Goal: Task Accomplishment & Management: Manage account settings

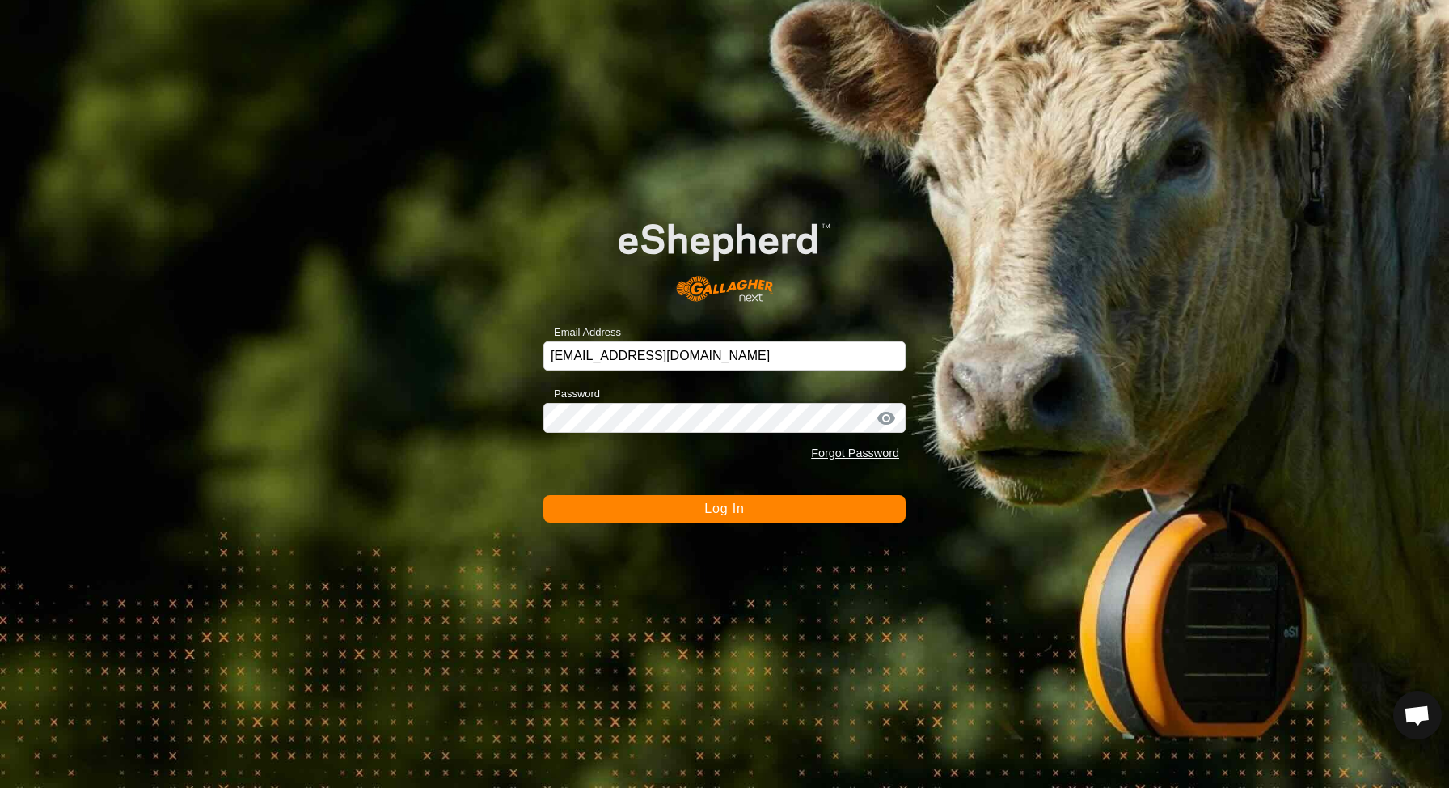
click at [768, 517] on button "Log In" at bounding box center [724, 508] width 362 height 27
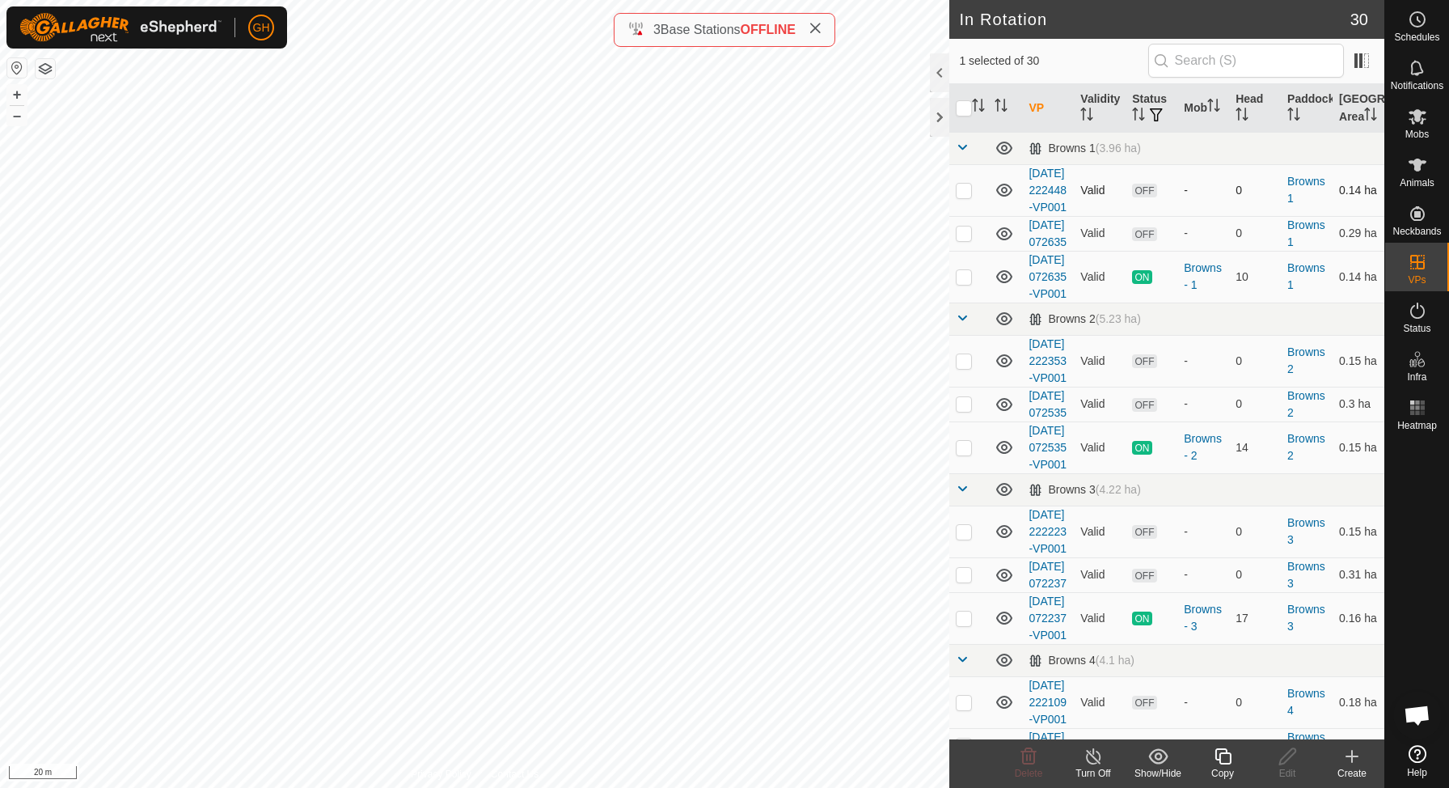
click at [965, 196] on p-checkbox at bounding box center [964, 190] width 16 height 13
checkbox input "true"
click at [960, 239] on p-checkbox at bounding box center [964, 232] width 16 height 13
checkbox input "true"
click at [965, 367] on p-checkbox at bounding box center [964, 360] width 16 height 13
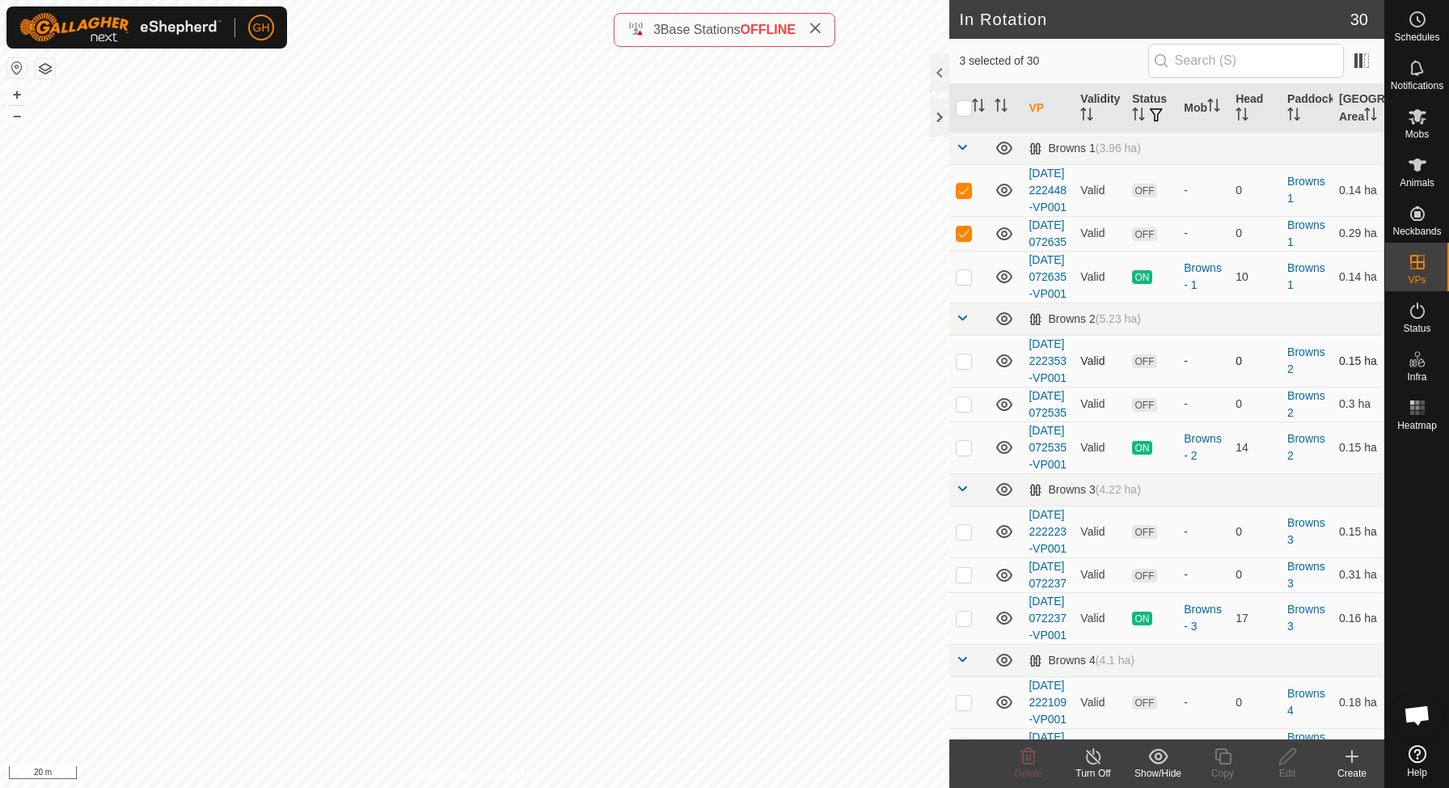
checkbox input "true"
click at [964, 410] on p-checkbox at bounding box center [964, 403] width 16 height 13
checkbox input "true"
click at [961, 538] on p-checkbox at bounding box center [964, 531] width 16 height 13
checkbox input "true"
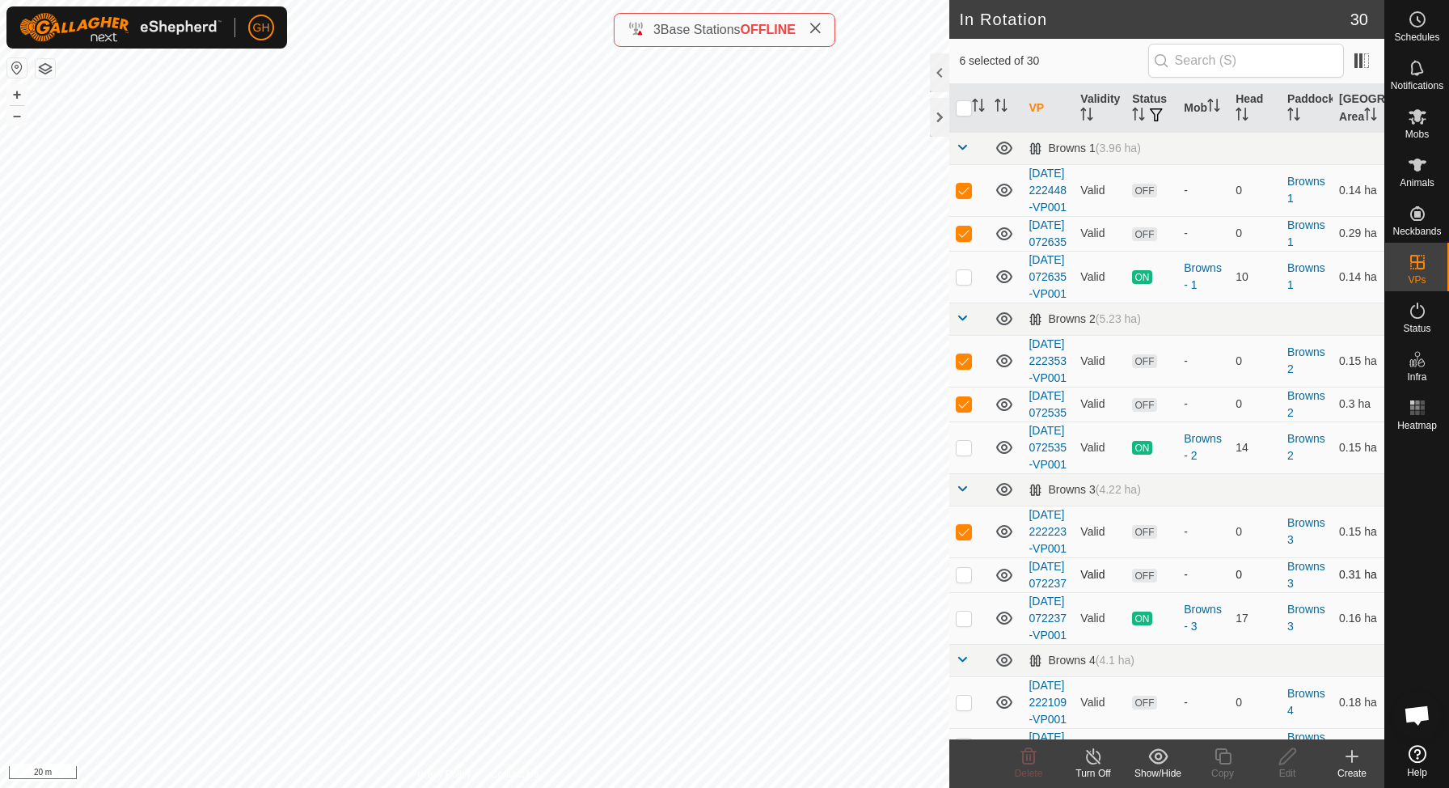
click at [961, 581] on p-checkbox at bounding box center [964, 574] width 16 height 13
checkbox input "true"
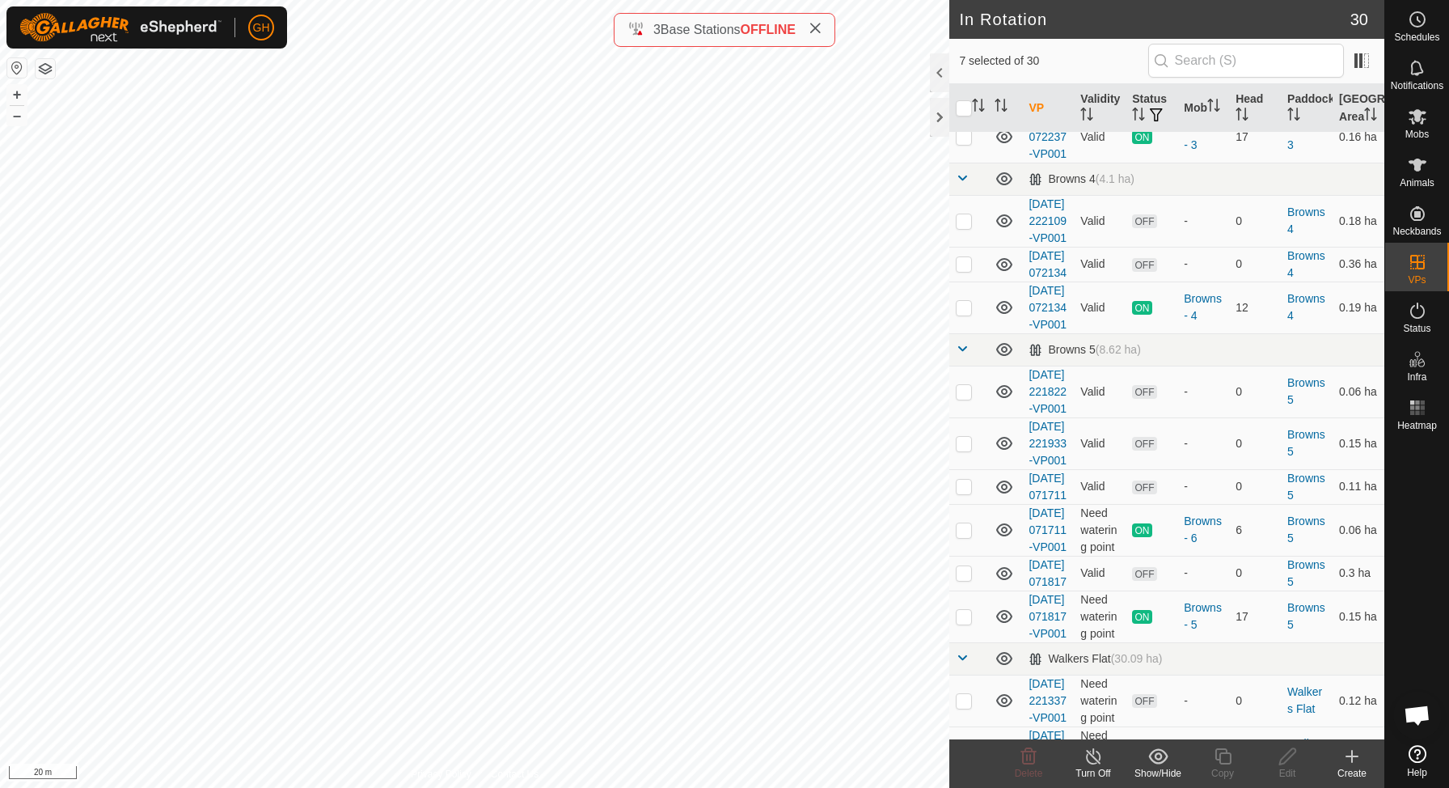
scroll to position [496, 0]
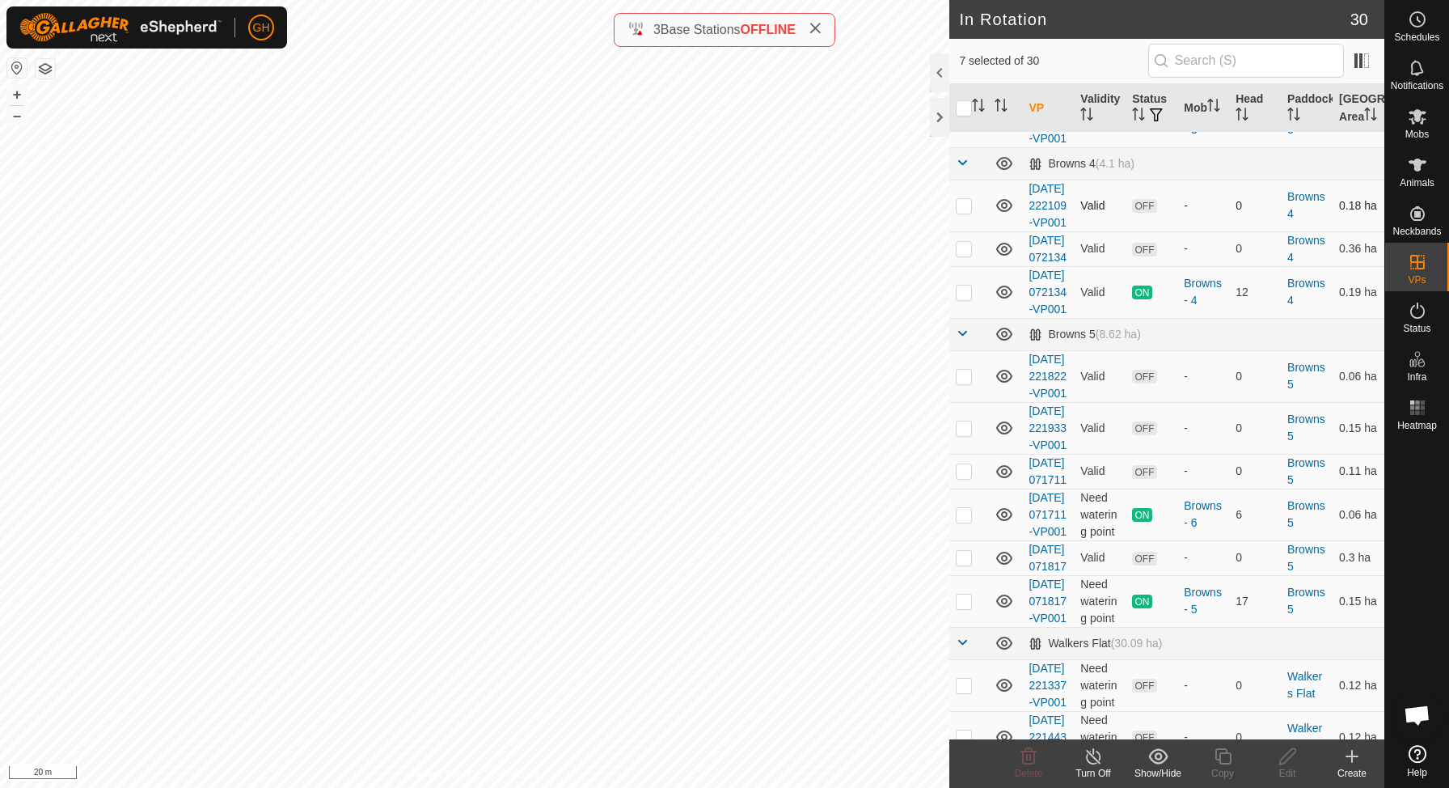
click at [965, 231] on td at bounding box center [968, 206] width 39 height 52
checkbox input "true"
click at [965, 266] on td at bounding box center [968, 248] width 39 height 35
checkbox input "true"
click at [959, 382] on p-checkbox at bounding box center [964, 376] width 16 height 13
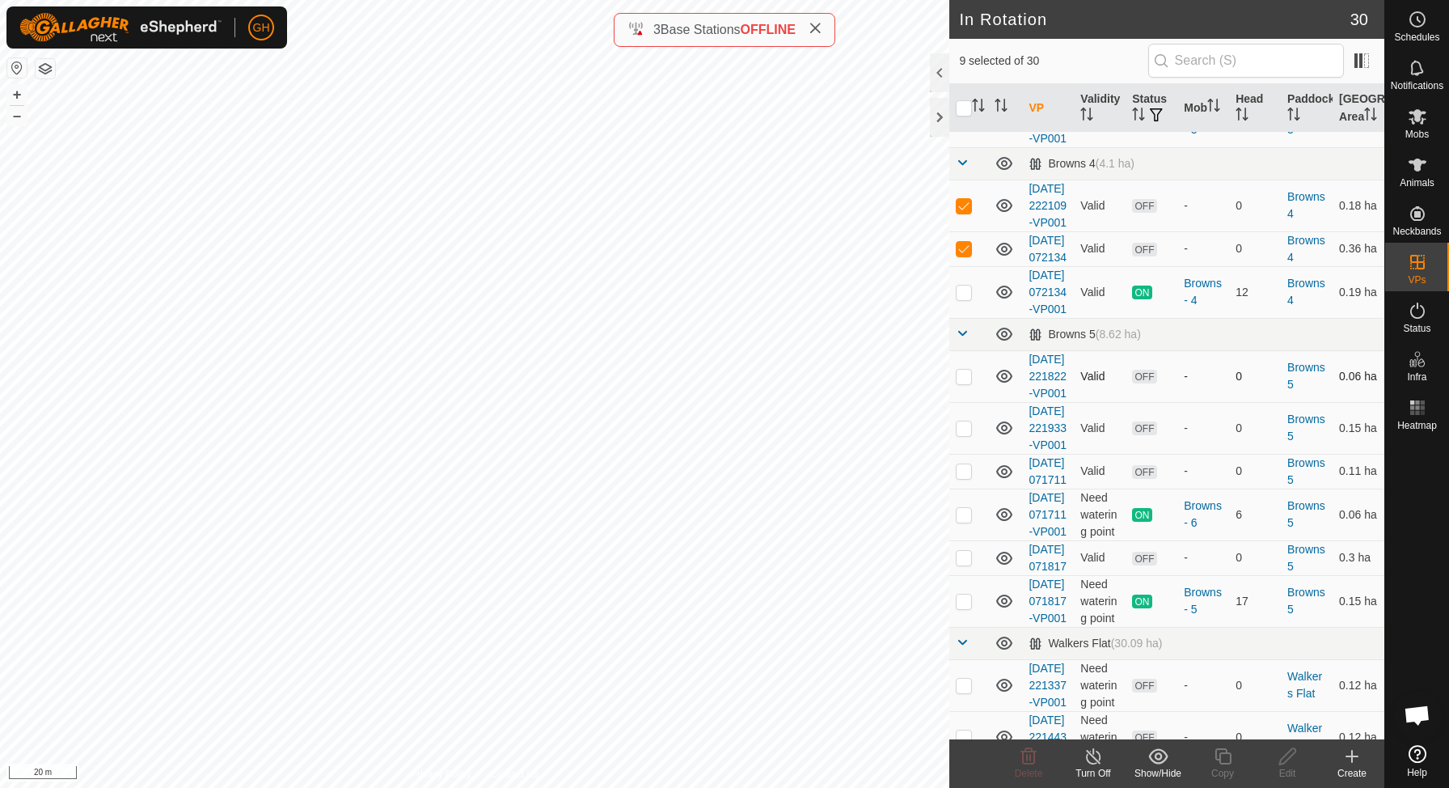
checkbox input "true"
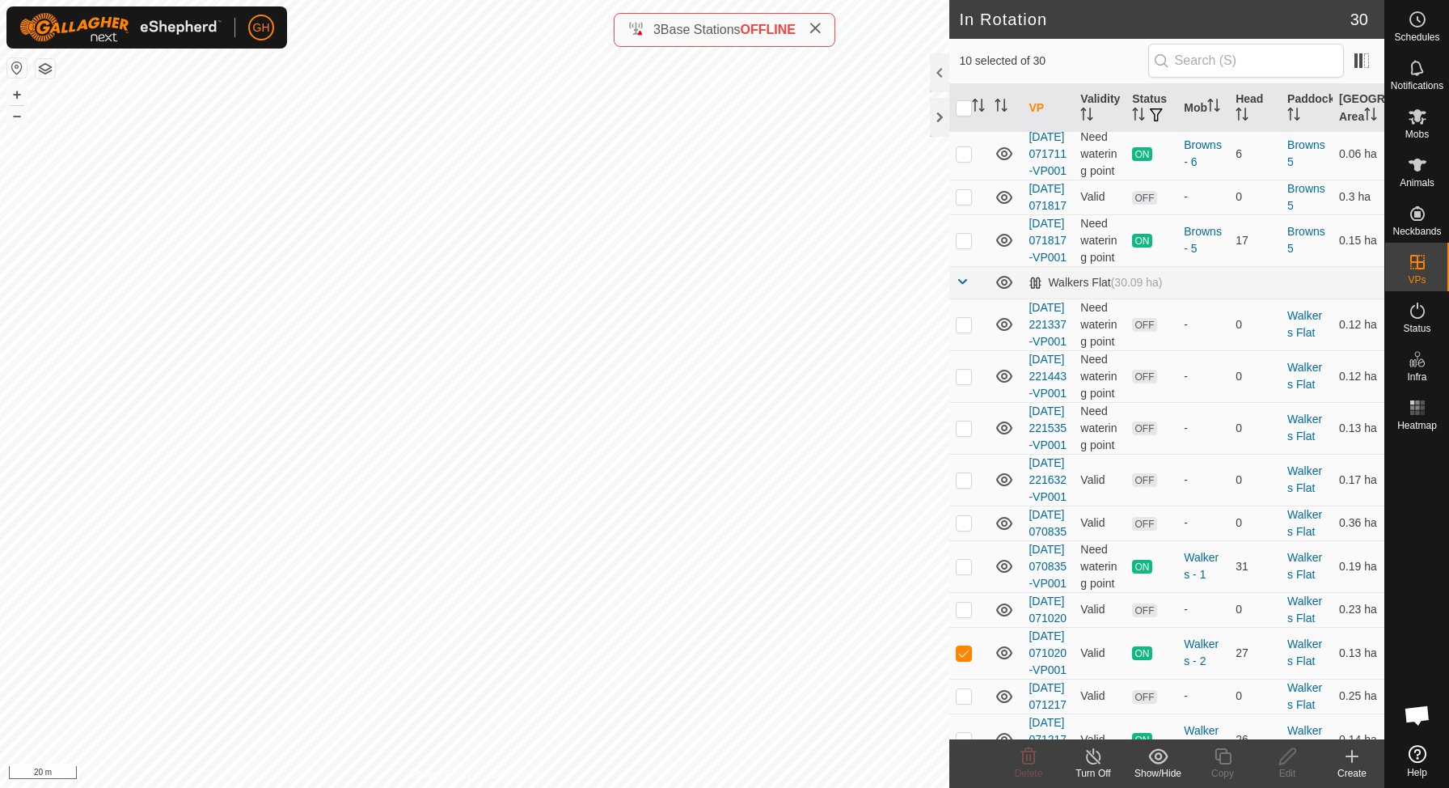
scroll to position [858, 0]
click at [965, 73] on p-checkbox at bounding box center [964, 66] width 16 height 13
checkbox input "true"
click at [959, 116] on p-checkbox at bounding box center [964, 109] width 16 height 13
checkbox input "true"
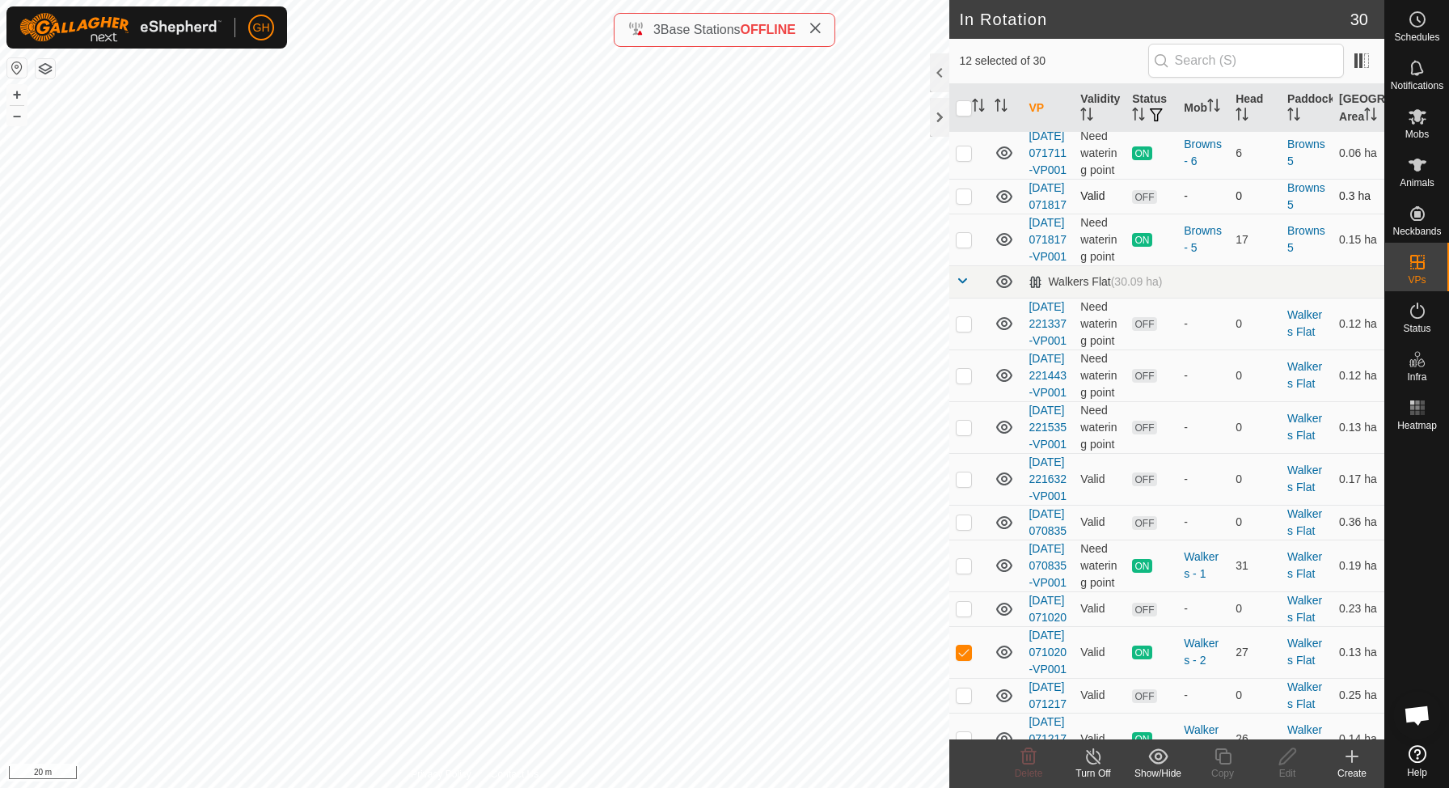
click at [961, 202] on p-checkbox at bounding box center [964, 195] width 16 height 13
checkbox input "true"
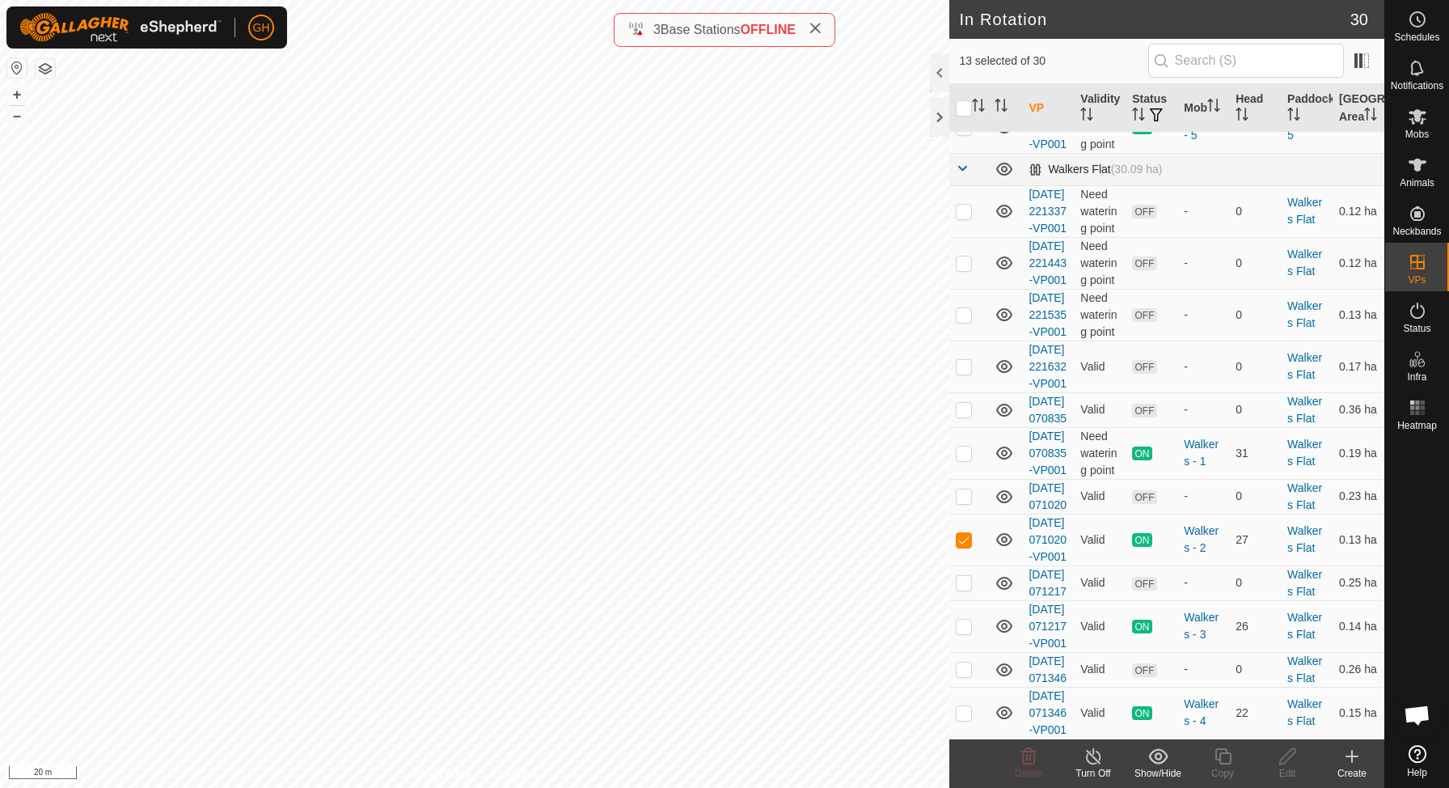
scroll to position [1053, 0]
click at [965, 218] on p-checkbox at bounding box center [964, 211] width 16 height 13
checkbox input "true"
click at [965, 321] on p-checkbox at bounding box center [964, 314] width 16 height 13
checkbox input "true"
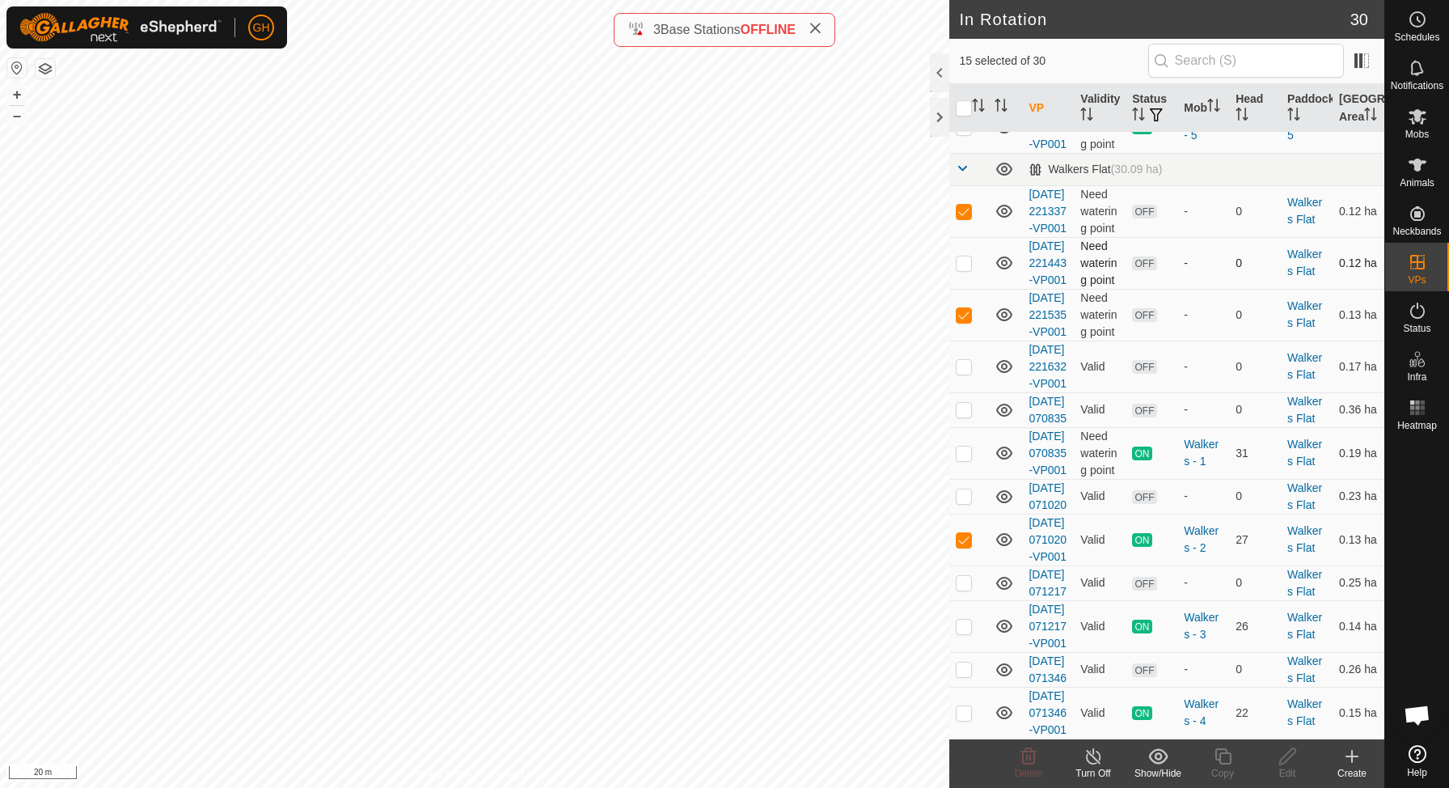
click at [965, 269] on p-checkbox at bounding box center [964, 262] width 16 height 13
checkbox input "true"
click at [970, 373] on p-checkbox at bounding box center [964, 366] width 16 height 13
checkbox input "true"
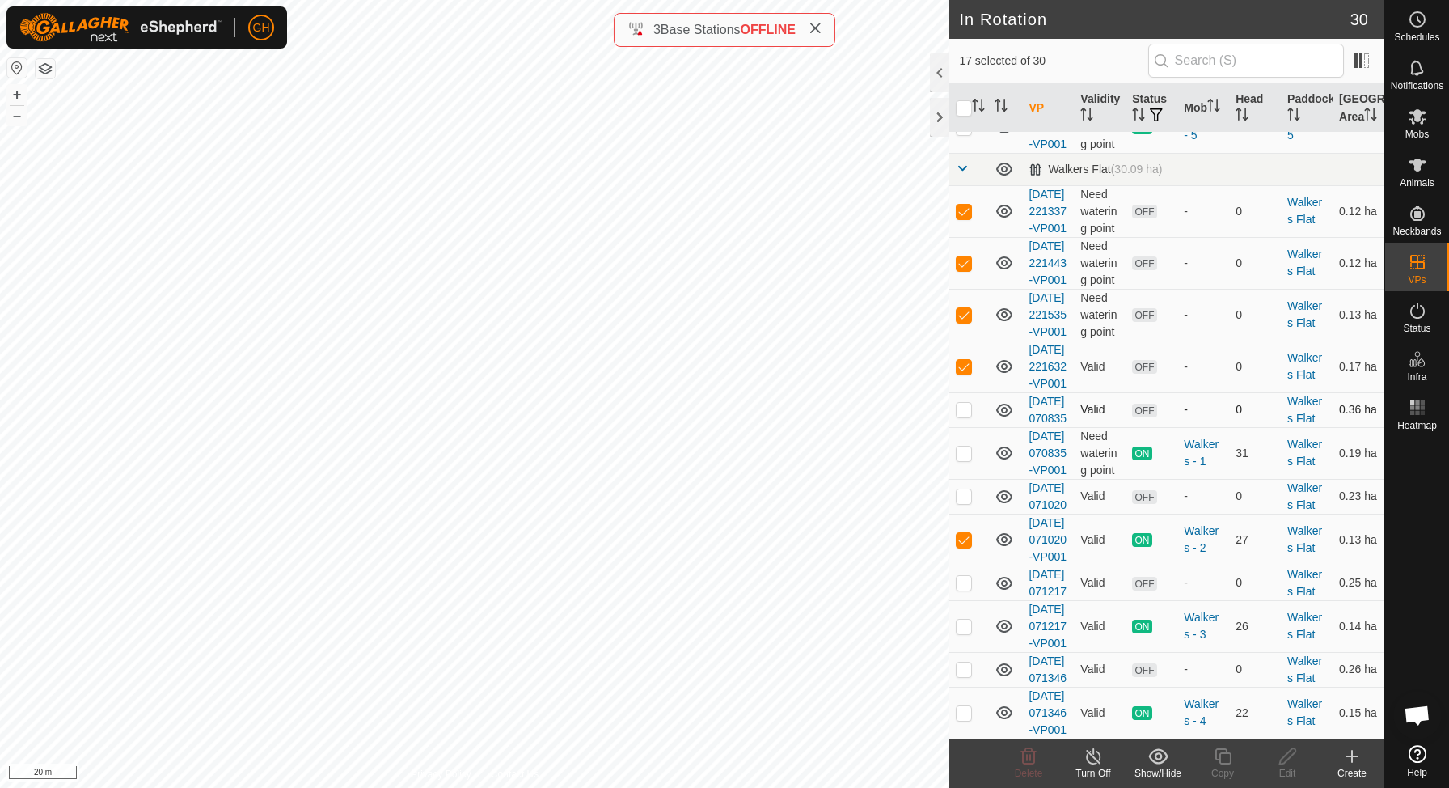
click at [962, 416] on p-checkbox at bounding box center [964, 409] width 16 height 13
checkbox input "true"
click at [962, 479] on td at bounding box center [968, 453] width 39 height 52
checkbox input "true"
click at [964, 502] on p-checkbox at bounding box center [964, 495] width 16 height 13
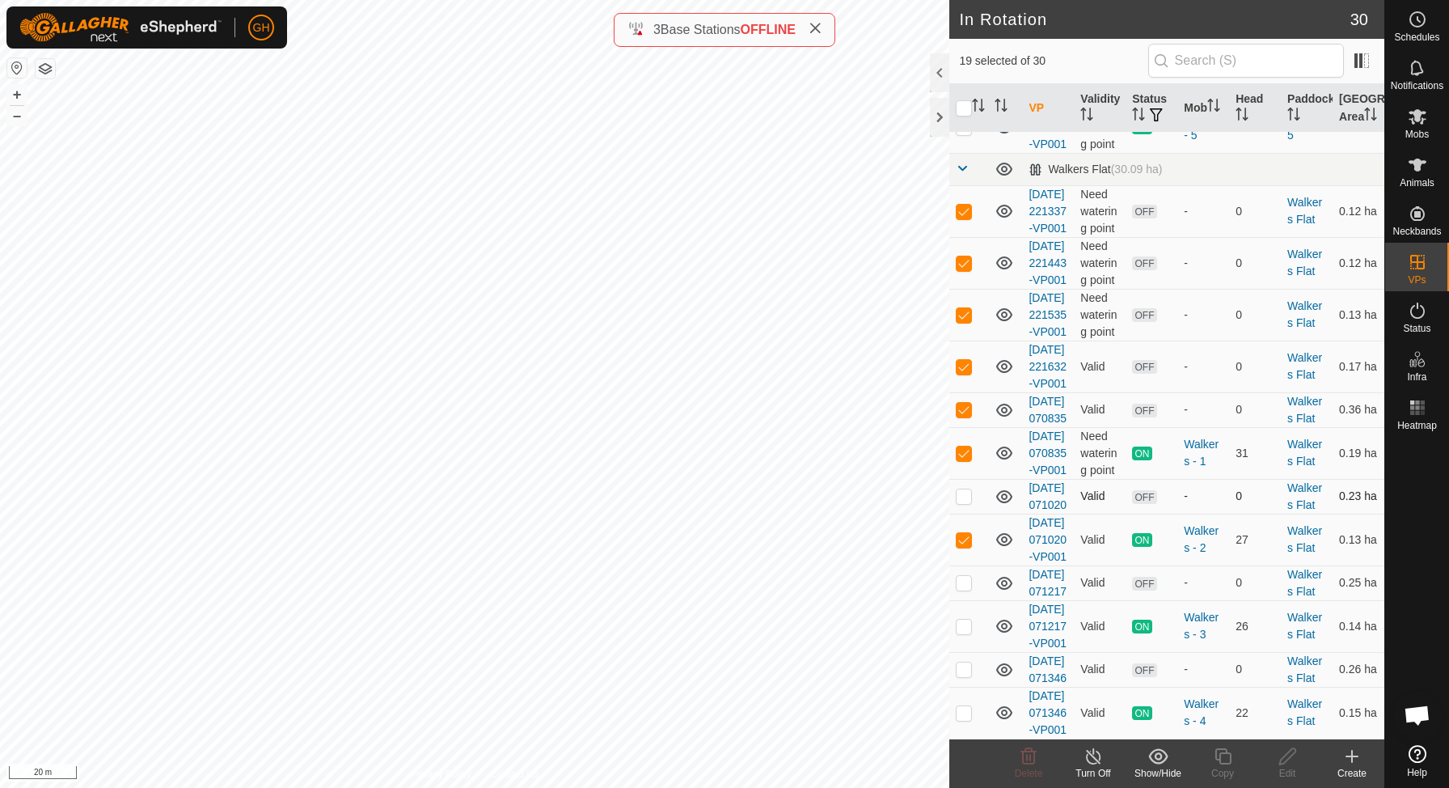
checkbox input "true"
click at [969, 458] on p-checkbox at bounding box center [964, 452] width 16 height 13
checkbox input "false"
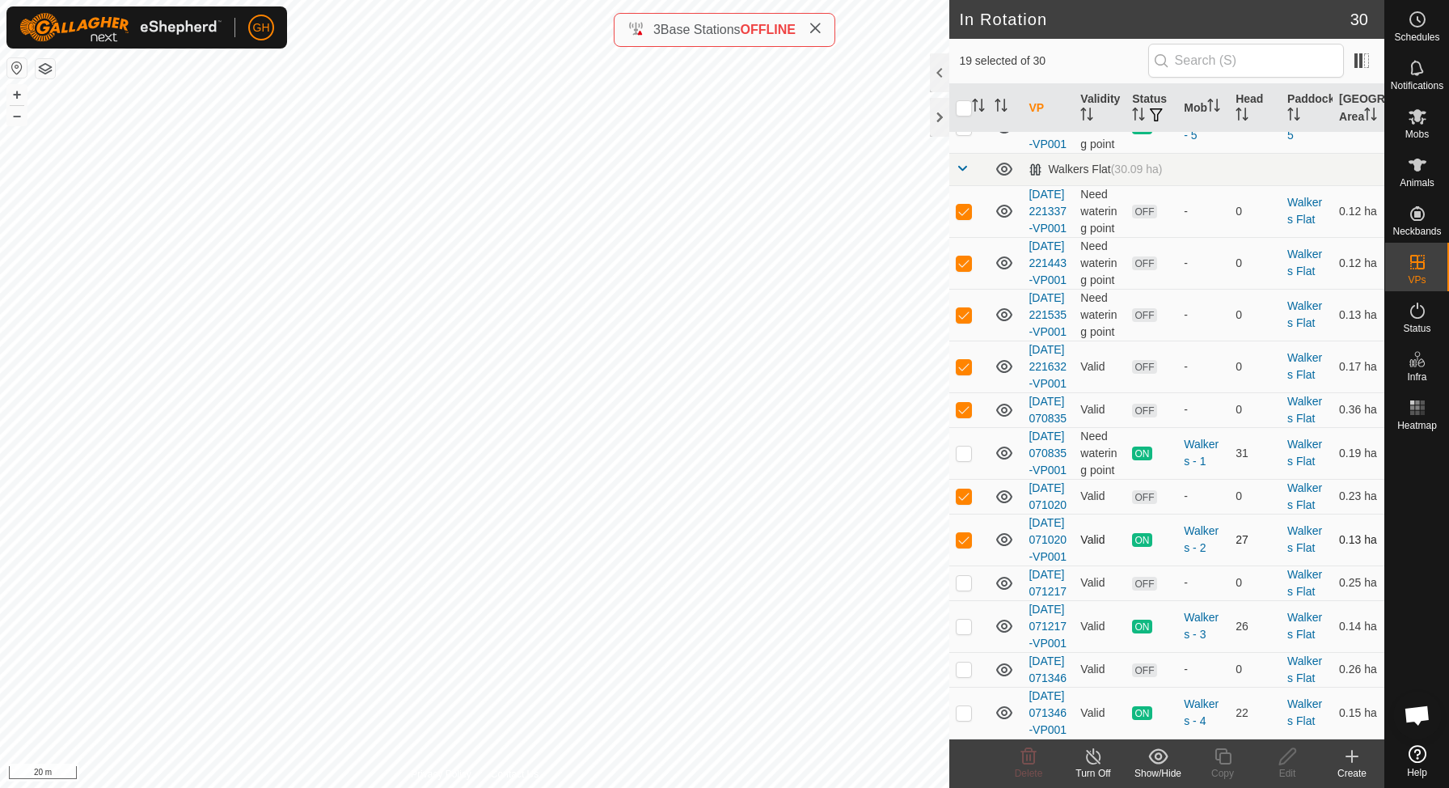
click at [965, 533] on p-checkbox at bounding box center [964, 539] width 16 height 13
checkbox input "false"
click at [961, 565] on td at bounding box center [968, 582] width 39 height 35
checkbox input "true"
click at [965, 662] on p-checkbox at bounding box center [964, 668] width 16 height 13
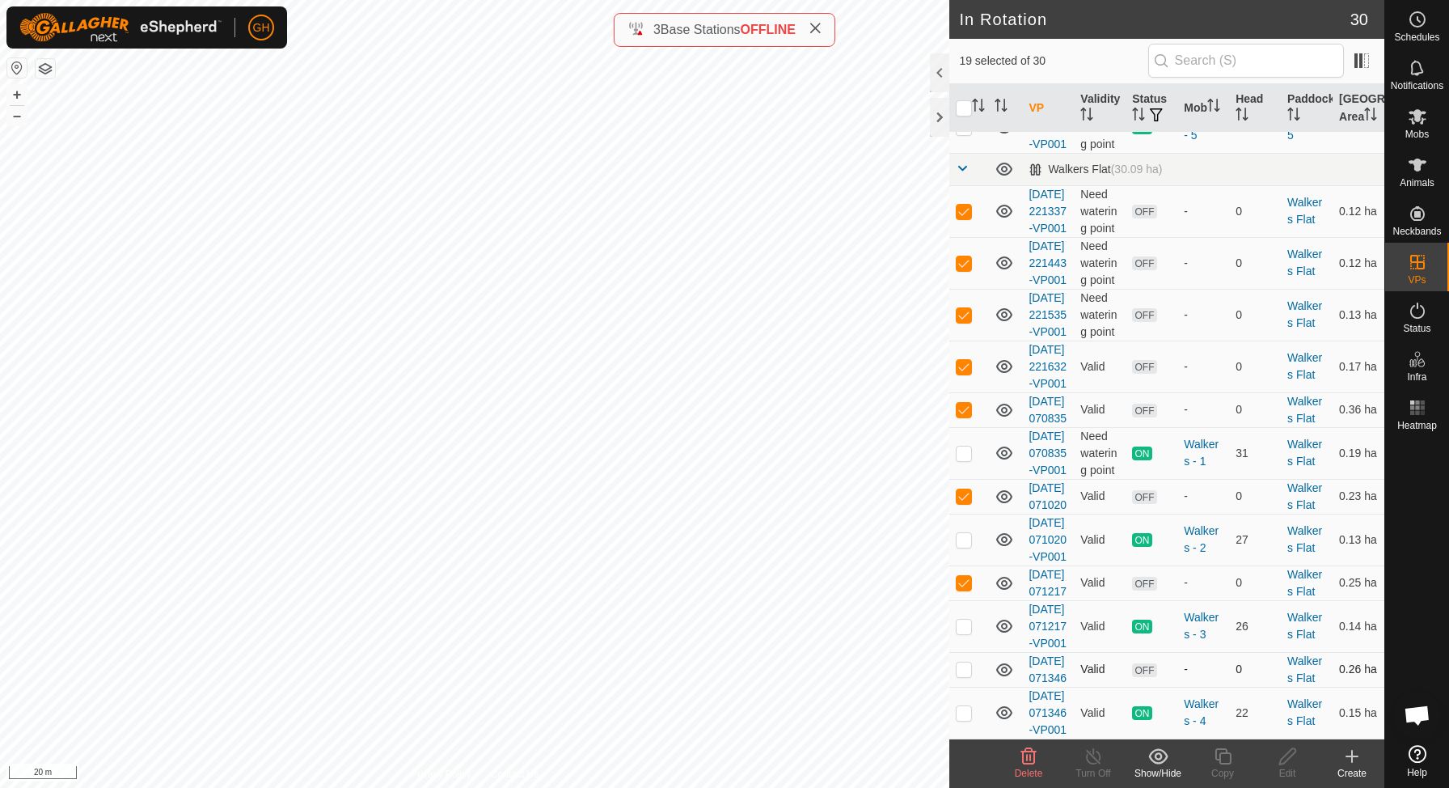
checkbox input "true"
click at [1032, 764] on icon at bounding box center [1028, 755] width 19 height 19
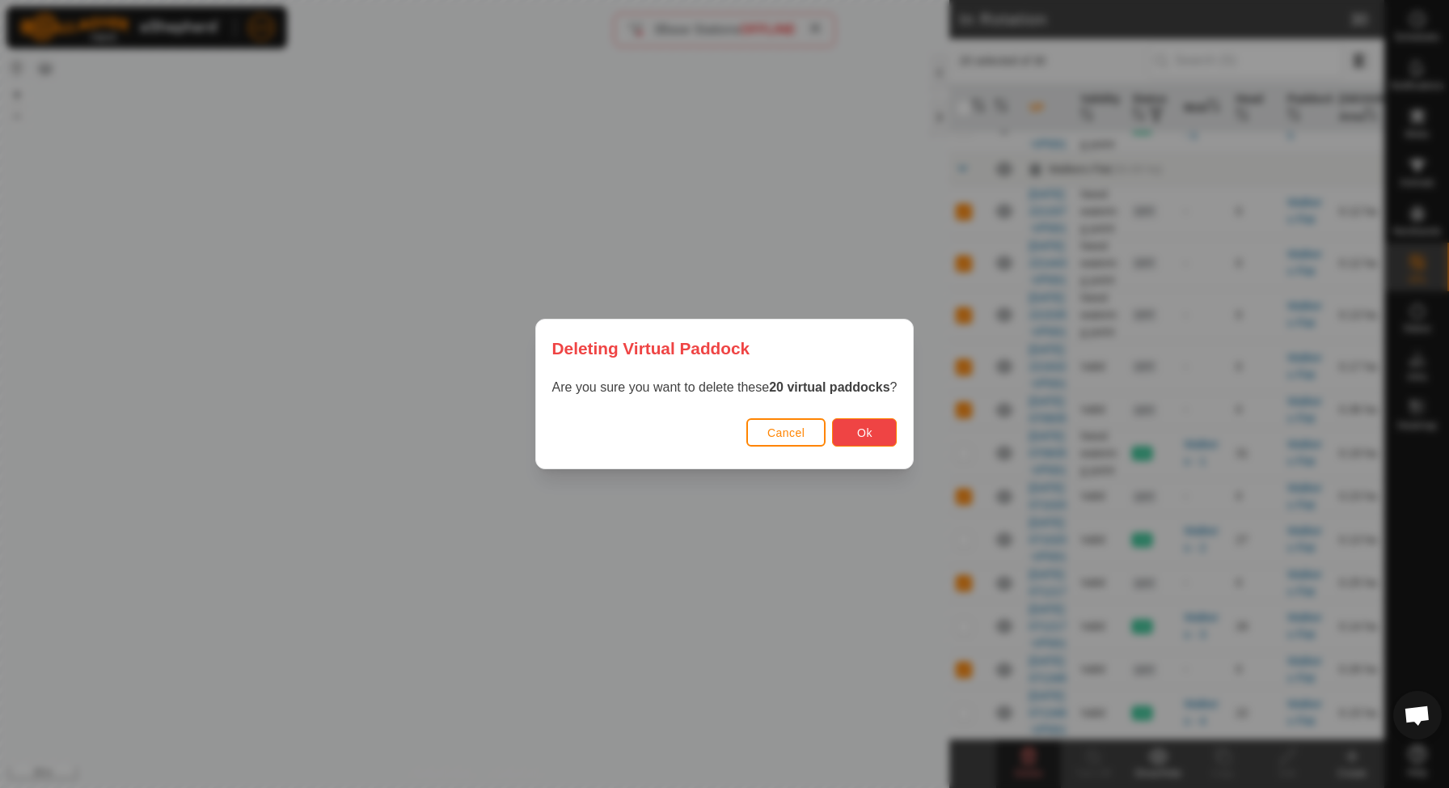
click at [872, 435] on span "Ok" at bounding box center [864, 432] width 15 height 13
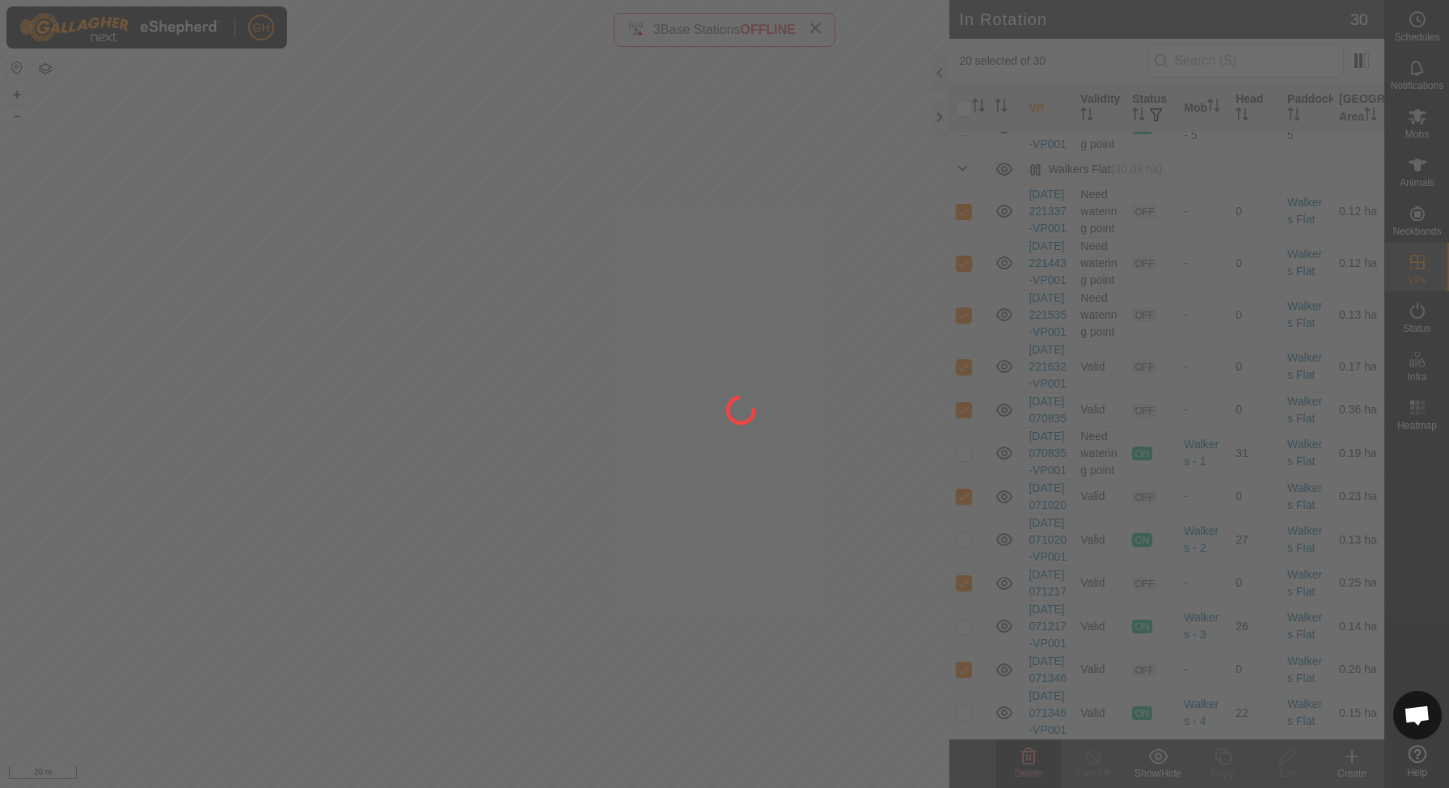
checkbox input "false"
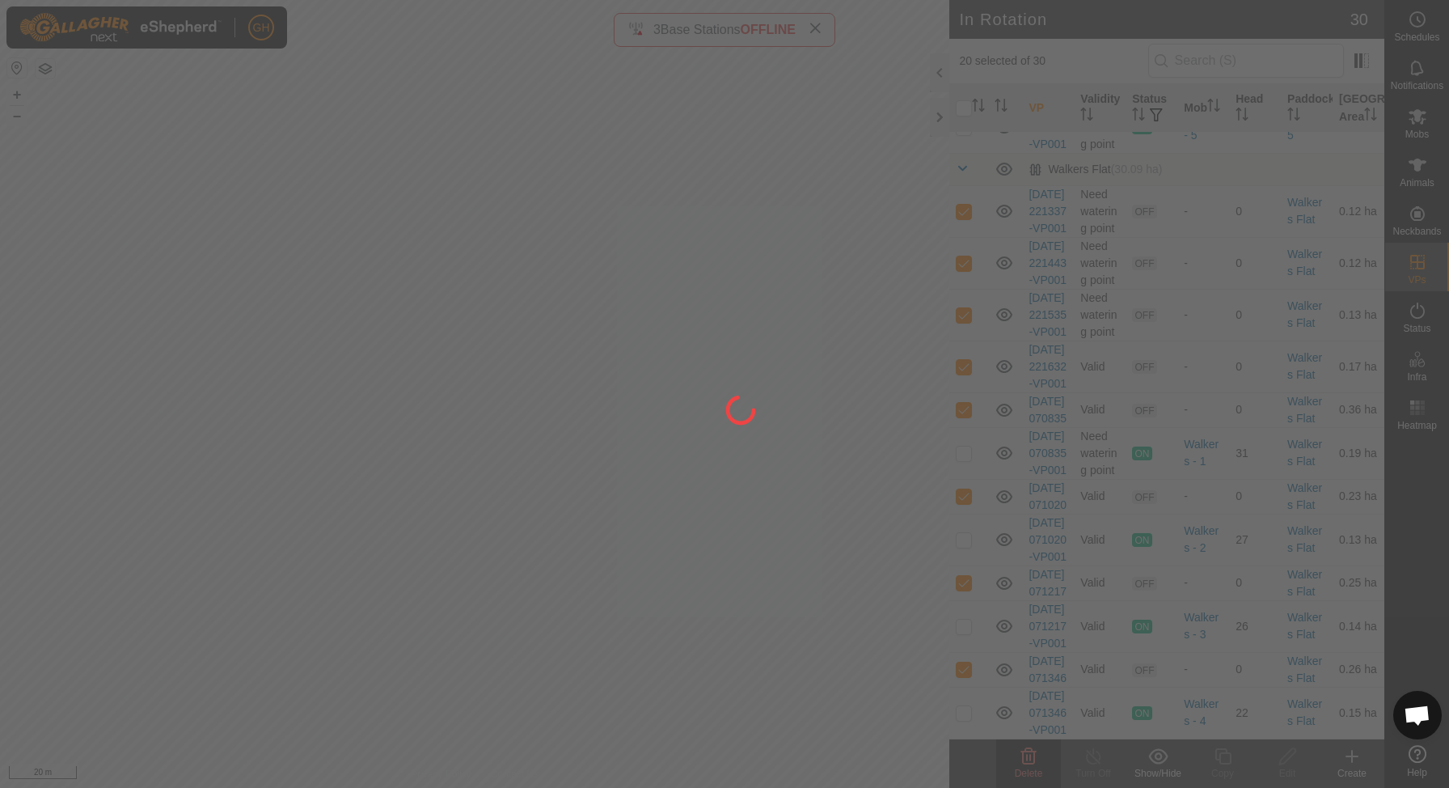
checkbox input "false"
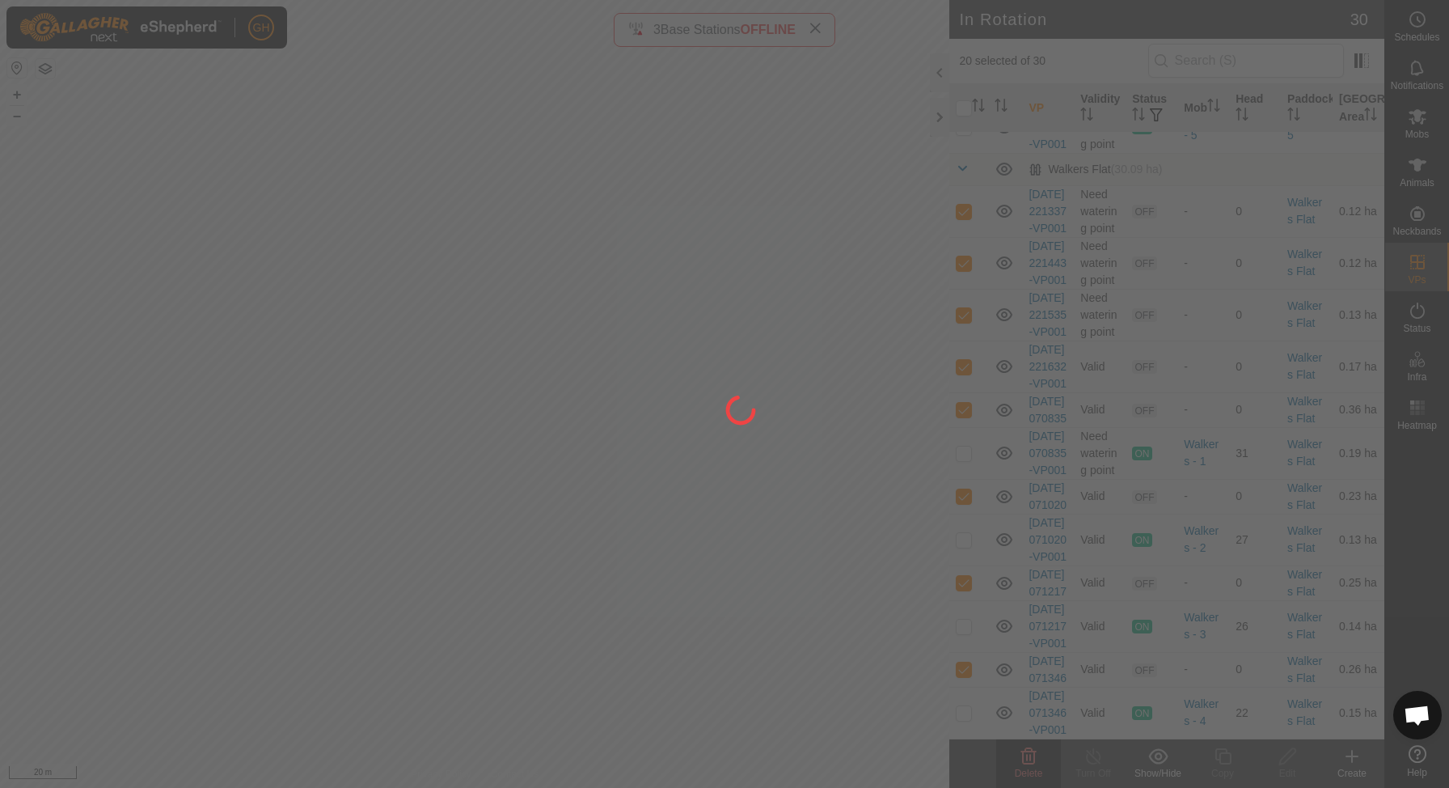
checkbox input "false"
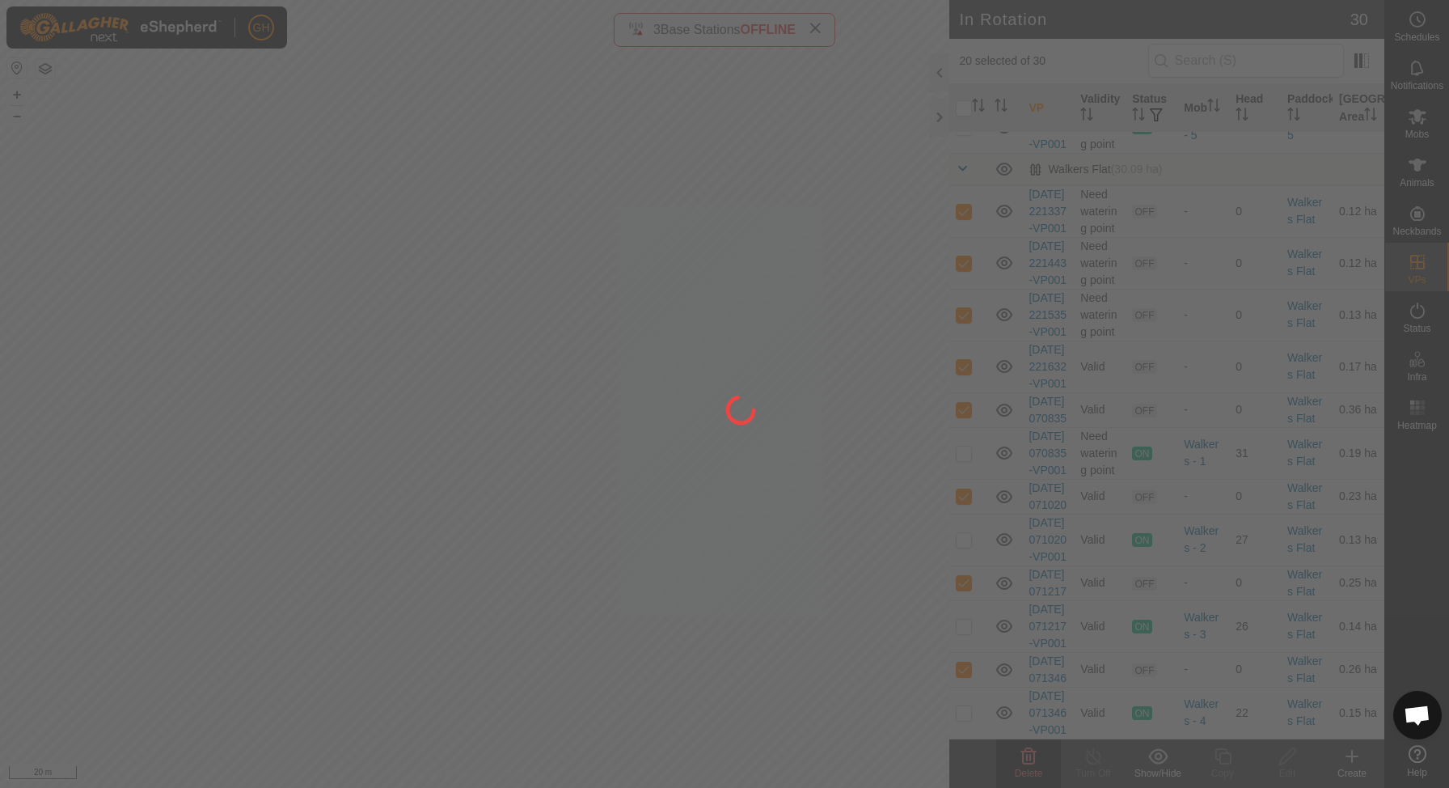
checkbox input "false"
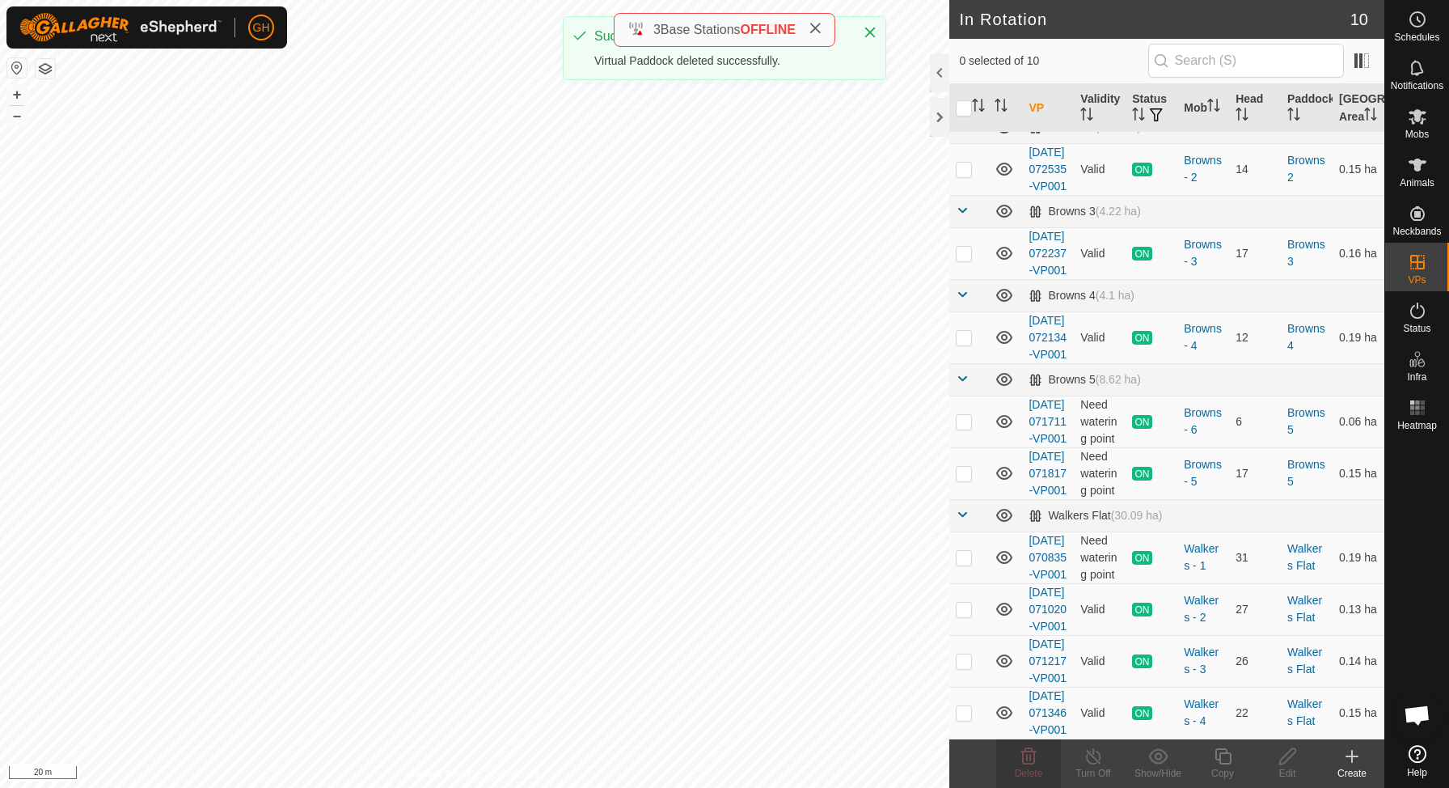
scroll to position [0, 0]
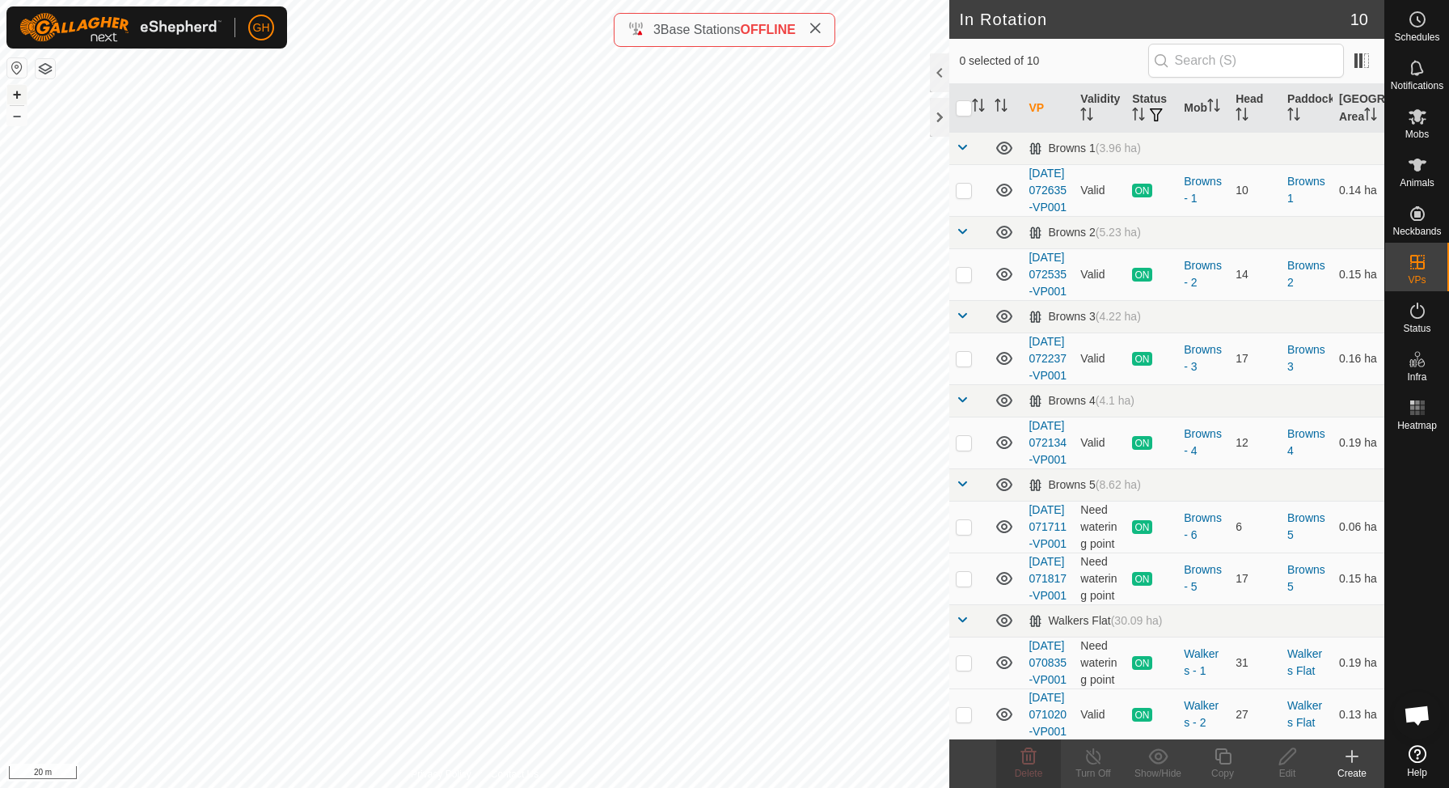
click at [19, 91] on button "+" at bounding box center [16, 94] width 19 height 19
checkbox input "true"
click at [1358, 754] on icon at bounding box center [1351, 755] width 19 height 19
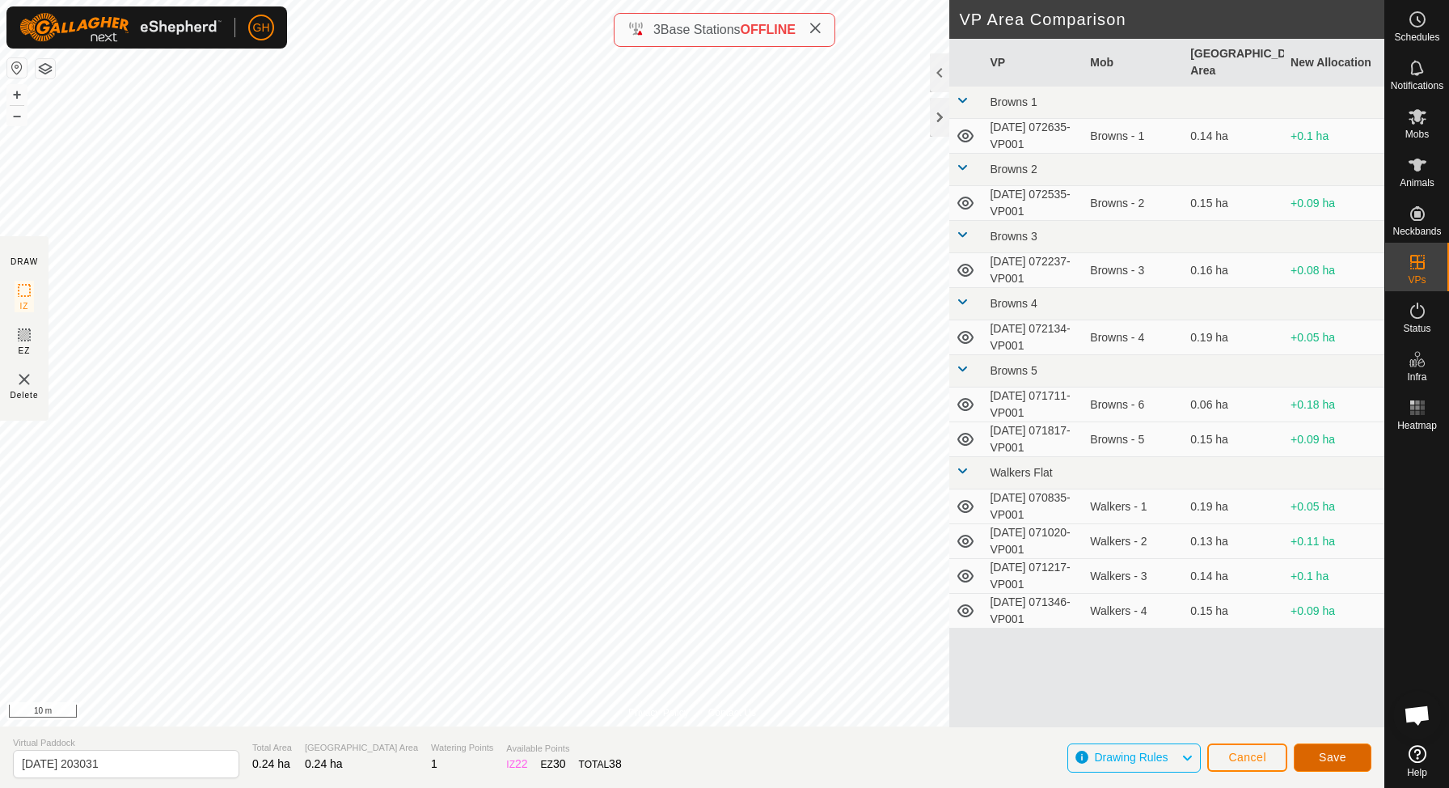
click at [1342, 754] on span "Save" at bounding box center [1332, 756] width 27 height 13
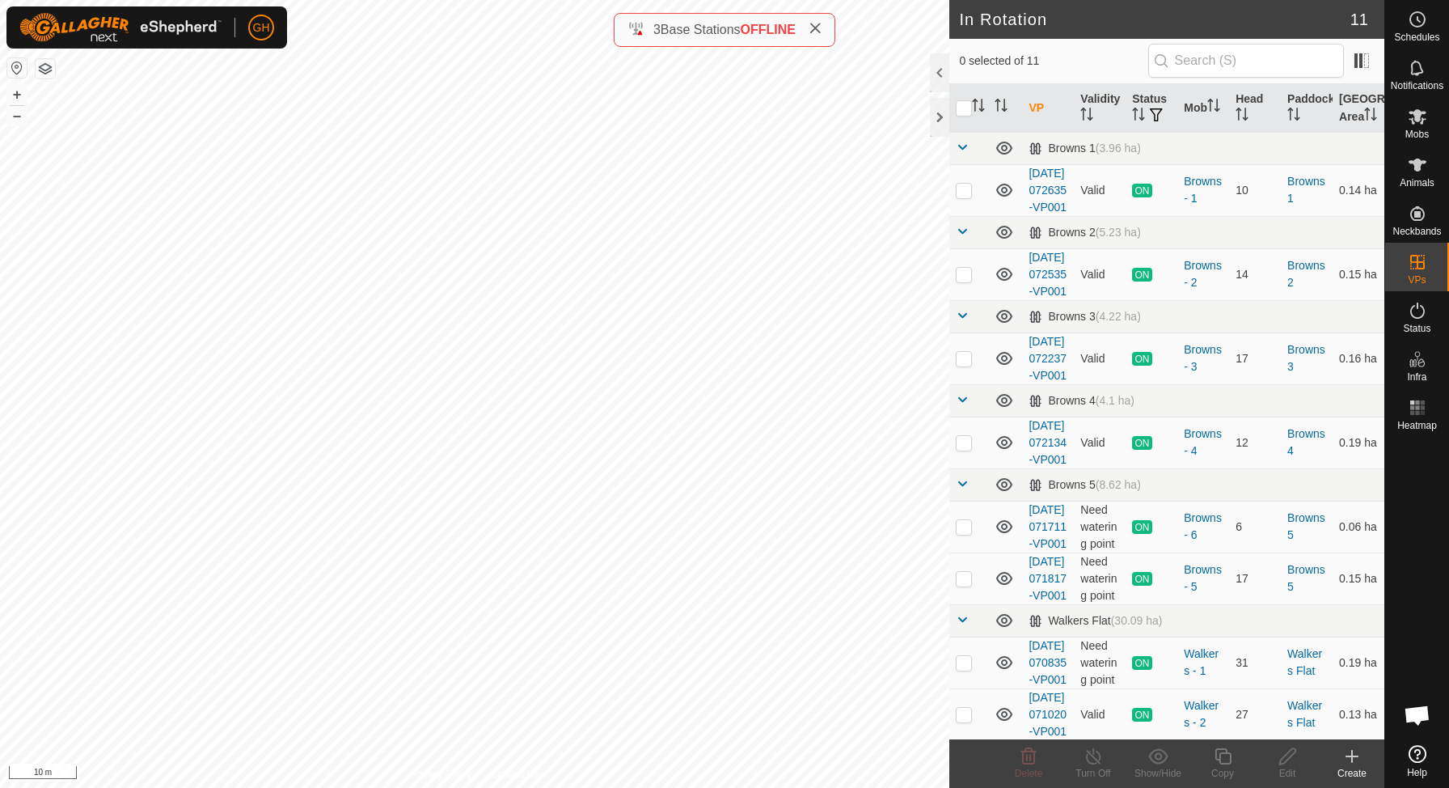
checkbox input "true"
click at [1220, 761] on icon at bounding box center [1222, 756] width 16 height 16
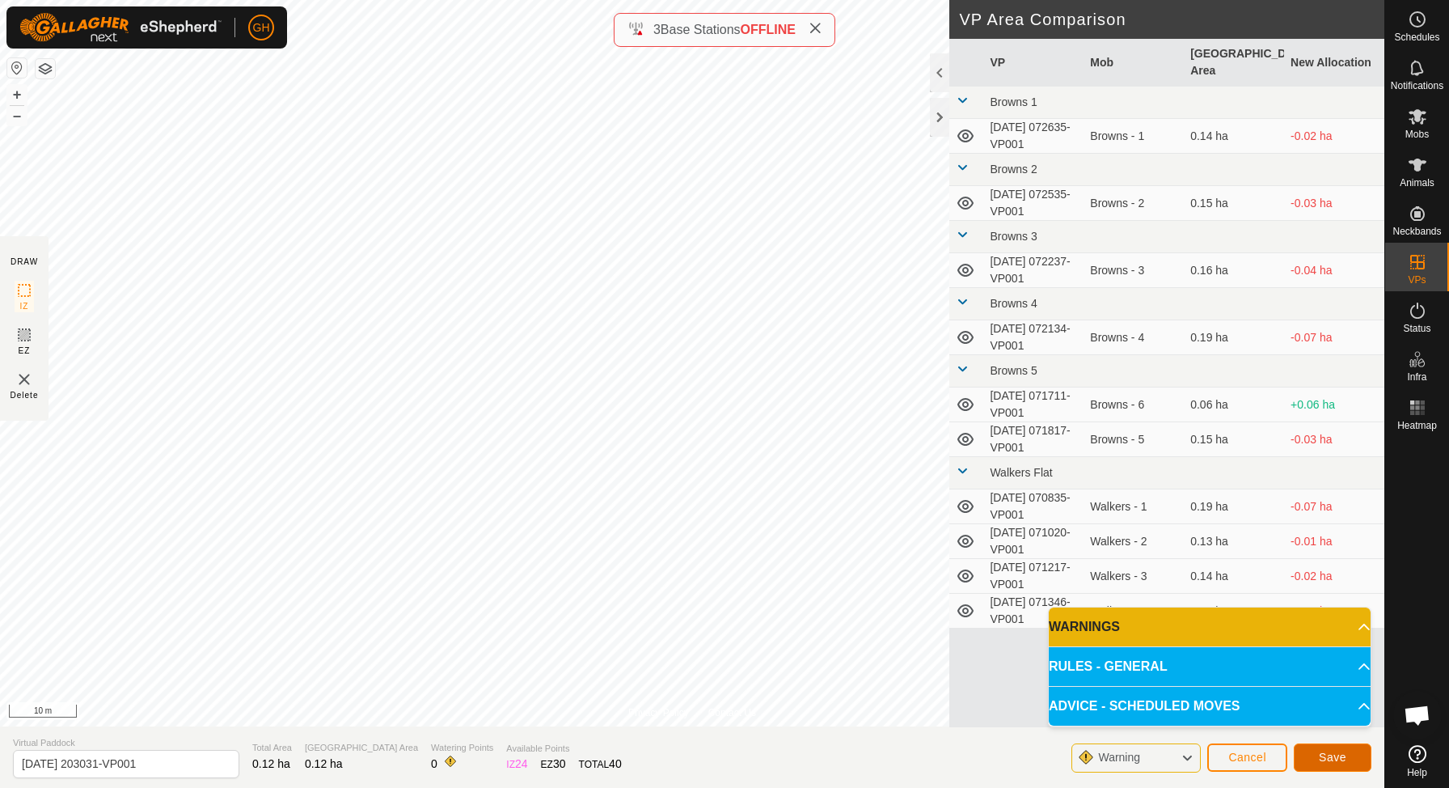
click at [1323, 745] on button "Save" at bounding box center [1333, 757] width 78 height 28
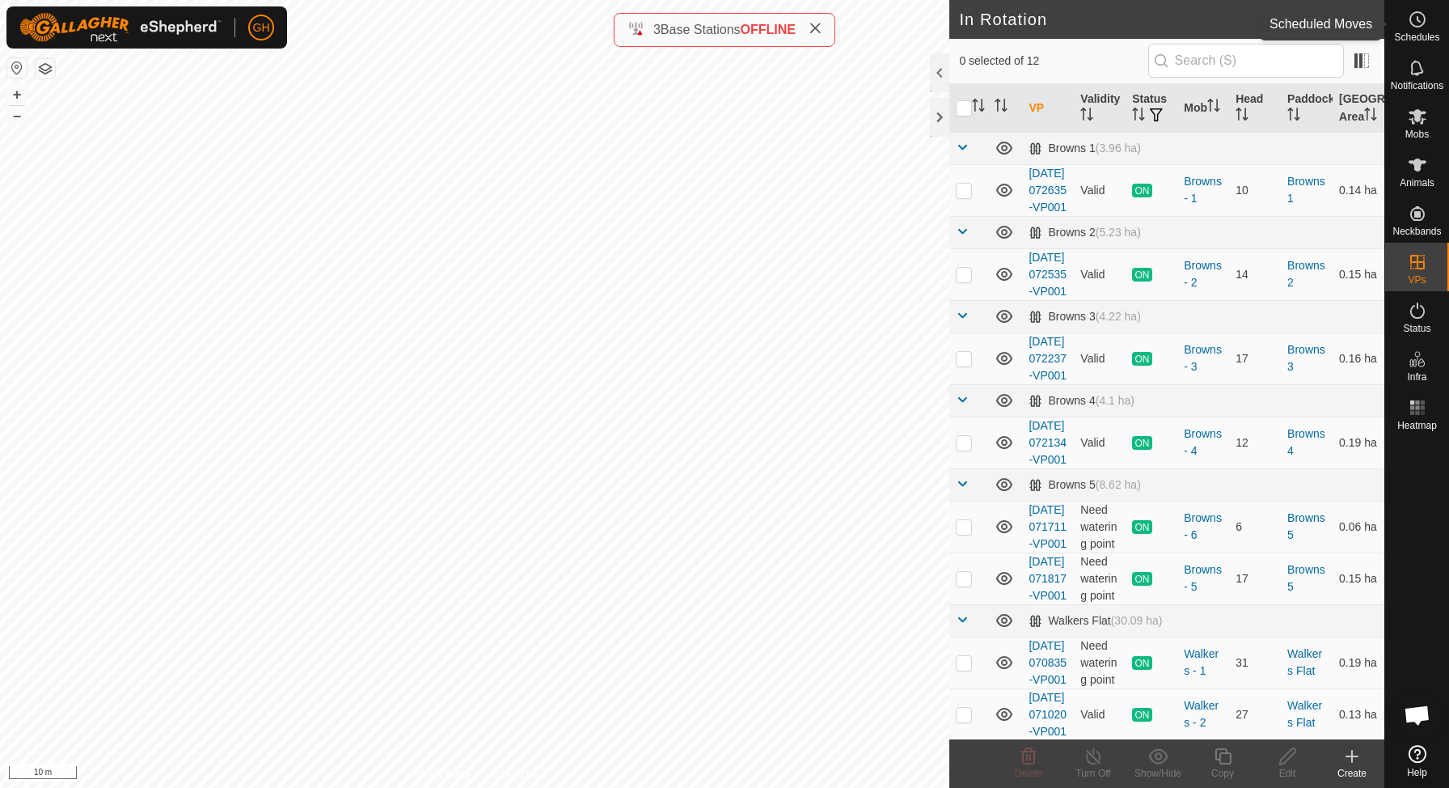
click at [1412, 28] on icon at bounding box center [1417, 19] width 19 height 19
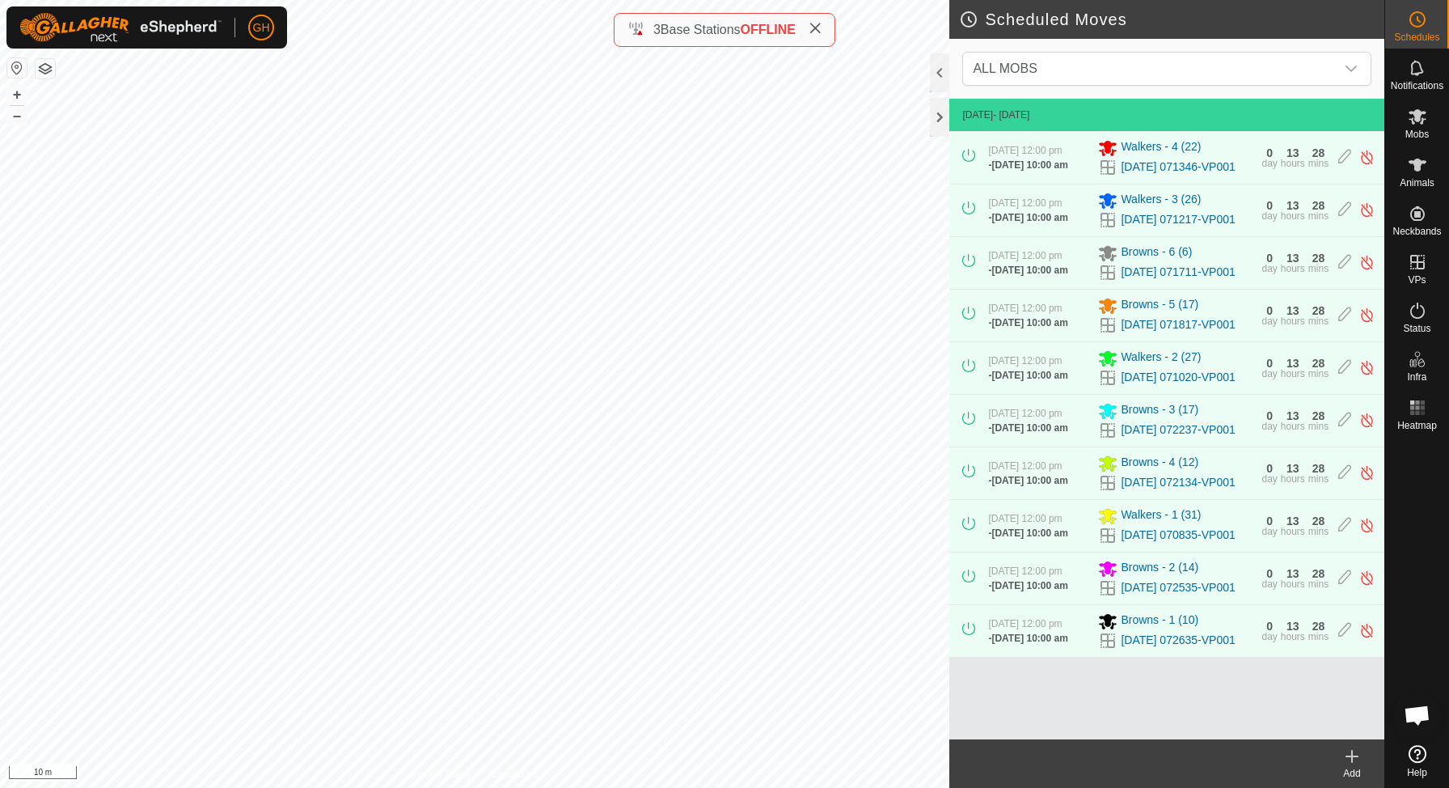
click at [1349, 753] on icon at bounding box center [1351, 755] width 19 height 19
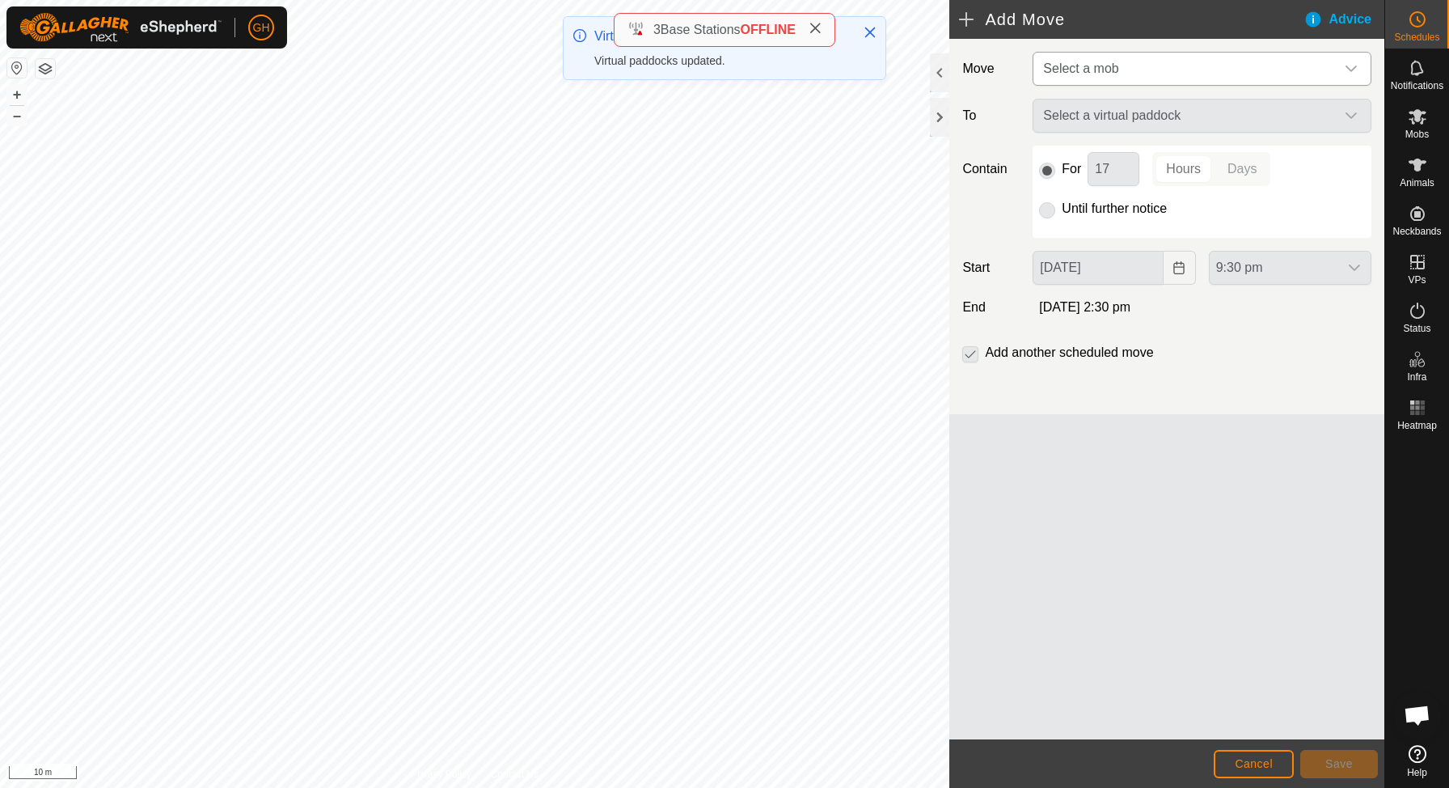
click at [1241, 70] on span "Select a mob" at bounding box center [1186, 69] width 298 height 32
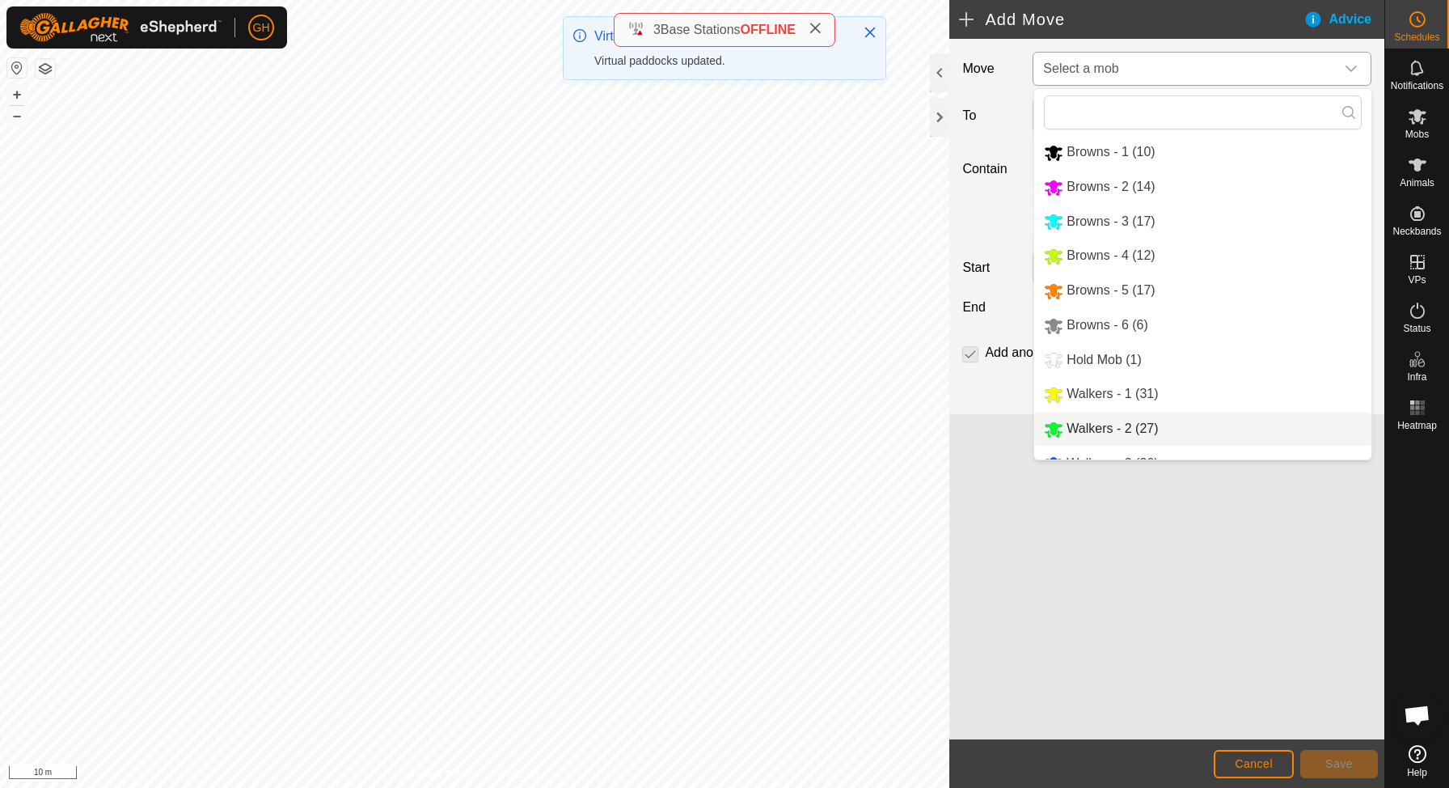
click at [1113, 434] on li "Walkers - 2 (27)" at bounding box center [1202, 428] width 337 height 33
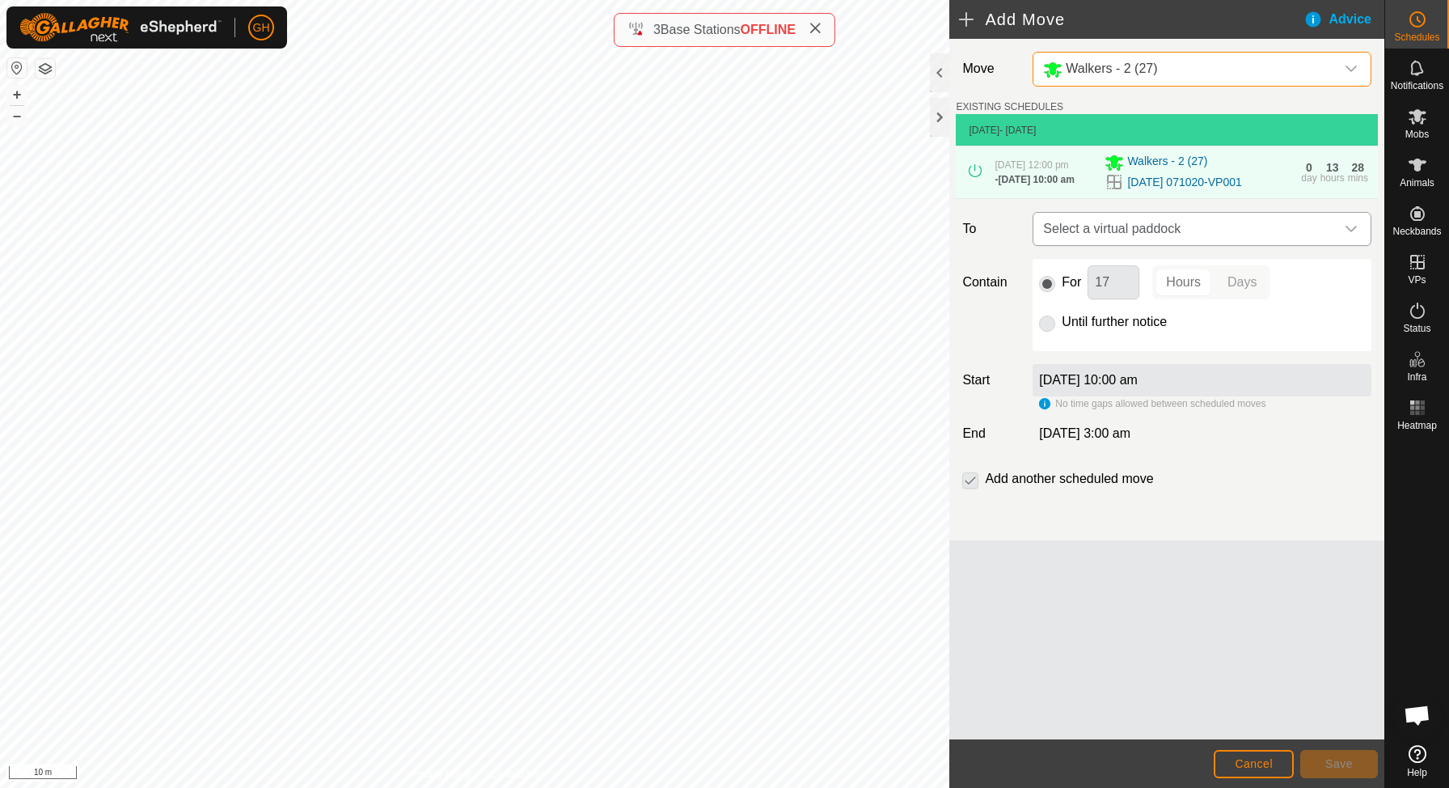
click at [1168, 245] on span "Select a virtual paddock" at bounding box center [1186, 229] width 298 height 32
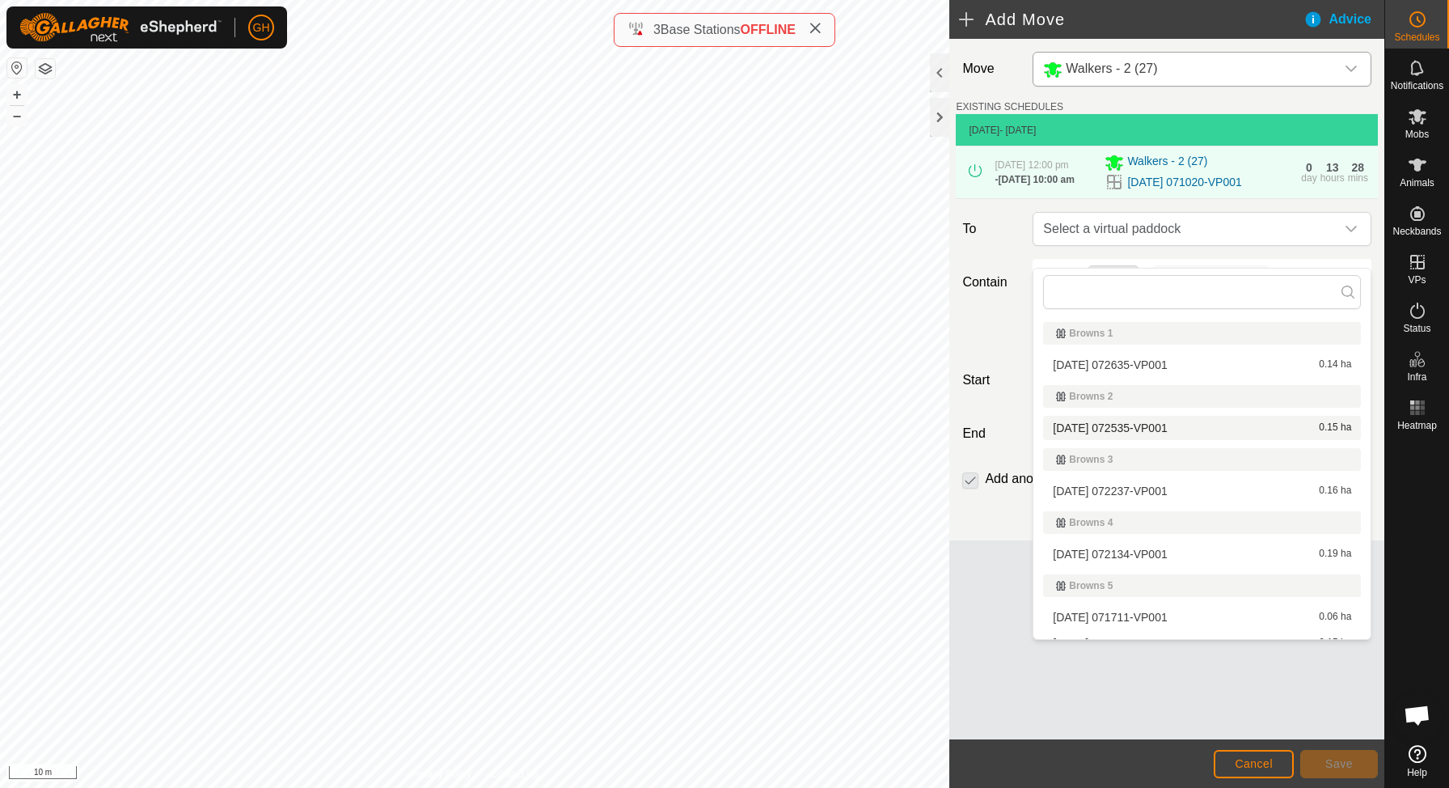
scroll to position [183, 0]
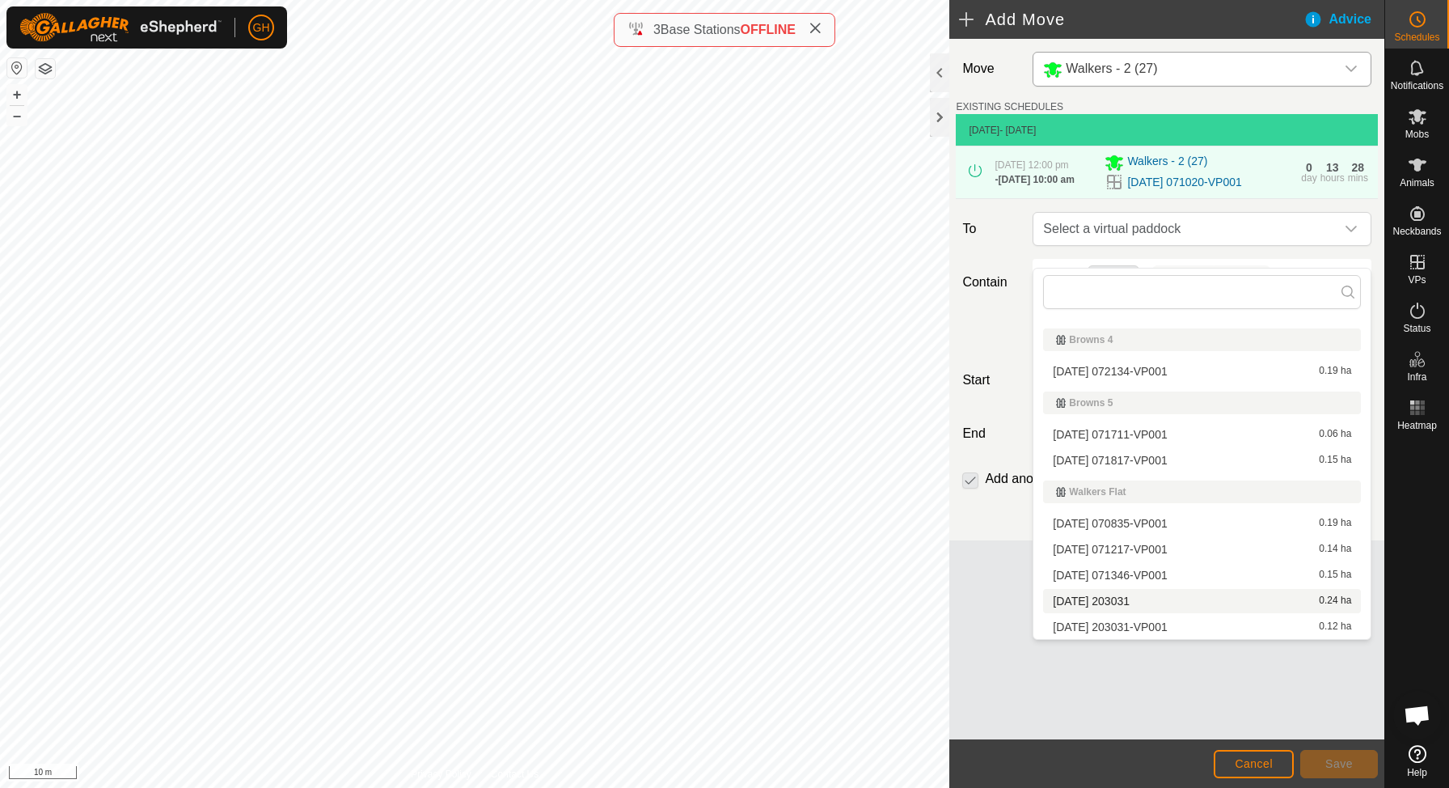
click at [1130, 595] on span "[DATE] 203031" at bounding box center [1091, 600] width 77 height 11
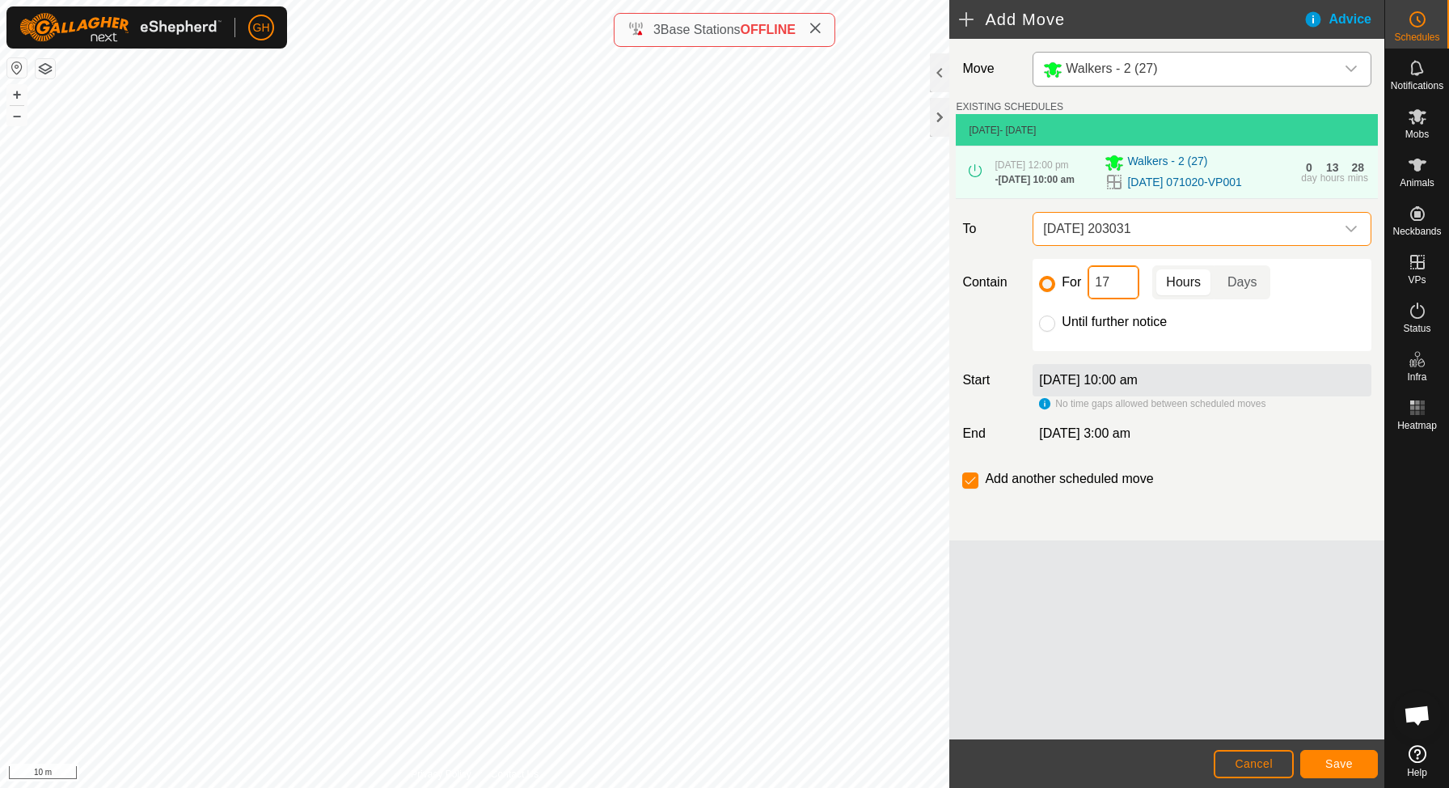
click at [1125, 299] on input "17" at bounding box center [1114, 282] width 52 height 34
click at [1317, 757] on button "Save" at bounding box center [1339, 764] width 78 height 28
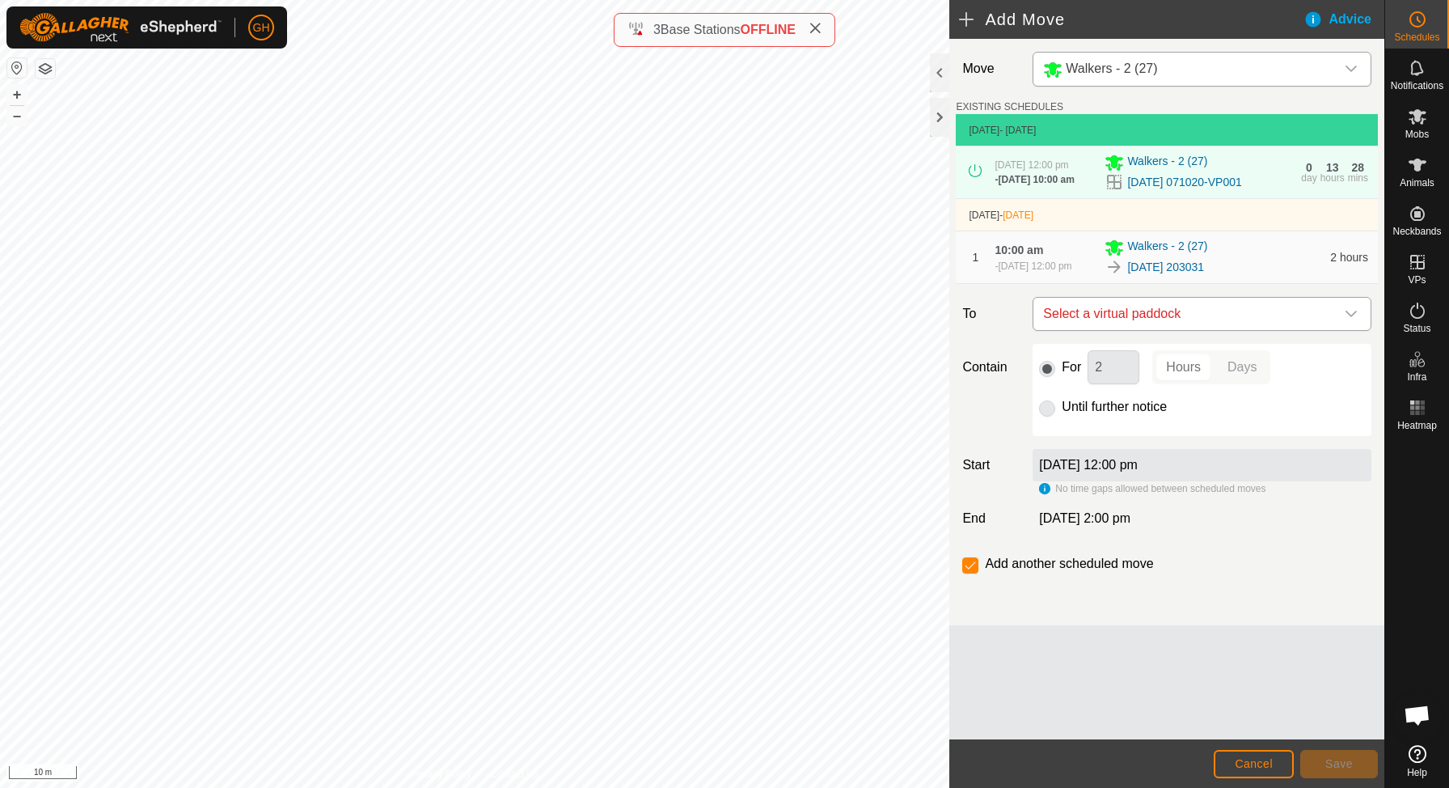
click at [1229, 330] on span "Select a virtual paddock" at bounding box center [1186, 314] width 298 height 32
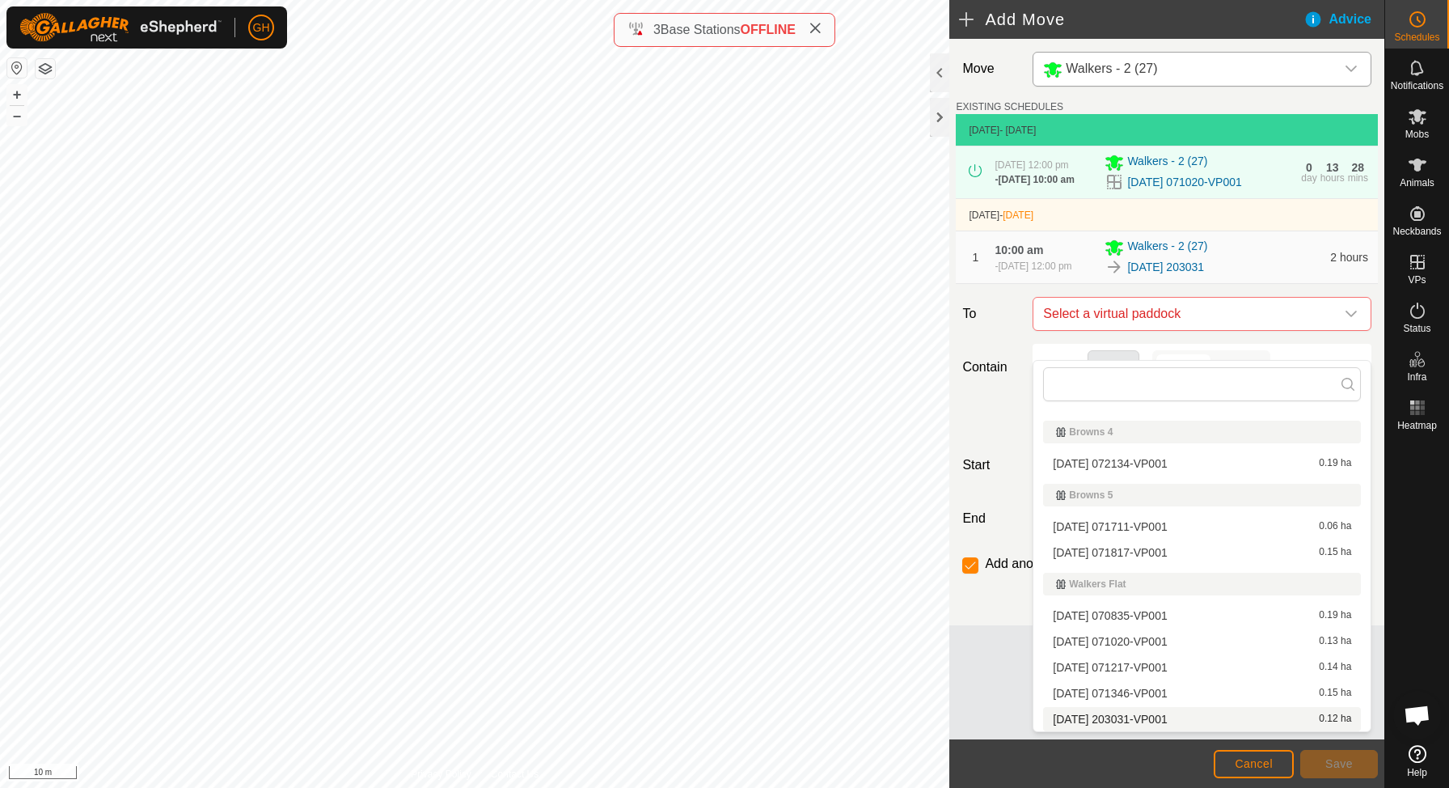
click at [1149, 723] on span "[DATE] 203031-VP001" at bounding box center [1110, 718] width 114 height 11
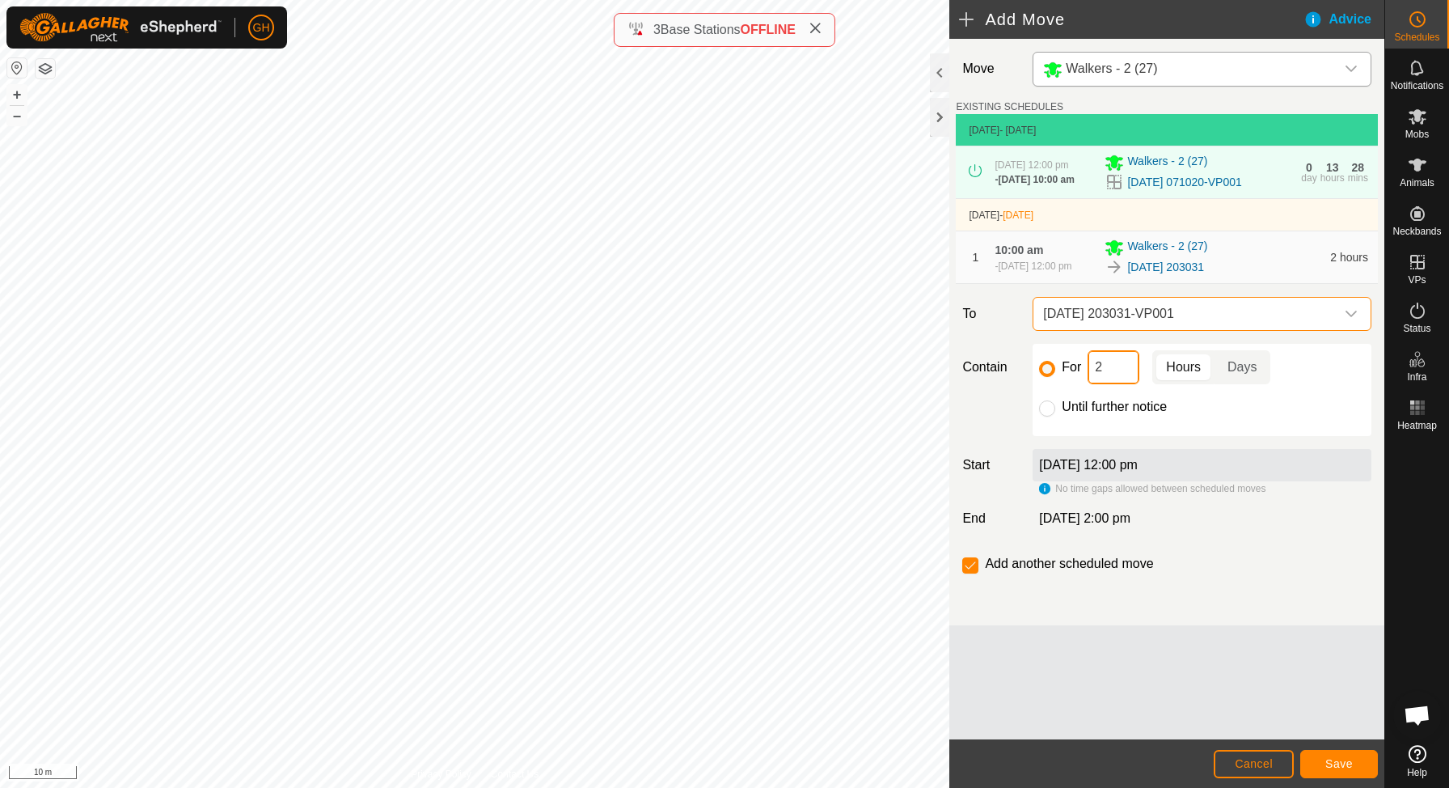
click at [1124, 384] on input "2" at bounding box center [1114, 367] width 52 height 34
type input "22"
click at [968, 573] on input "checkbox" at bounding box center [970, 565] width 16 height 16
checkbox input "false"
click at [1331, 765] on span "Save" at bounding box center [1338, 763] width 27 height 13
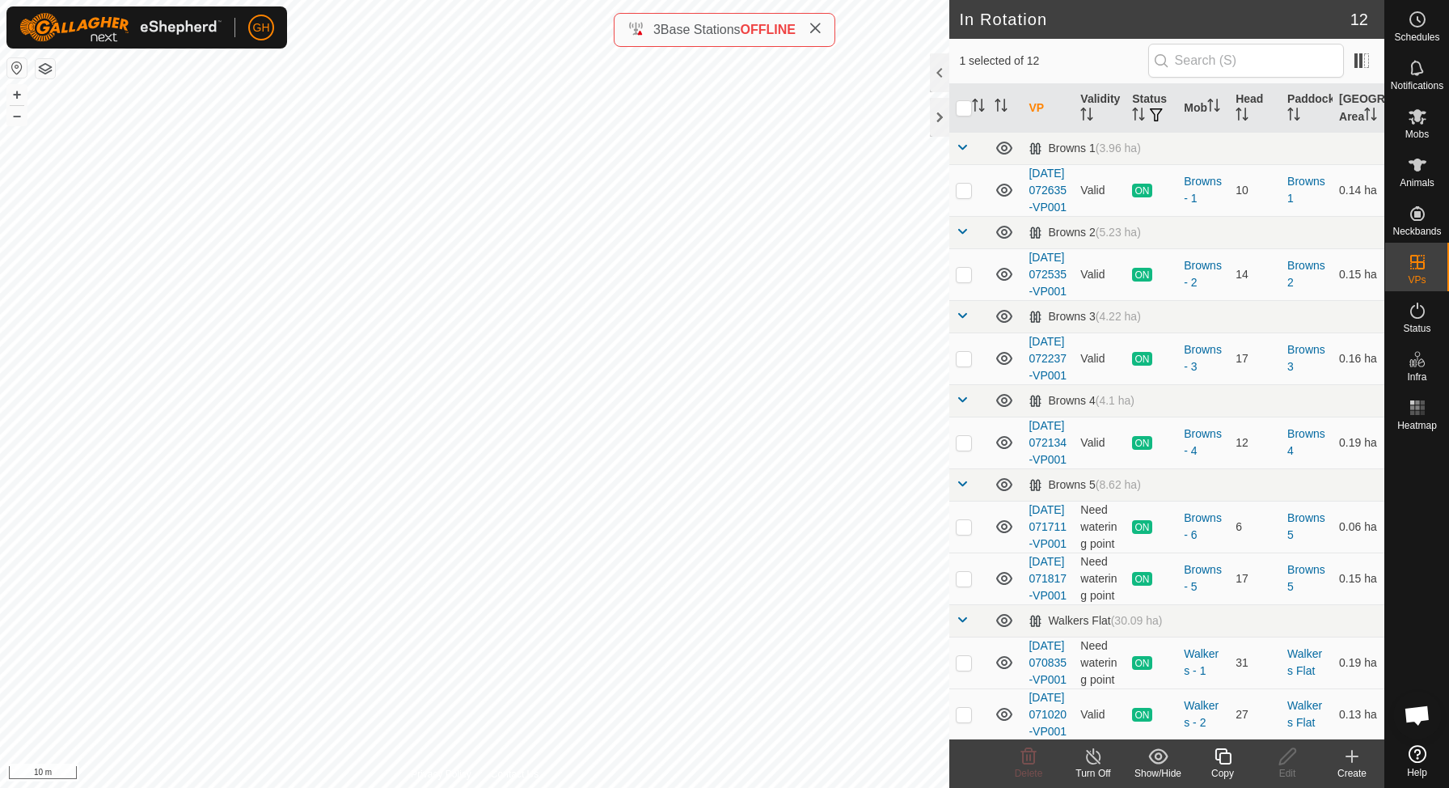
click at [1363, 759] on create-svg-icon at bounding box center [1352, 755] width 65 height 19
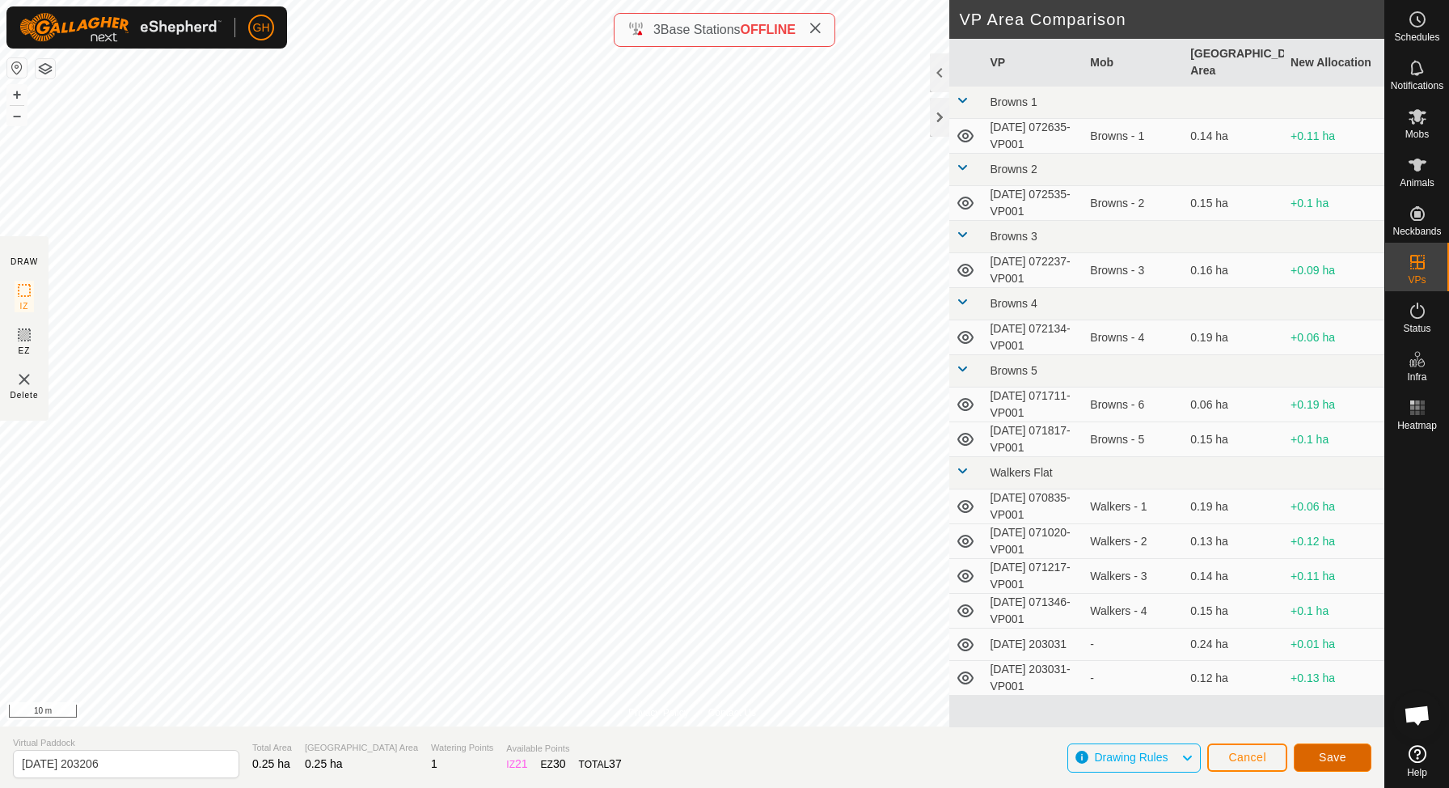
click at [1333, 758] on span "Save" at bounding box center [1332, 756] width 27 height 13
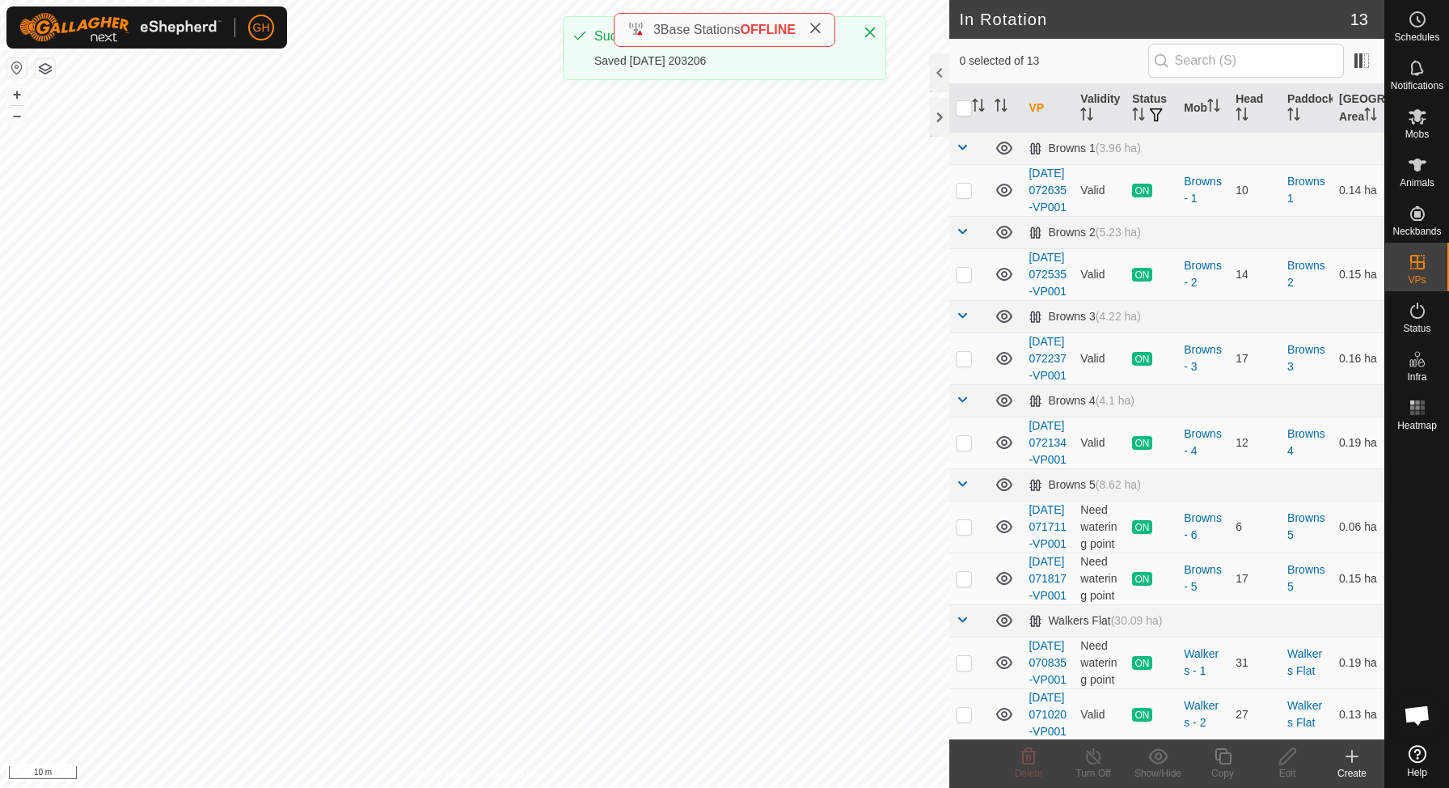
checkbox input "true"
click at [1236, 764] on copy-svg-icon at bounding box center [1222, 755] width 65 height 19
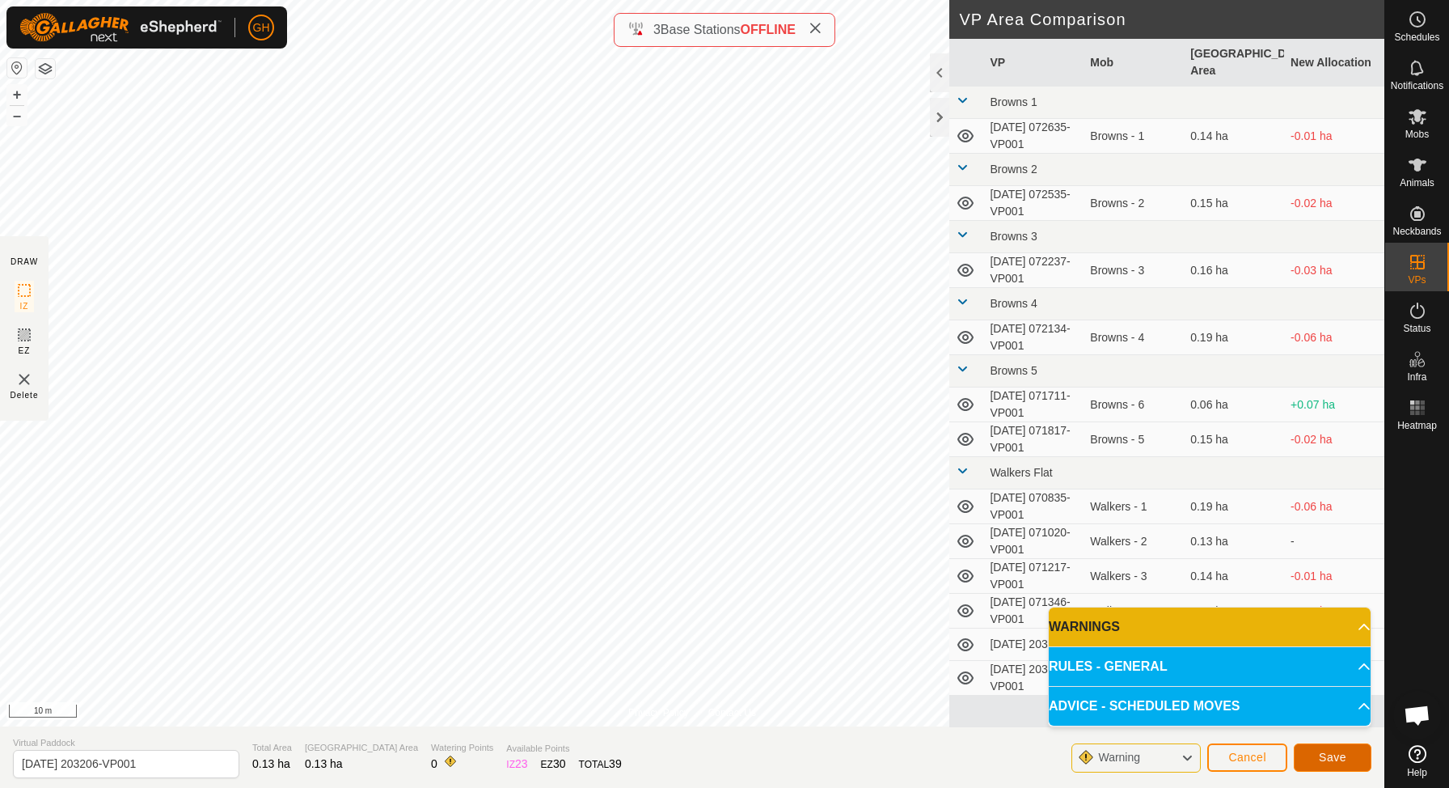
click at [1337, 760] on span "Save" at bounding box center [1332, 756] width 27 height 13
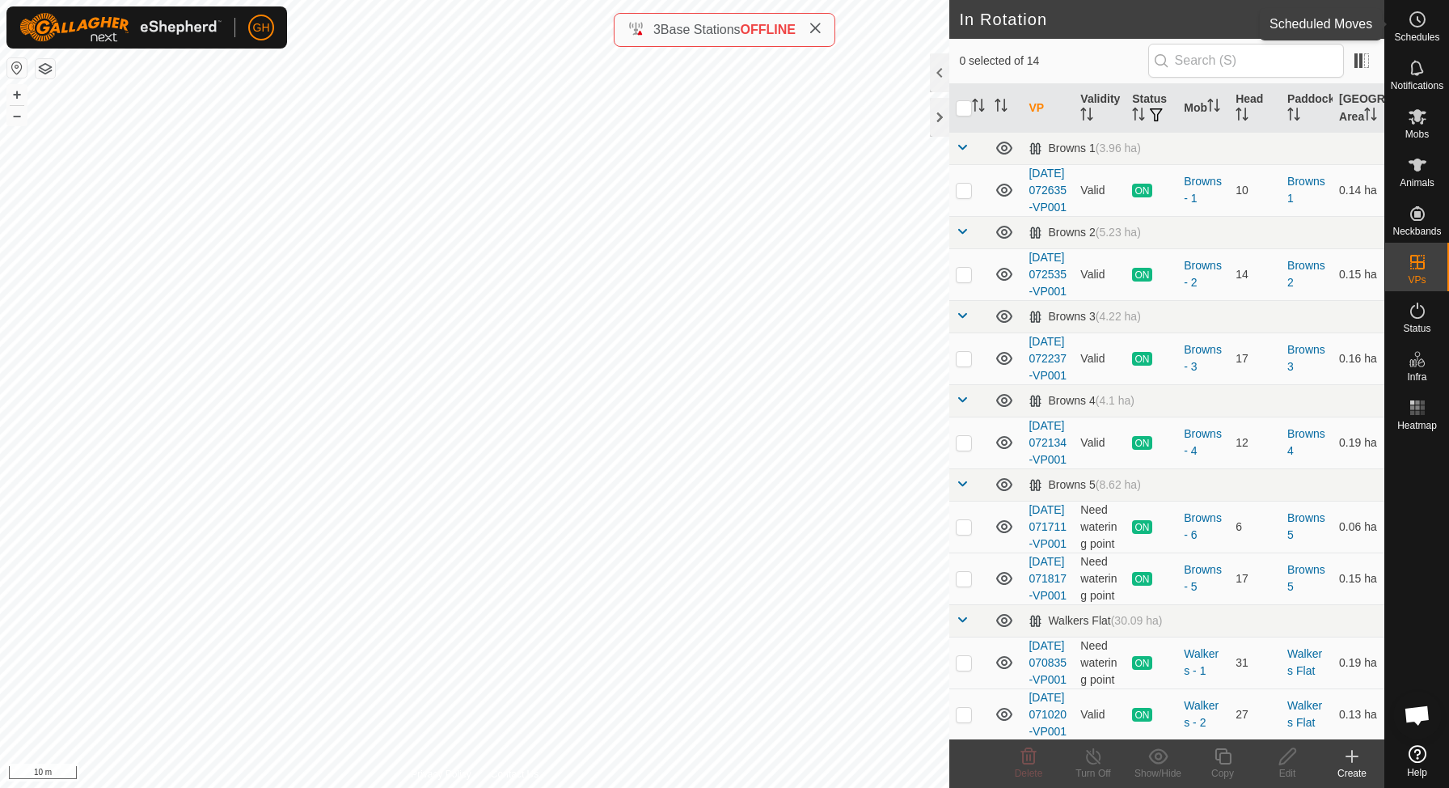
click at [1426, 22] on icon at bounding box center [1417, 19] width 19 height 19
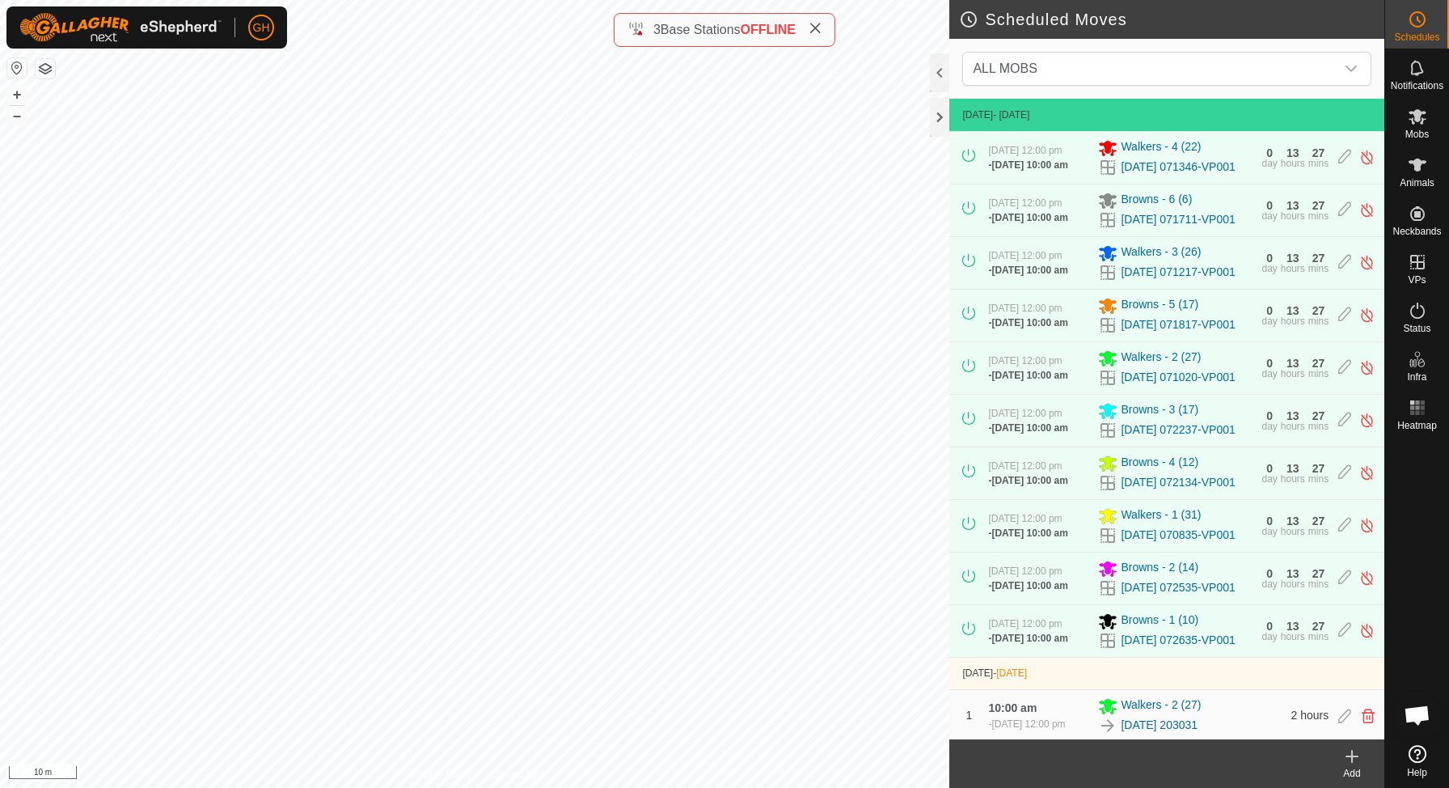
click at [1353, 764] on icon at bounding box center [1351, 755] width 19 height 19
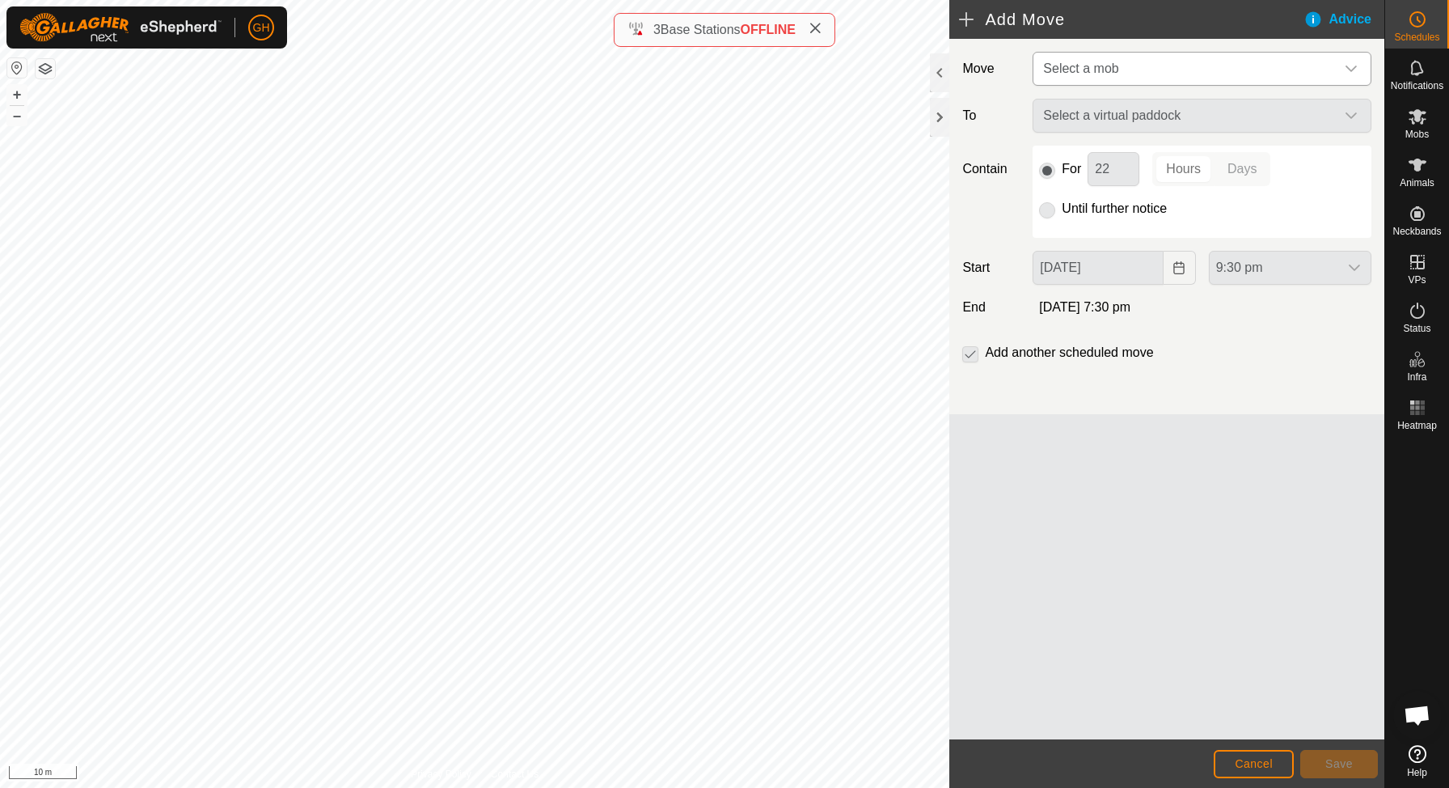
click at [1237, 60] on span "Select a mob" at bounding box center [1186, 69] width 298 height 32
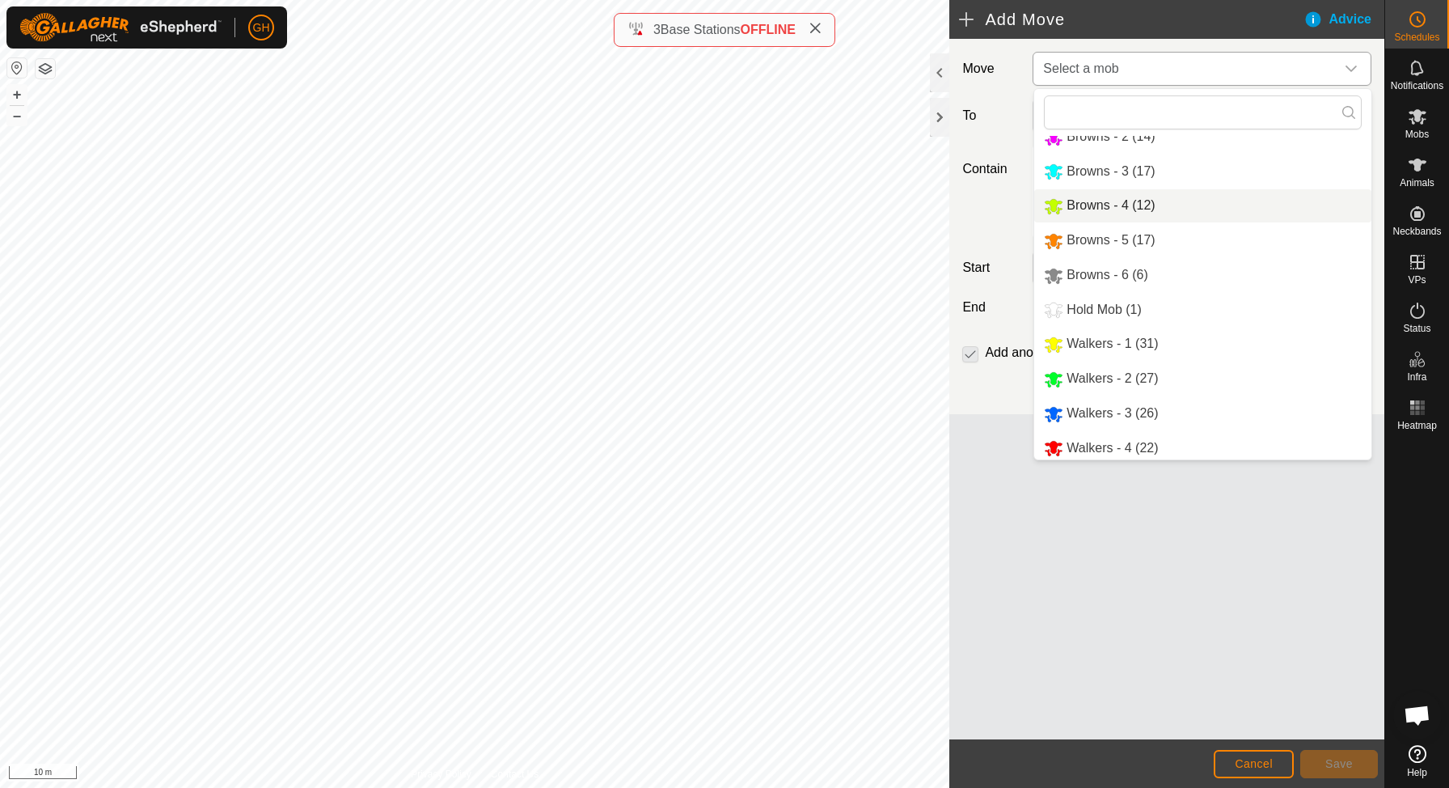
scroll to position [60, 0]
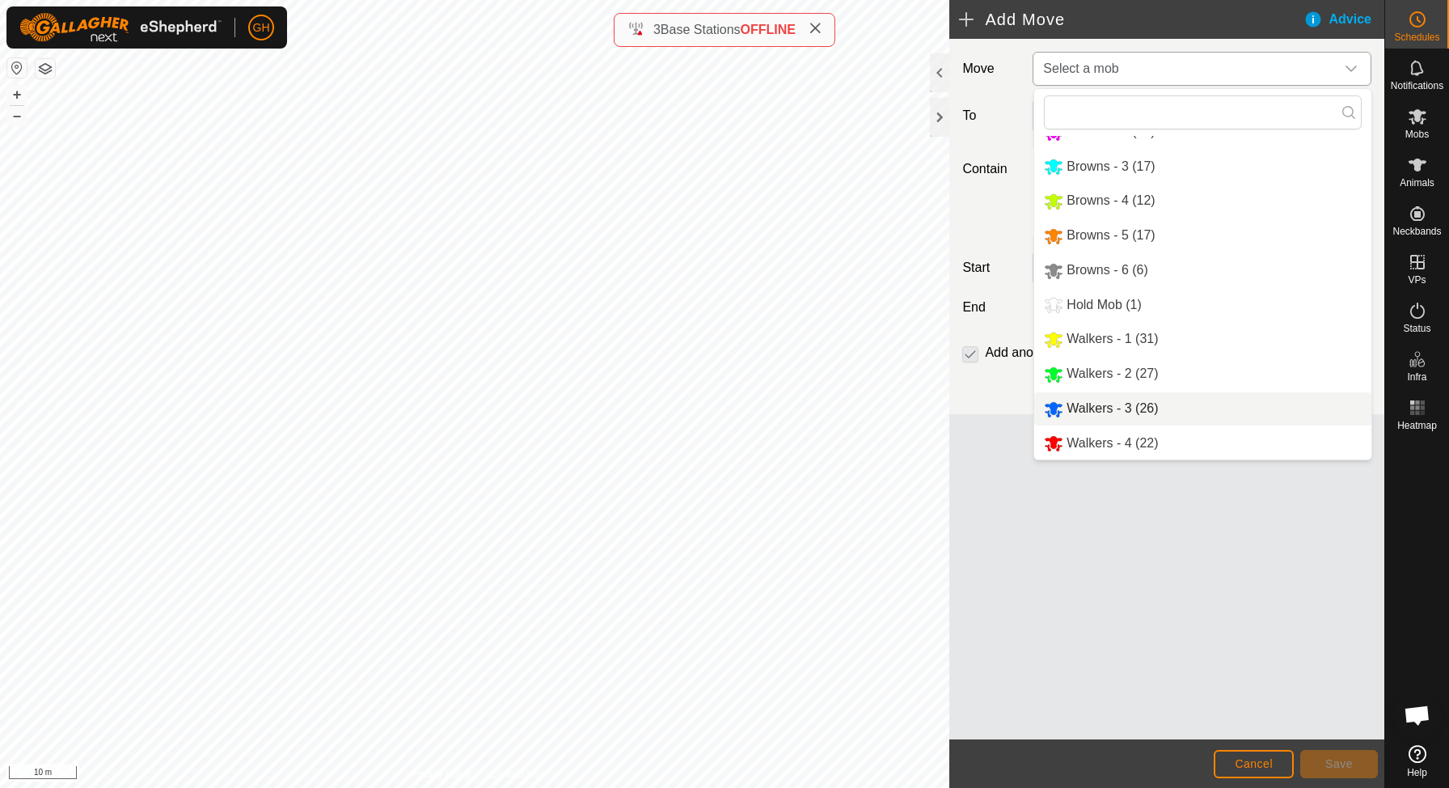
click at [1109, 415] on li "Walkers - 3 (26)" at bounding box center [1202, 408] width 337 height 33
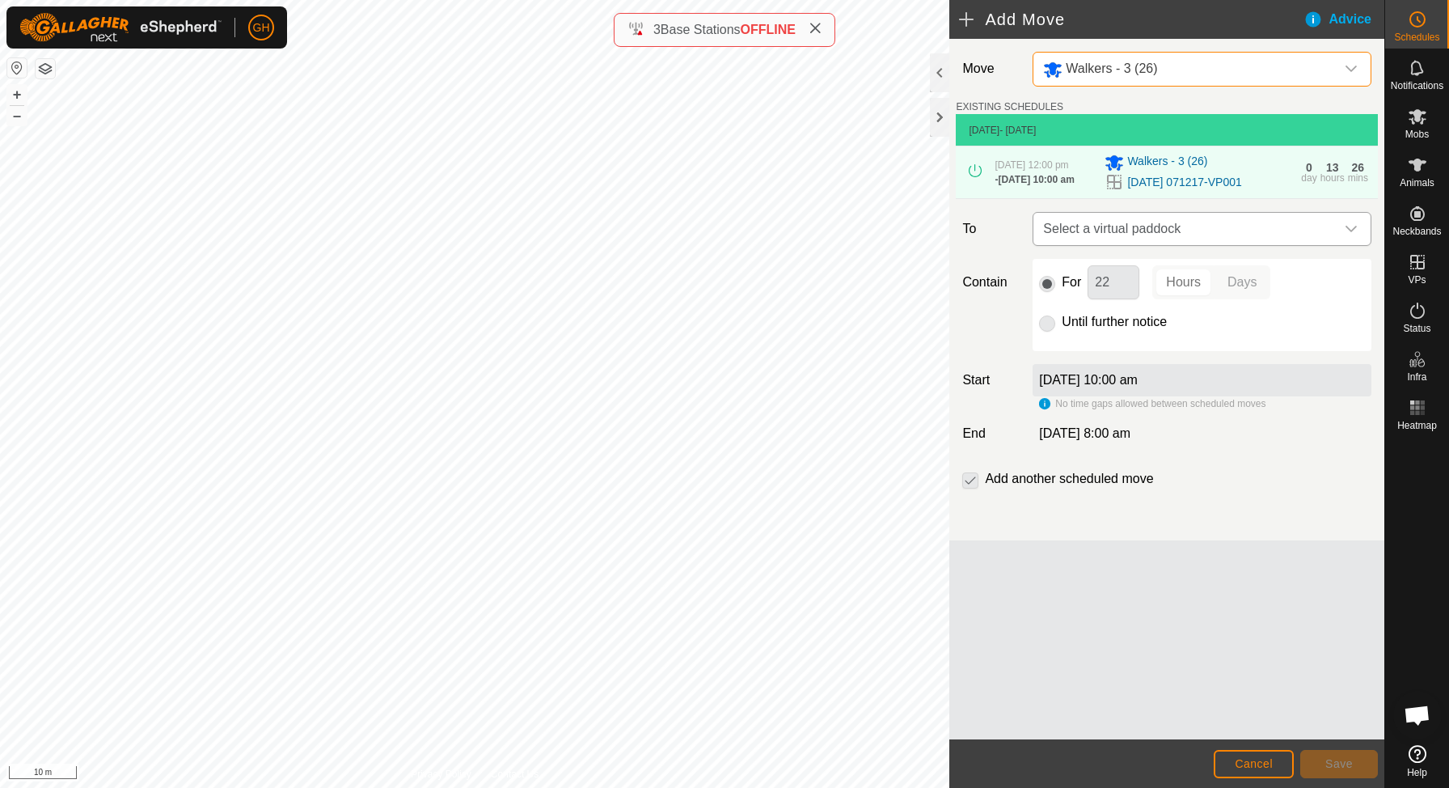
click at [1147, 245] on span "Select a virtual paddock" at bounding box center [1186, 229] width 298 height 32
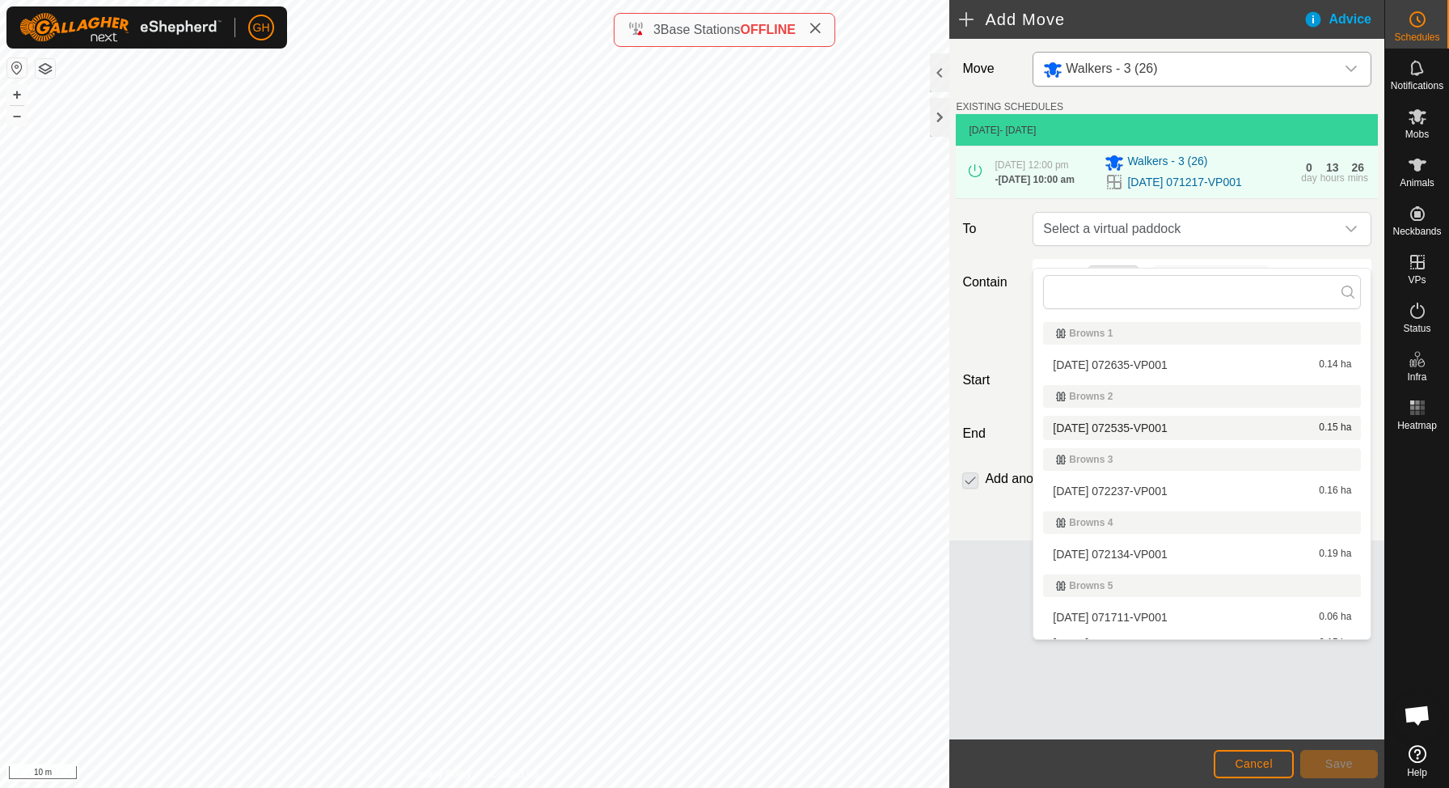
scroll to position [234, 0]
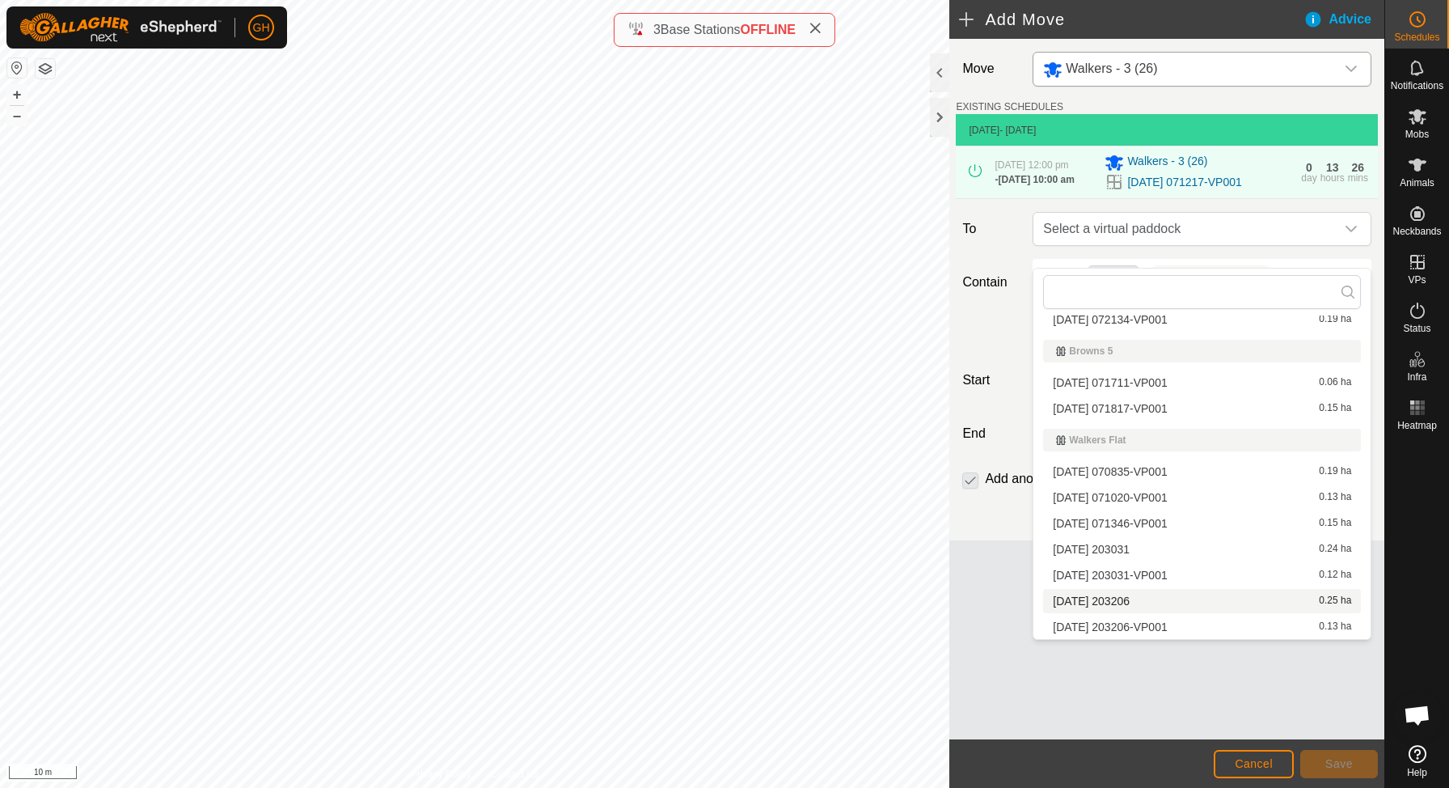
click at [1138, 599] on li "[DATE] 203206 0.25 ha" at bounding box center [1202, 601] width 318 height 24
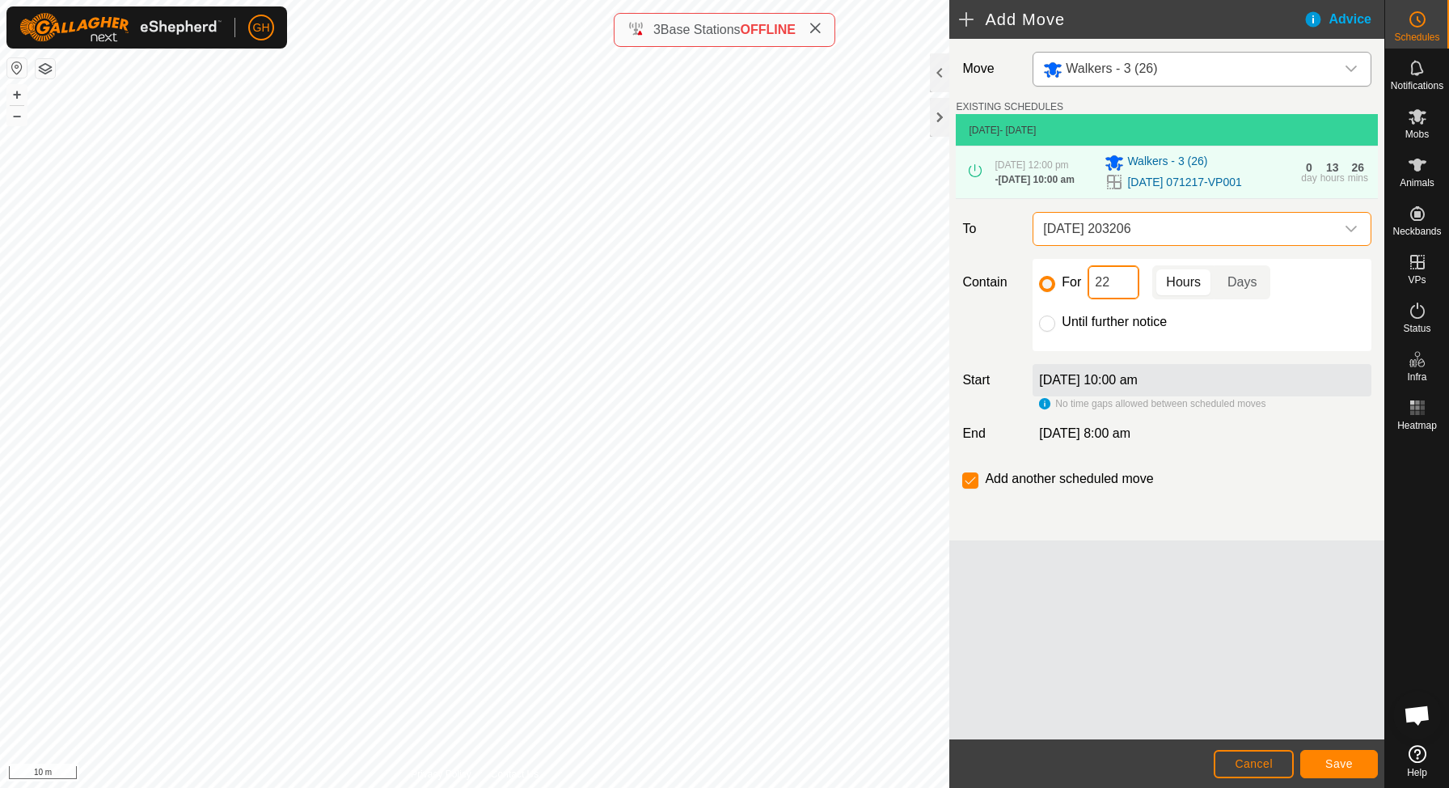
click at [1125, 297] on input "22" at bounding box center [1114, 282] width 52 height 34
click at [1340, 763] on span "Save" at bounding box center [1338, 763] width 27 height 13
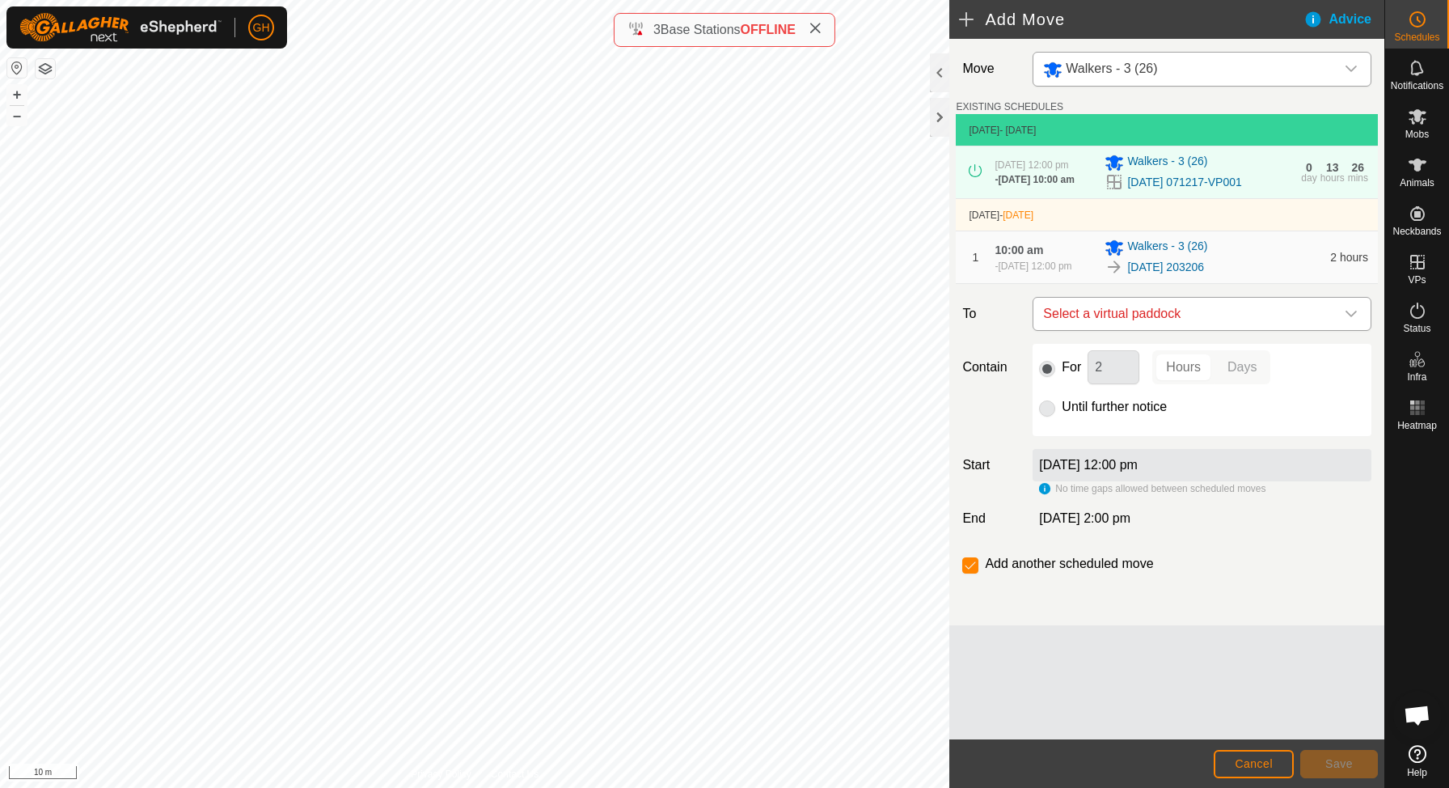
click at [1254, 328] on span "Select a virtual paddock" at bounding box center [1186, 314] width 298 height 32
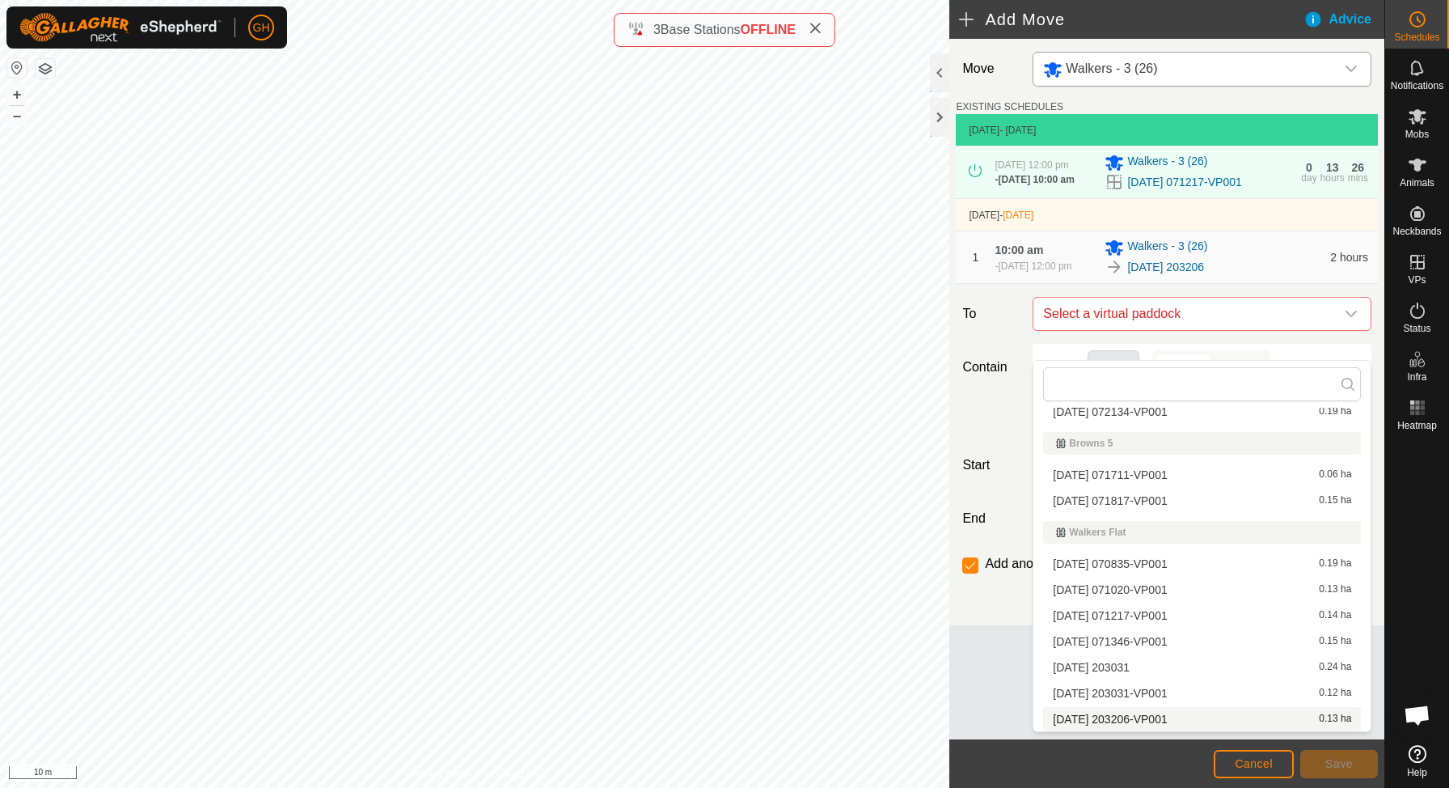
click at [1153, 719] on li "[DATE] 203206-VP001 0.13 ha" at bounding box center [1202, 719] width 318 height 24
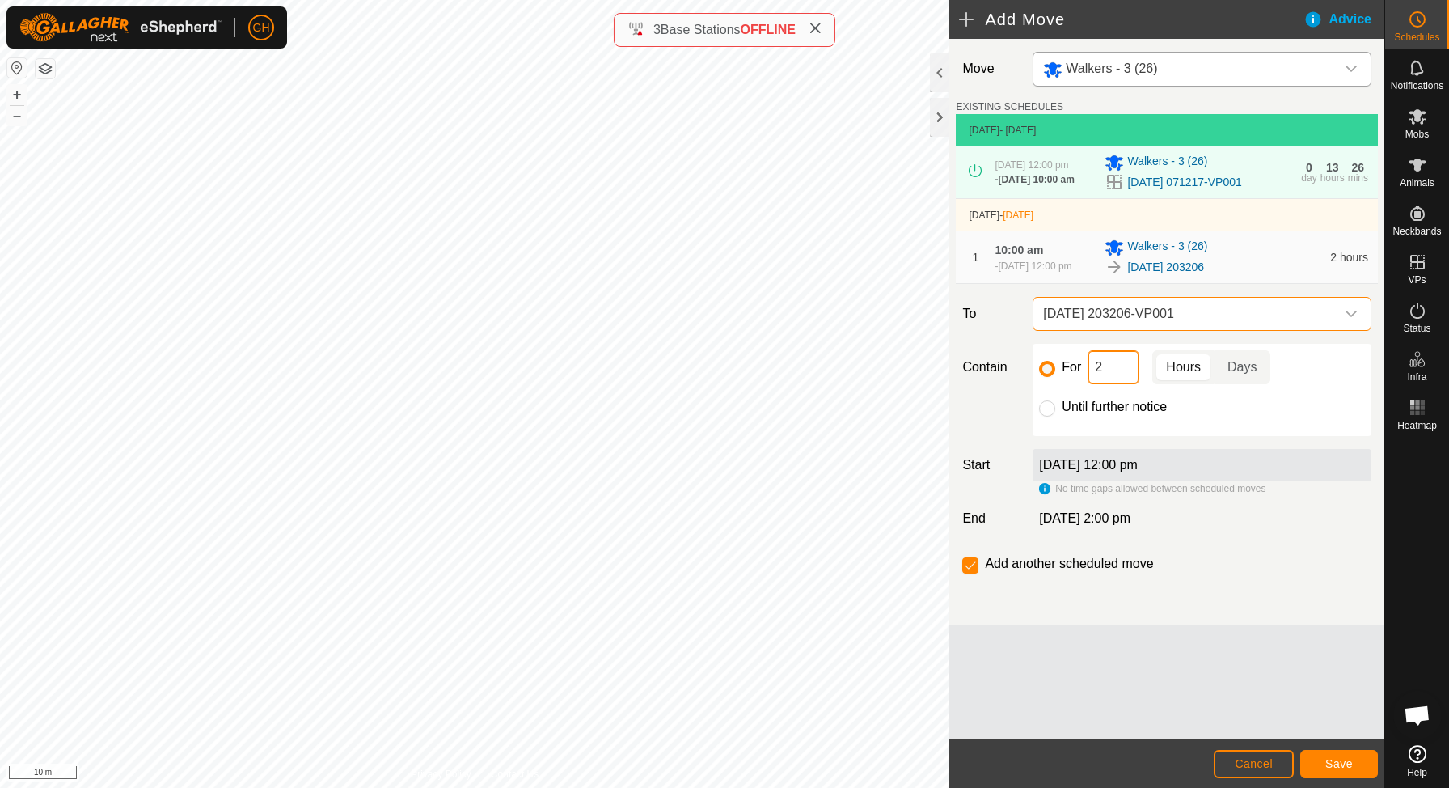
click at [1117, 384] on input "2" at bounding box center [1114, 367] width 52 height 34
type input "22"
click at [969, 573] on input "checkbox" at bounding box center [970, 565] width 16 height 16
checkbox input "false"
click at [1338, 763] on span "Save" at bounding box center [1338, 763] width 27 height 13
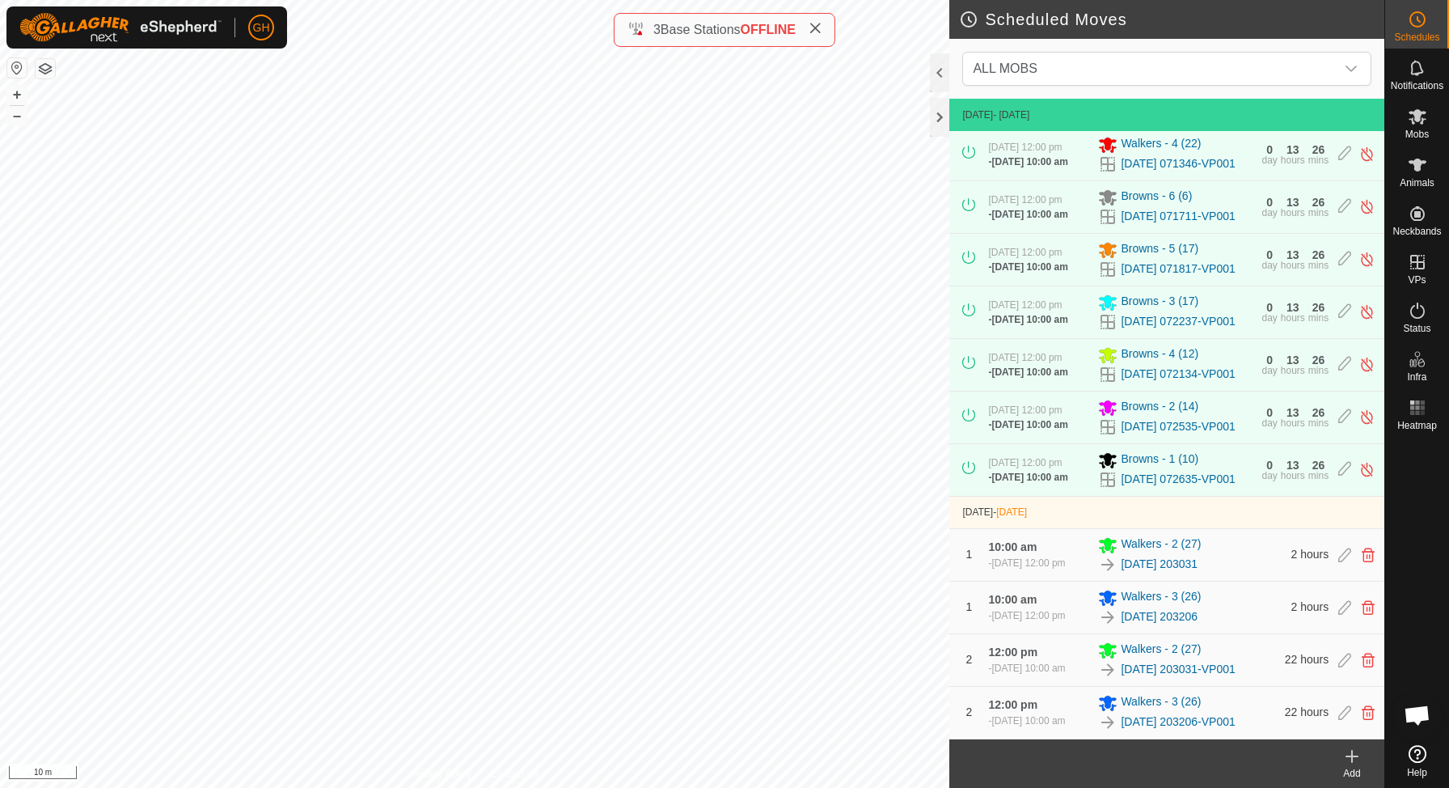
scroll to position [383, 0]
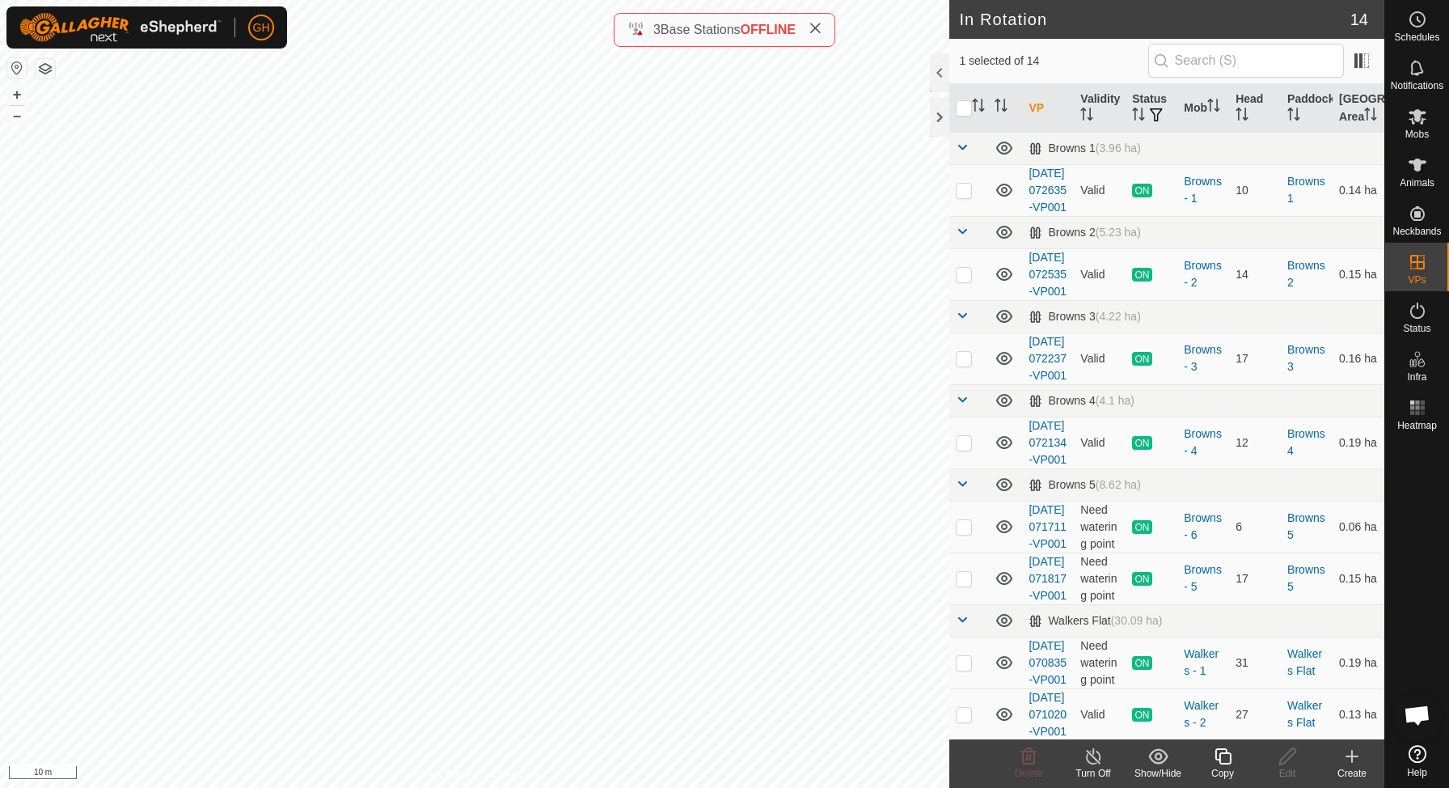
click at [1356, 761] on icon at bounding box center [1351, 755] width 19 height 19
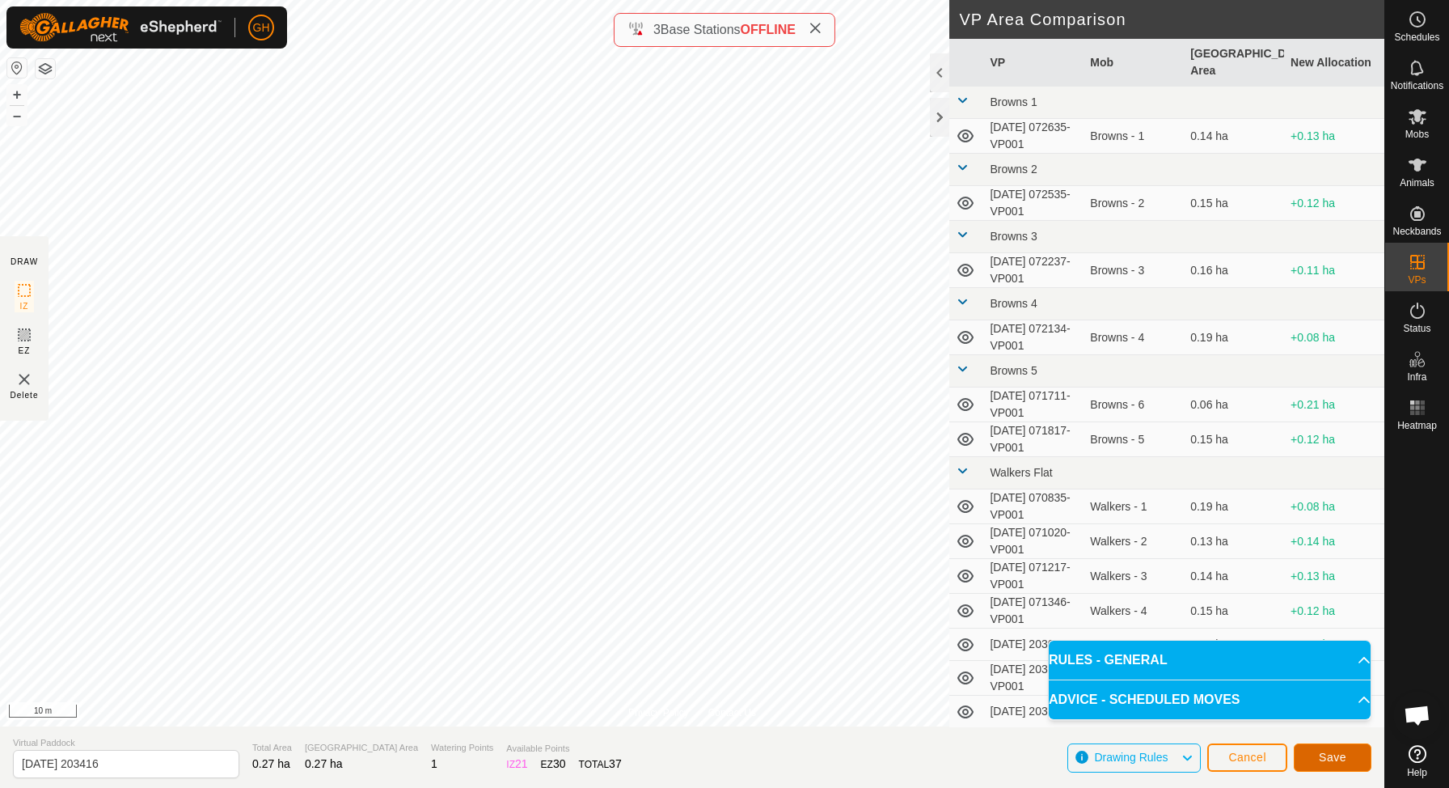
click at [1345, 757] on span "Save" at bounding box center [1332, 756] width 27 height 13
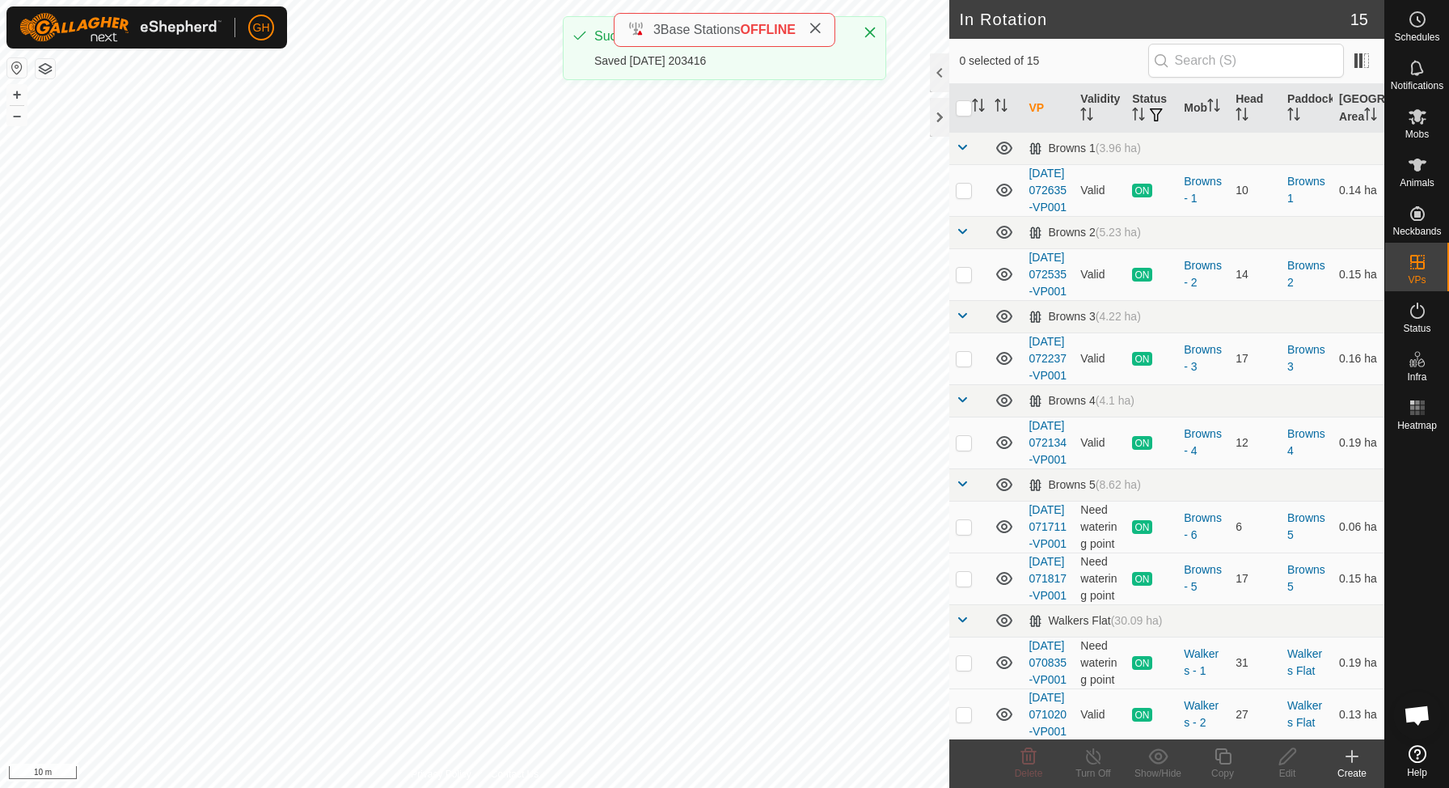
checkbox input "true"
click at [1218, 755] on icon at bounding box center [1223, 755] width 20 height 19
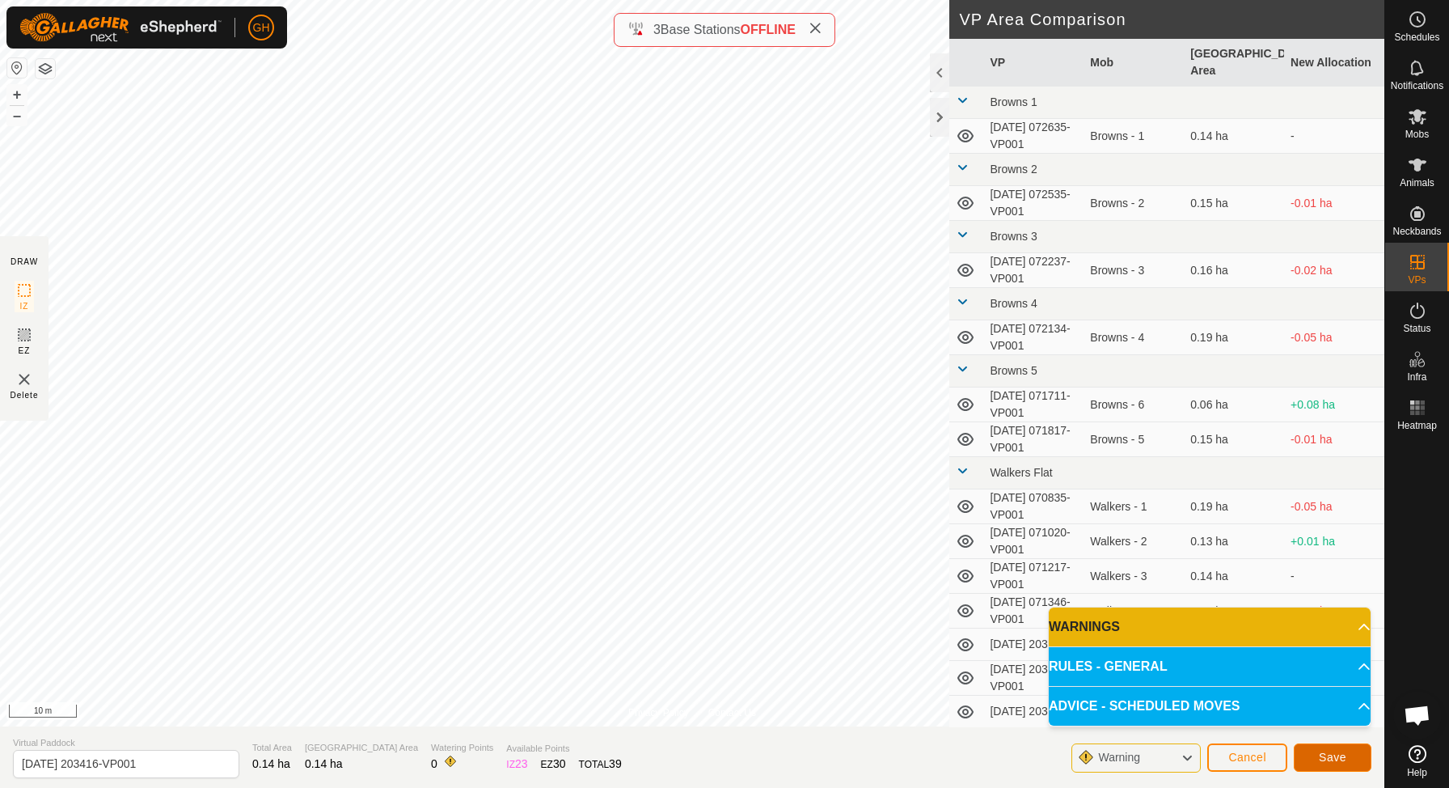
click at [1341, 750] on span "Save" at bounding box center [1332, 756] width 27 height 13
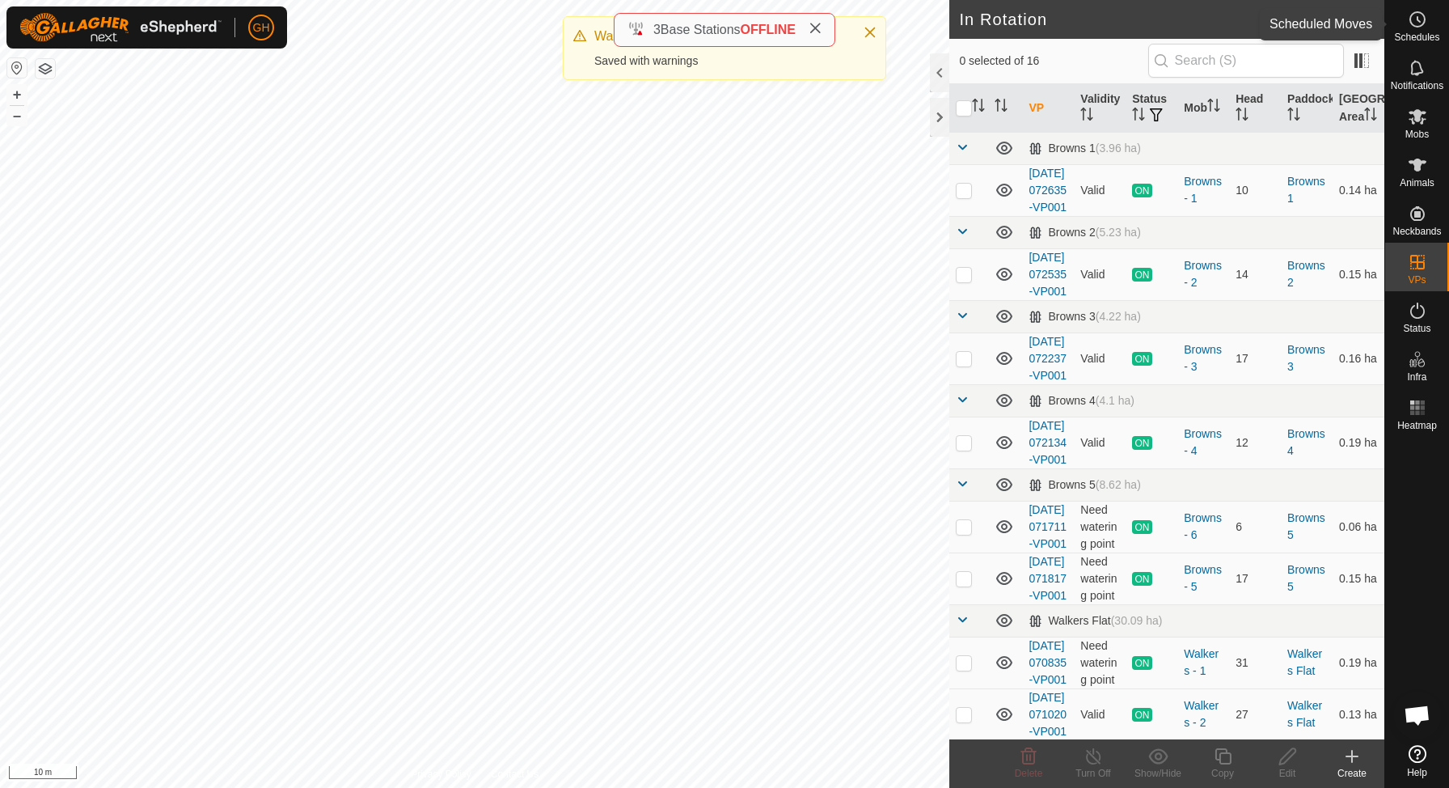
click at [1413, 31] on es-schedule-vp-svg-icon at bounding box center [1417, 19] width 29 height 26
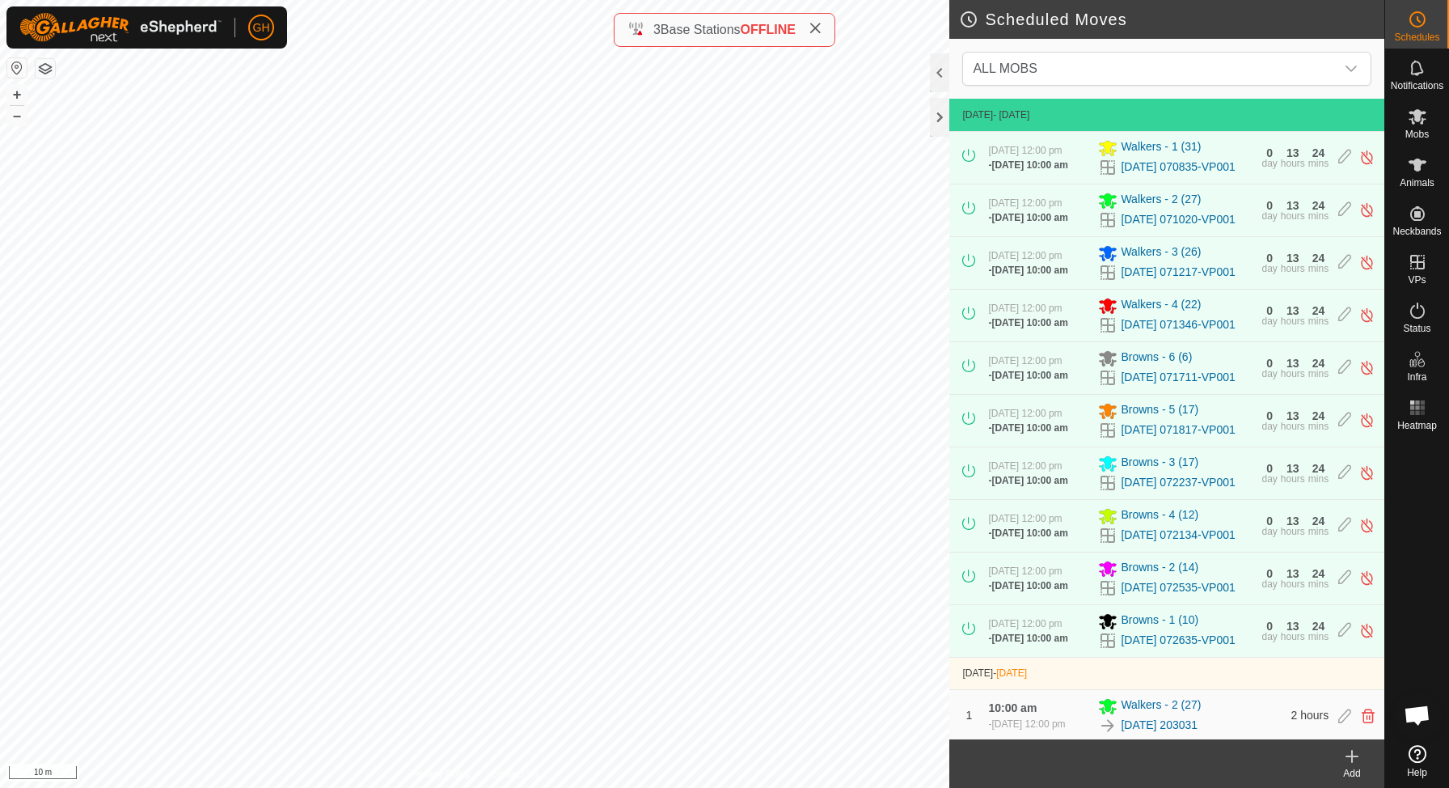
click at [1354, 760] on icon at bounding box center [1351, 755] width 19 height 19
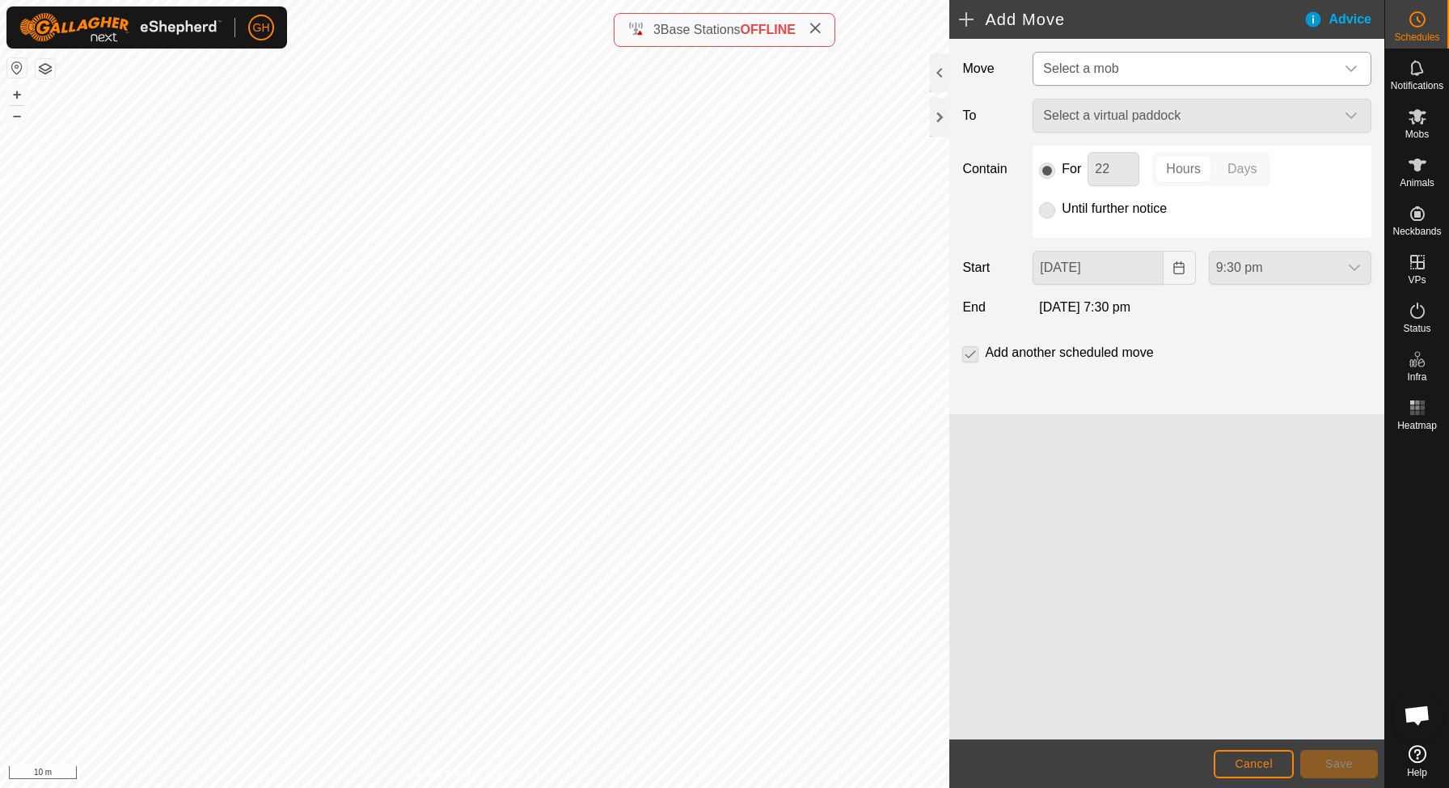
click at [1221, 71] on span "Select a mob" at bounding box center [1186, 69] width 298 height 32
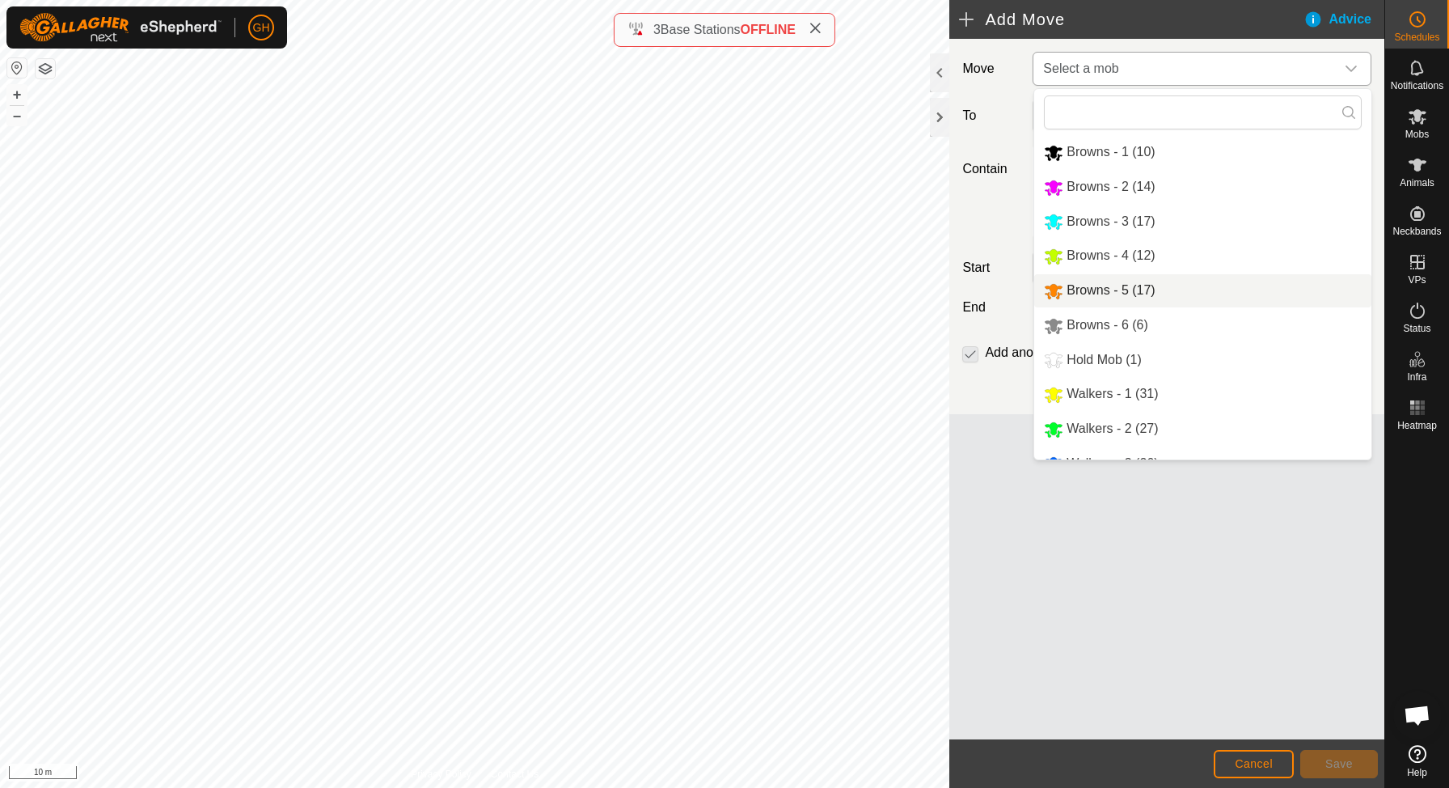
scroll to position [60, 0]
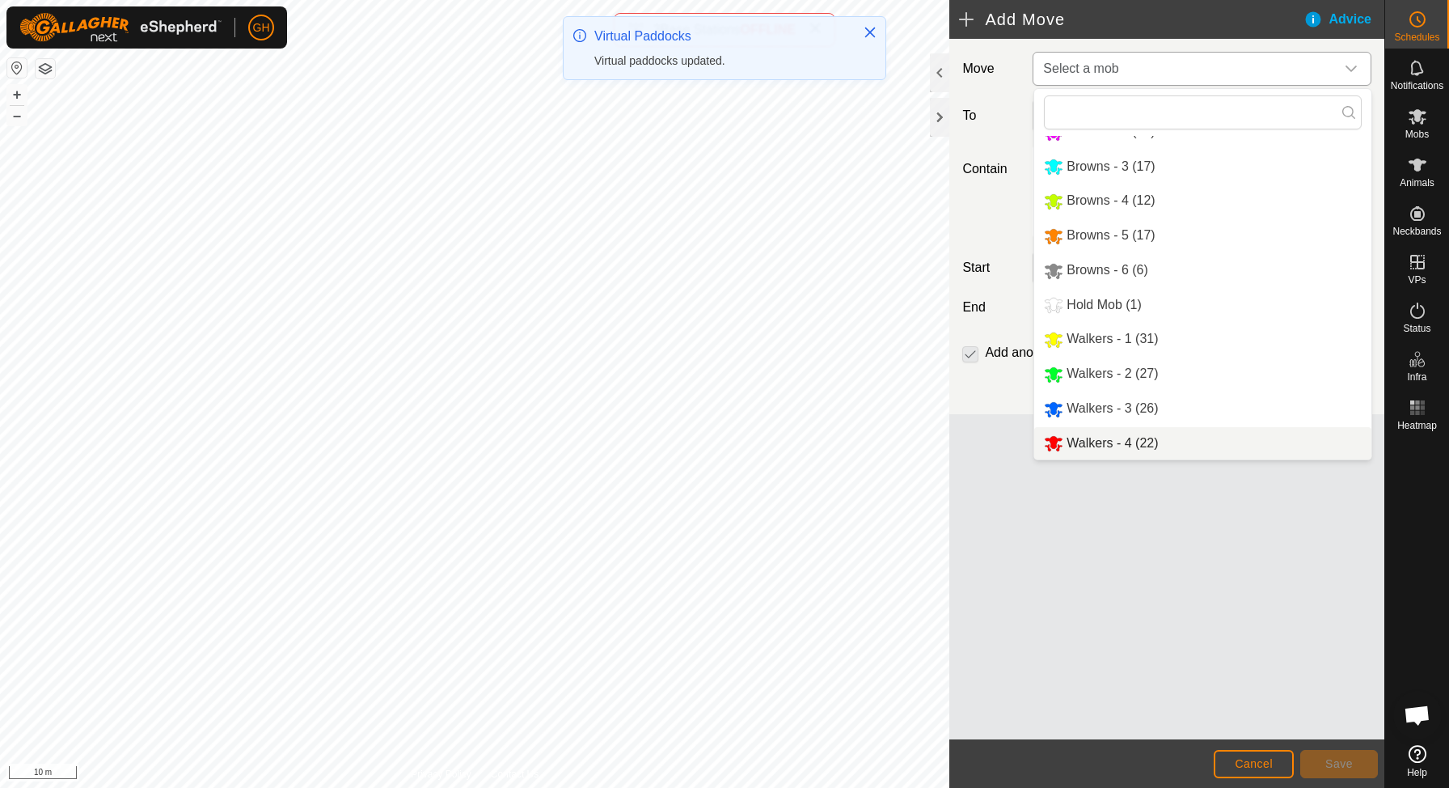
click at [1129, 445] on li "Walkers - 4 (22)" at bounding box center [1202, 443] width 337 height 33
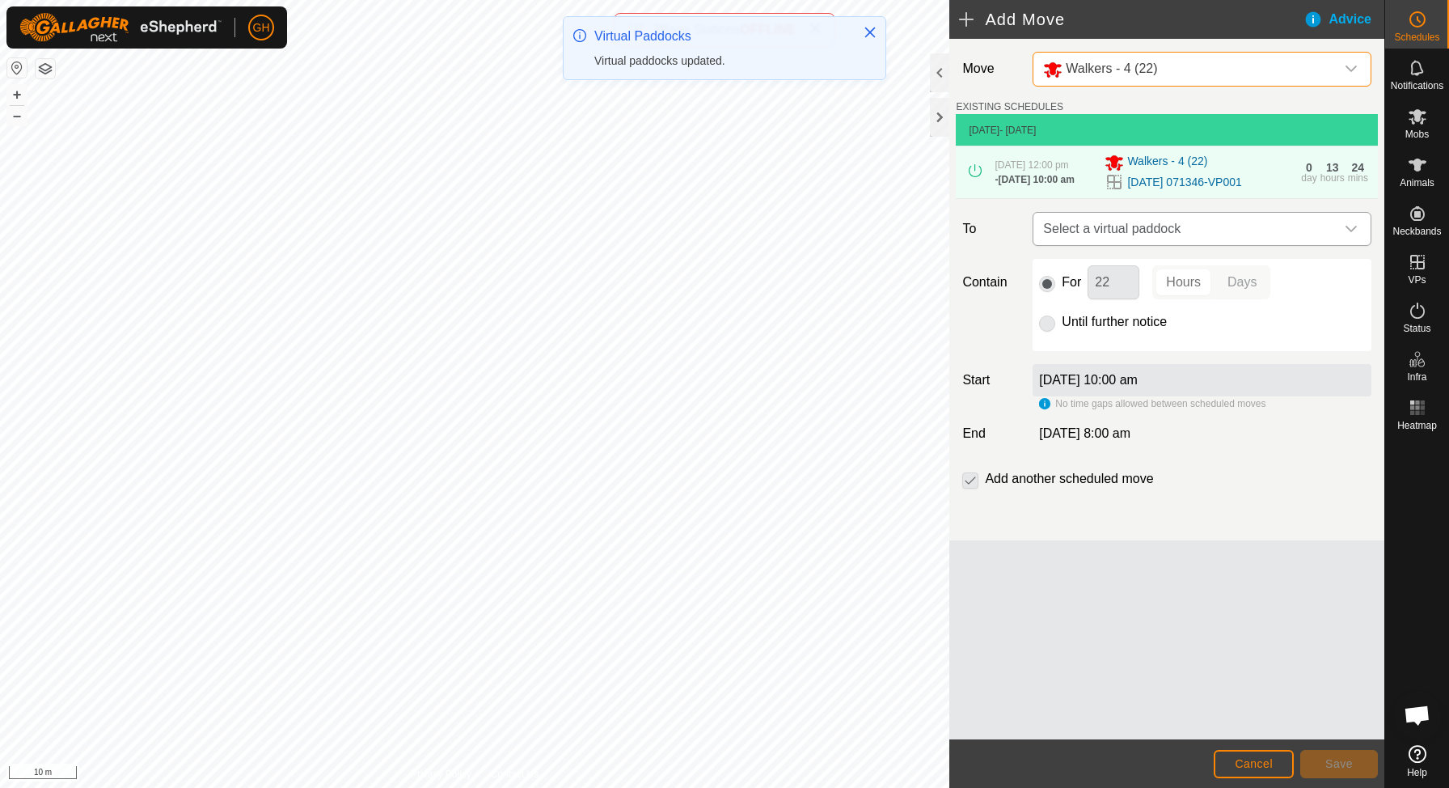
click at [1154, 245] on span "Select a virtual paddock" at bounding box center [1186, 229] width 298 height 32
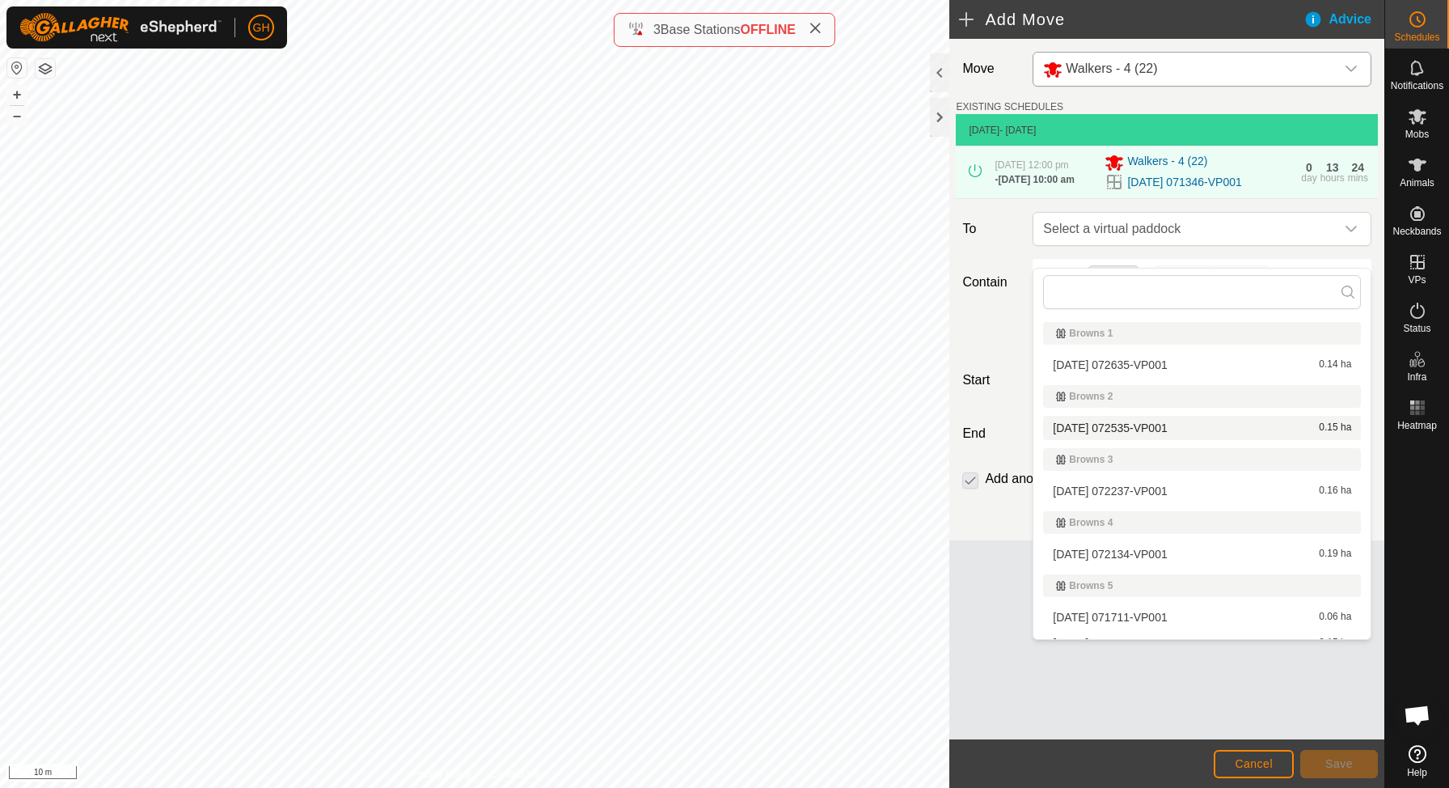
scroll to position [286, 0]
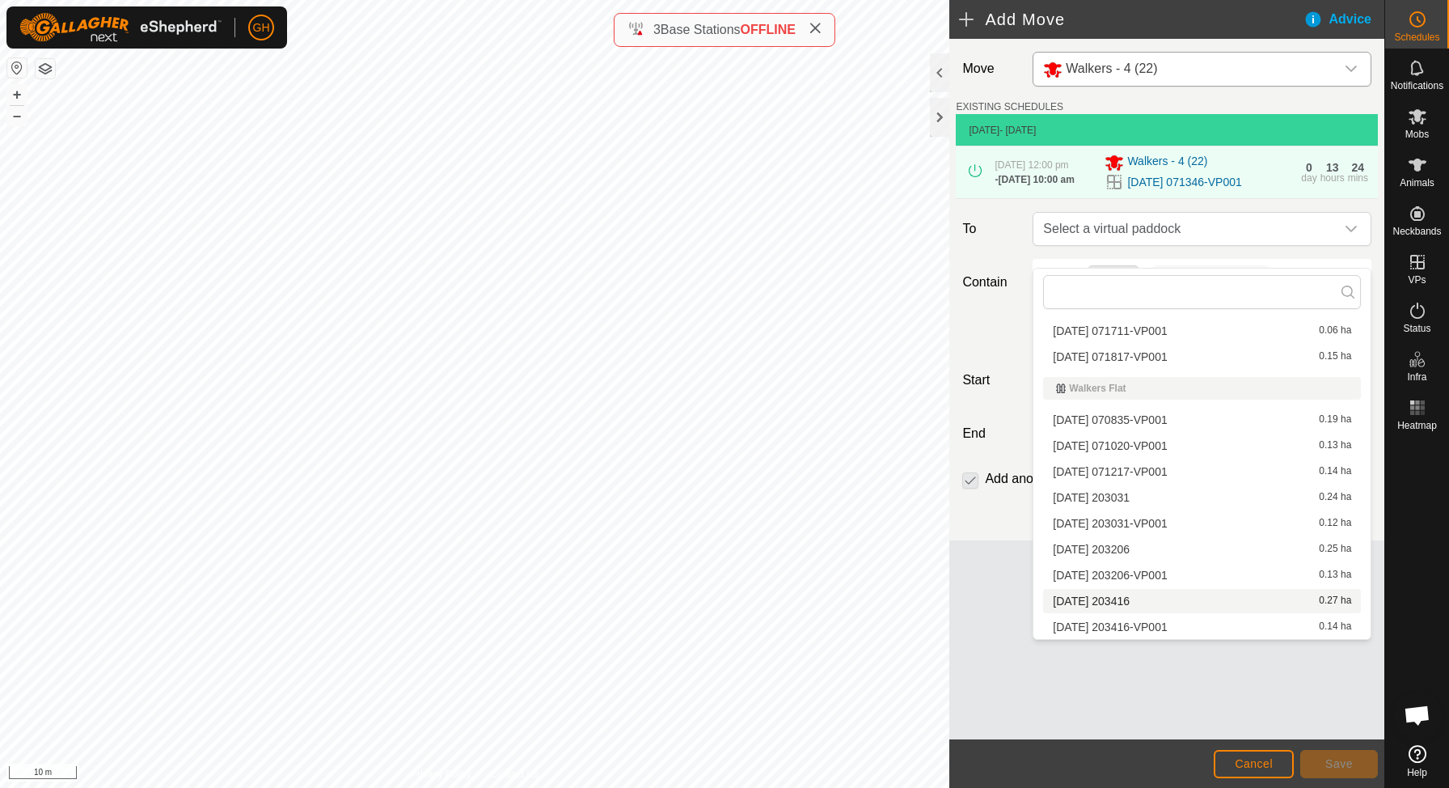
click at [1117, 607] on li "[DATE] 203416 0.27 ha" at bounding box center [1202, 601] width 318 height 24
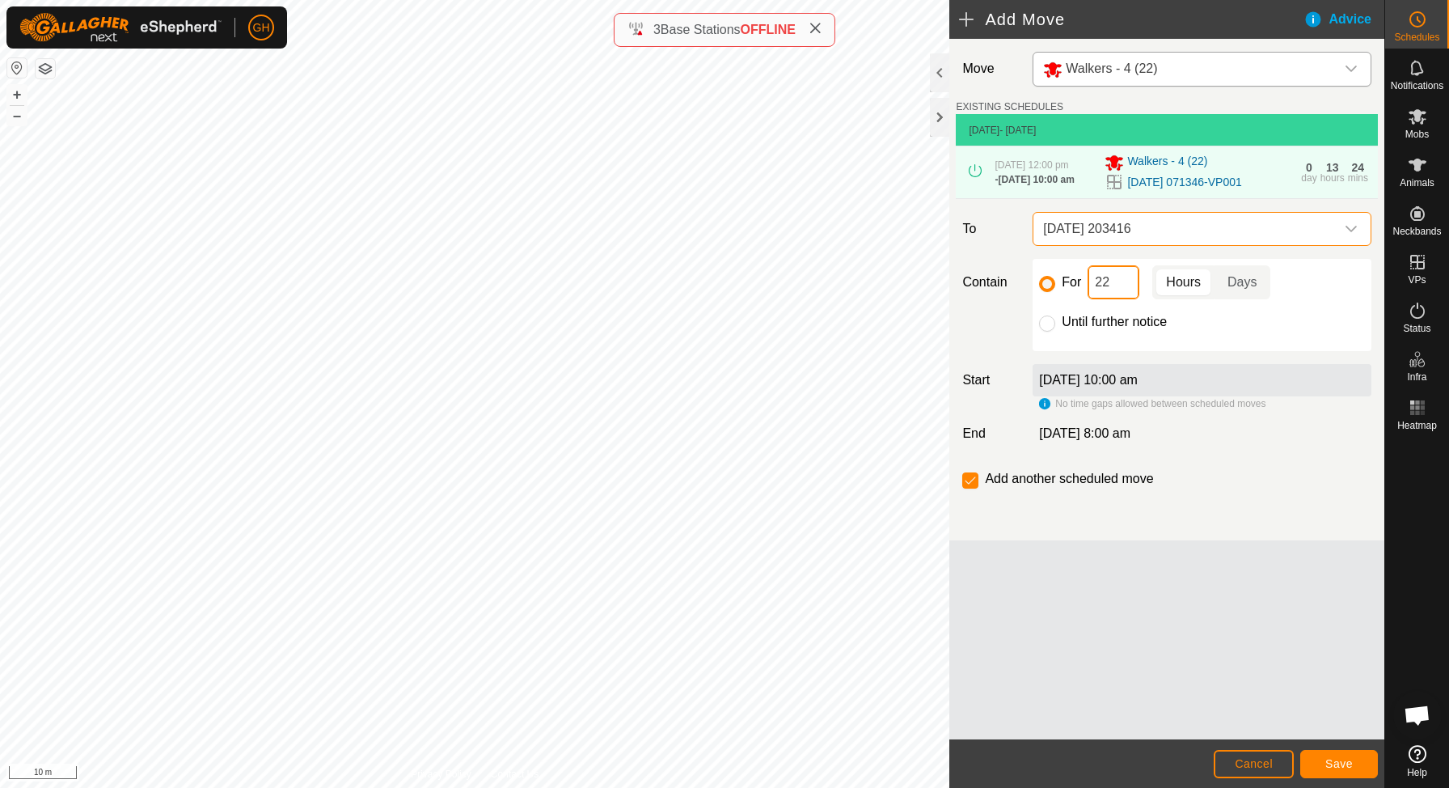
click at [1120, 294] on input "22" at bounding box center [1114, 282] width 52 height 34
click at [1336, 751] on button "Save" at bounding box center [1339, 764] width 78 height 28
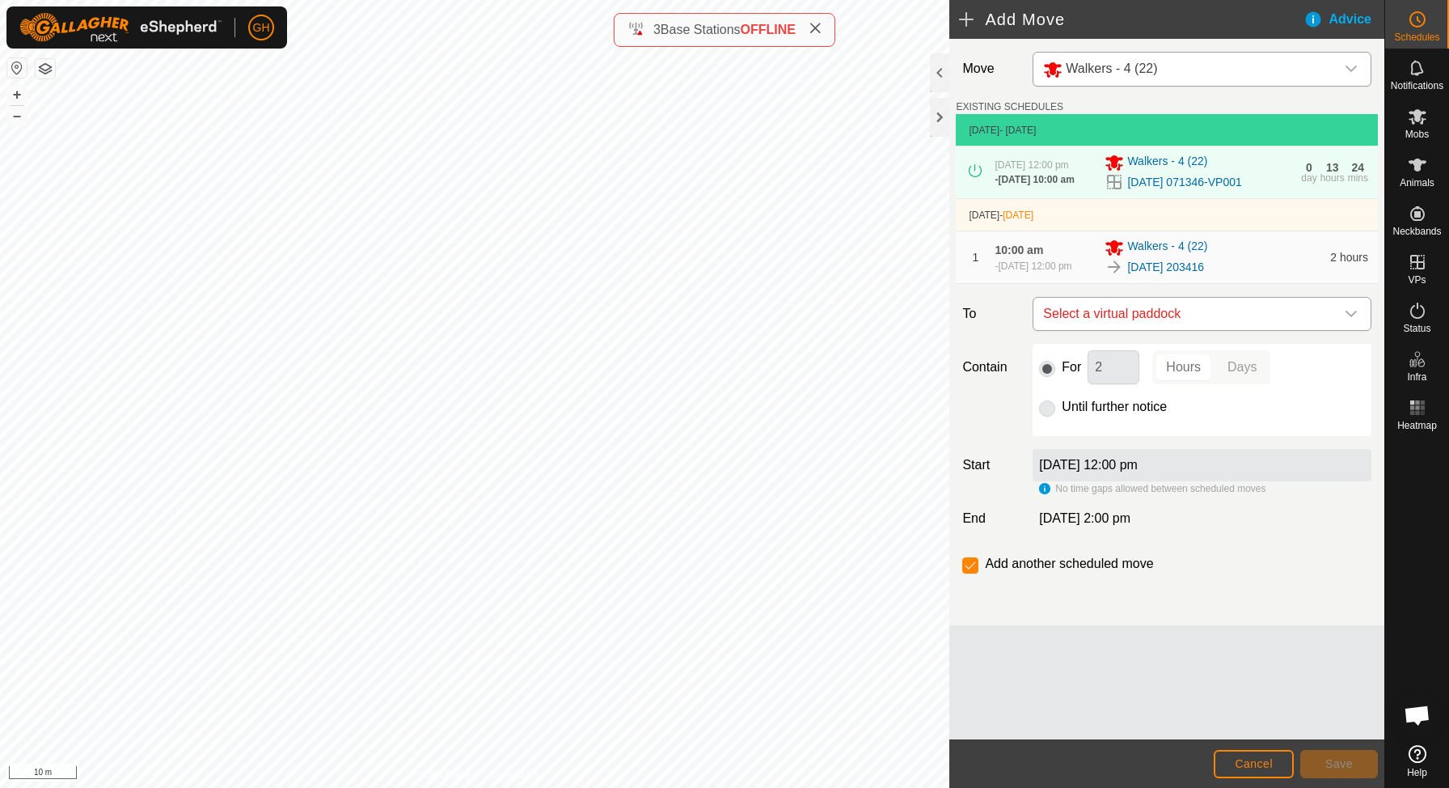
click at [1177, 330] on span "Select a virtual paddock" at bounding box center [1186, 314] width 298 height 32
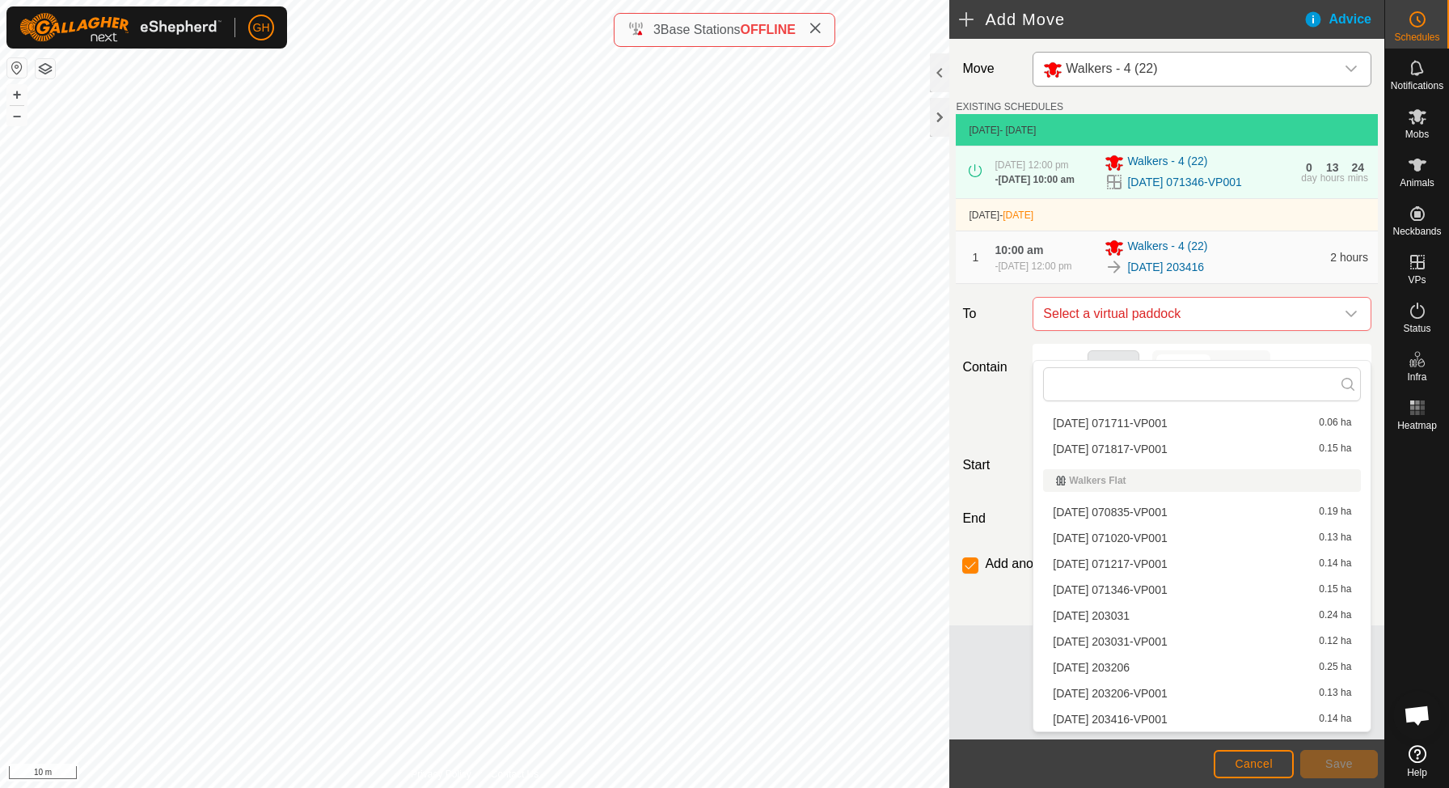
click at [1165, 717] on li "[DATE] 203416-VP001 0.14 ha" at bounding box center [1202, 719] width 318 height 24
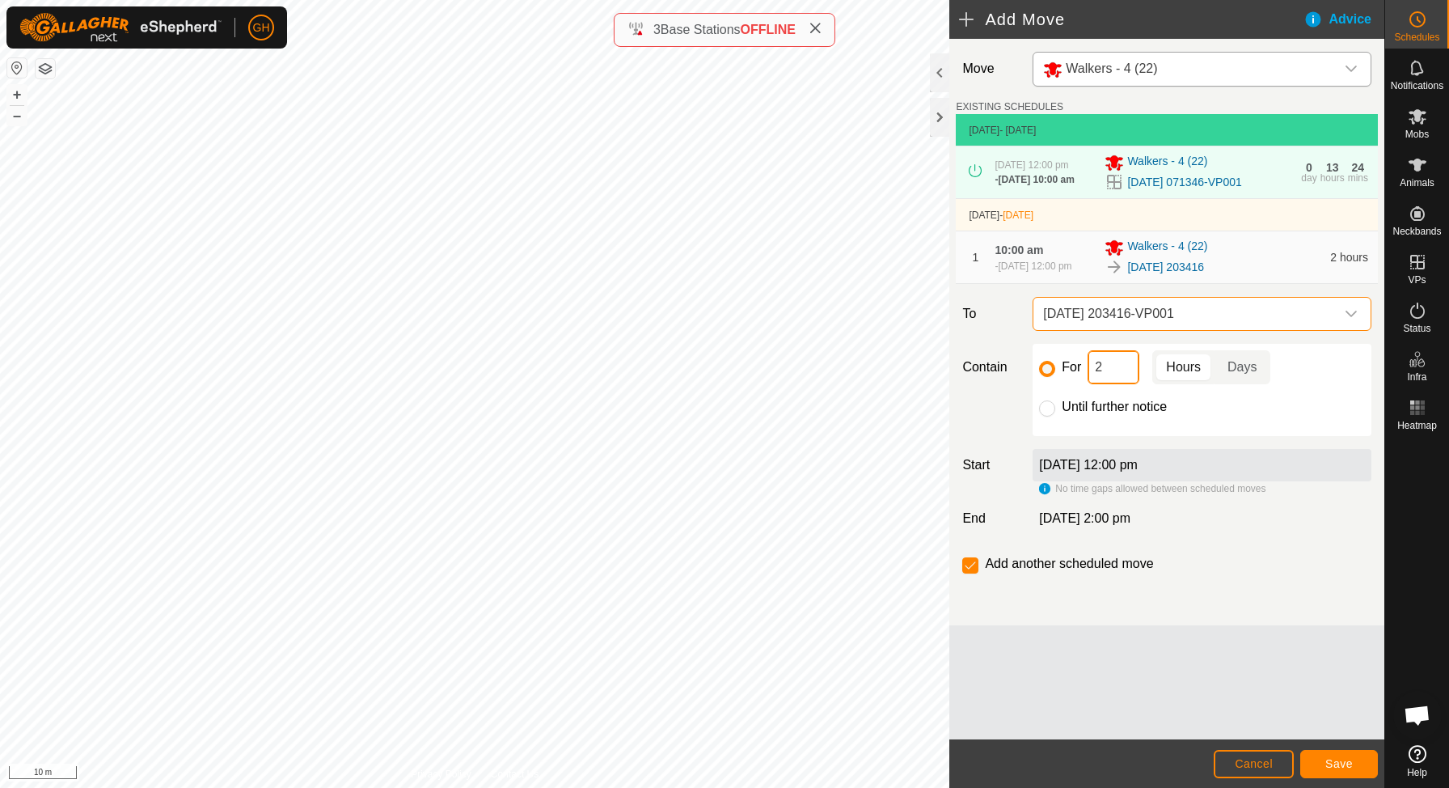
click at [1107, 384] on input "2" at bounding box center [1114, 367] width 52 height 34
type input "22"
click at [974, 573] on input "checkbox" at bounding box center [970, 565] width 16 height 16
checkbox input "false"
click at [1340, 761] on span "Save" at bounding box center [1338, 763] width 27 height 13
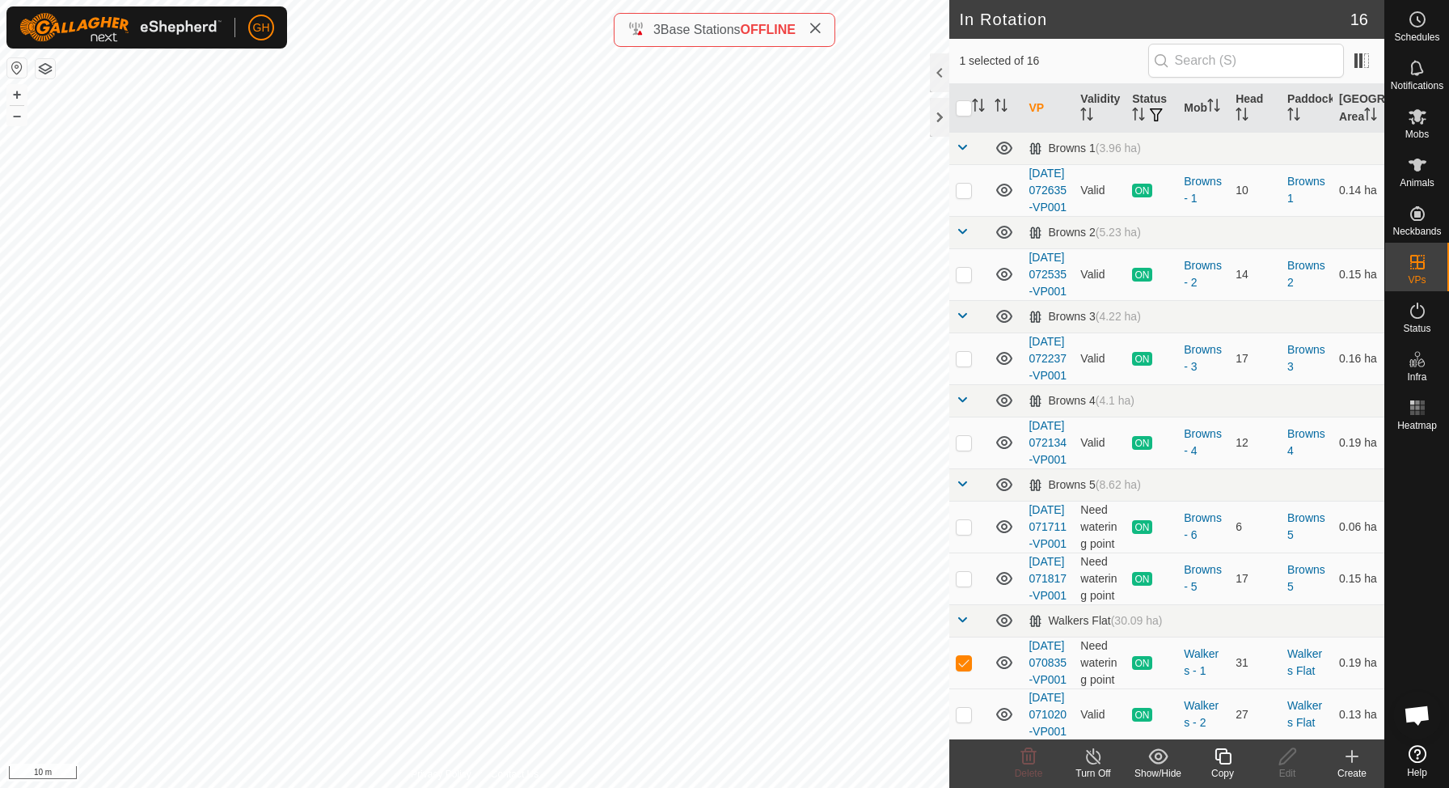
click at [1365, 766] on div "Create" at bounding box center [1352, 773] width 65 height 15
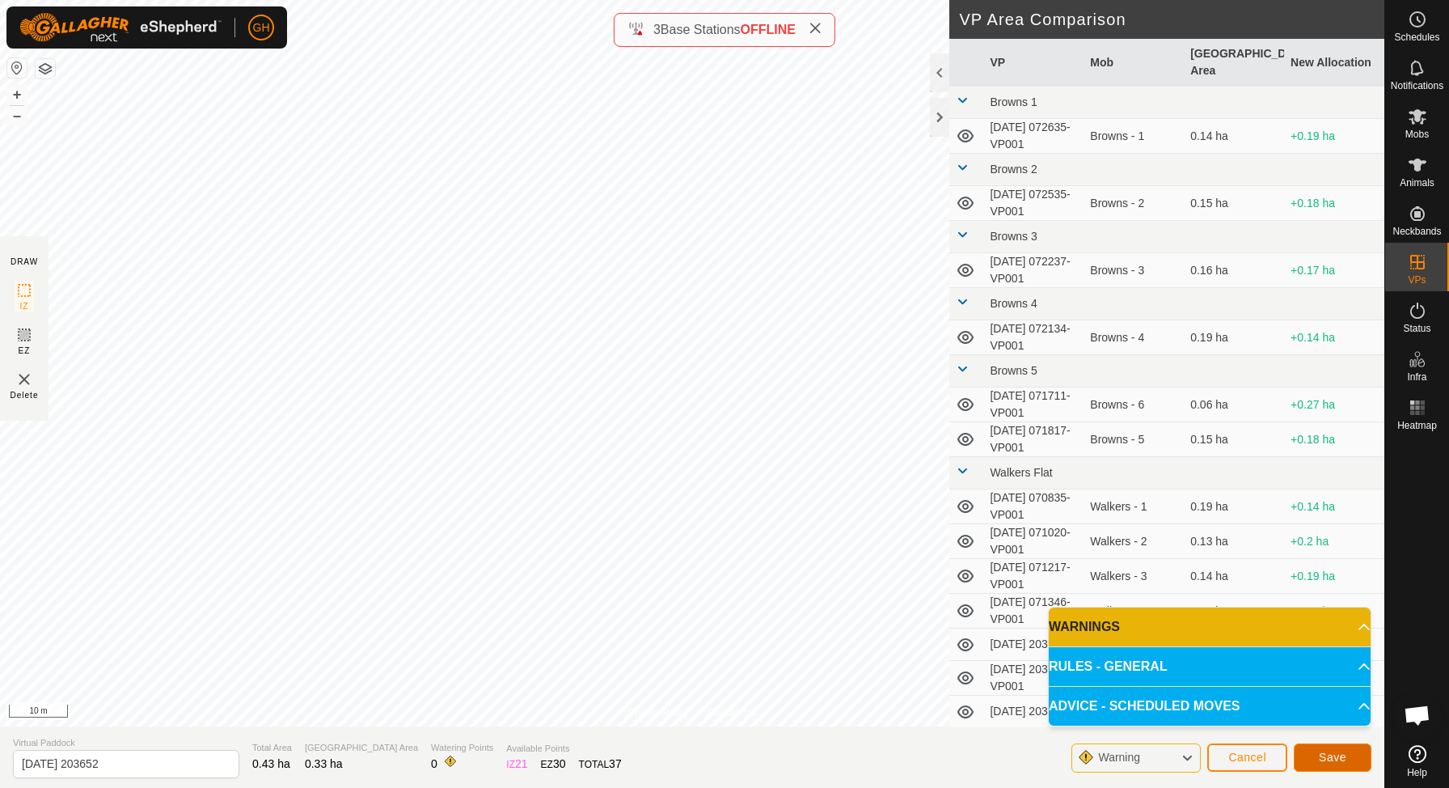
click at [1339, 754] on span "Save" at bounding box center [1332, 756] width 27 height 13
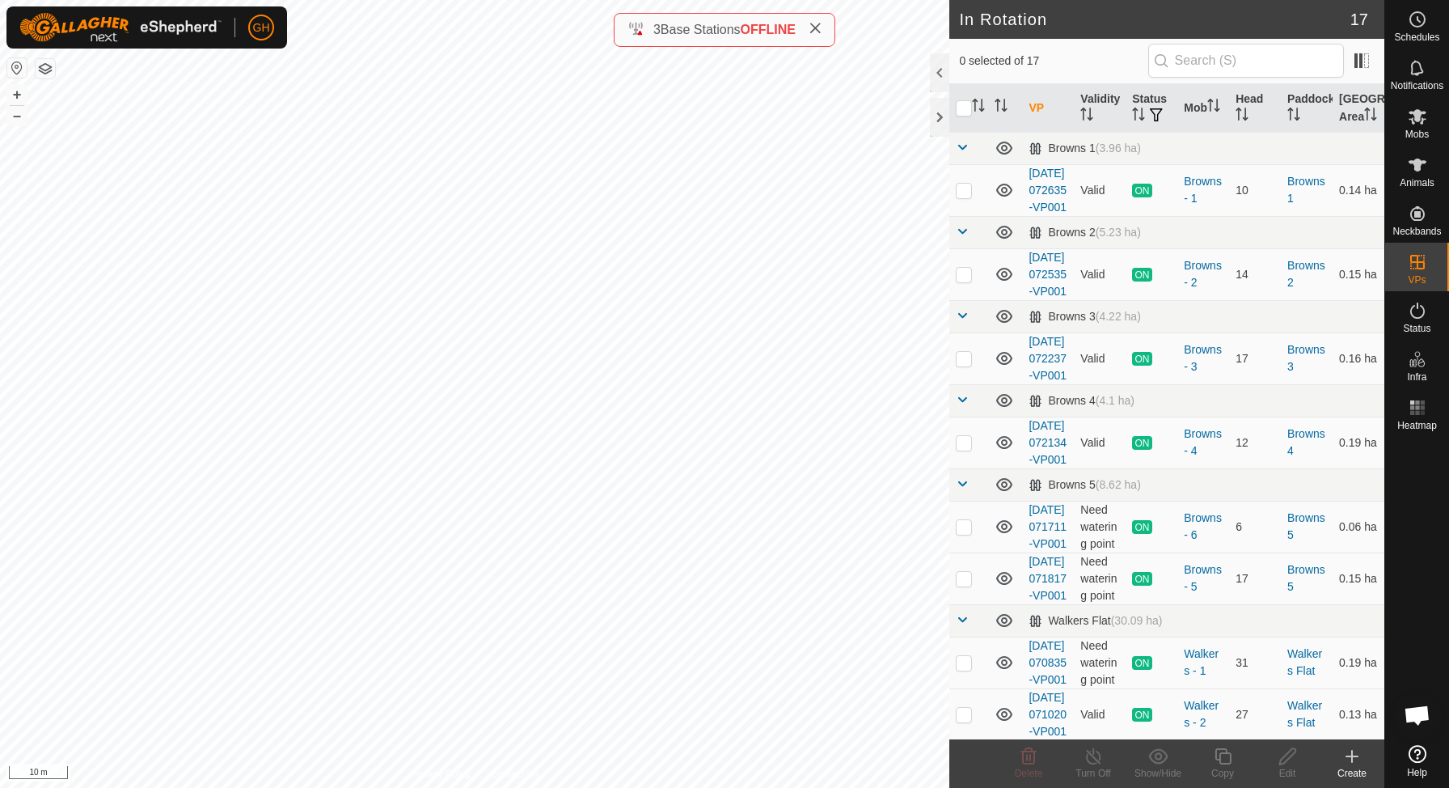
checkbox input "true"
click at [1227, 758] on icon at bounding box center [1223, 755] width 20 height 19
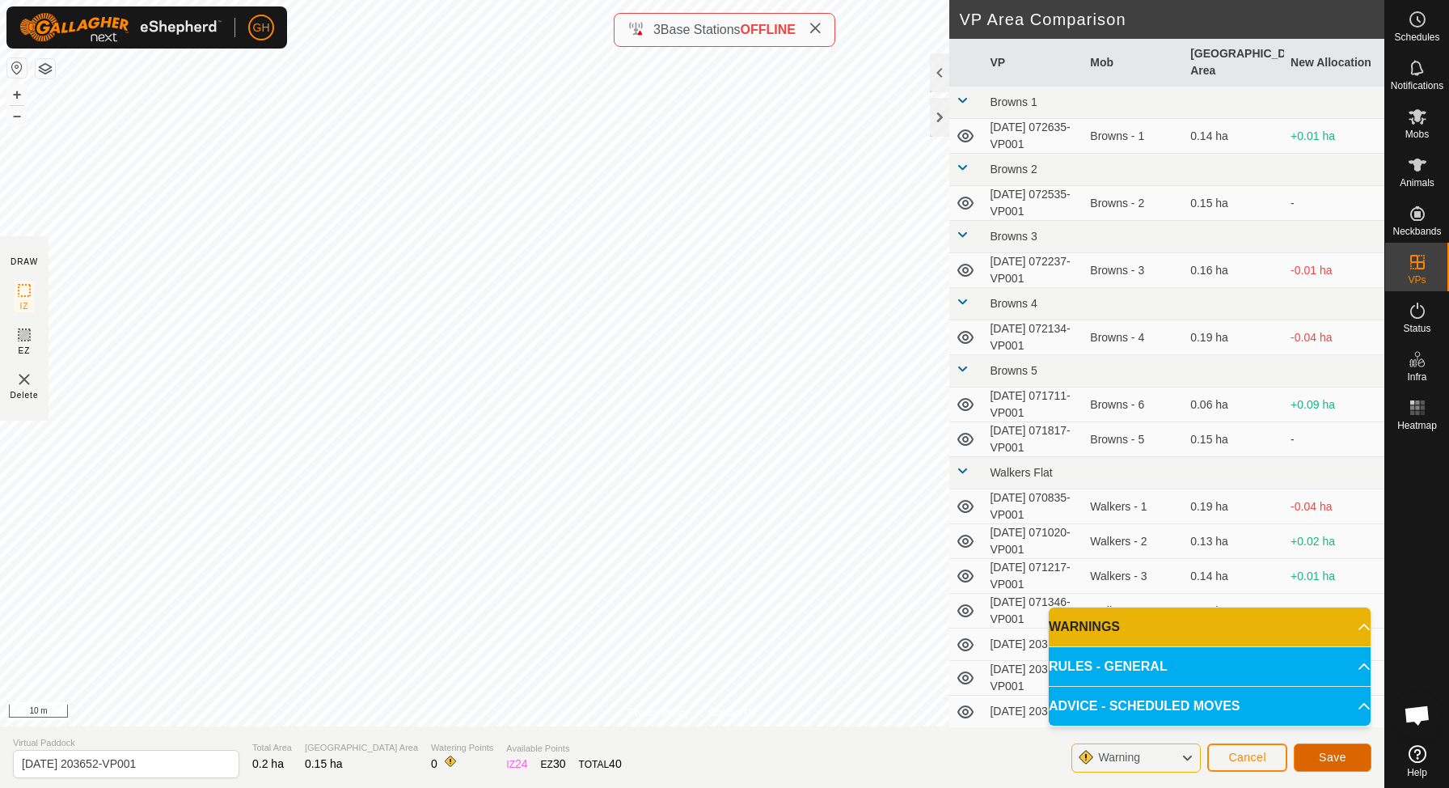
click at [1349, 756] on button "Save" at bounding box center [1333, 757] width 78 height 28
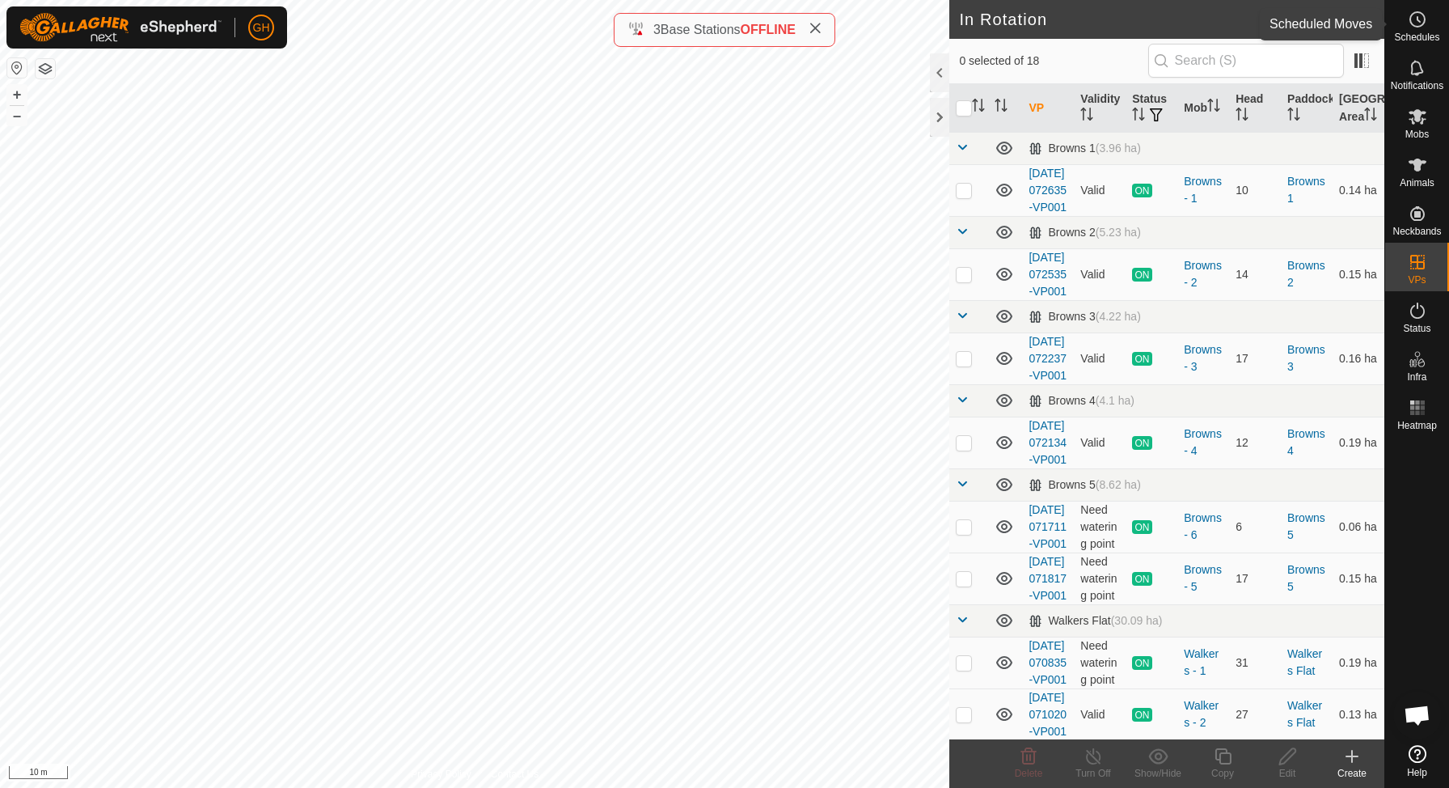
click at [1420, 34] on span "Schedules" at bounding box center [1416, 37] width 45 height 10
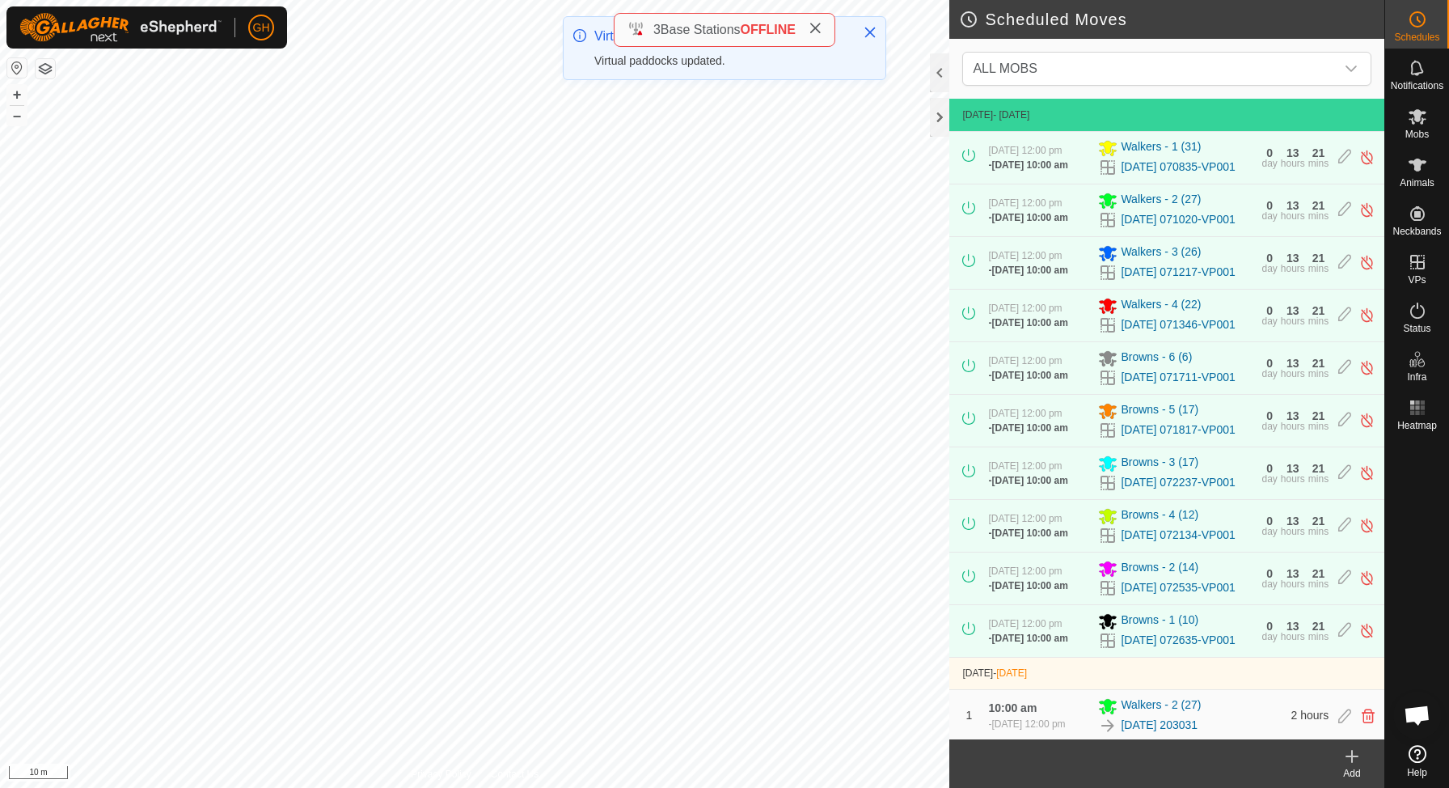
click at [1354, 784] on div "Add" at bounding box center [1352, 763] width 65 height 49
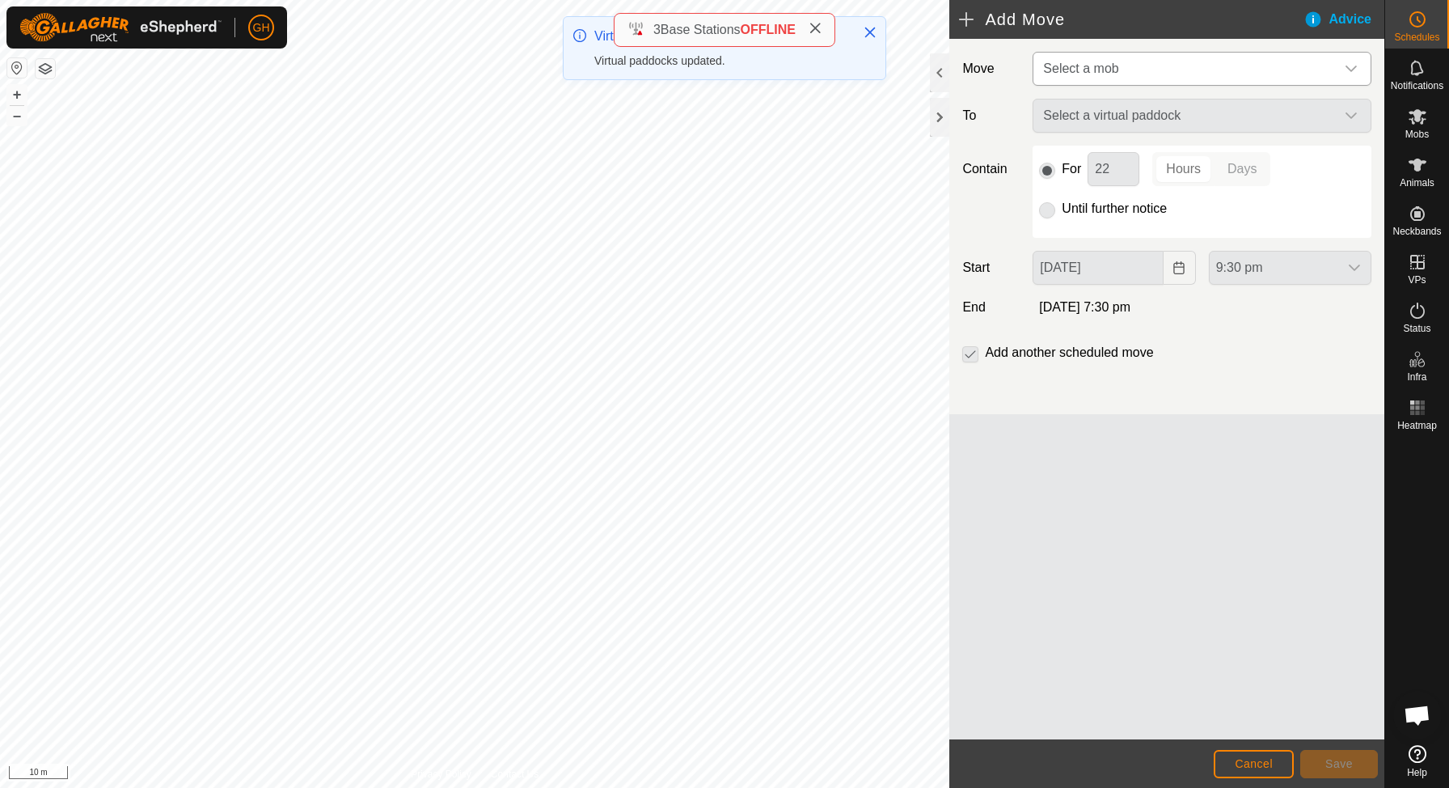
click at [1209, 56] on span "Select a mob" at bounding box center [1186, 69] width 298 height 32
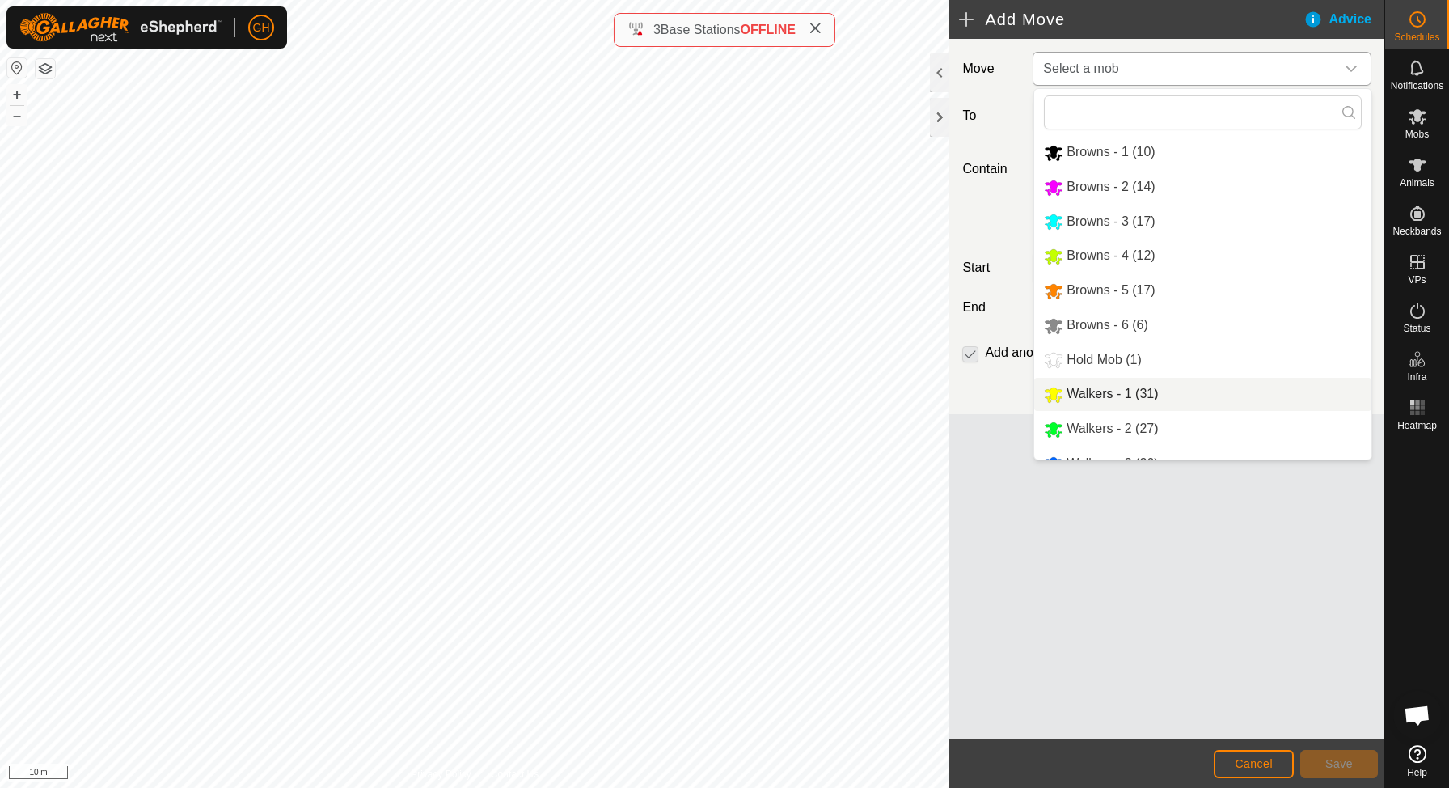
click at [1144, 398] on span "Walkers - 1 (31)" at bounding box center [1111, 393] width 91 height 14
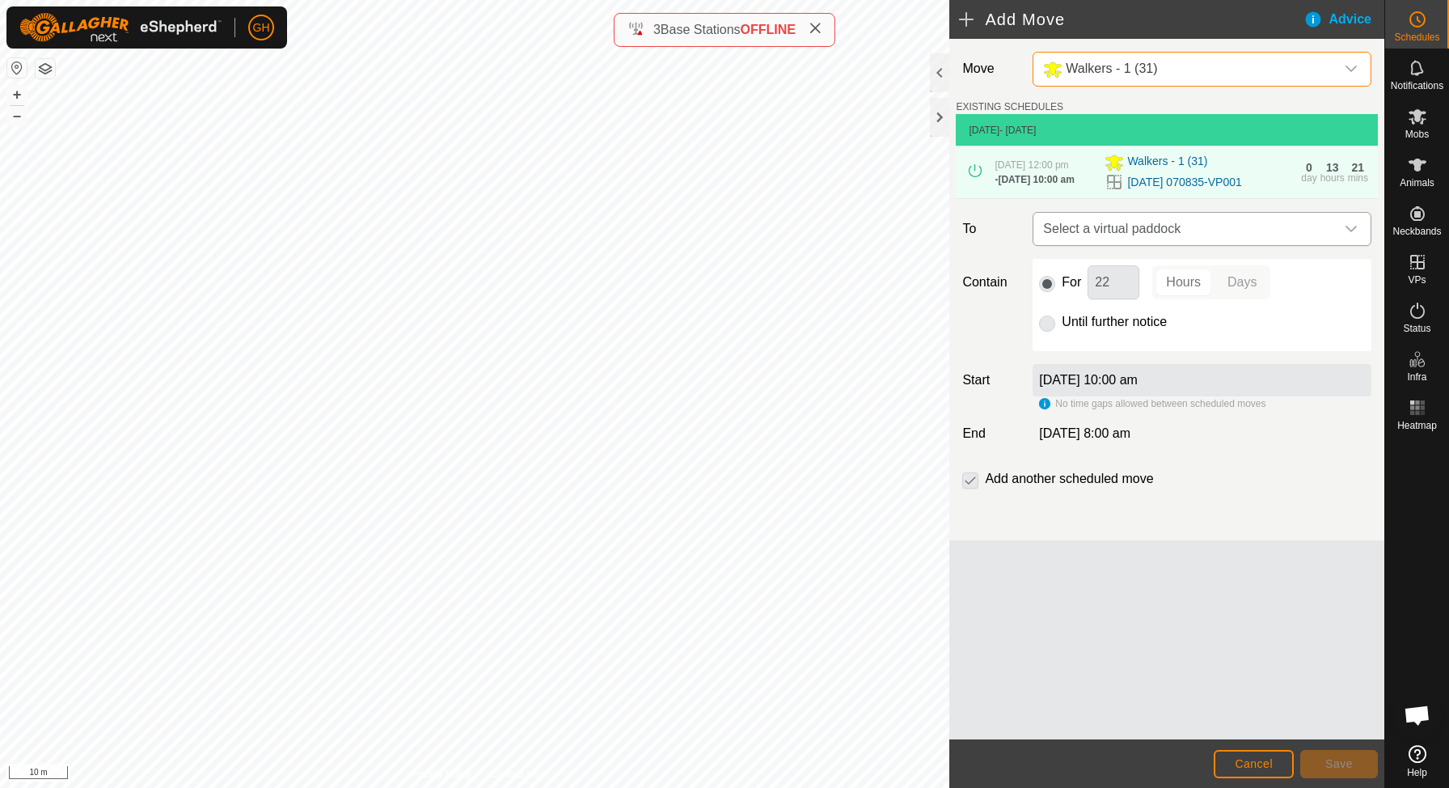
click at [1167, 232] on span "Select a virtual paddock" at bounding box center [1186, 229] width 298 height 32
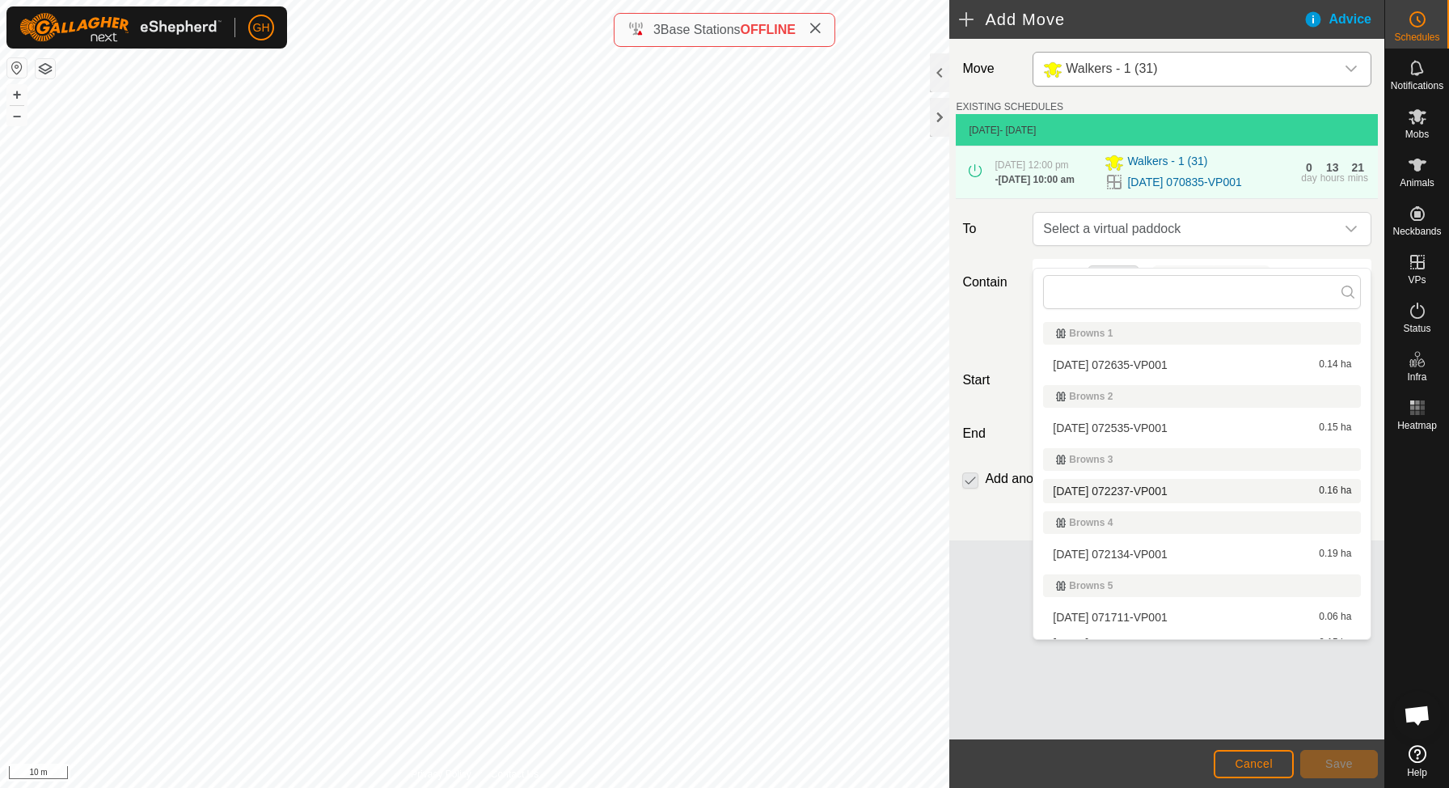
scroll to position [338, 0]
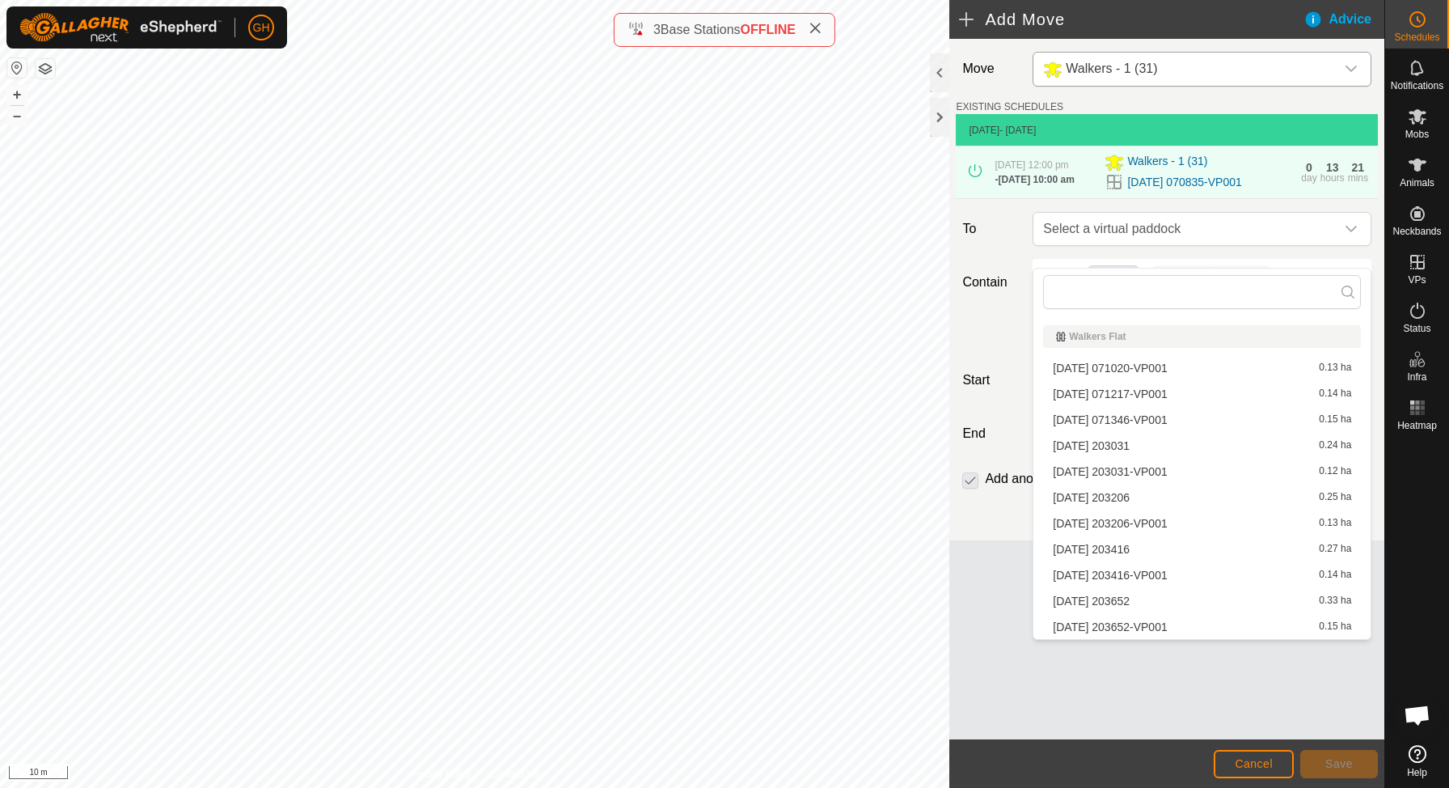
click at [1148, 598] on li "[DATE] 203652 0.33 ha" at bounding box center [1202, 601] width 318 height 24
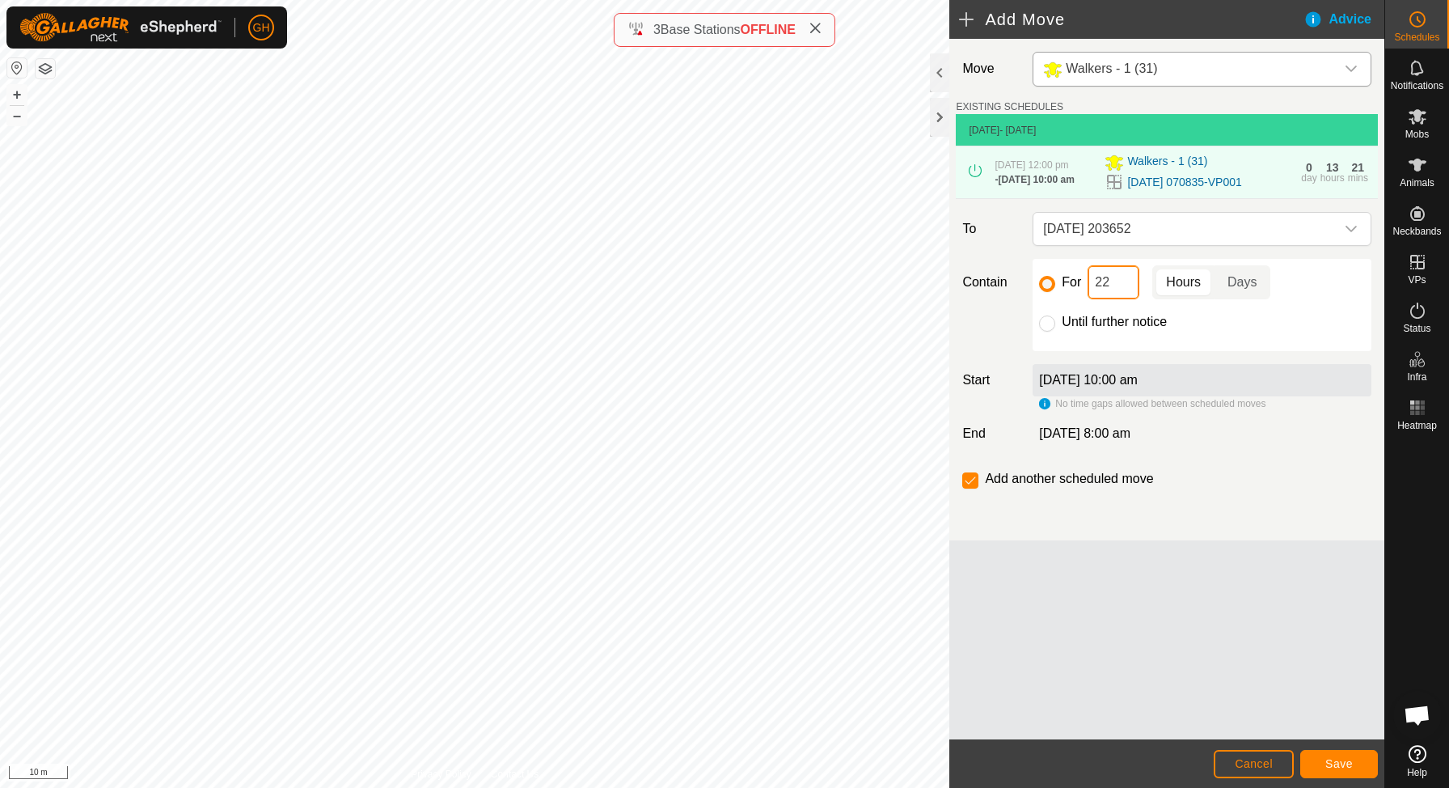
click at [1114, 299] on input "22" at bounding box center [1114, 282] width 52 height 34
click at [1332, 764] on span "Save" at bounding box center [1338, 763] width 27 height 13
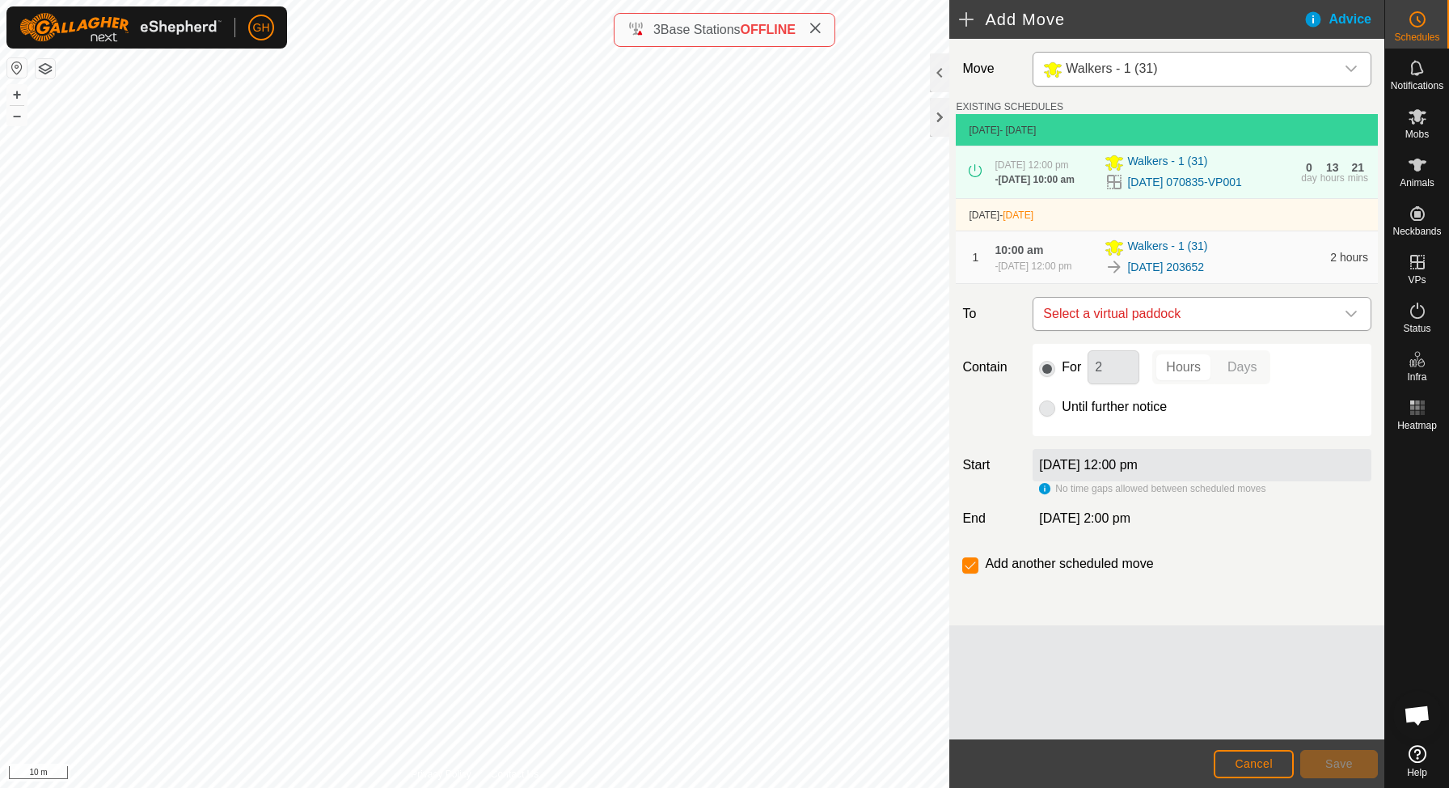
click at [1235, 330] on span "Select a virtual paddock" at bounding box center [1186, 314] width 298 height 32
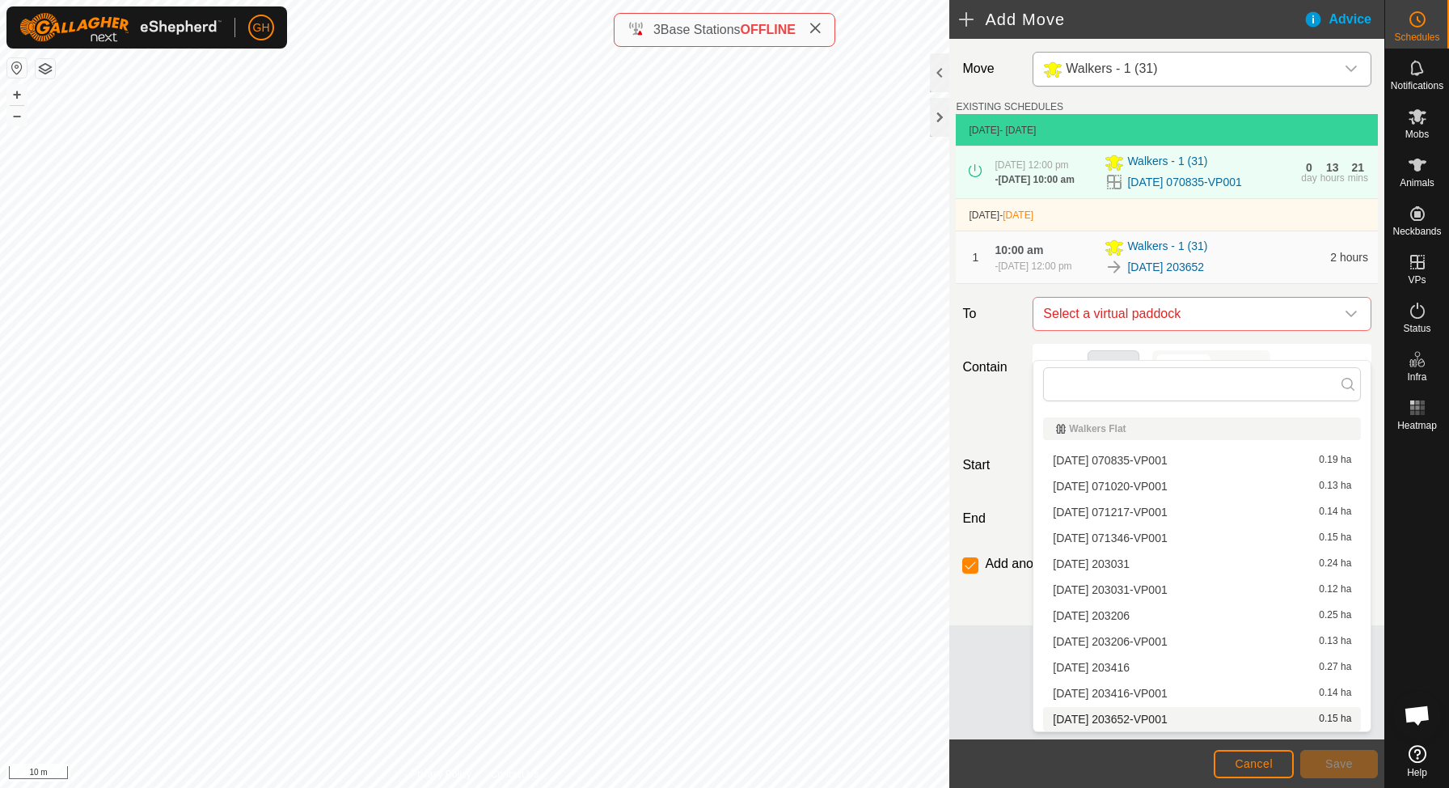
click at [1130, 722] on li "[DATE] 203652-VP001 0.15 ha" at bounding box center [1202, 719] width 318 height 24
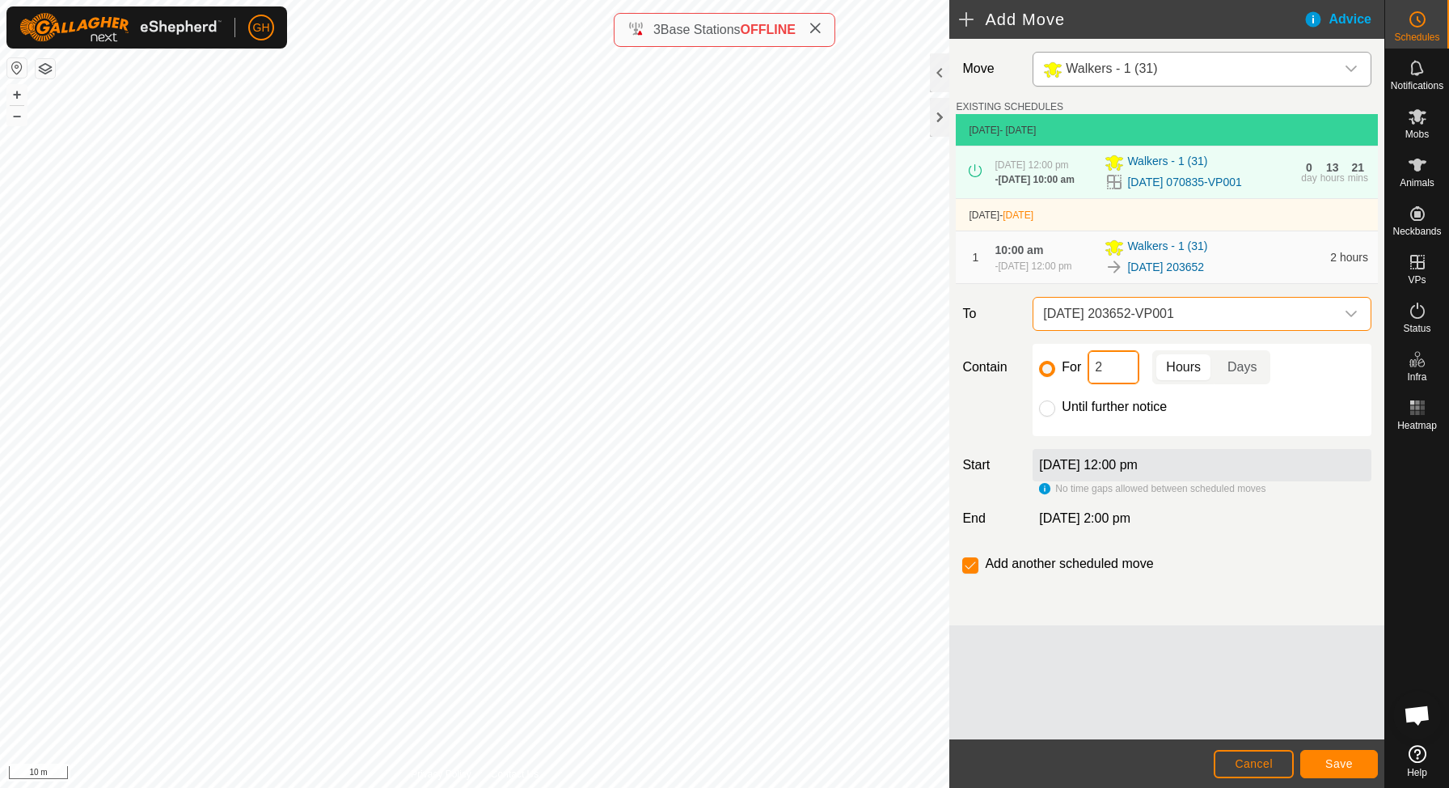
click at [1119, 384] on input "2" at bounding box center [1114, 367] width 52 height 34
type input "22"
click at [970, 573] on input "checkbox" at bounding box center [970, 565] width 16 height 16
checkbox input "false"
click at [1328, 755] on button "Save" at bounding box center [1339, 764] width 78 height 28
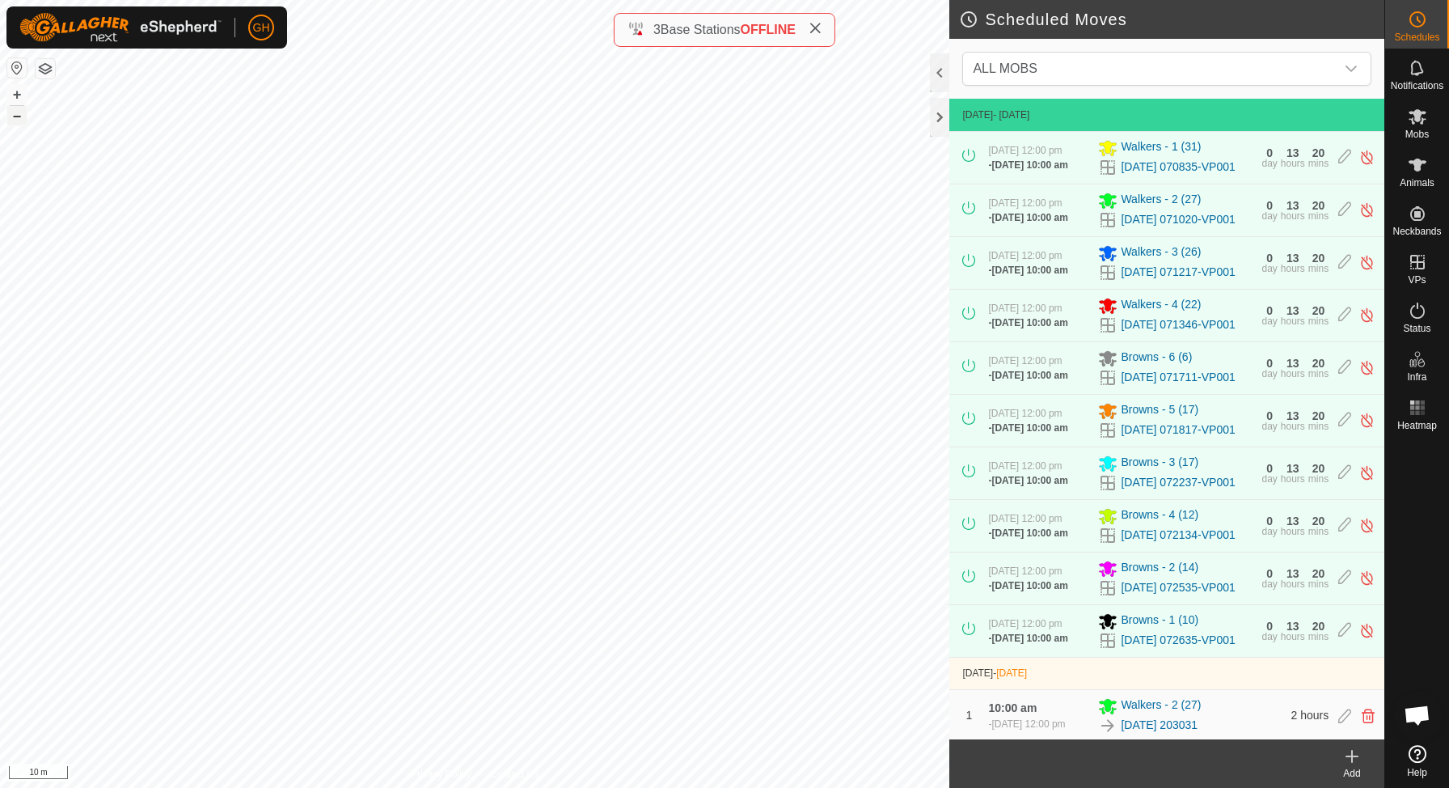
click at [15, 116] on button "–" at bounding box center [16, 115] width 19 height 19
click at [16, 92] on button "+" at bounding box center [16, 94] width 19 height 19
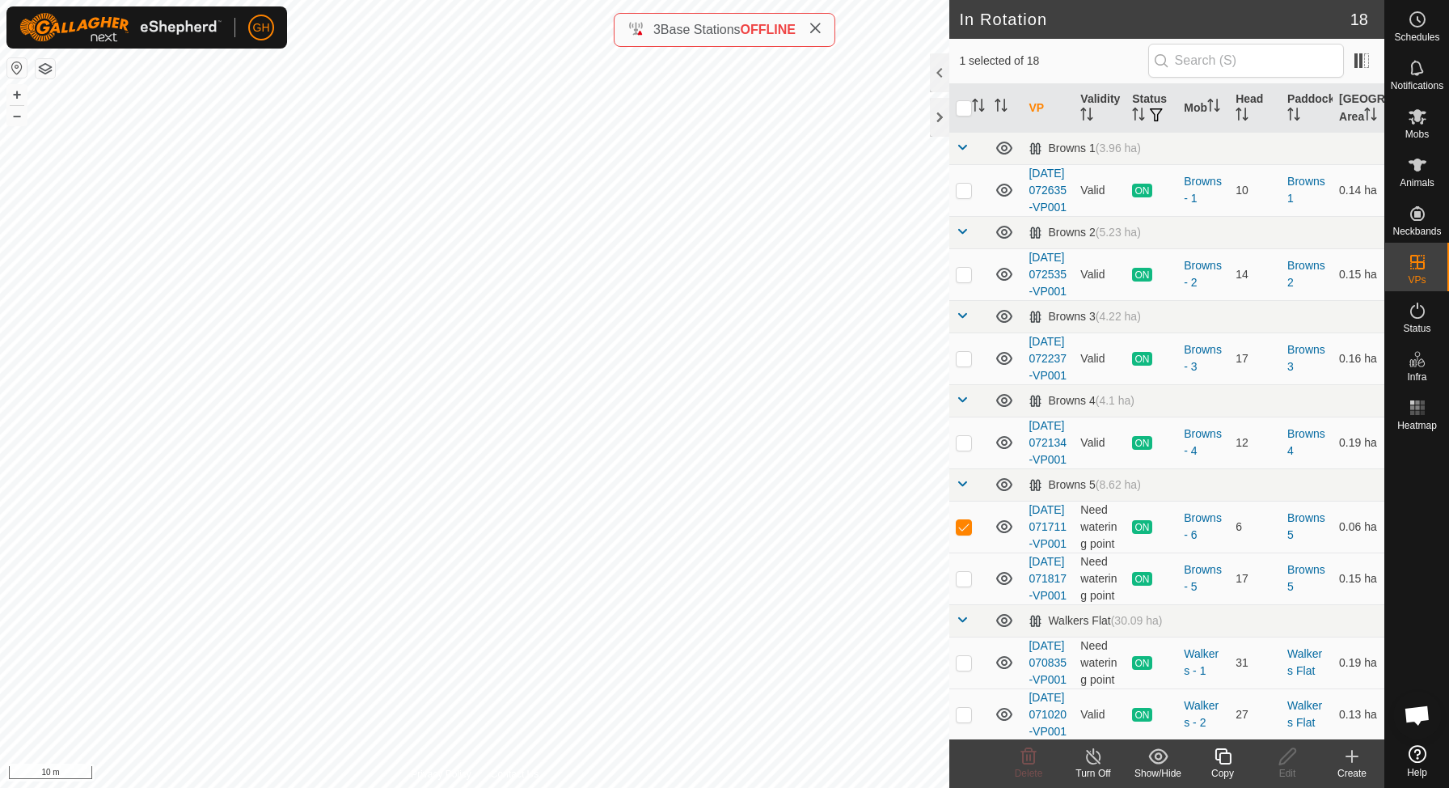
click at [1342, 754] on icon at bounding box center [1351, 755] width 19 height 19
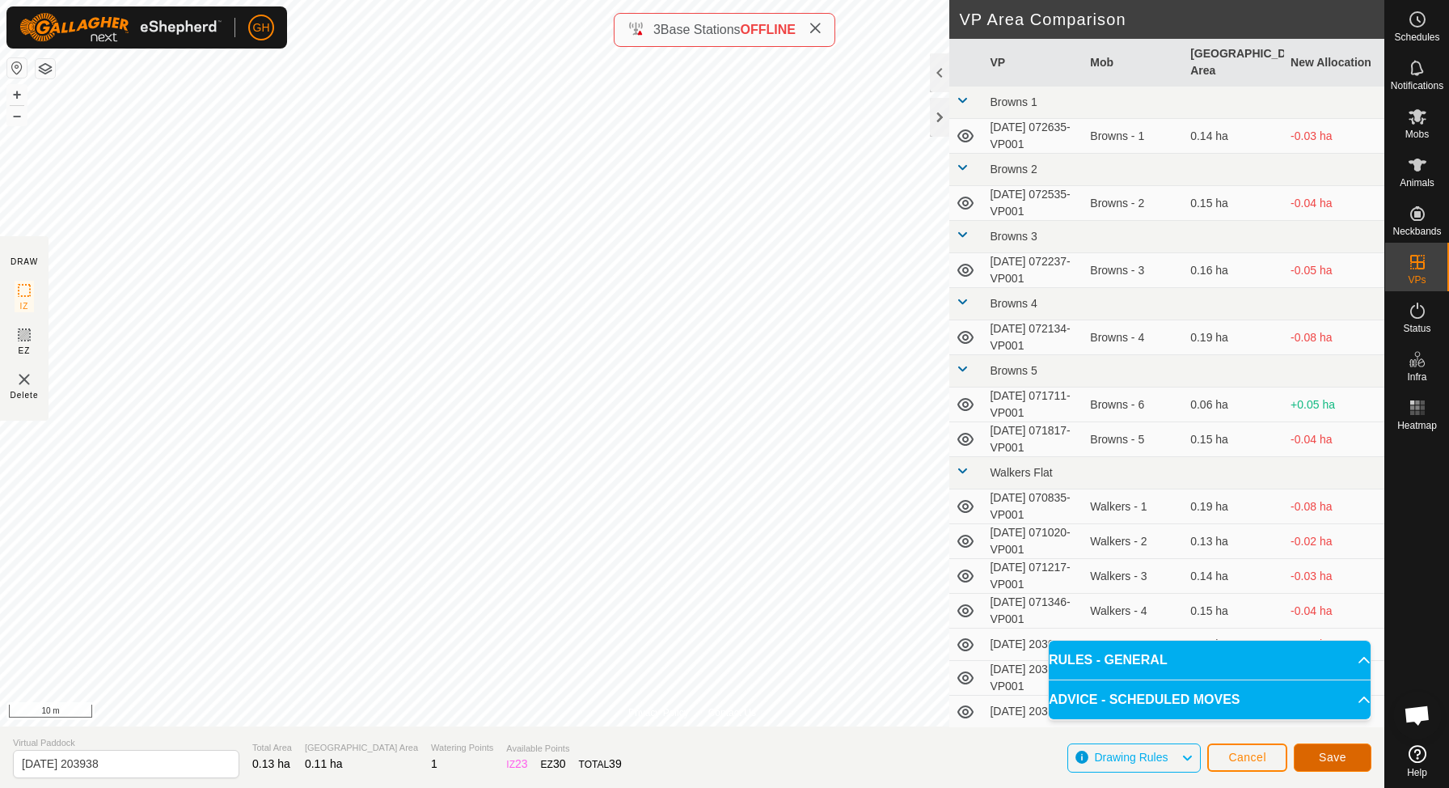
click at [1315, 749] on button "Save" at bounding box center [1333, 757] width 78 height 28
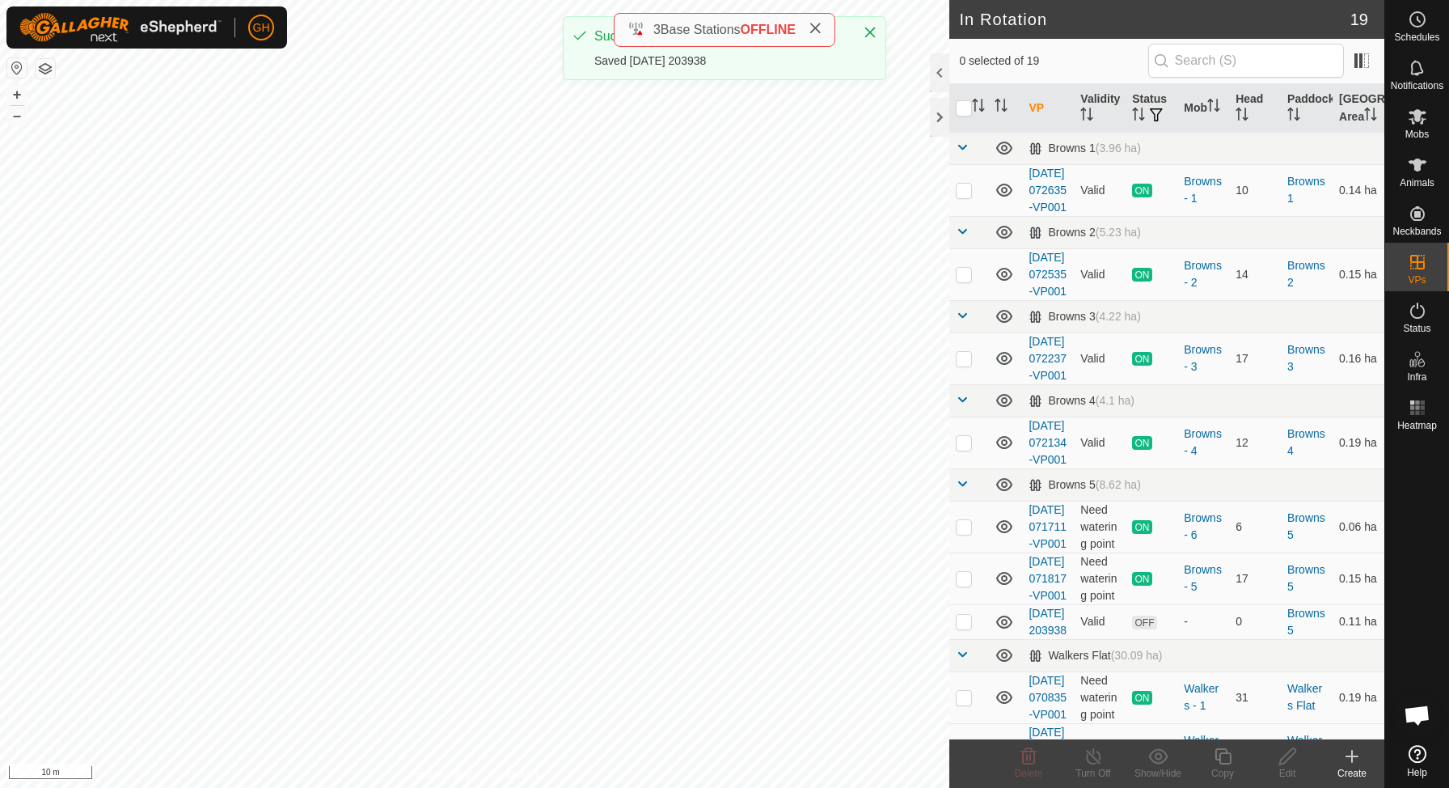
checkbox input "true"
click at [1214, 754] on icon at bounding box center [1222, 756] width 16 height 16
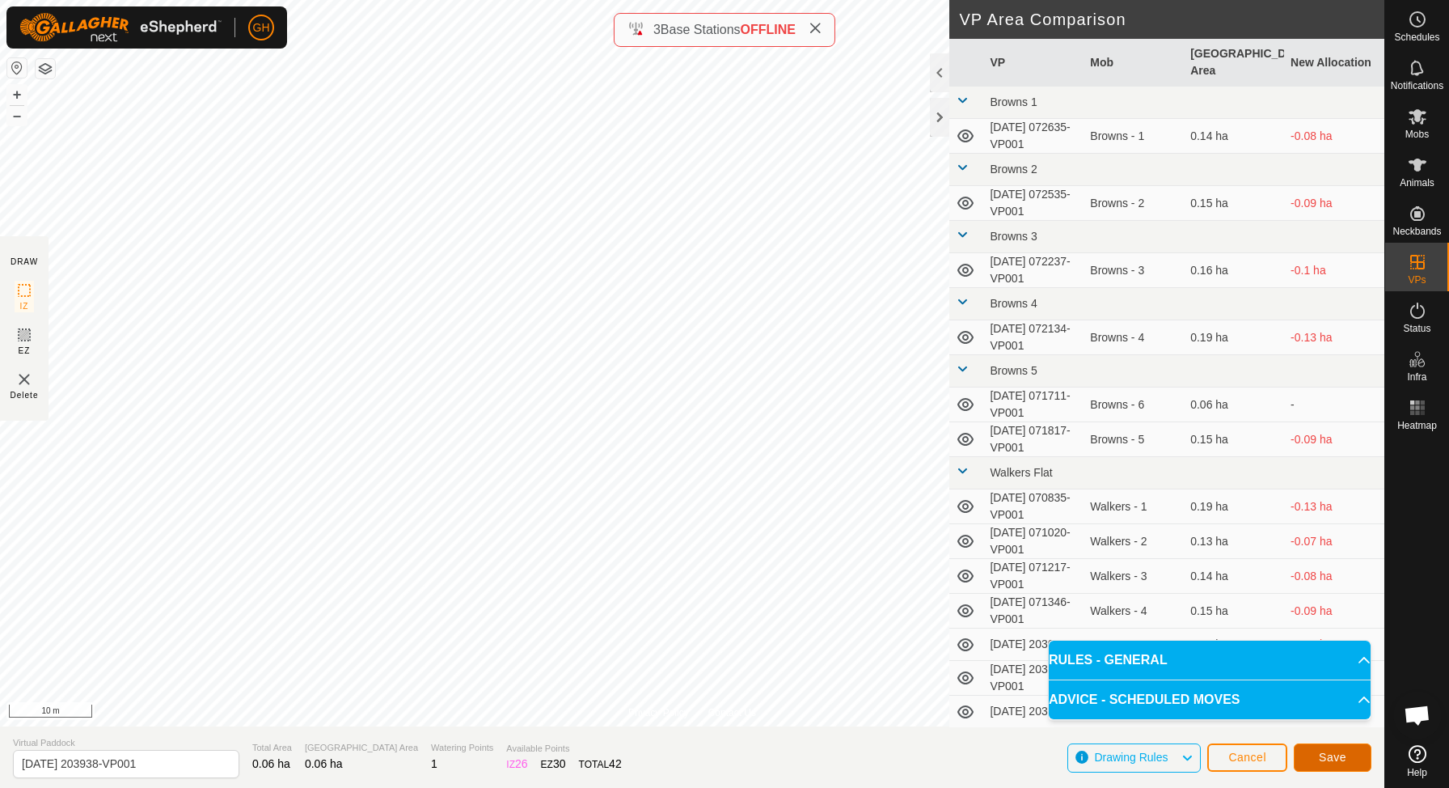
click at [1314, 765] on button "Save" at bounding box center [1333, 757] width 78 height 28
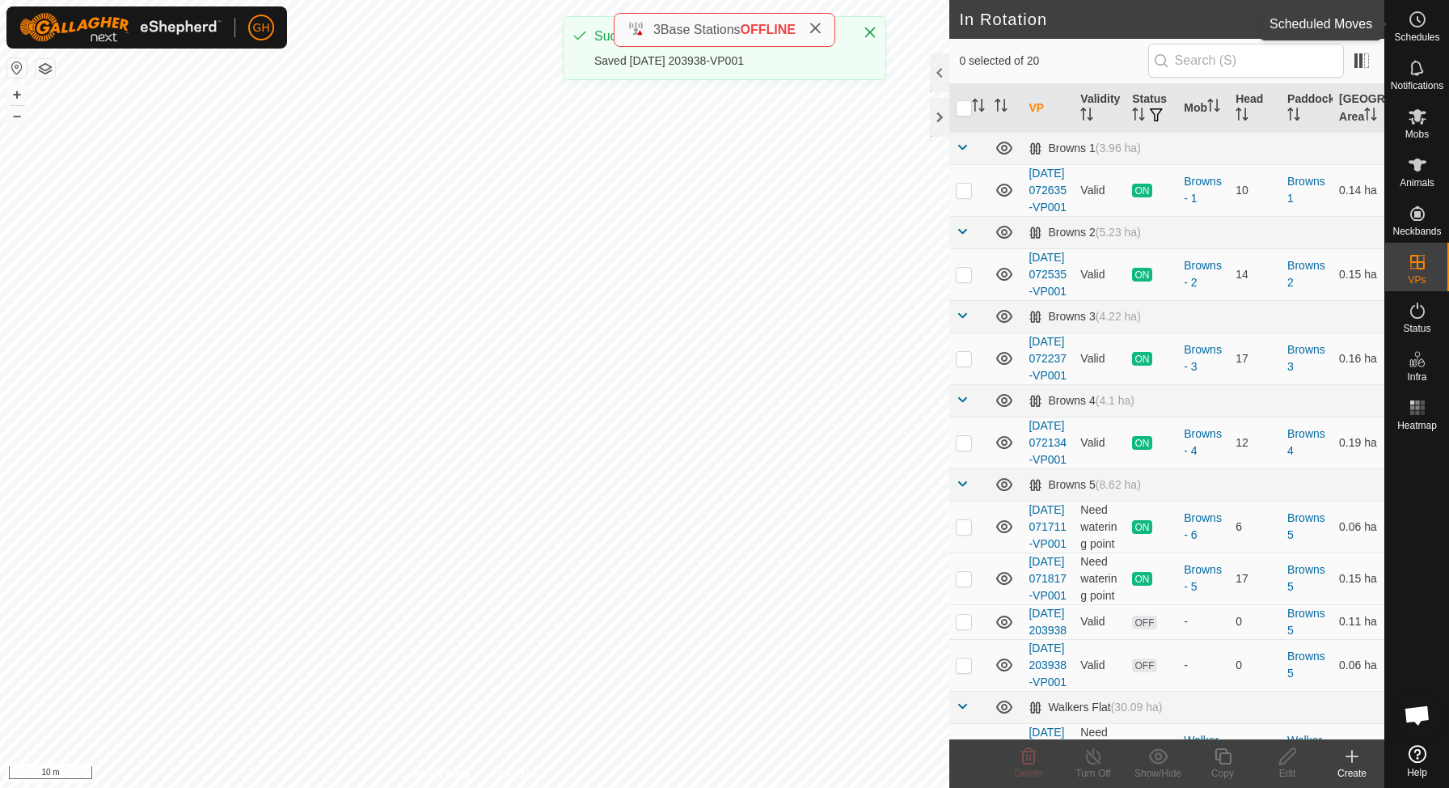
click at [1426, 2] on div "Schedules" at bounding box center [1417, 24] width 64 height 49
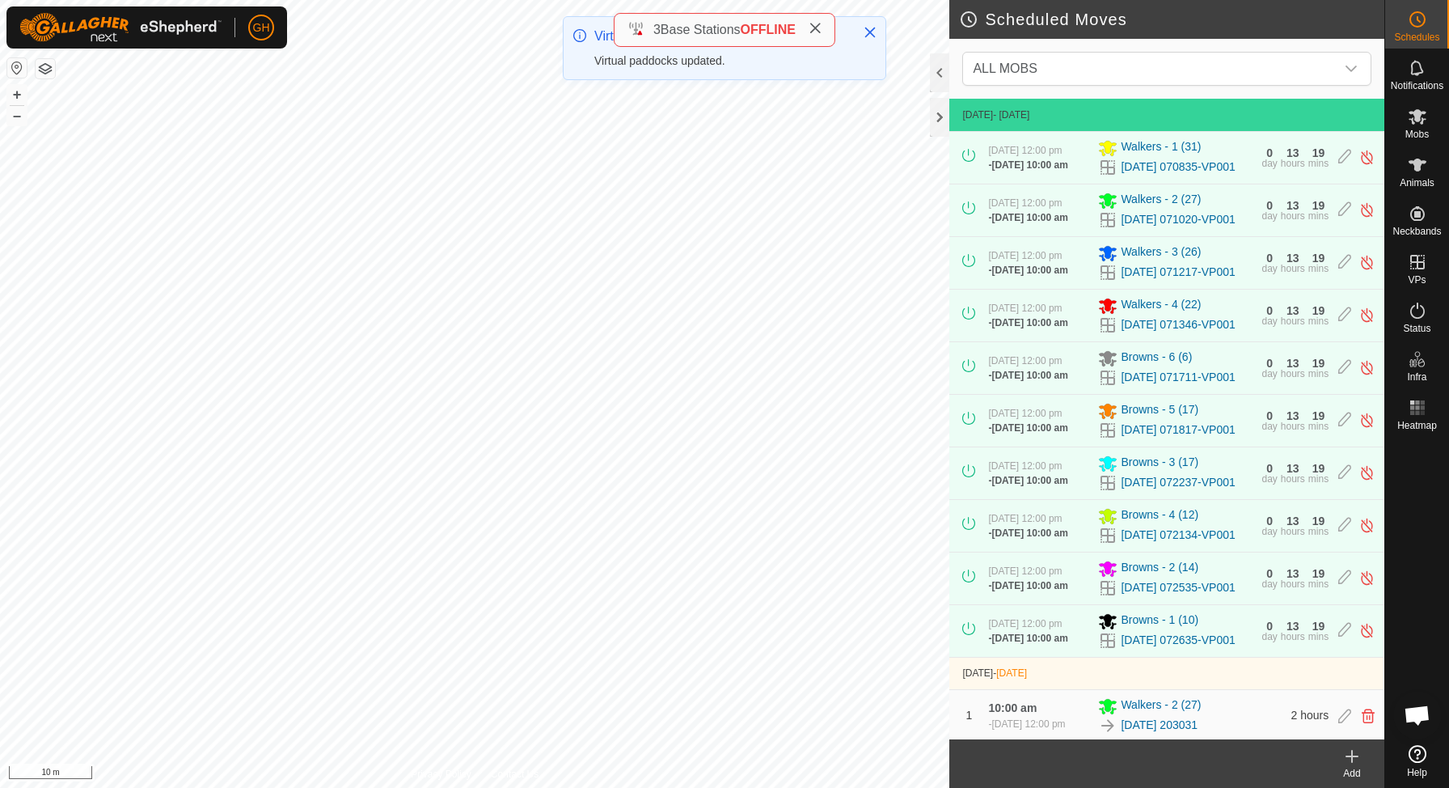
click at [1353, 767] on div "Add" at bounding box center [1352, 773] width 65 height 15
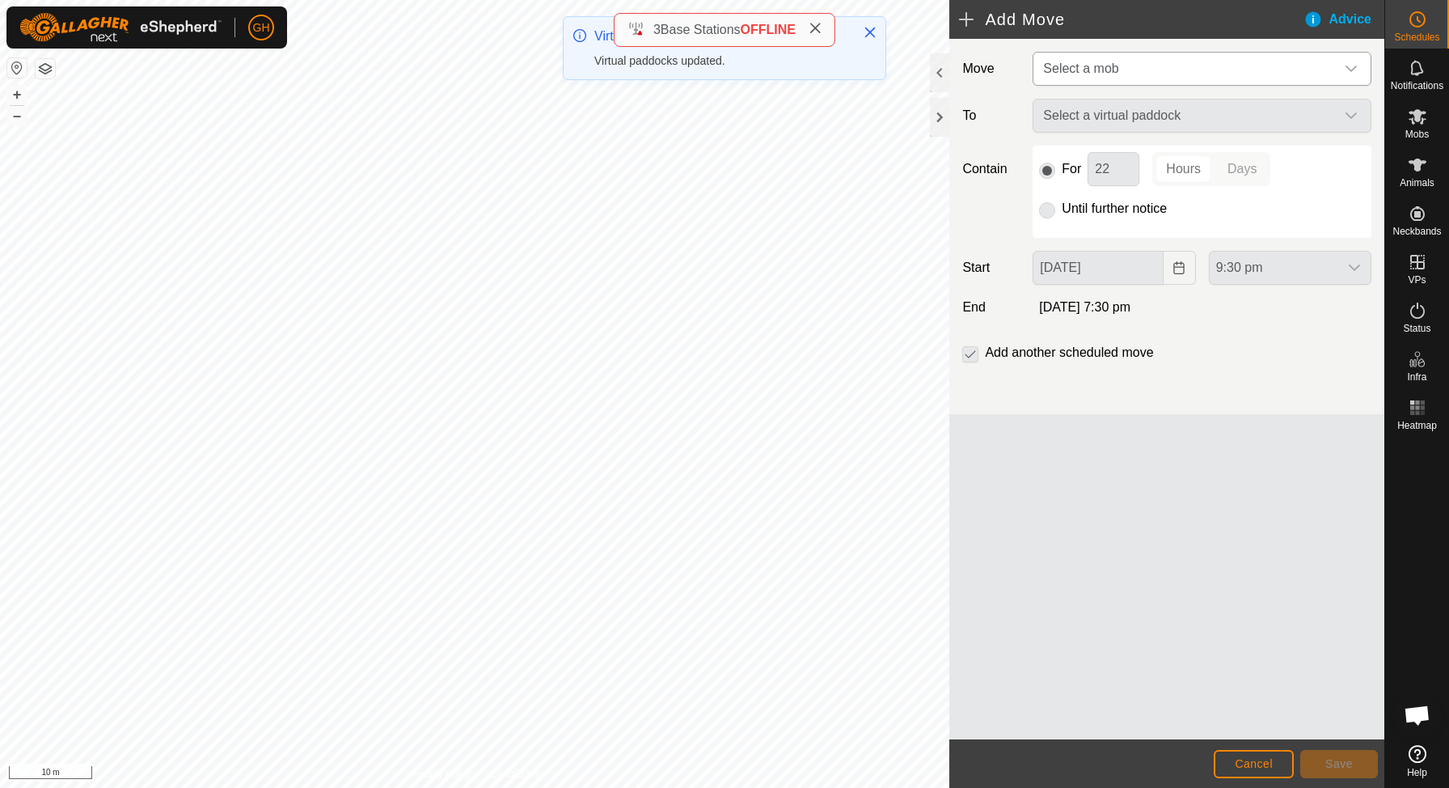
click at [1240, 65] on span "Select a mob" at bounding box center [1186, 69] width 298 height 32
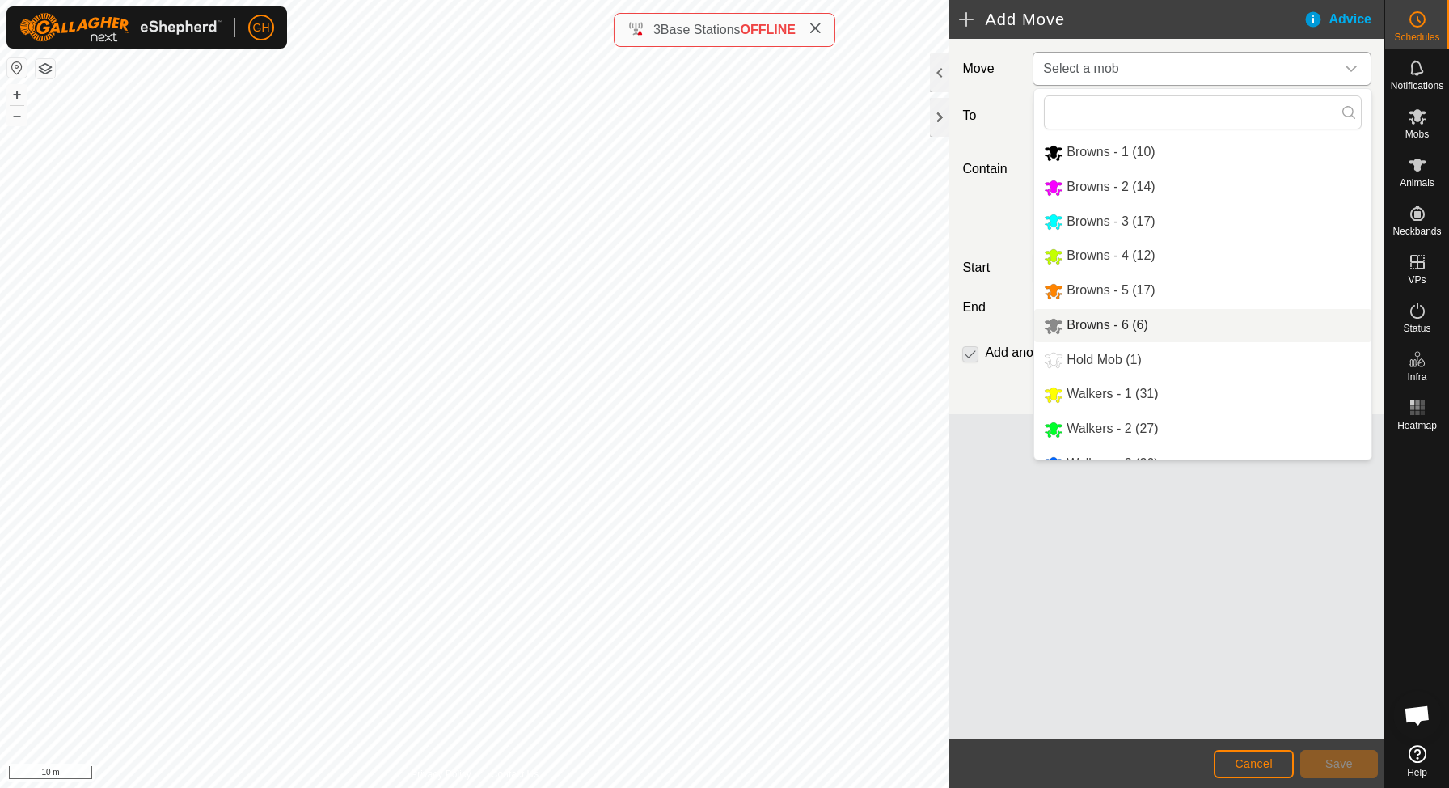
click at [1147, 337] on li "Browns - 6 (6)" at bounding box center [1202, 325] width 337 height 33
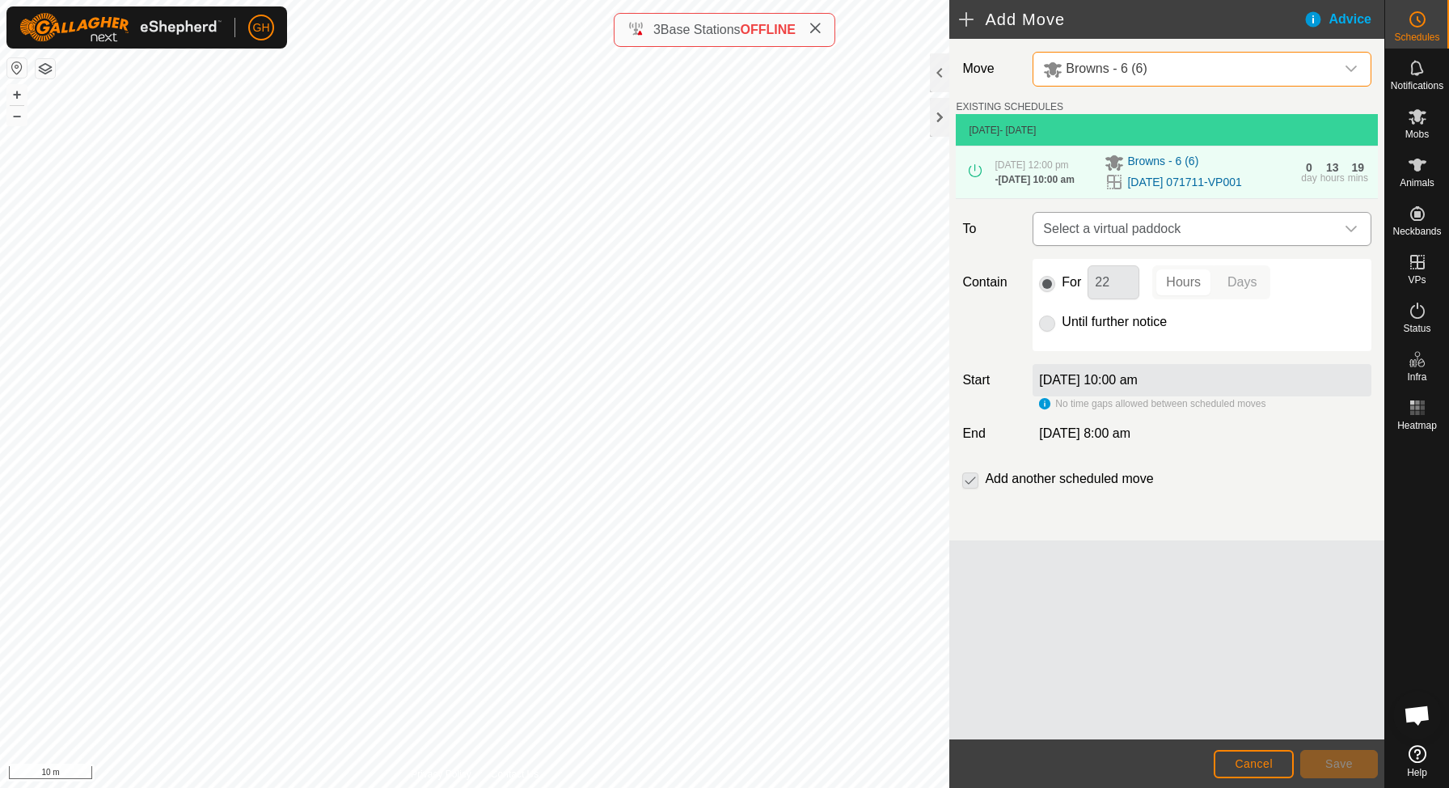
click at [1159, 243] on span "Select a virtual paddock" at bounding box center [1186, 229] width 298 height 32
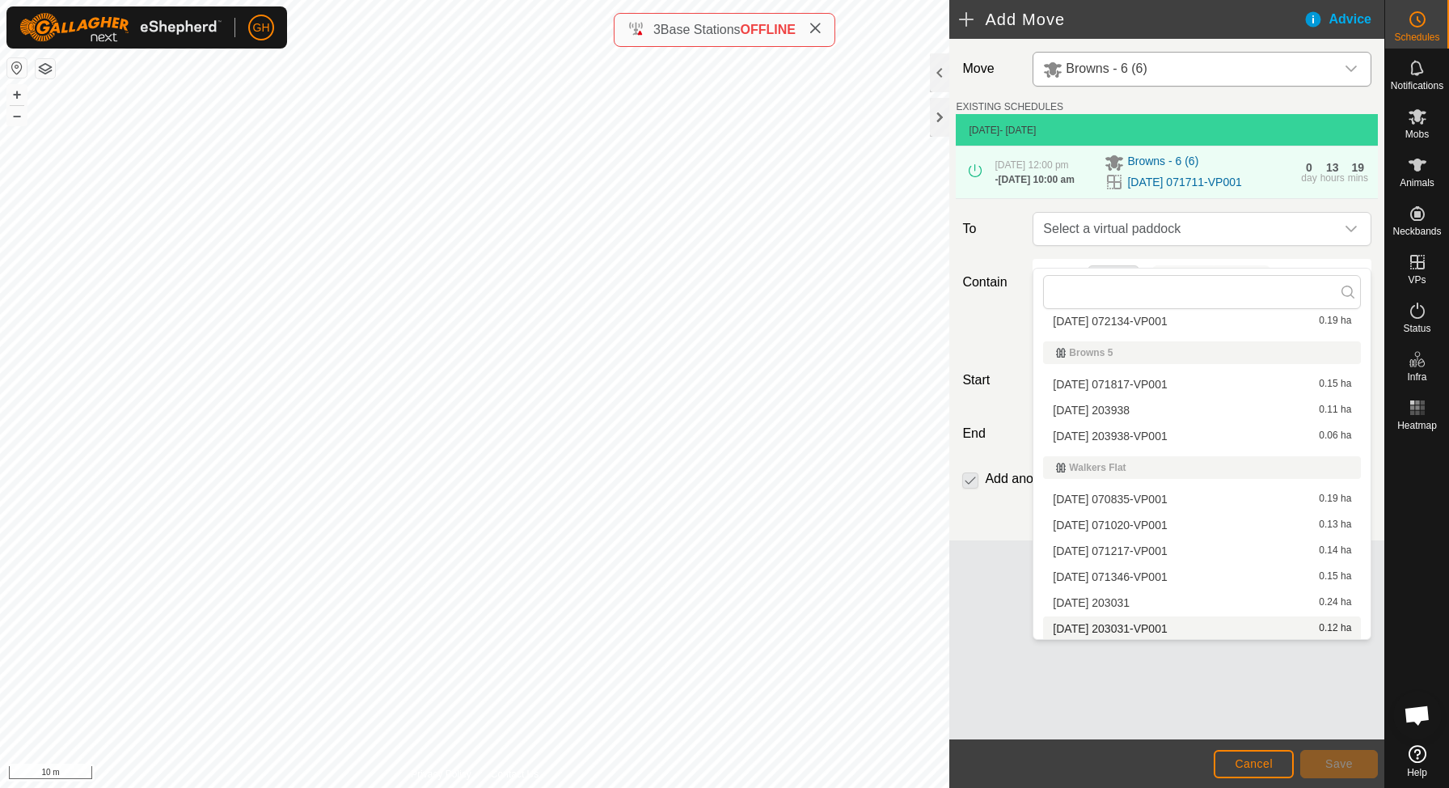
scroll to position [169, 0]
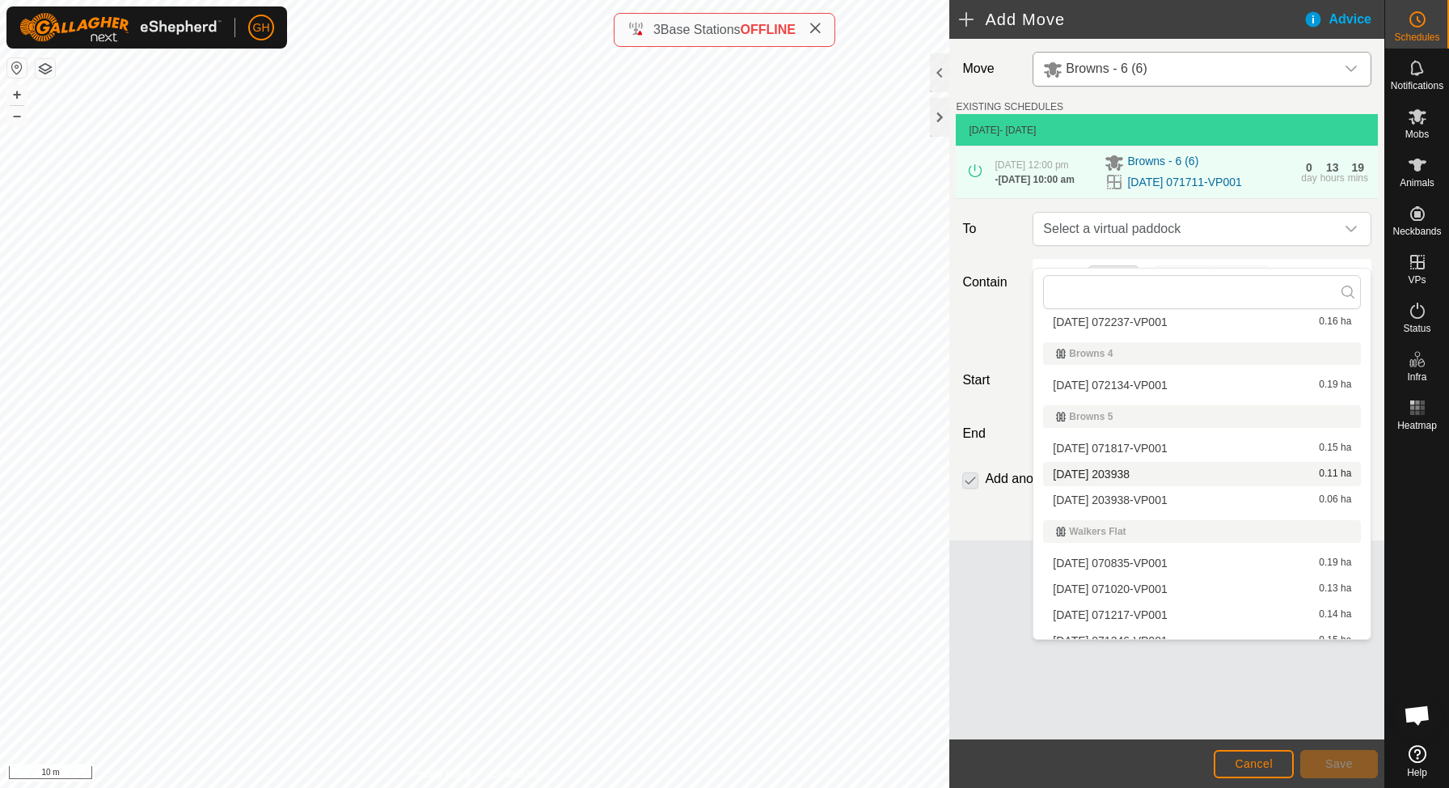
click at [1164, 475] on div "[DATE] 203938 0.11 ha" at bounding box center [1202, 473] width 298 height 11
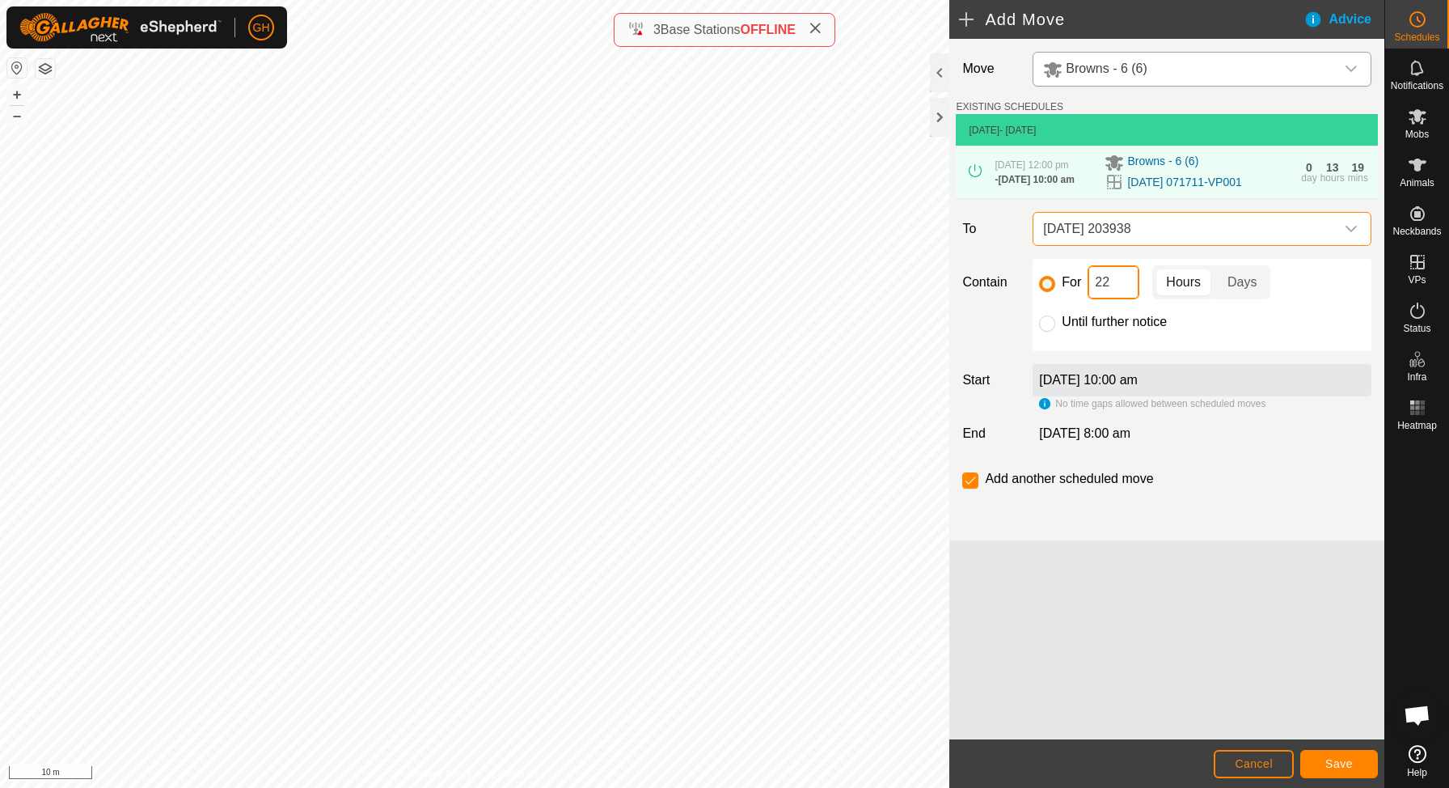
click at [1119, 294] on input "22" at bounding box center [1114, 282] width 52 height 34
click at [1345, 755] on button "Save" at bounding box center [1339, 764] width 78 height 28
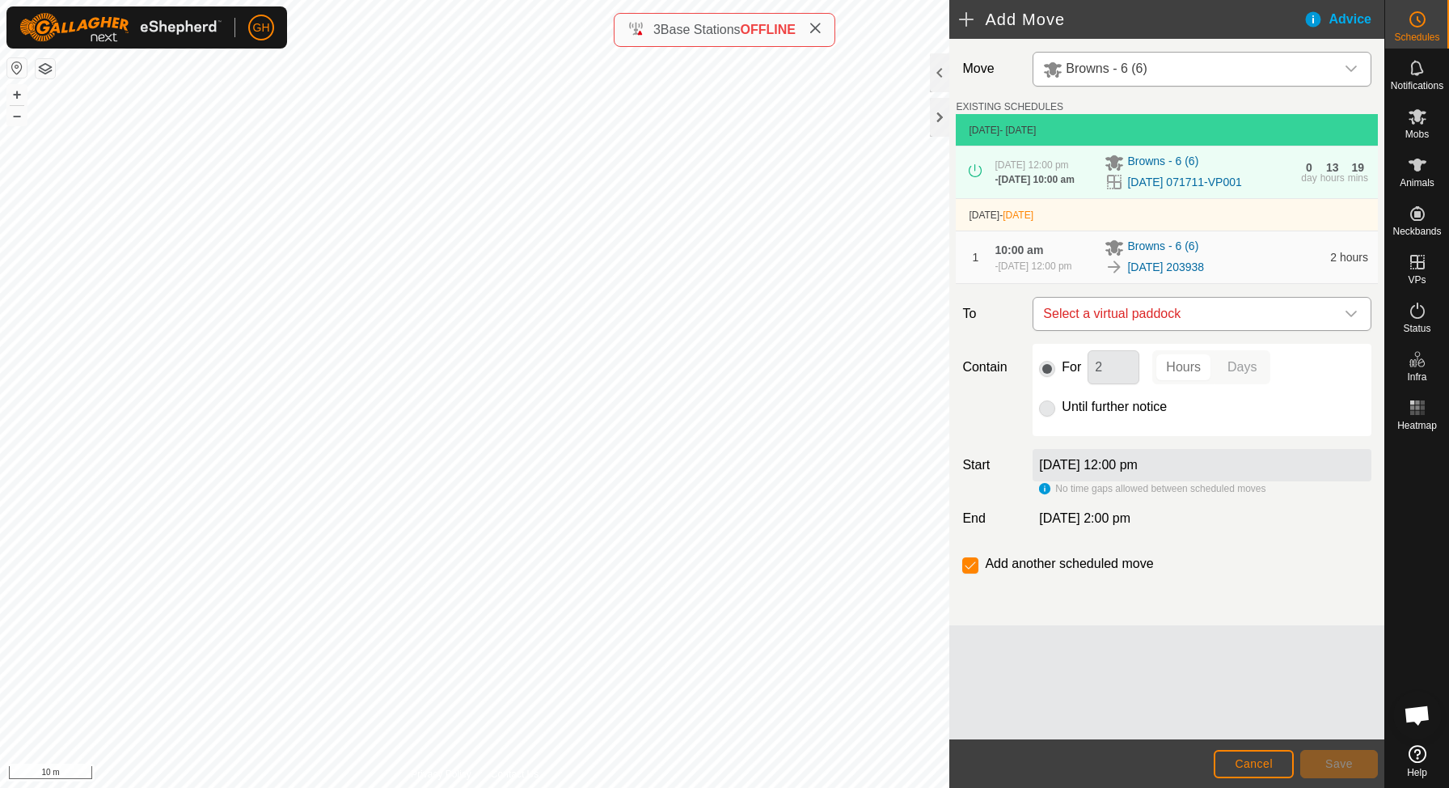
click at [1142, 330] on span "Select a virtual paddock" at bounding box center [1186, 314] width 298 height 32
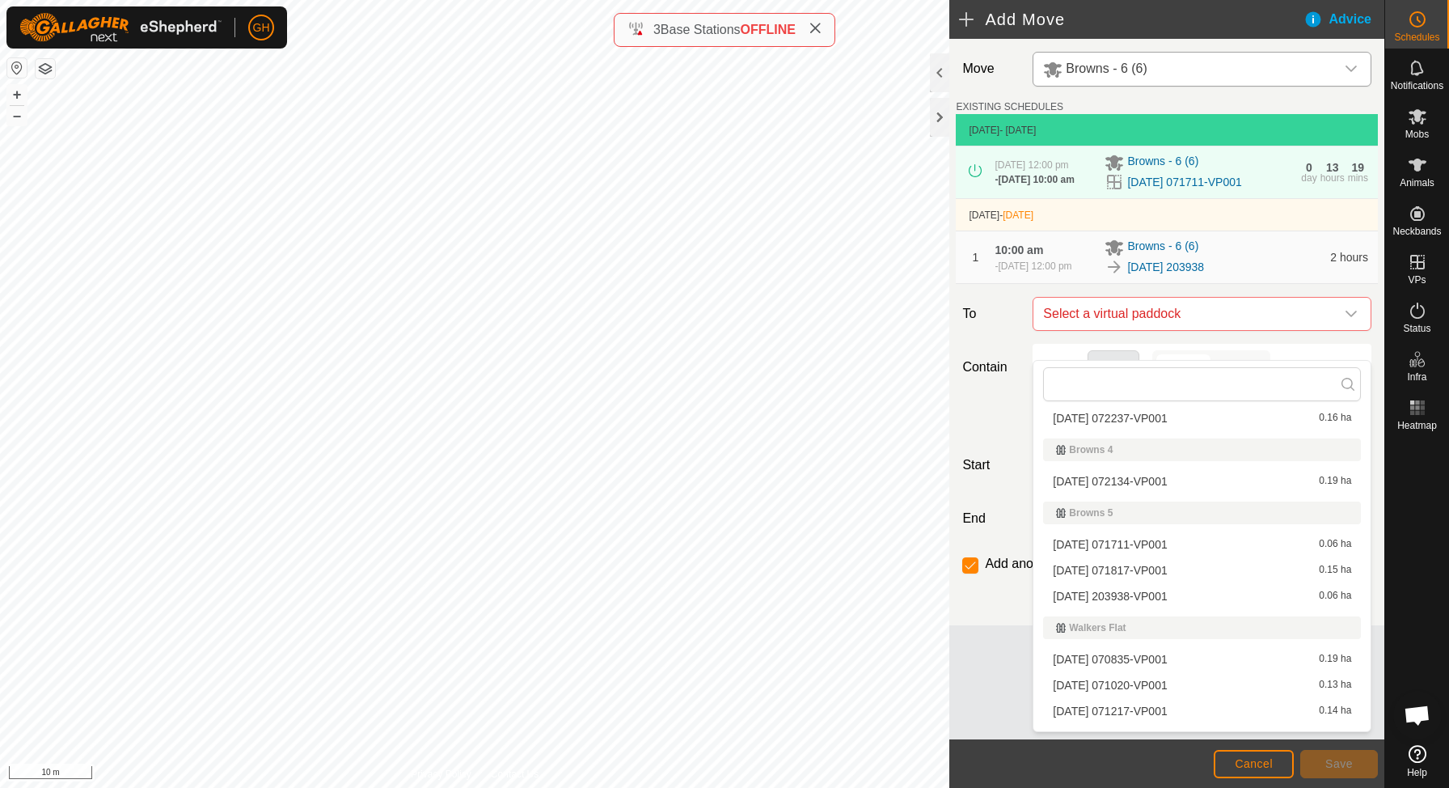
scroll to position [167, 0]
click at [1155, 590] on span "[DATE] 203938-VP001" at bounding box center [1110, 593] width 114 height 11
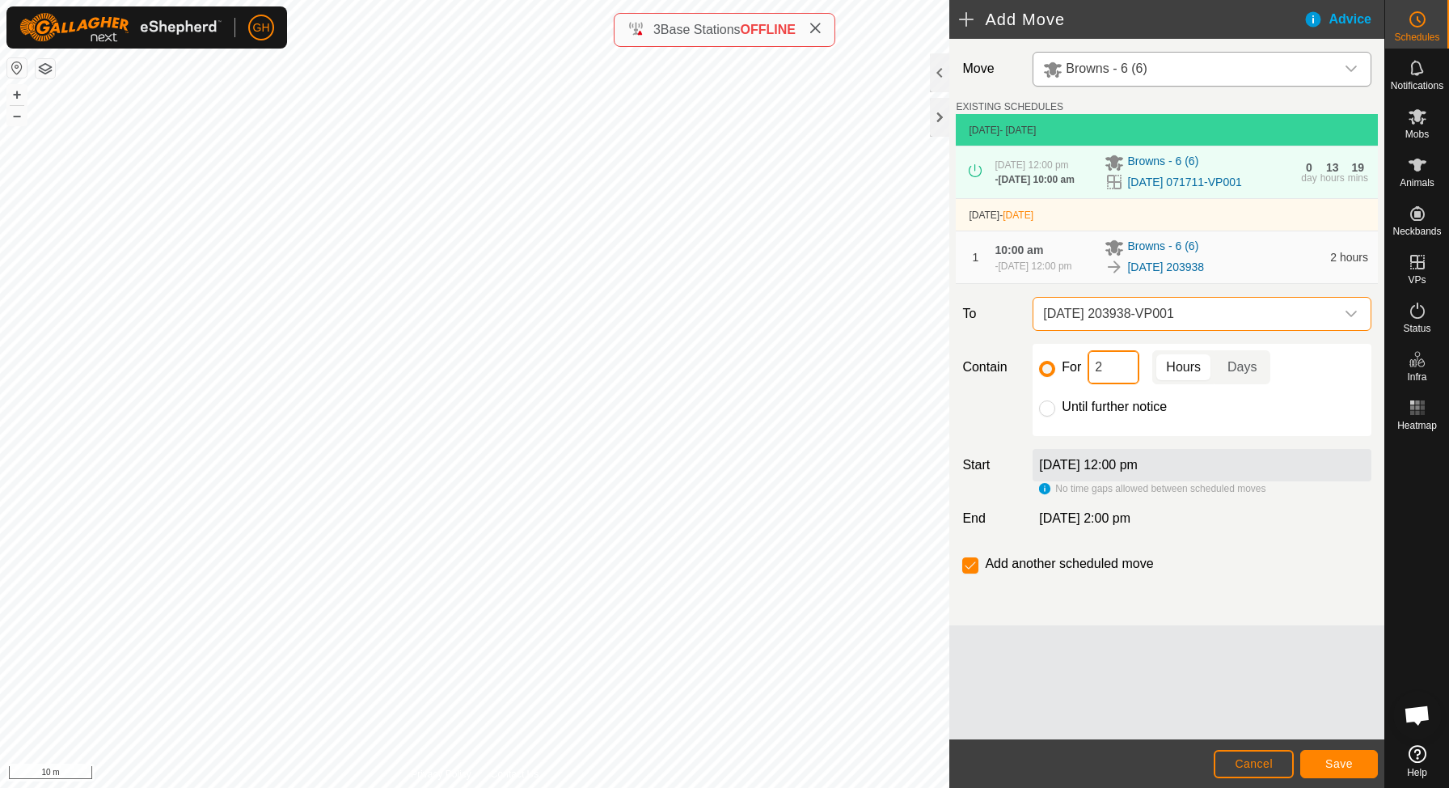
click at [1113, 384] on input "2" at bounding box center [1114, 367] width 52 height 34
type input "22"
click at [967, 573] on input "checkbox" at bounding box center [970, 565] width 16 height 16
checkbox input "false"
click at [1348, 766] on span "Save" at bounding box center [1338, 763] width 27 height 13
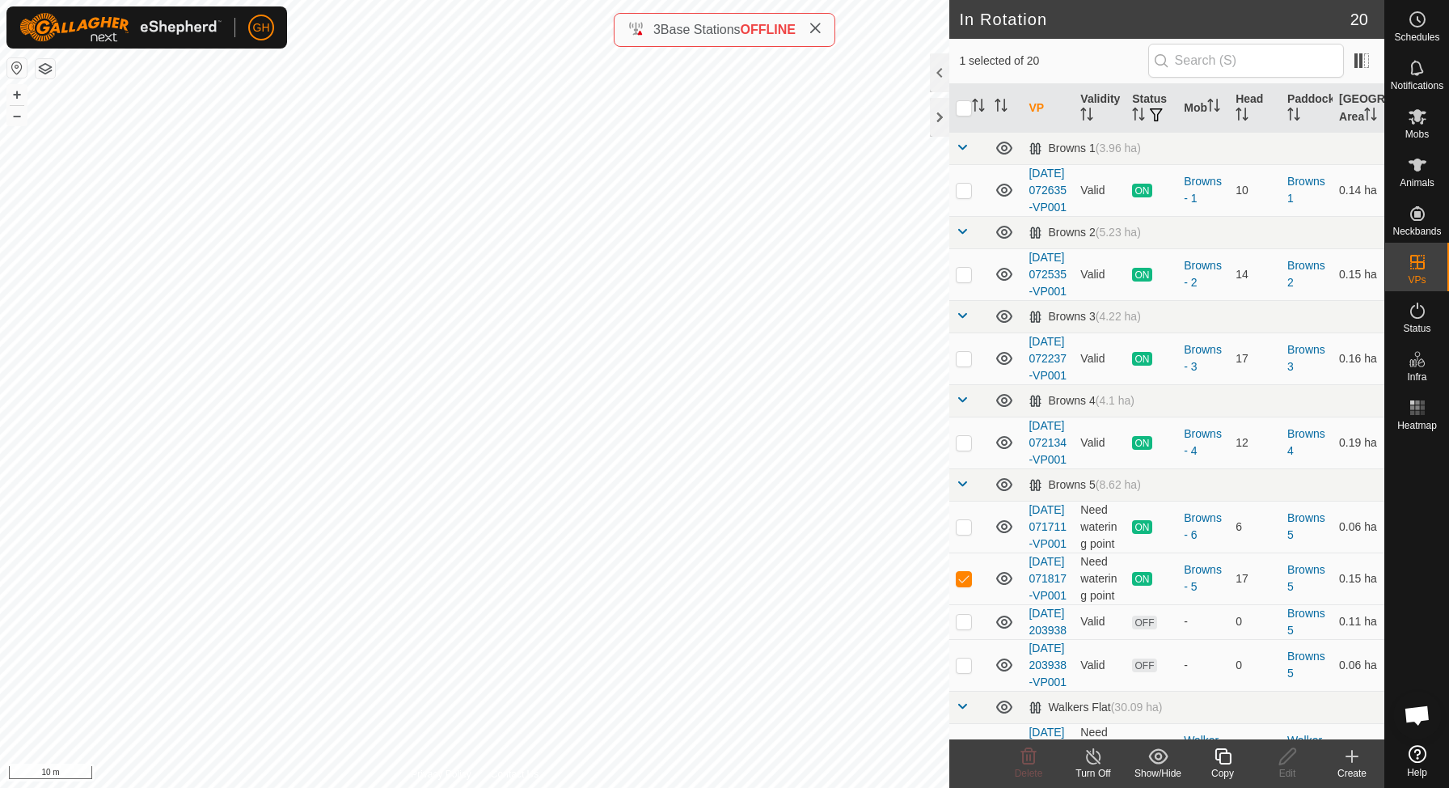
click at [1358, 768] on div "Create" at bounding box center [1352, 773] width 65 height 15
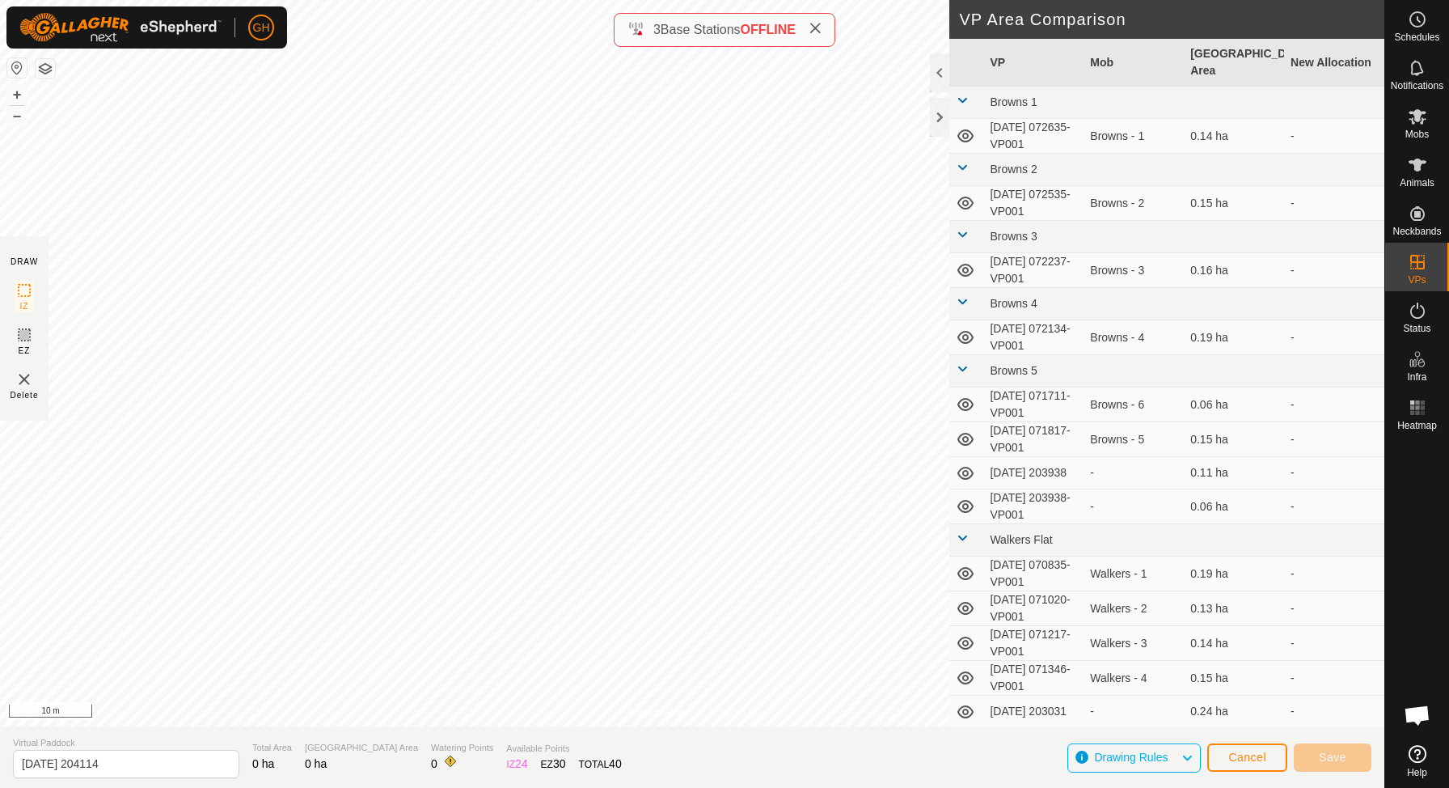
click at [602, 754] on div "Privacy Policy Contact Us IZ interior angle must be larger than 80° (Current: 5…" at bounding box center [692, 394] width 1384 height 788
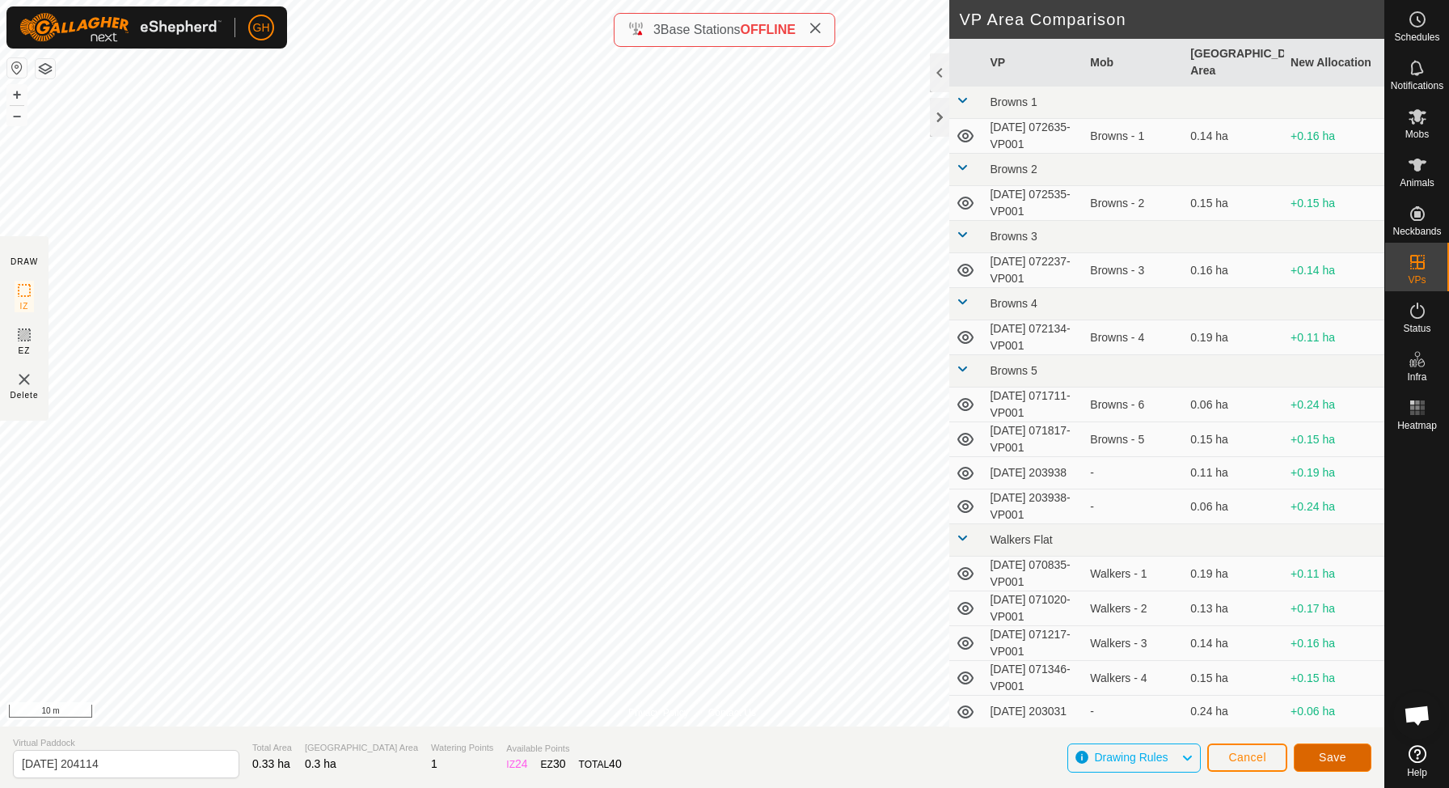
click at [1327, 762] on span "Save" at bounding box center [1332, 756] width 27 height 13
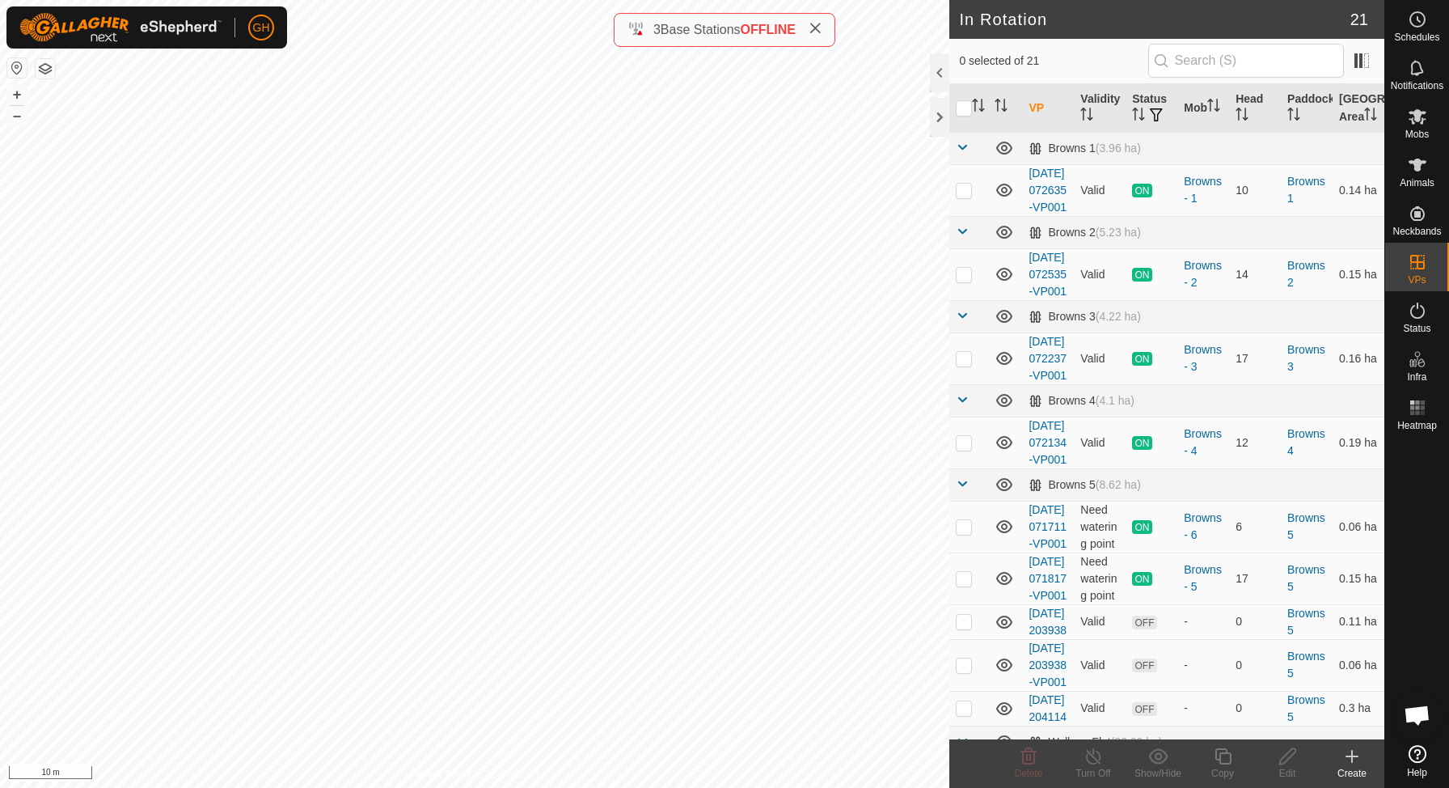
checkbox input "true"
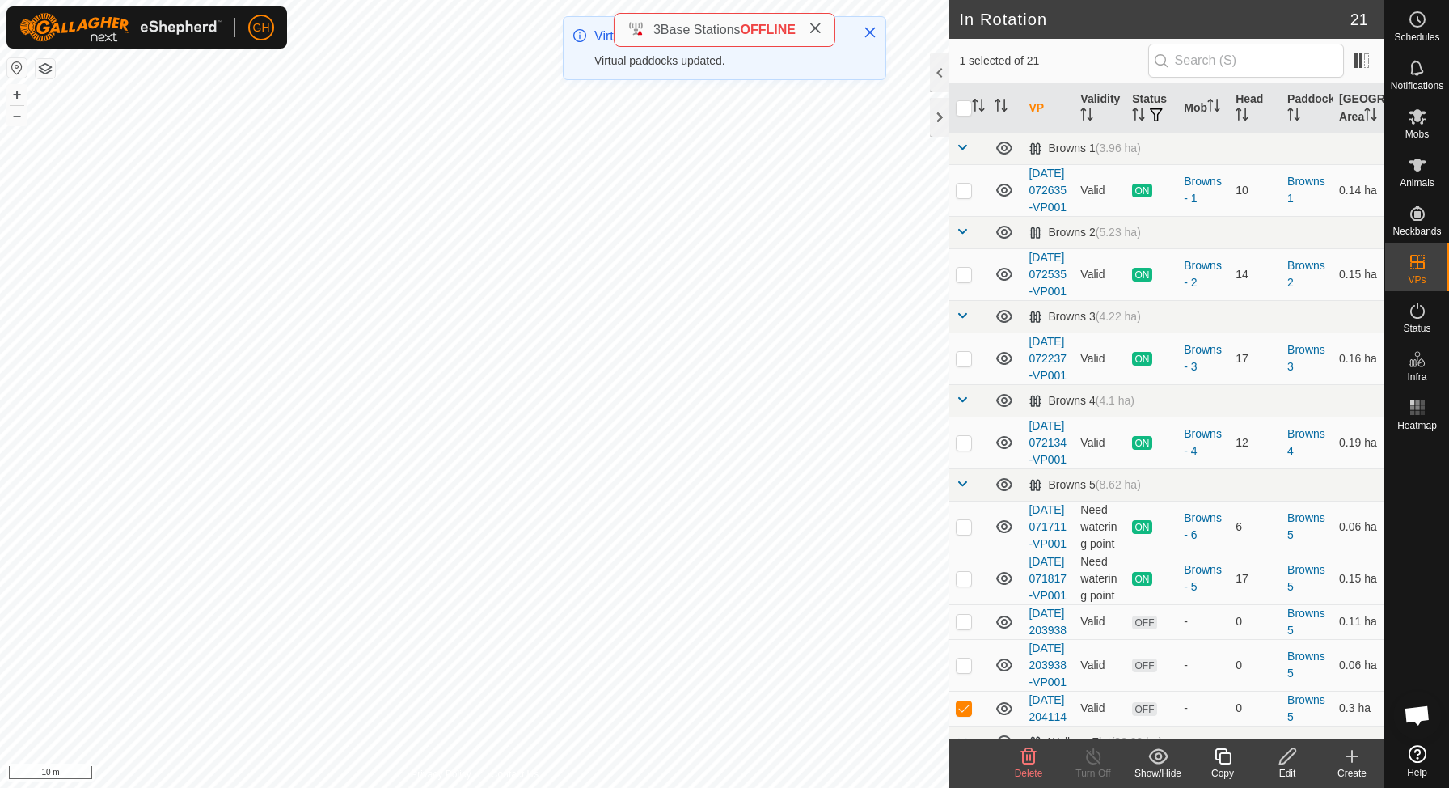
click at [1213, 760] on icon at bounding box center [1223, 755] width 20 height 19
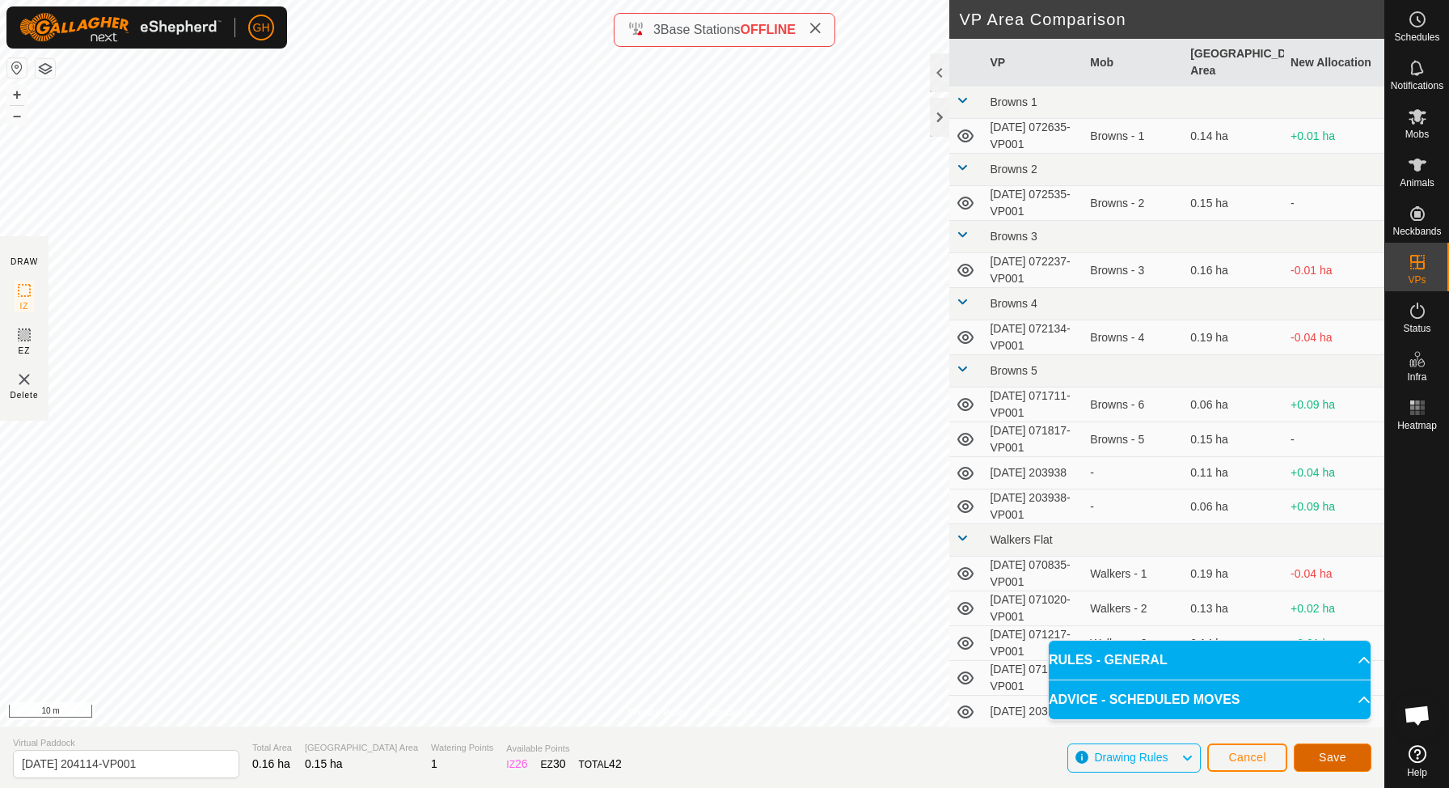
click at [1312, 758] on button "Save" at bounding box center [1333, 757] width 78 height 28
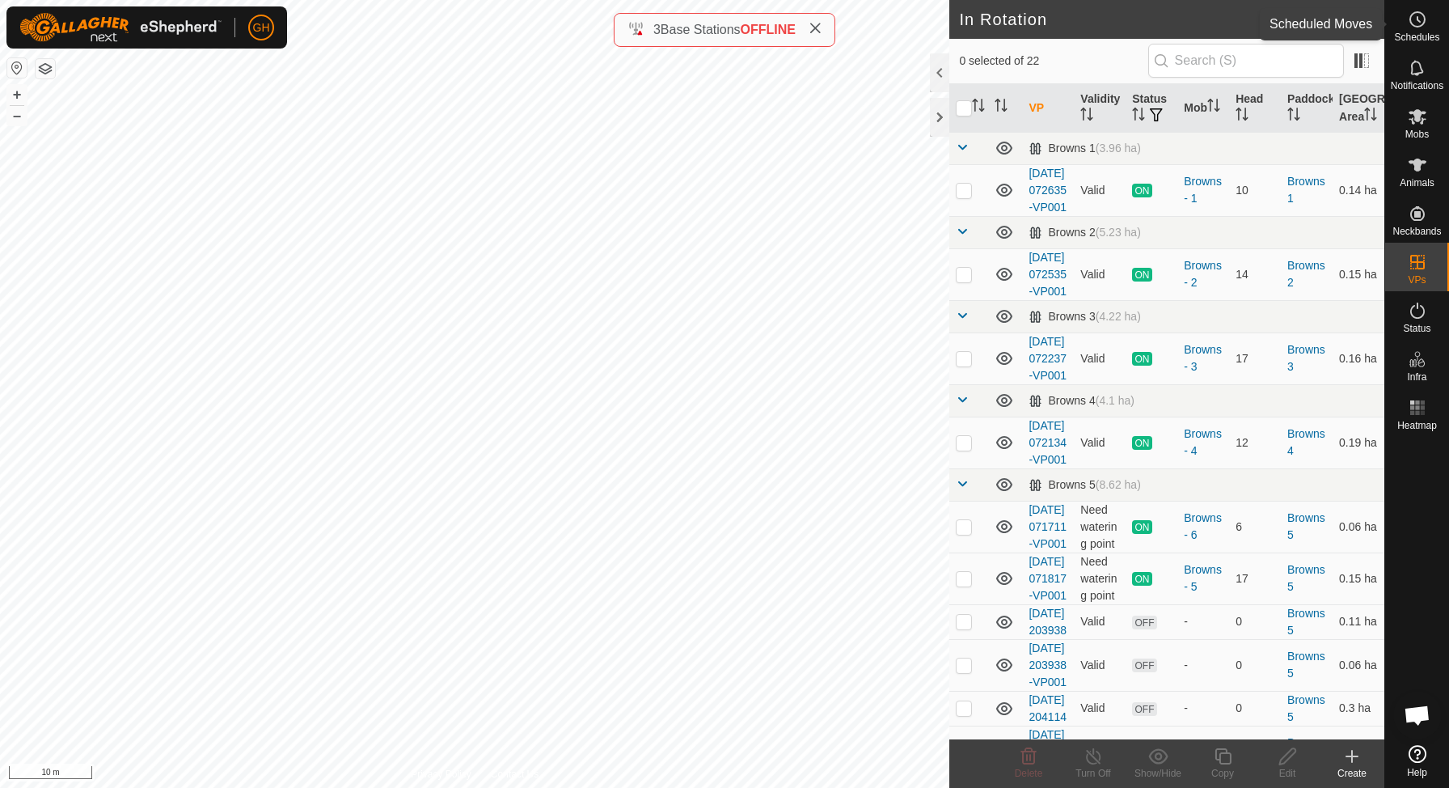
click at [1424, 27] on icon at bounding box center [1417, 19] width 19 height 19
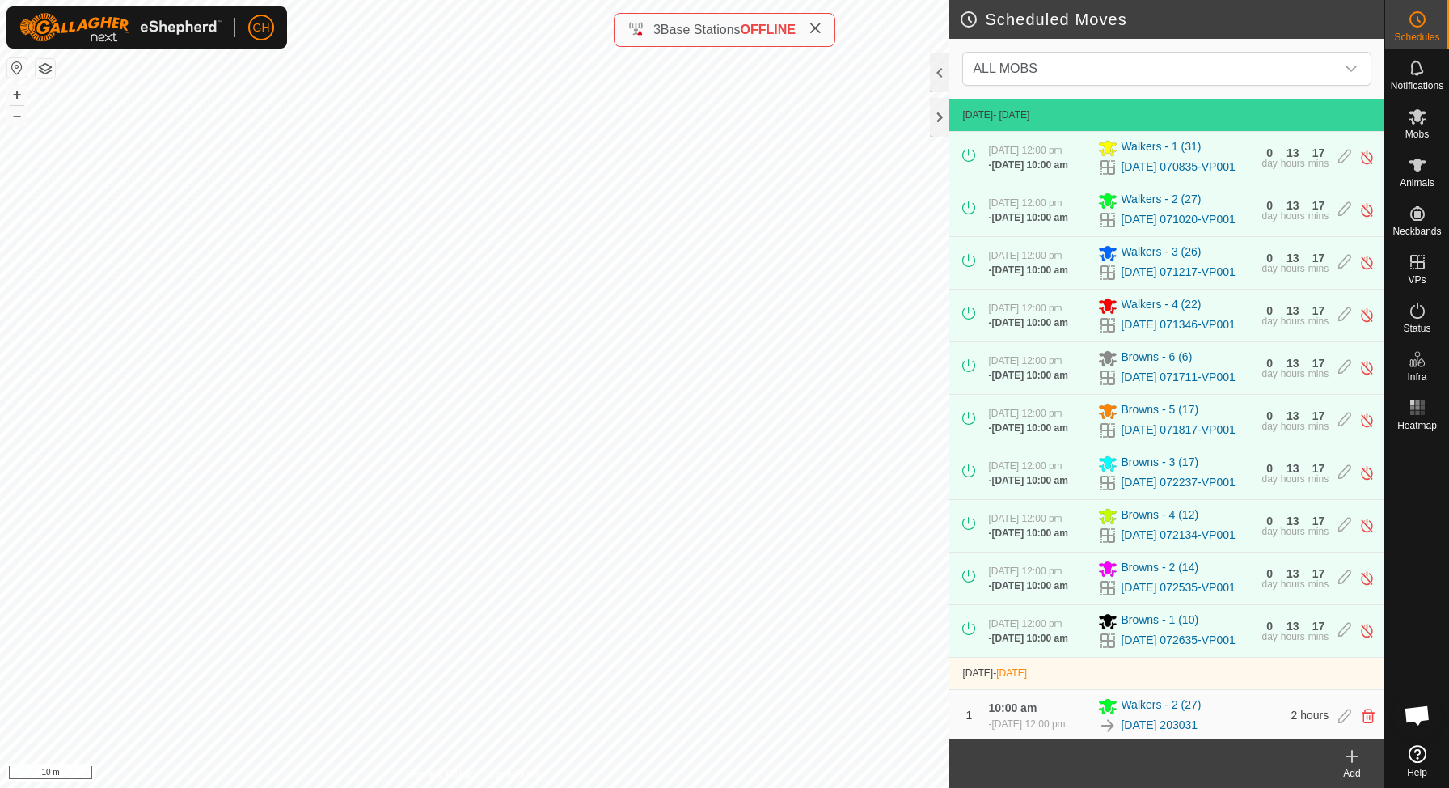
click at [1360, 758] on icon at bounding box center [1351, 755] width 19 height 19
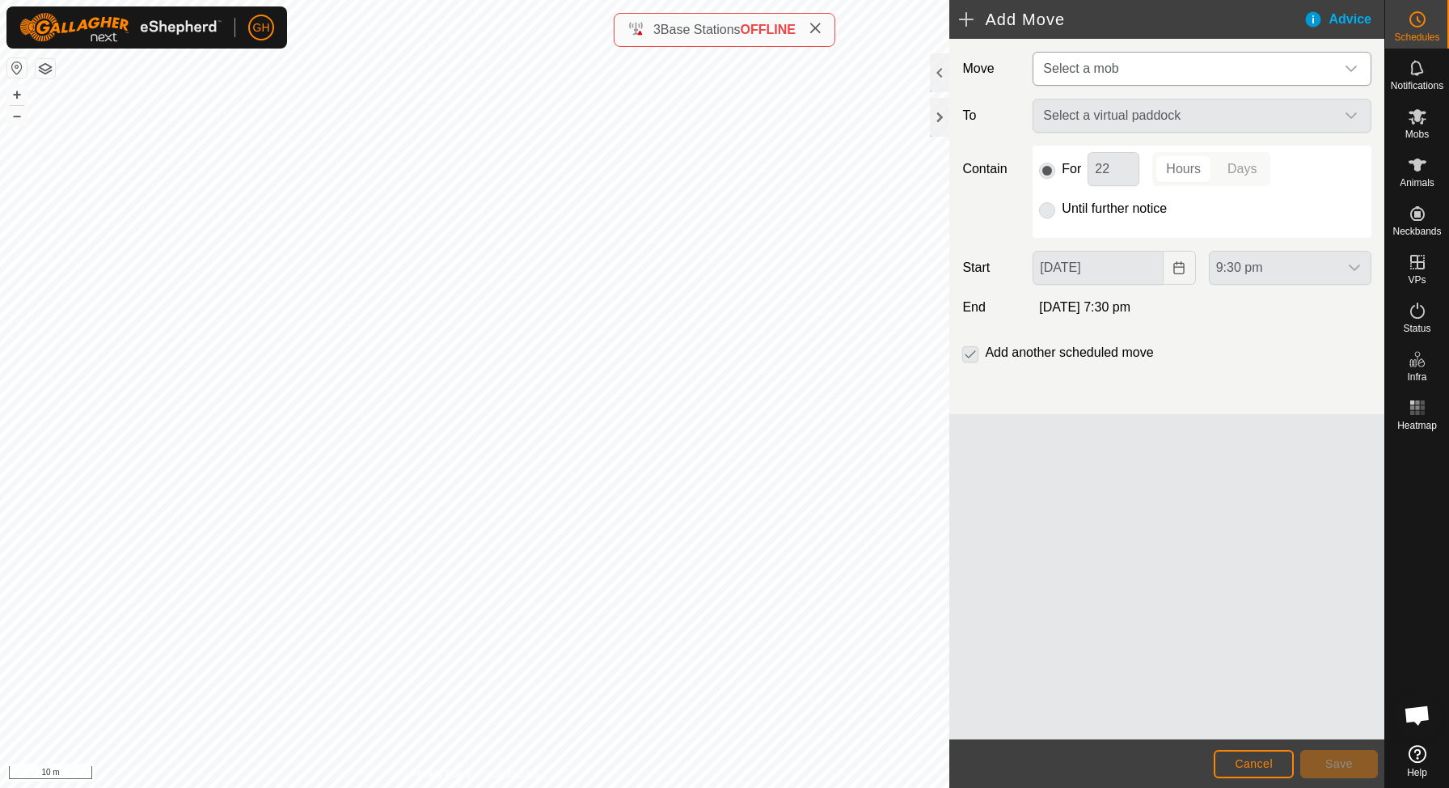
click at [1214, 57] on span "Select a mob" at bounding box center [1186, 69] width 298 height 32
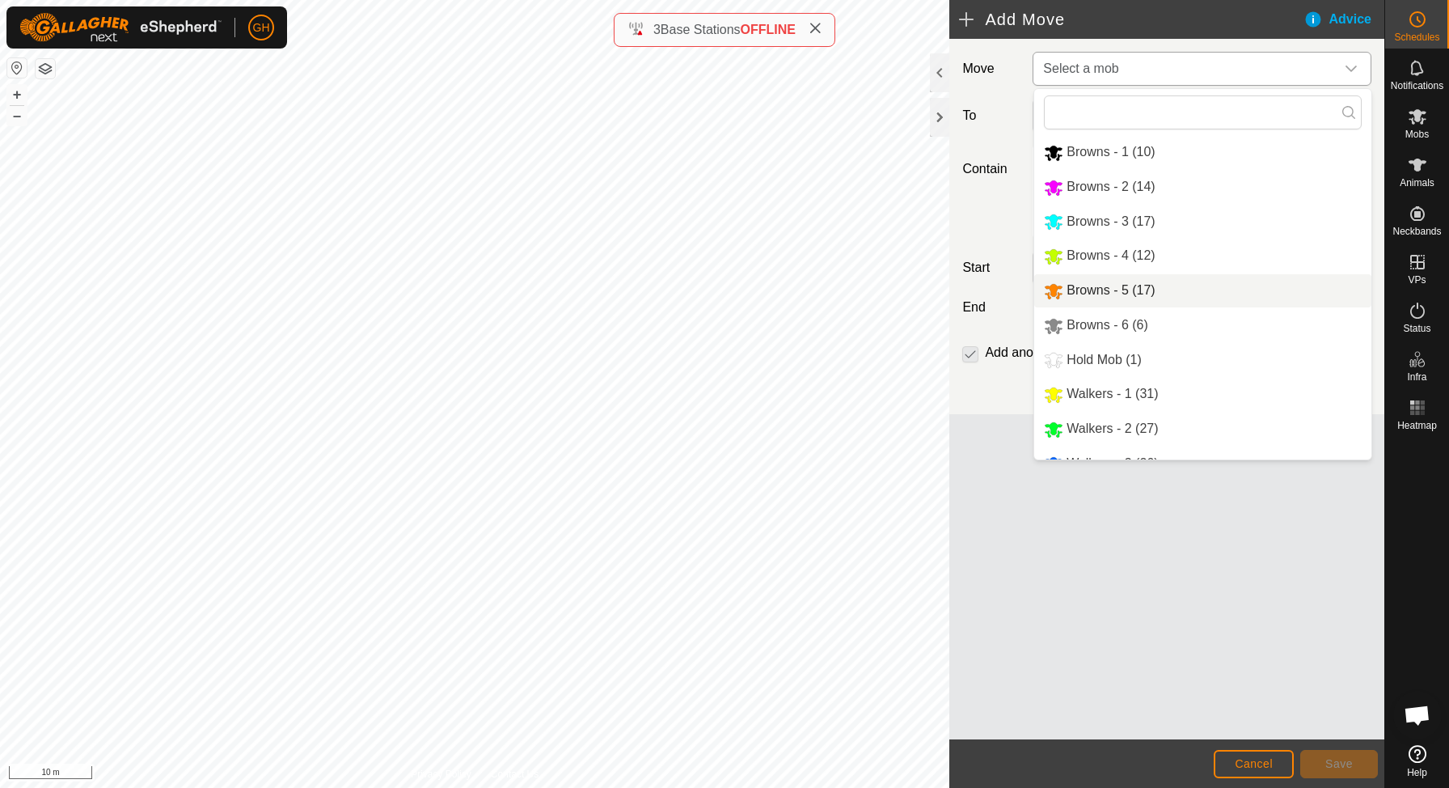
click at [1158, 294] on li "Browns - 5 (17)" at bounding box center [1202, 290] width 337 height 33
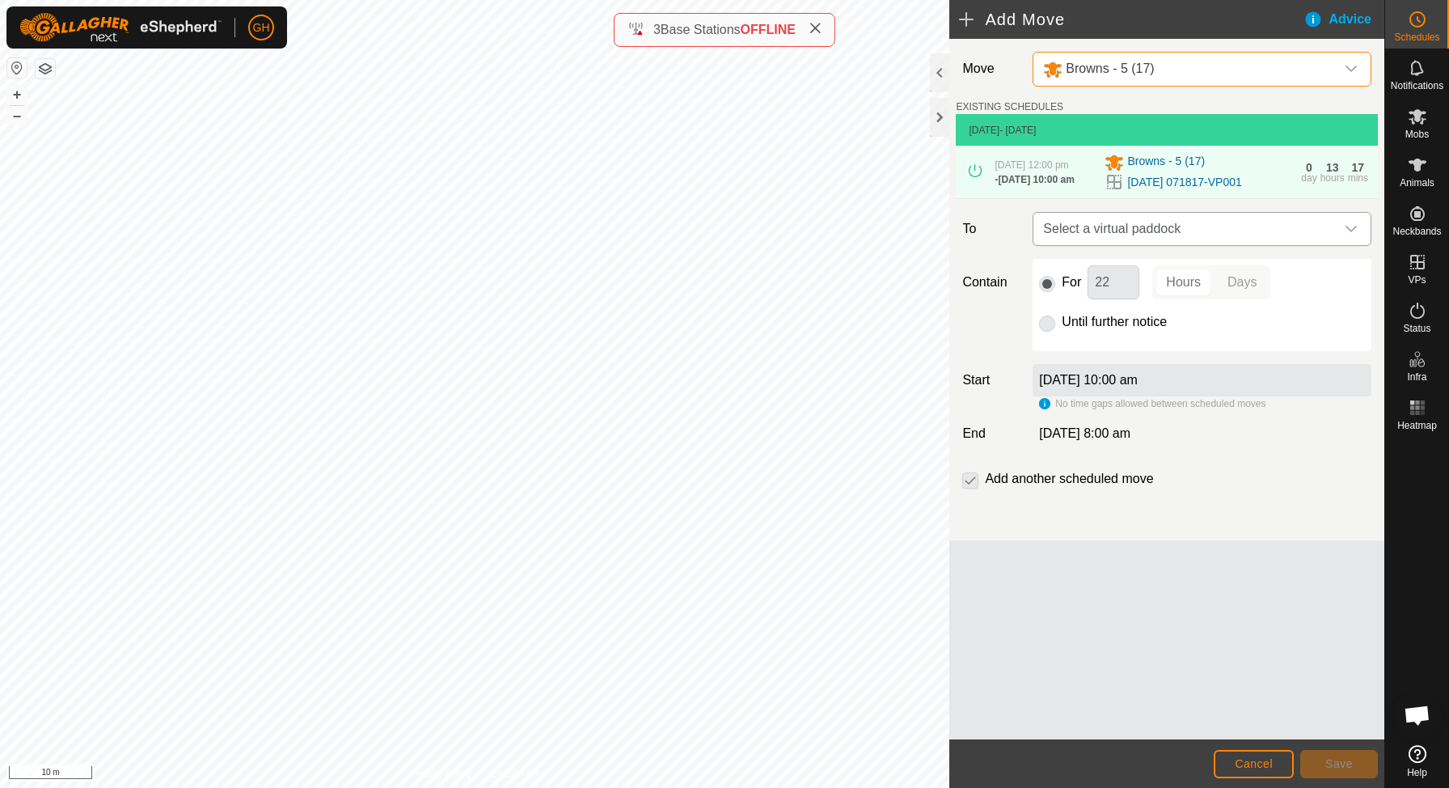
click at [1141, 245] on span "Select a virtual paddock" at bounding box center [1186, 229] width 298 height 32
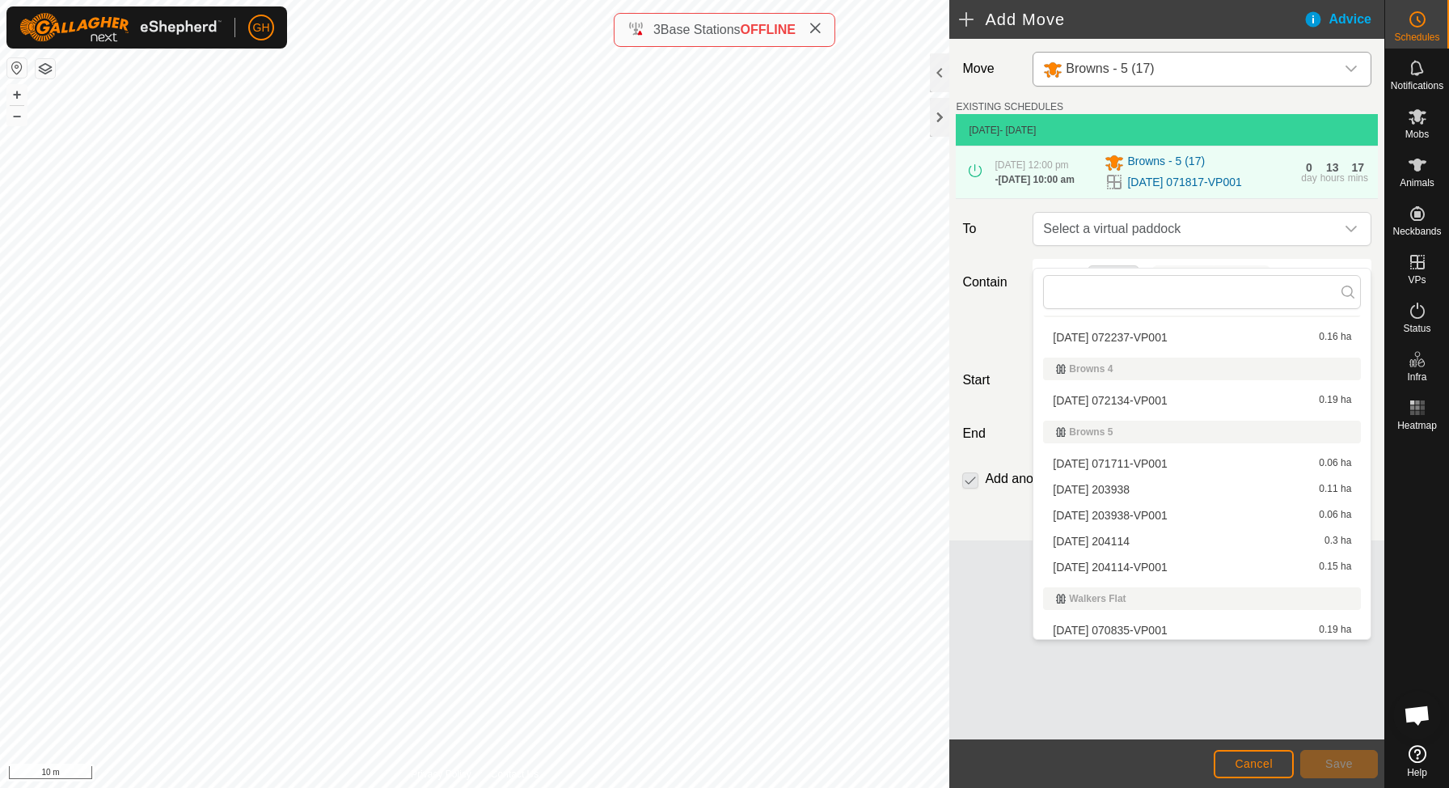
scroll to position [226, 0]
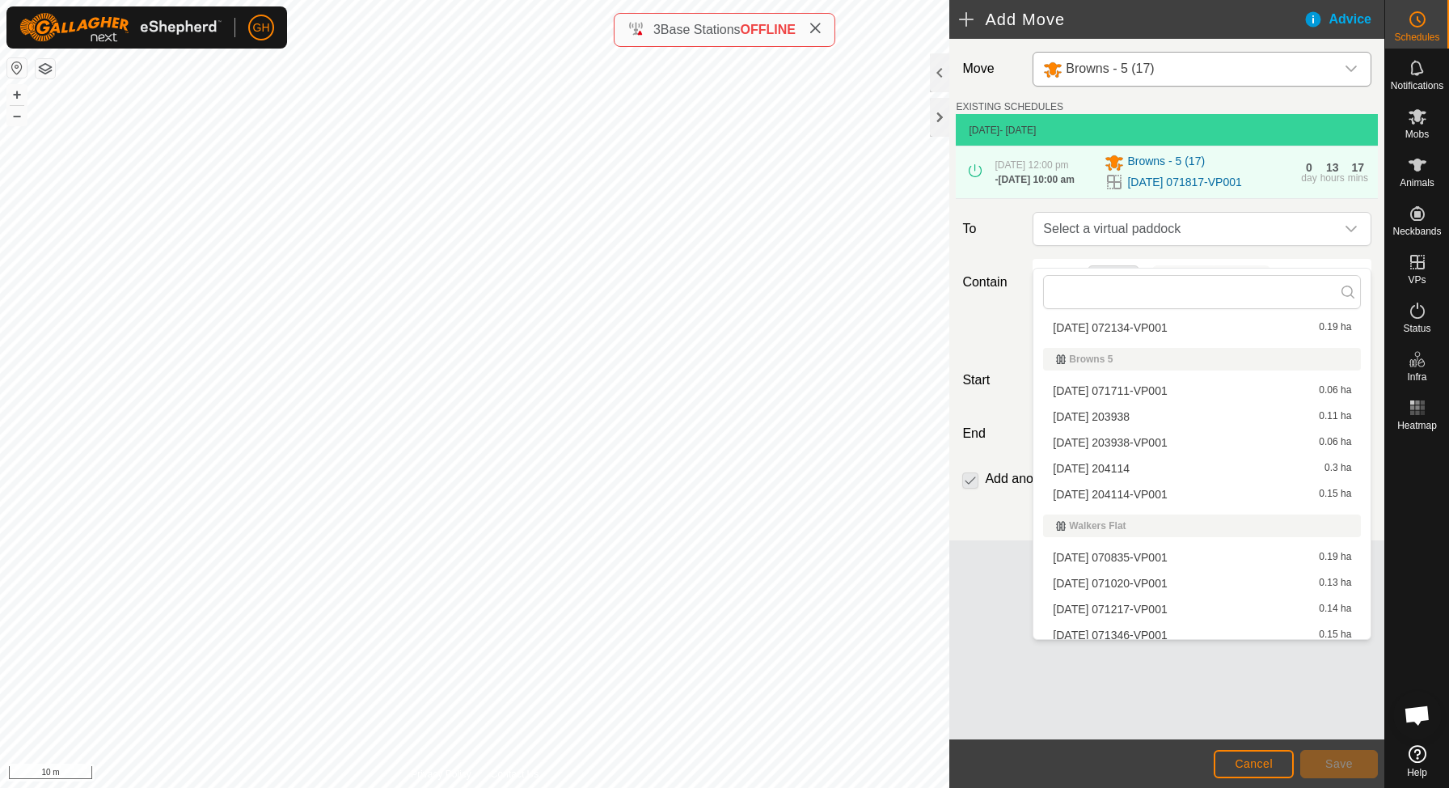
click at [1135, 471] on li "[DATE] 204114 0.3 ha" at bounding box center [1202, 468] width 318 height 24
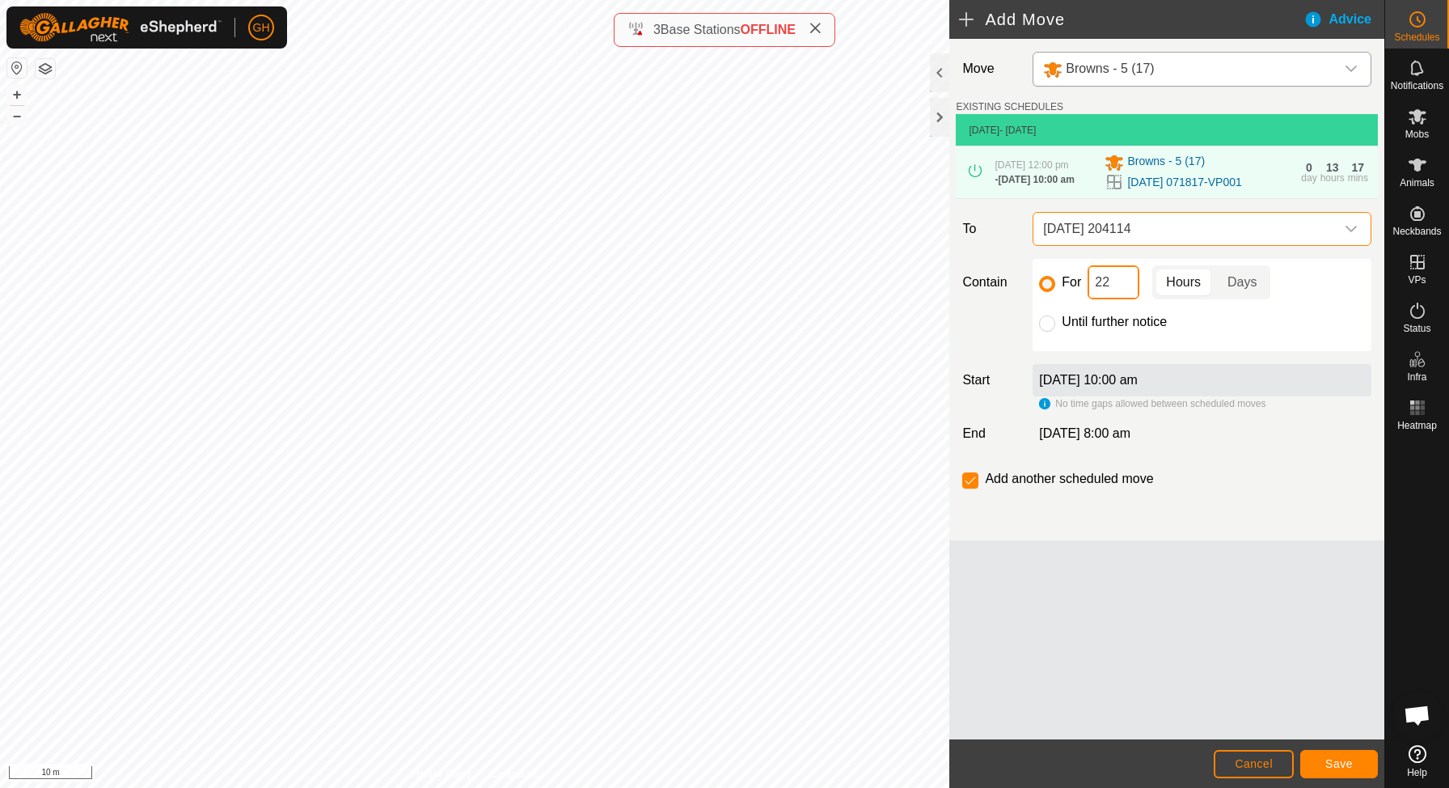
click at [1127, 291] on input "22" at bounding box center [1114, 282] width 52 height 34
click at [1362, 759] on button "Save" at bounding box center [1339, 764] width 78 height 28
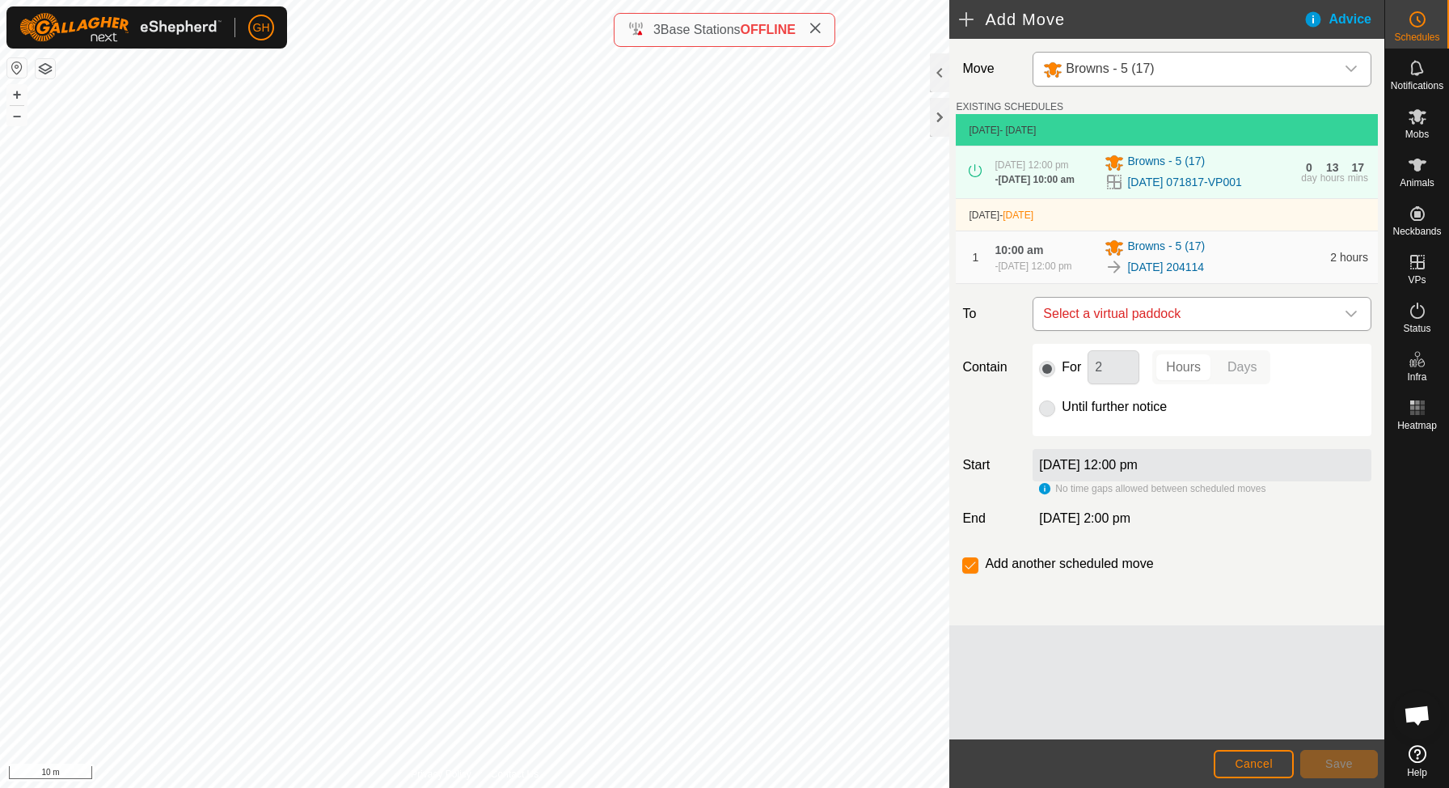
click at [1173, 330] on span "Select a virtual paddock" at bounding box center [1186, 314] width 298 height 32
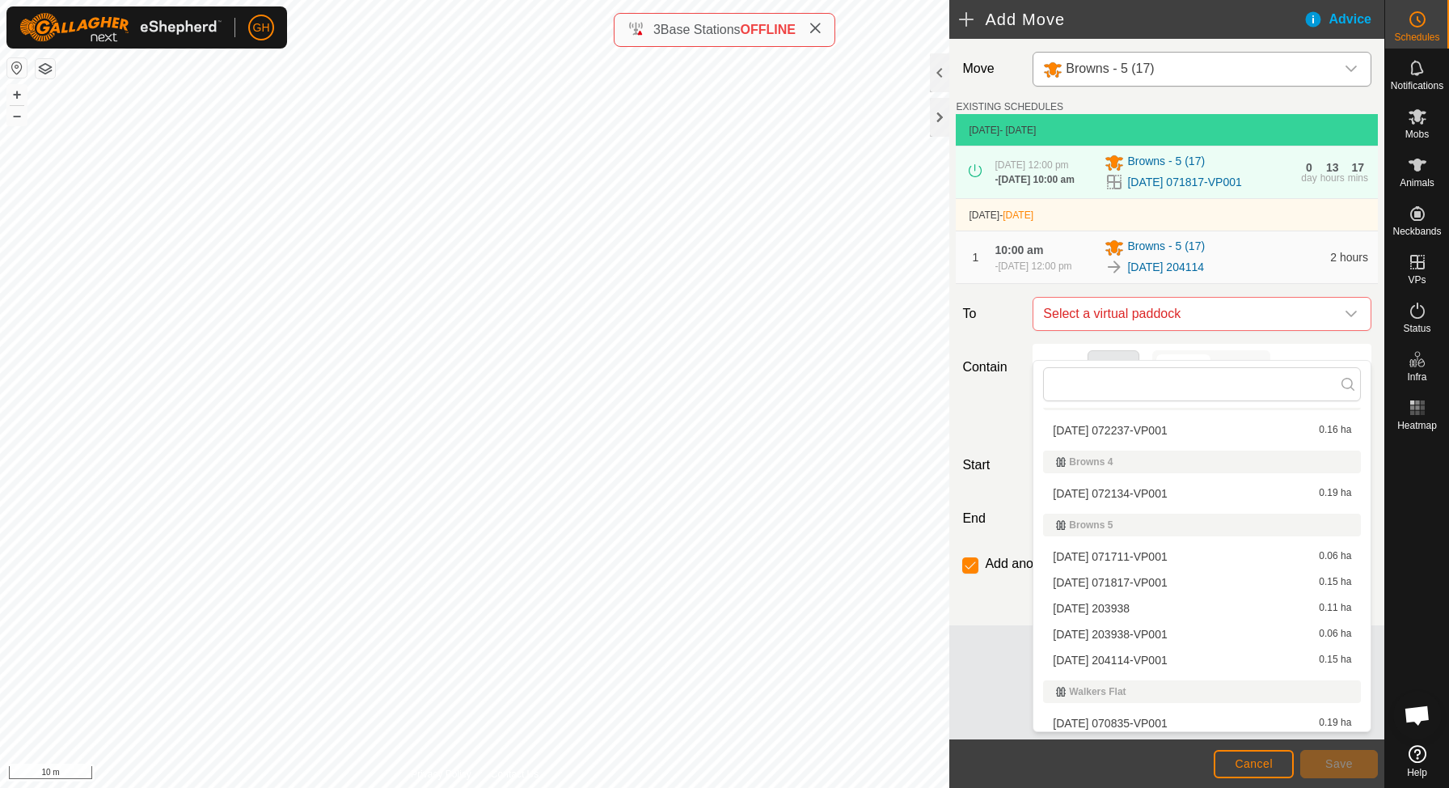
scroll to position [184, 0]
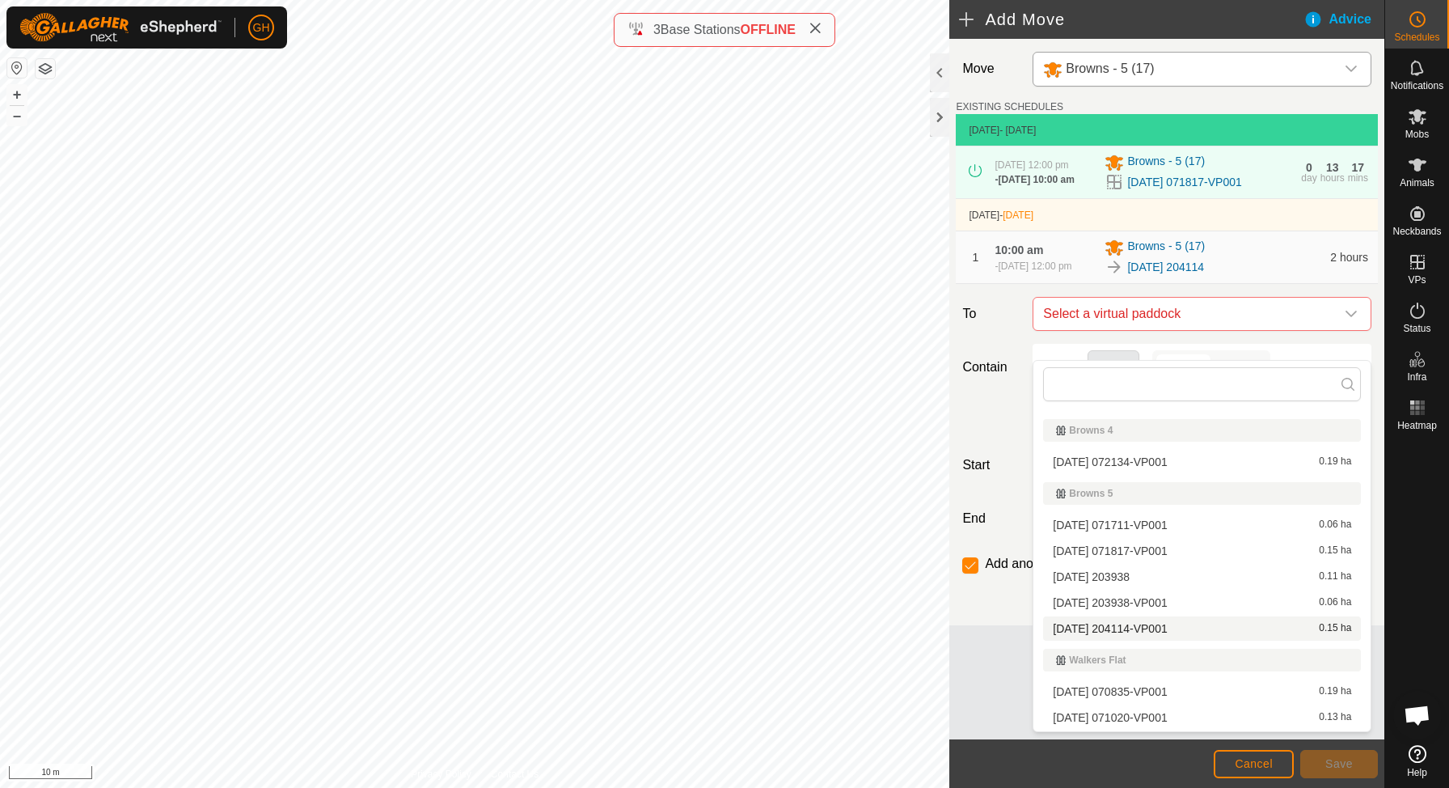
click at [1164, 627] on span "[DATE] 204114-VP001" at bounding box center [1110, 628] width 114 height 11
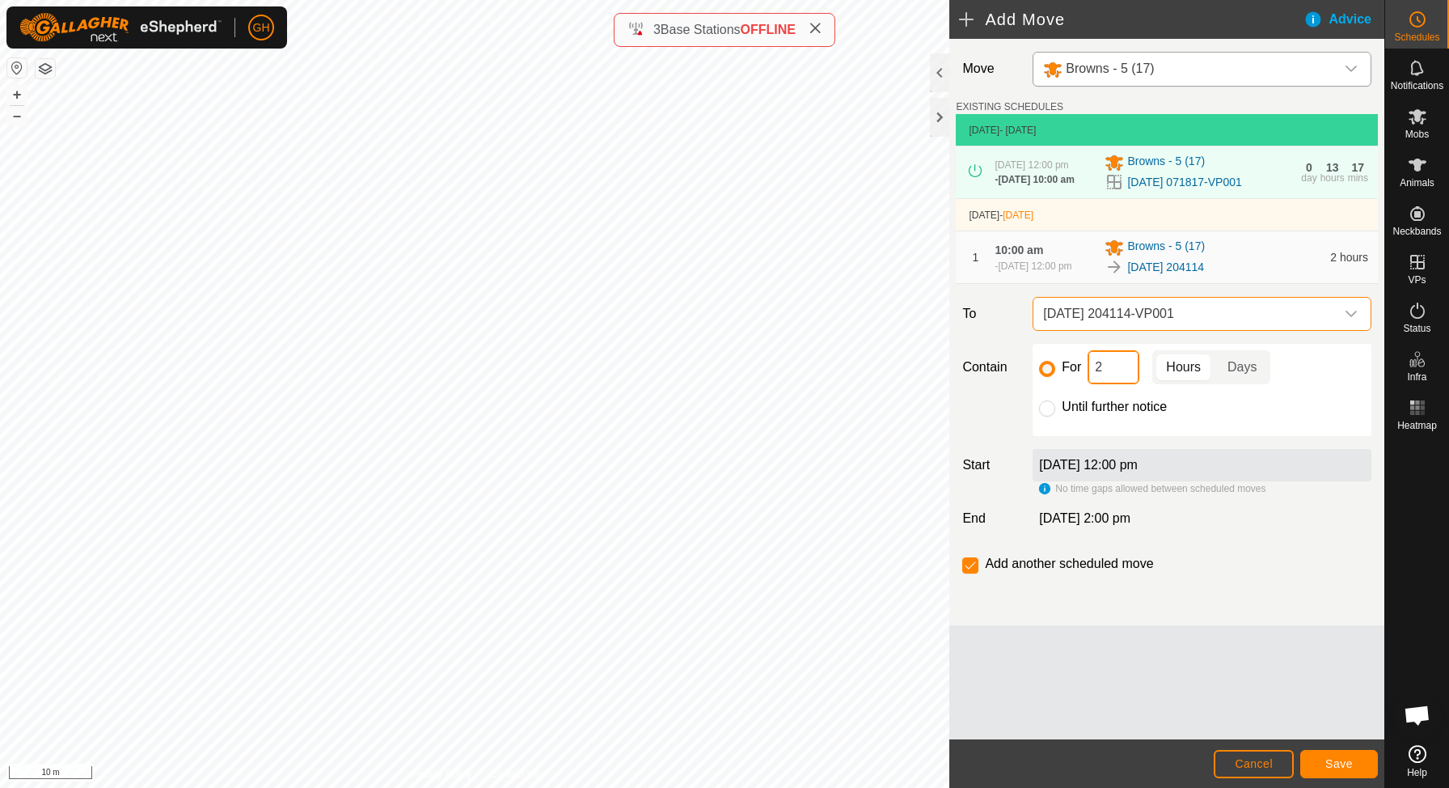
click at [1118, 384] on input "2" at bounding box center [1114, 367] width 52 height 34
type input "22"
click at [967, 573] on input "checkbox" at bounding box center [970, 565] width 16 height 16
checkbox input "false"
click at [1341, 758] on span "Save" at bounding box center [1338, 763] width 27 height 13
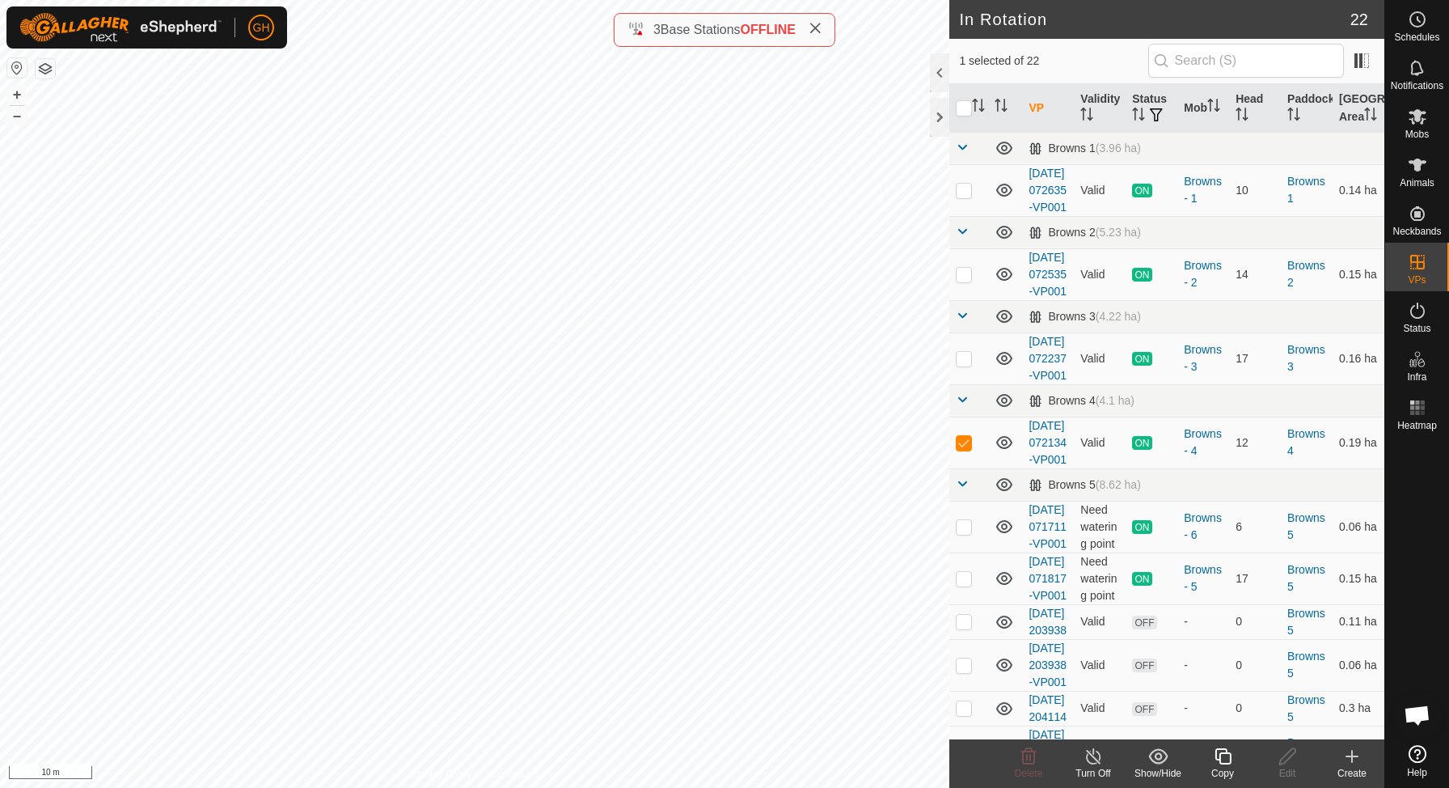
click at [1358, 758] on icon at bounding box center [1351, 755] width 19 height 19
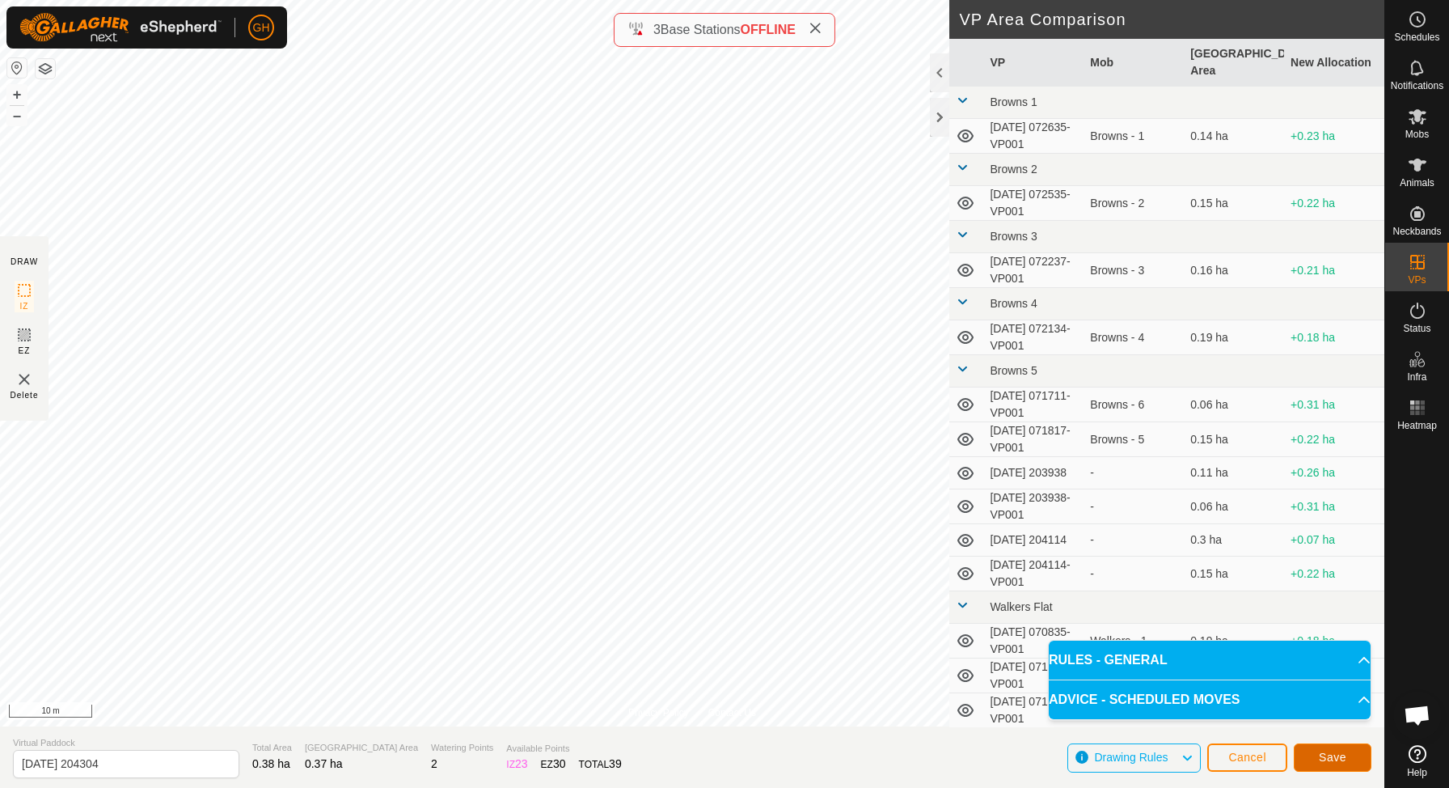
click at [1329, 757] on span "Save" at bounding box center [1332, 756] width 27 height 13
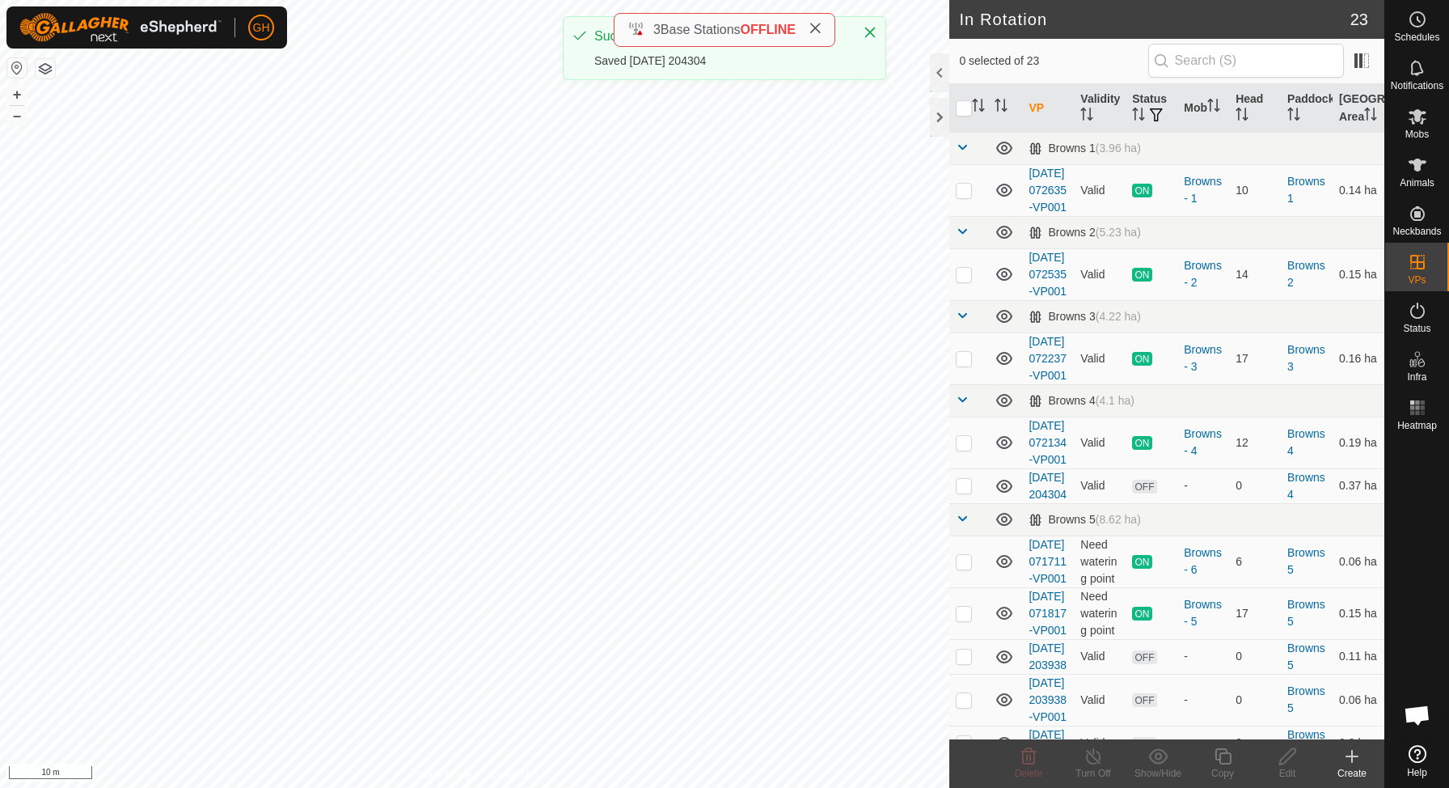
checkbox input "true"
click at [1222, 754] on icon at bounding box center [1223, 755] width 20 height 19
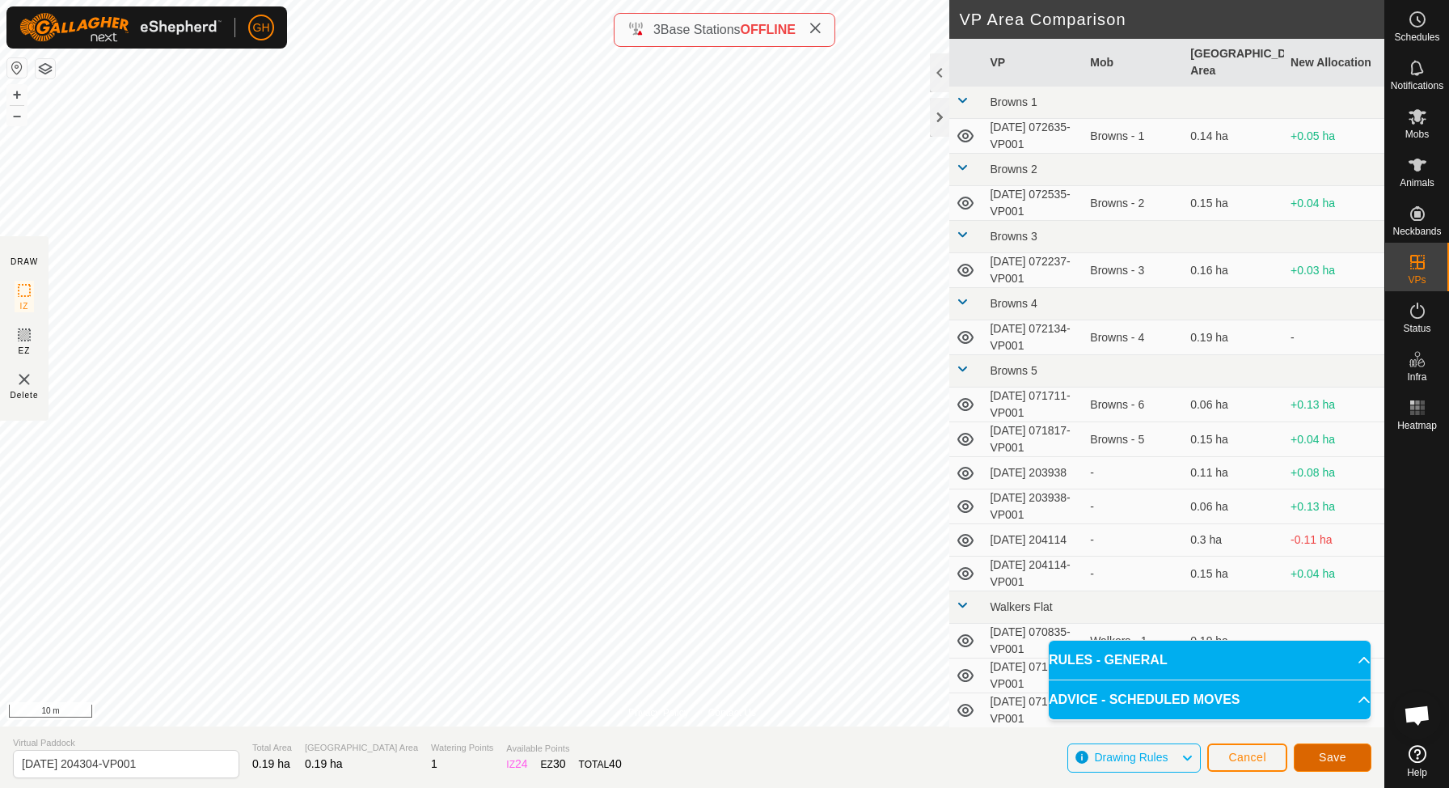
click at [1340, 756] on span "Save" at bounding box center [1332, 756] width 27 height 13
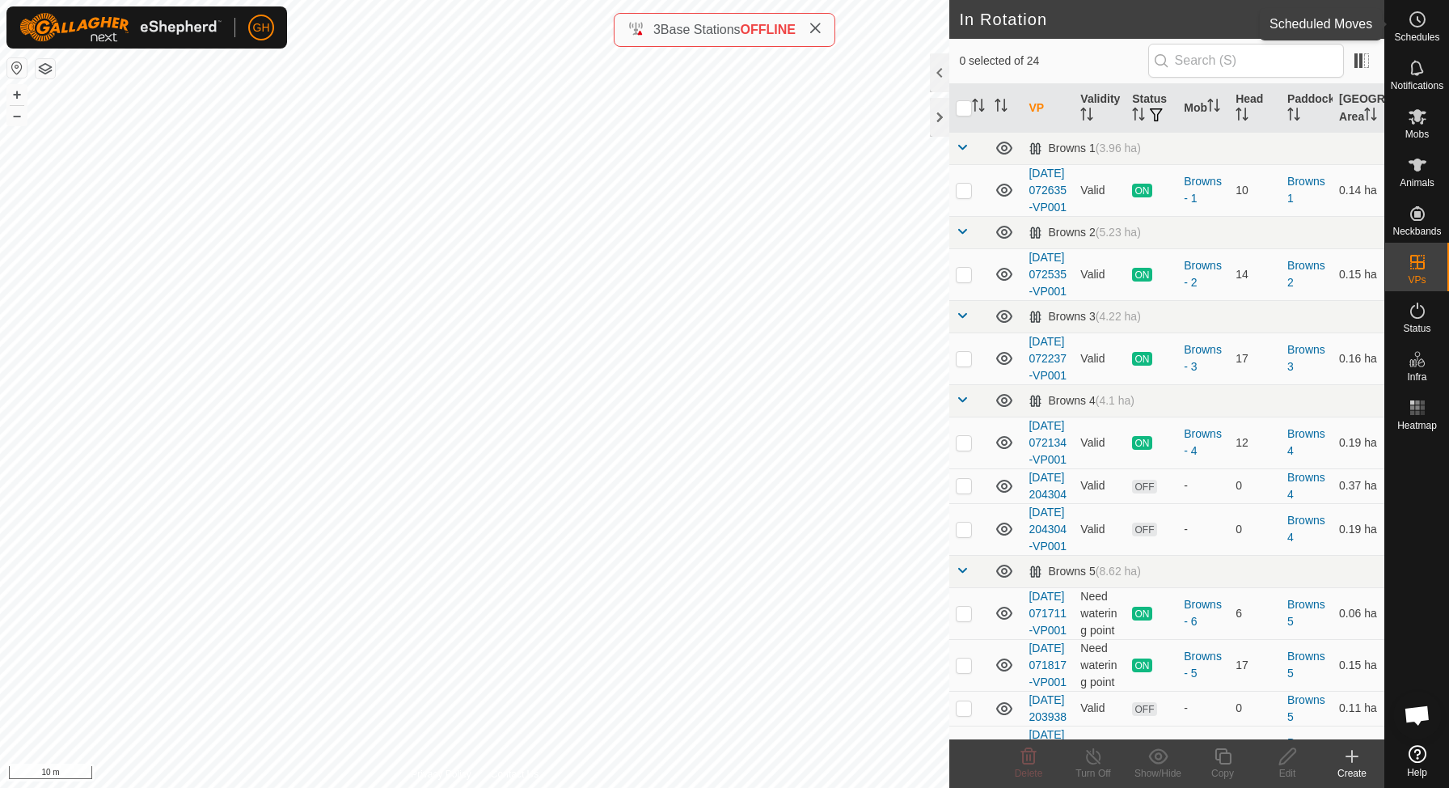
click at [1418, 14] on icon at bounding box center [1417, 19] width 19 height 19
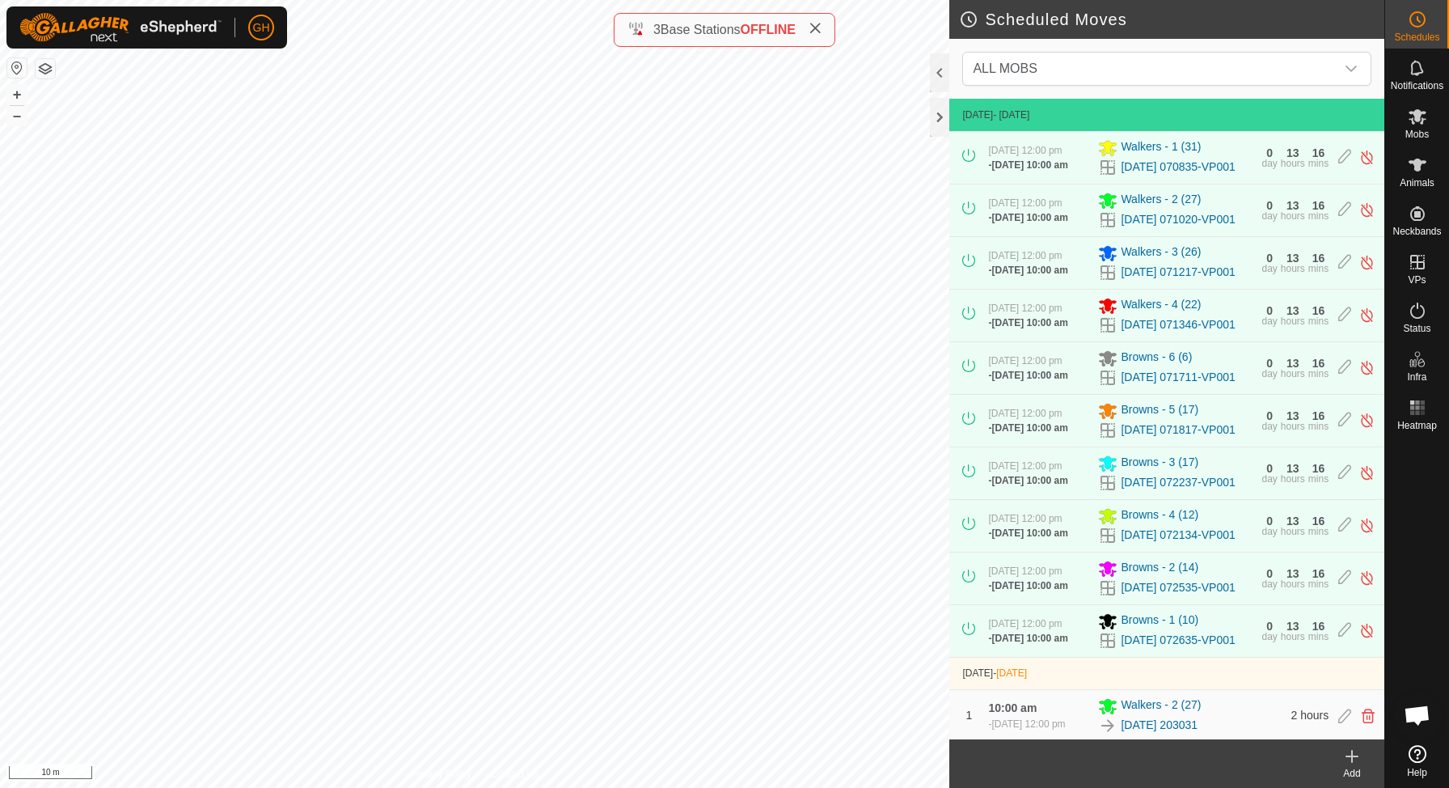
click at [1348, 757] on icon at bounding box center [1351, 755] width 19 height 19
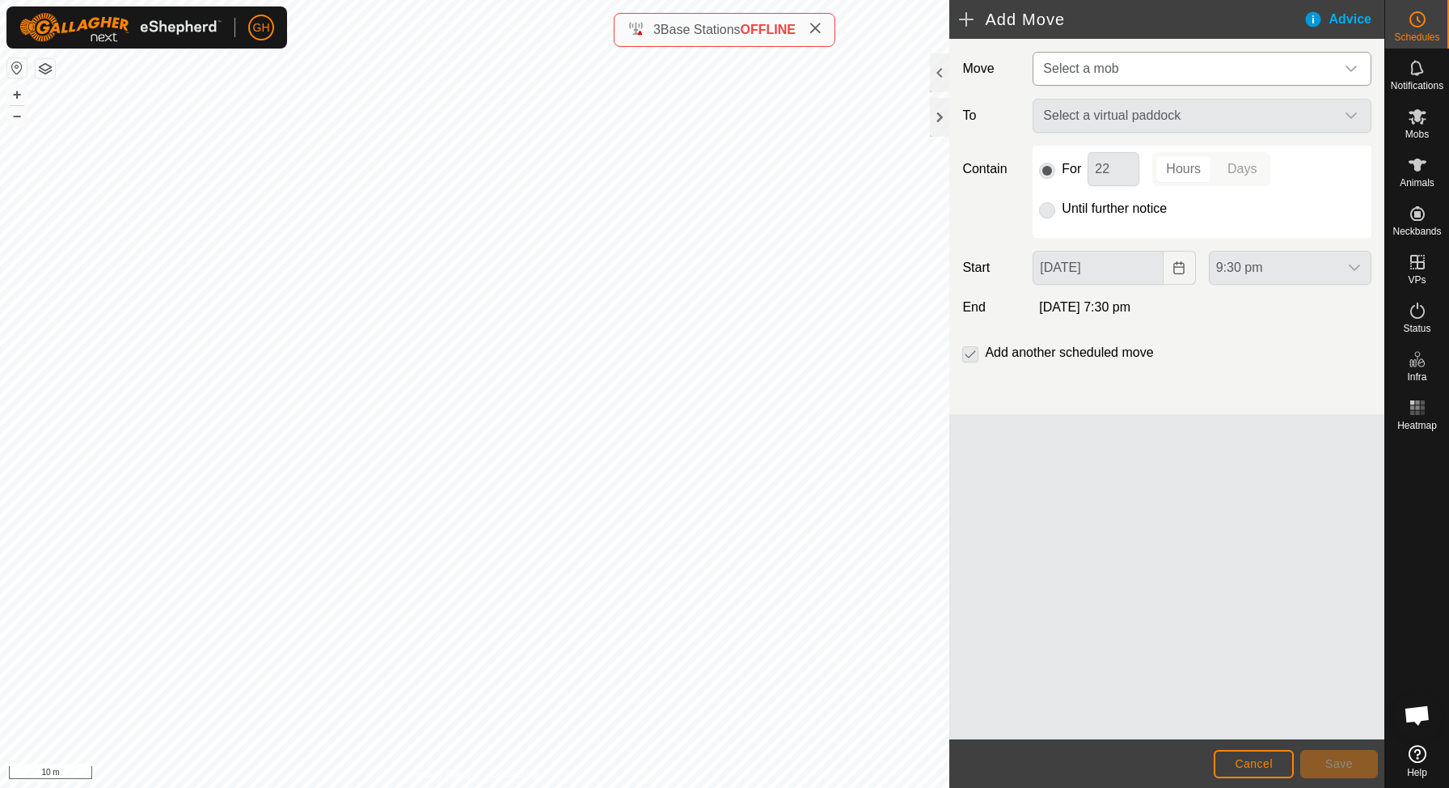
click at [1215, 71] on span "Select a mob" at bounding box center [1186, 69] width 298 height 32
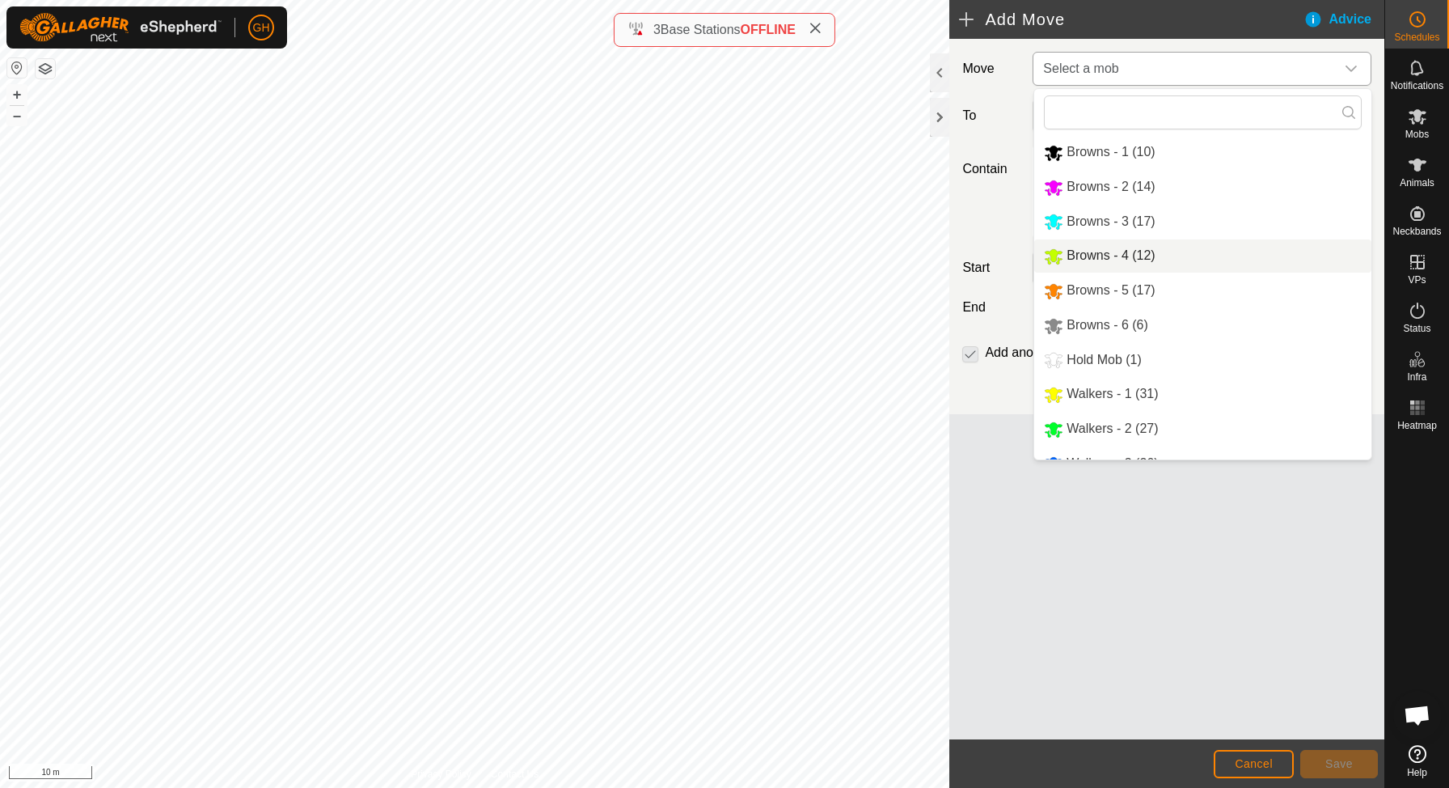
click at [1134, 247] on div "Browns - 4 (12)" at bounding box center [1099, 256] width 111 height 20
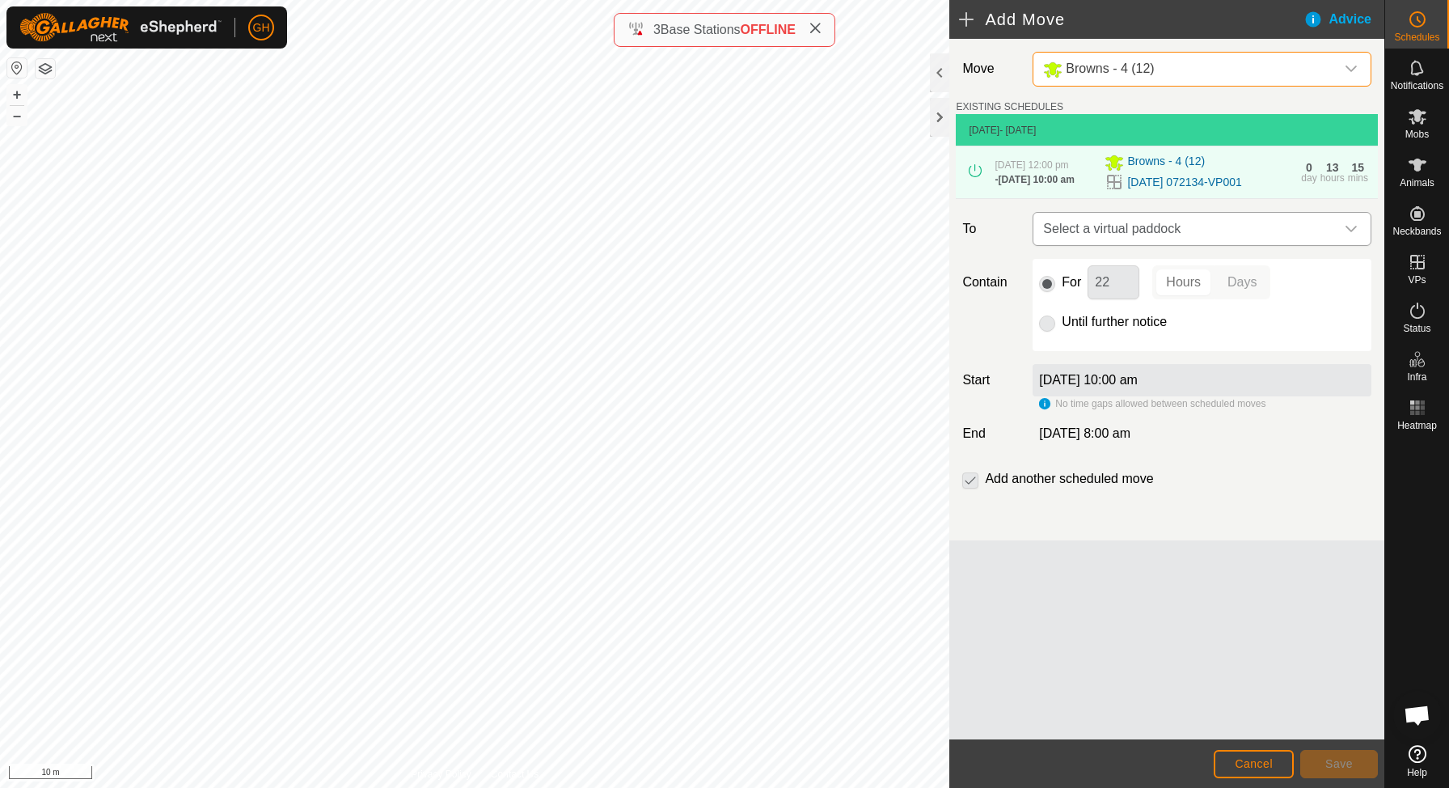
click at [1153, 245] on span "Select a virtual paddock" at bounding box center [1186, 229] width 298 height 32
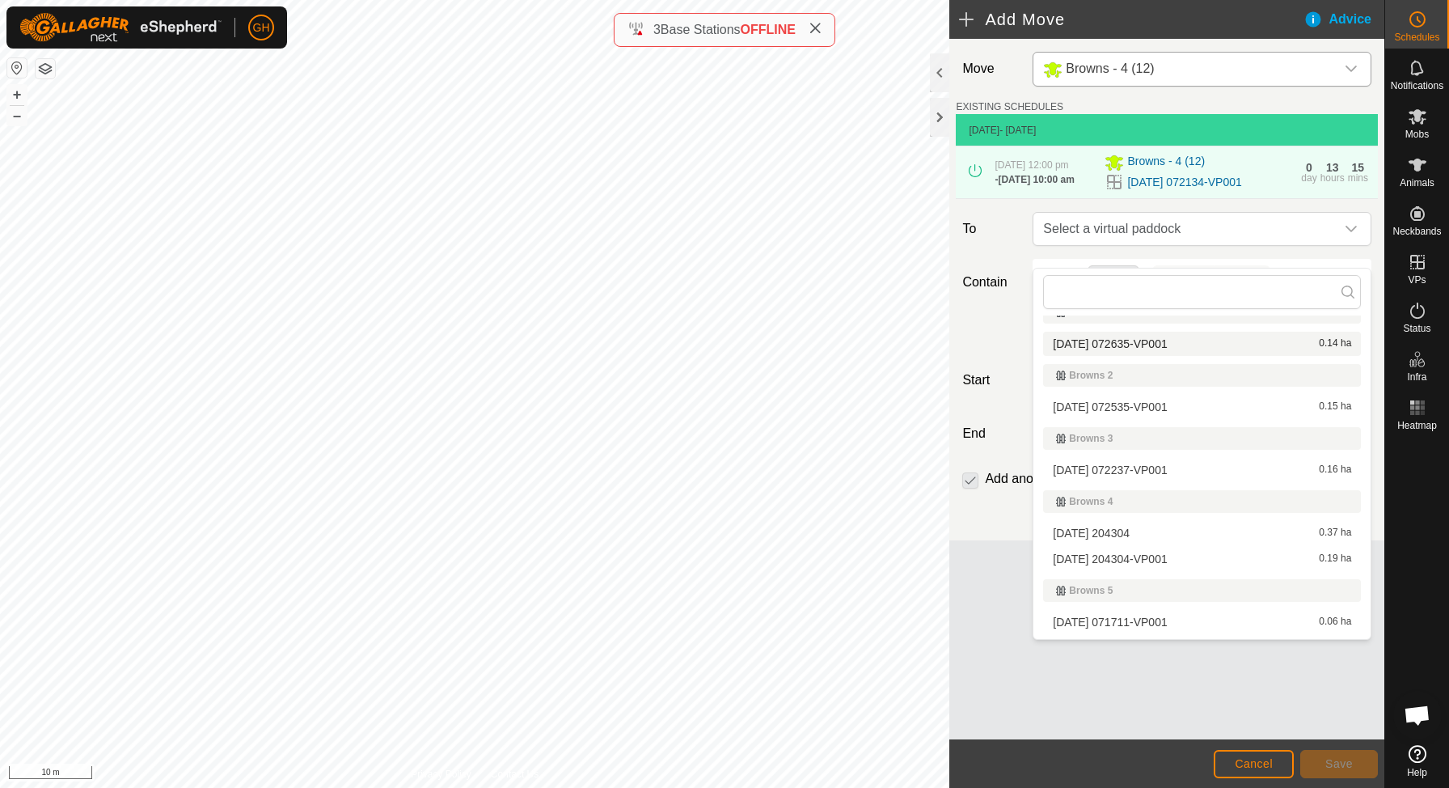
scroll to position [26, 0]
click at [1137, 533] on li "[DATE] 204304 0.37 ha" at bounding box center [1202, 528] width 318 height 24
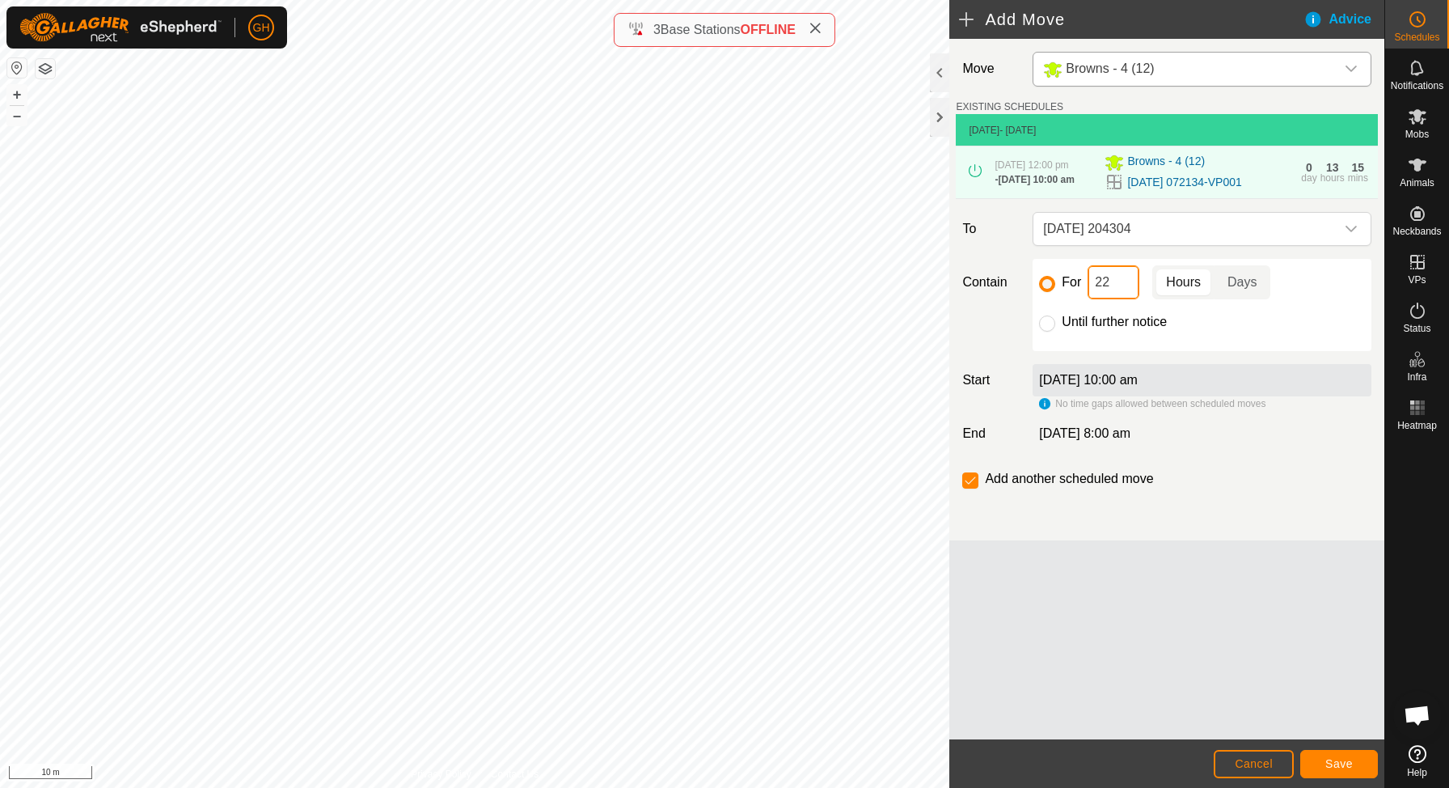
click at [1119, 298] on input "22" at bounding box center [1114, 282] width 52 height 34
click at [1351, 767] on span "Save" at bounding box center [1338, 763] width 27 height 13
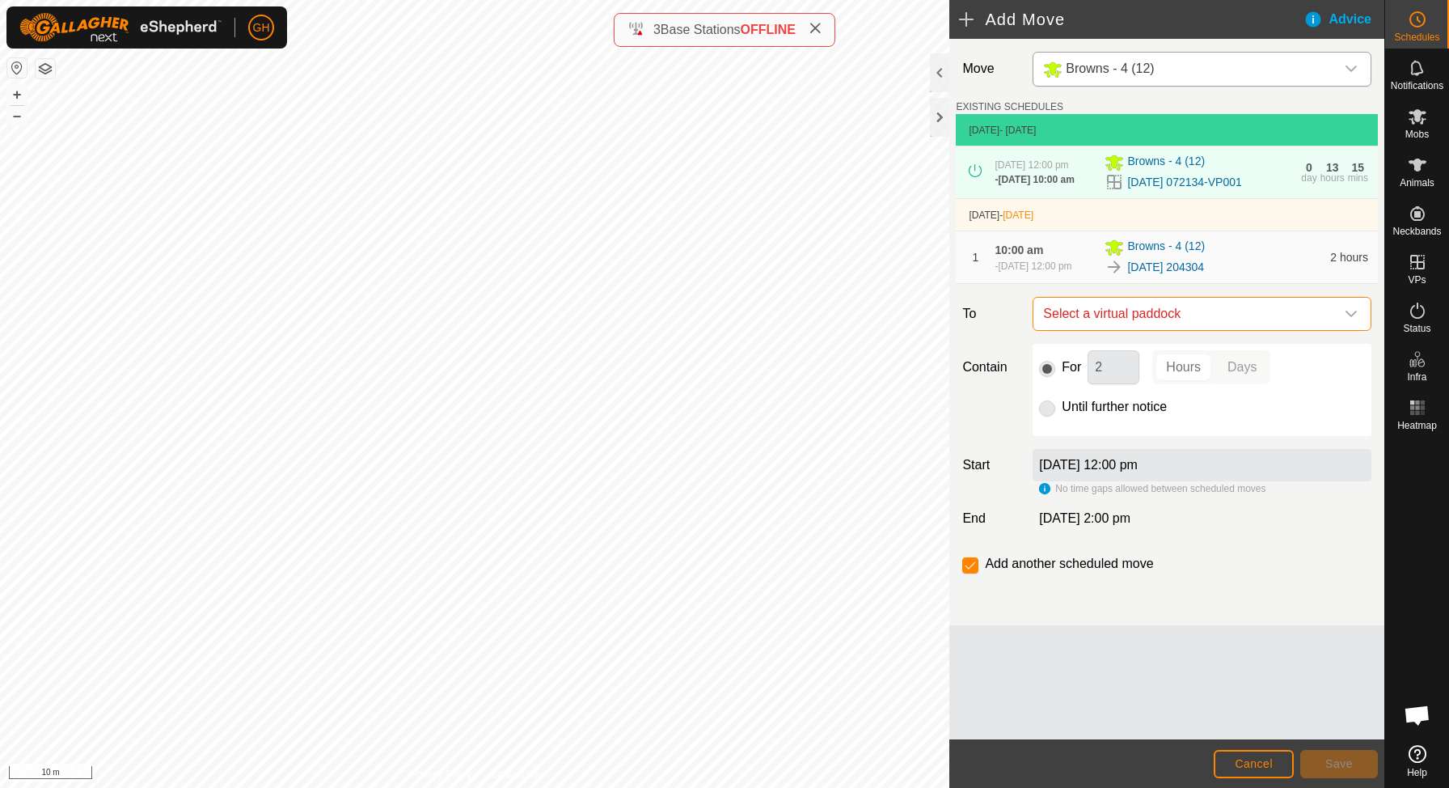
click at [1148, 330] on span "Select a virtual paddock" at bounding box center [1186, 314] width 298 height 32
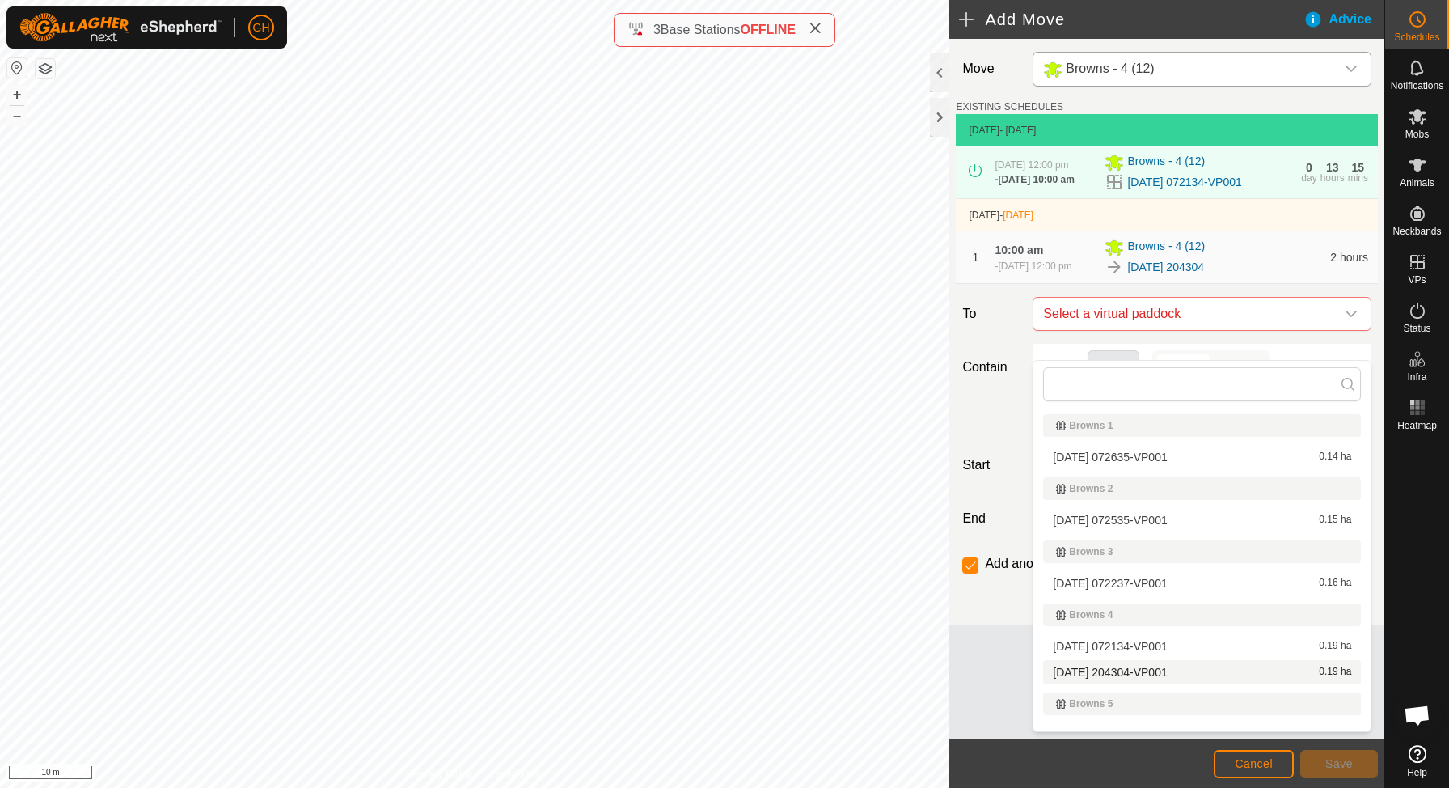
click at [1114, 669] on li "[DATE] 204304-VP001 0.19 ha" at bounding box center [1202, 672] width 318 height 24
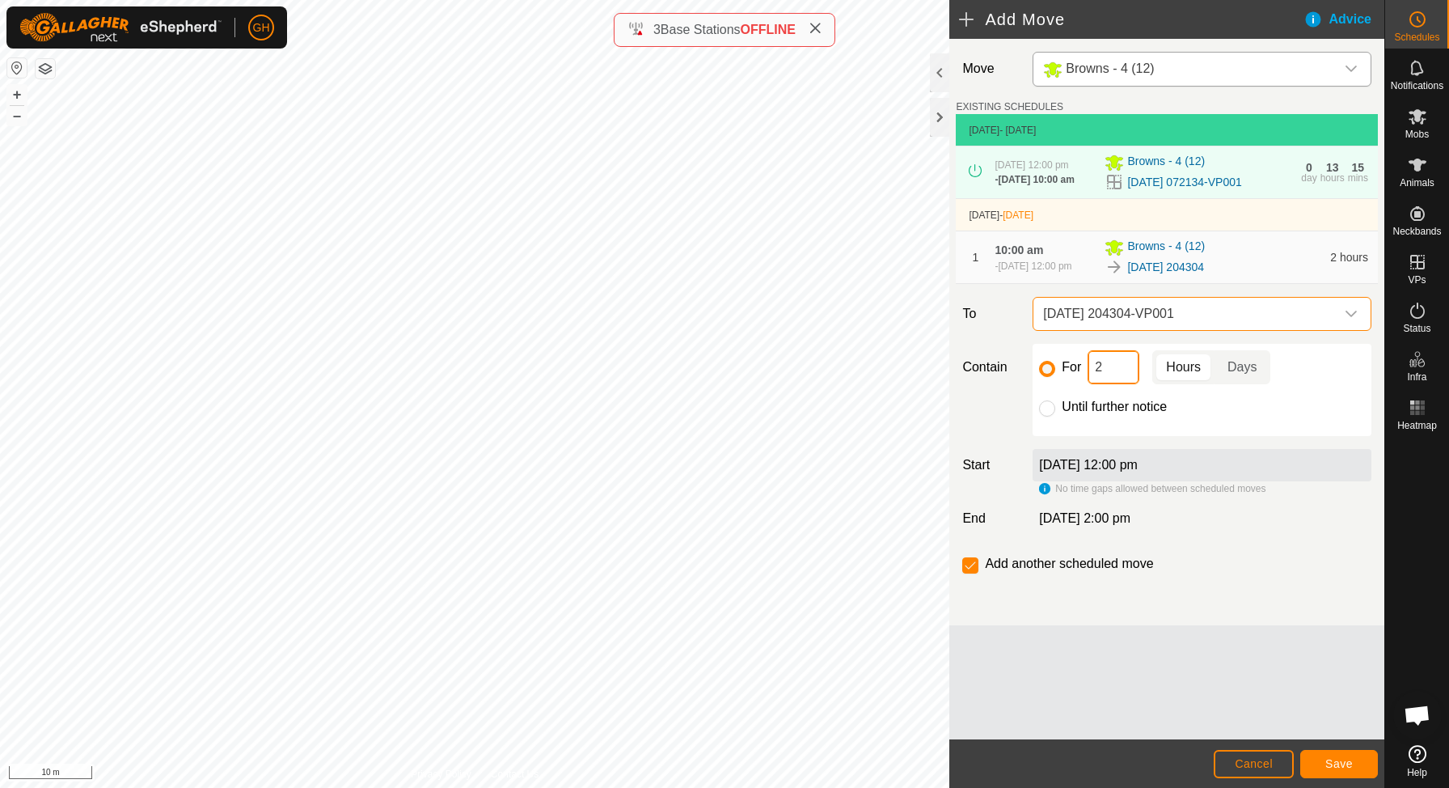
click at [1113, 384] on input "2" at bounding box center [1114, 367] width 52 height 34
type input "22"
click at [974, 573] on input "checkbox" at bounding box center [970, 565] width 16 height 16
checkbox input "false"
click at [1328, 754] on button "Save" at bounding box center [1339, 764] width 78 height 28
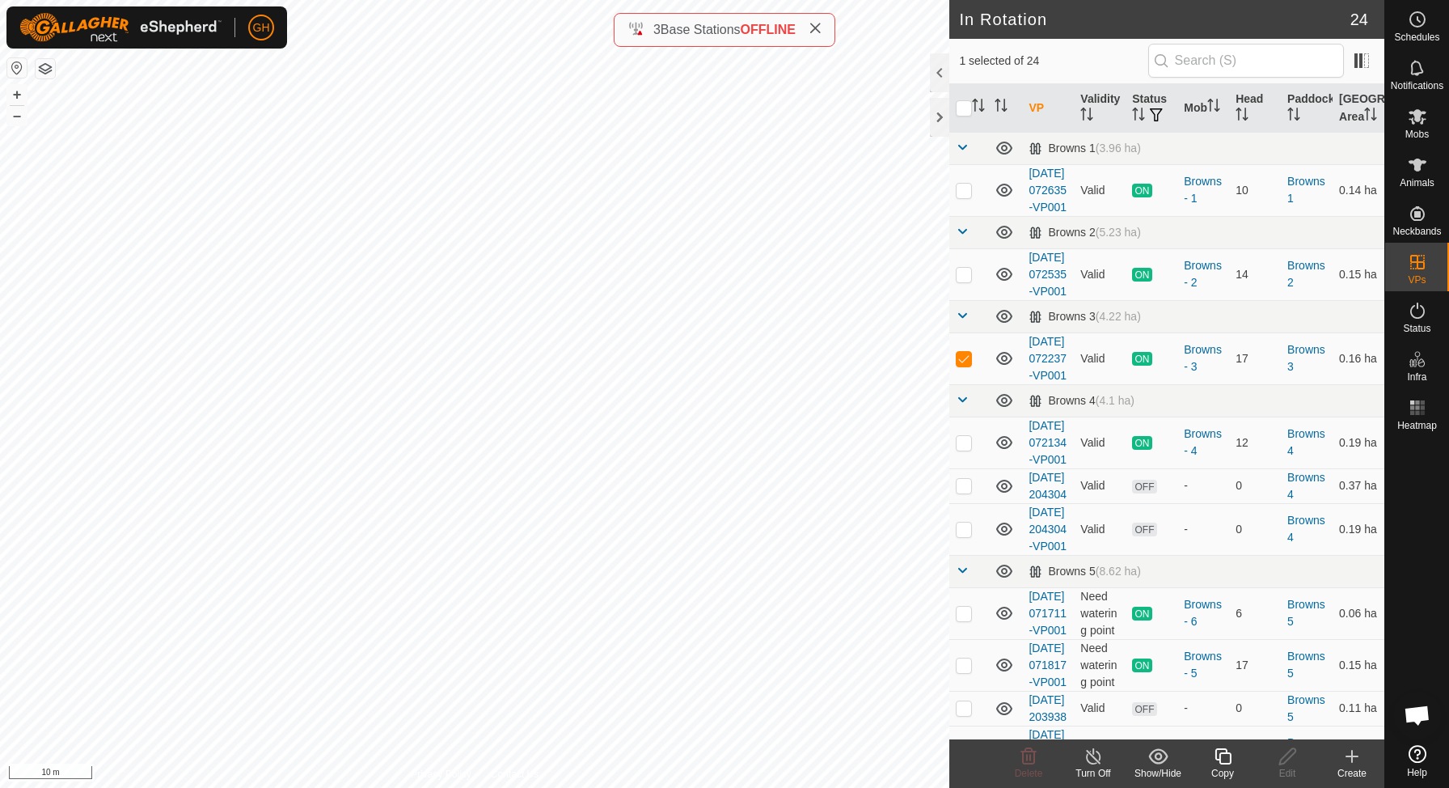
click at [1348, 756] on icon at bounding box center [1351, 756] width 11 height 0
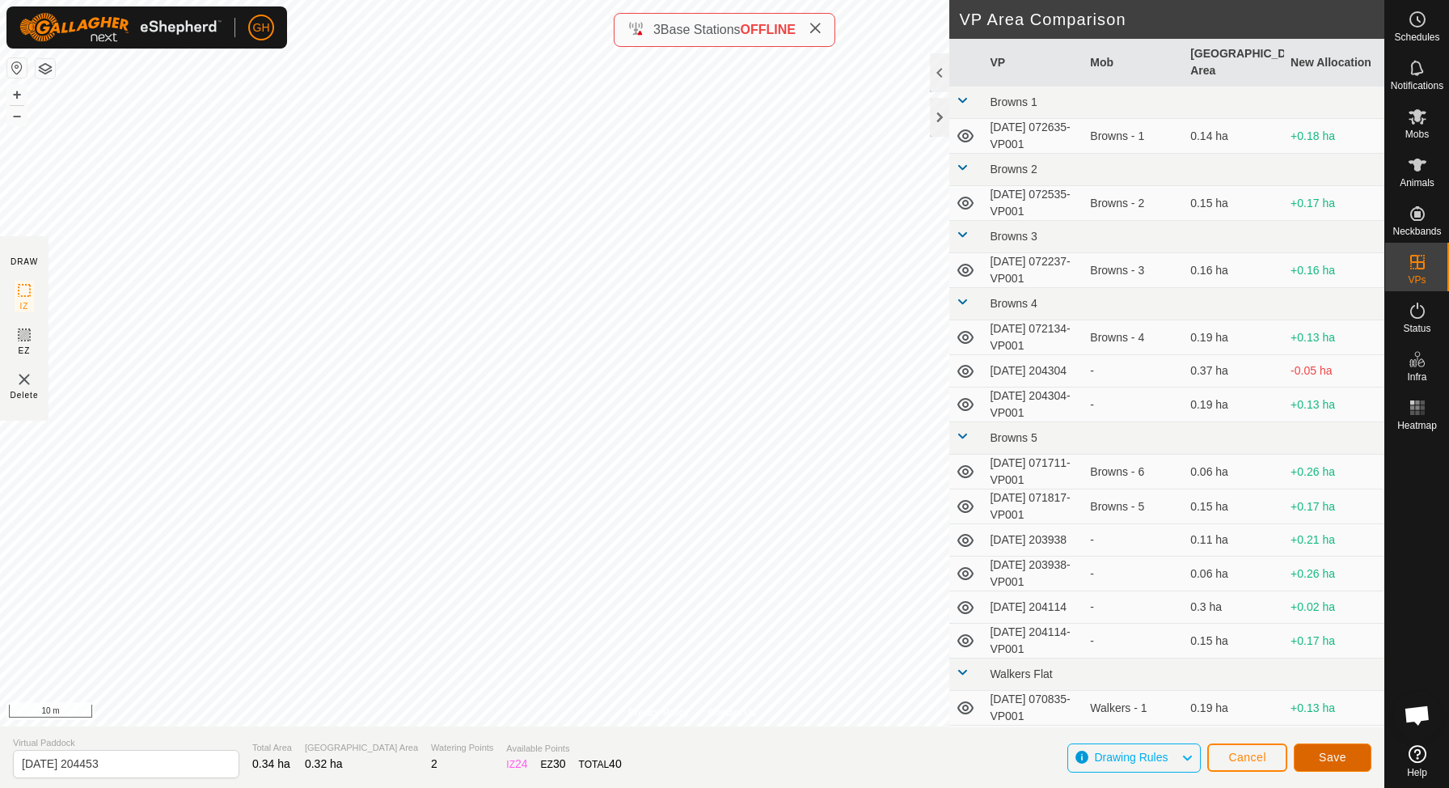
click at [1349, 764] on button "Save" at bounding box center [1333, 757] width 78 height 28
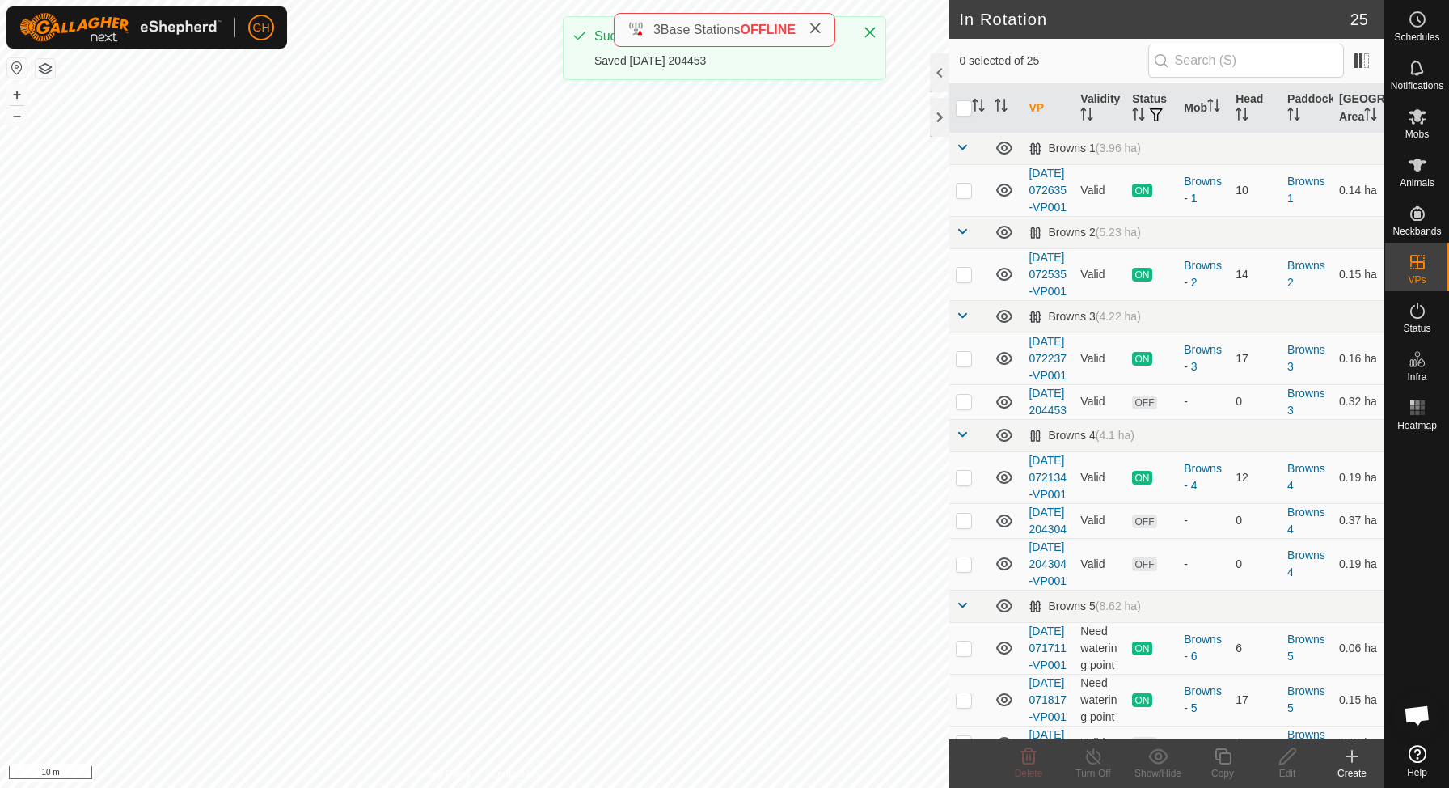
checkbox input "true"
click at [1223, 756] on icon at bounding box center [1223, 755] width 20 height 19
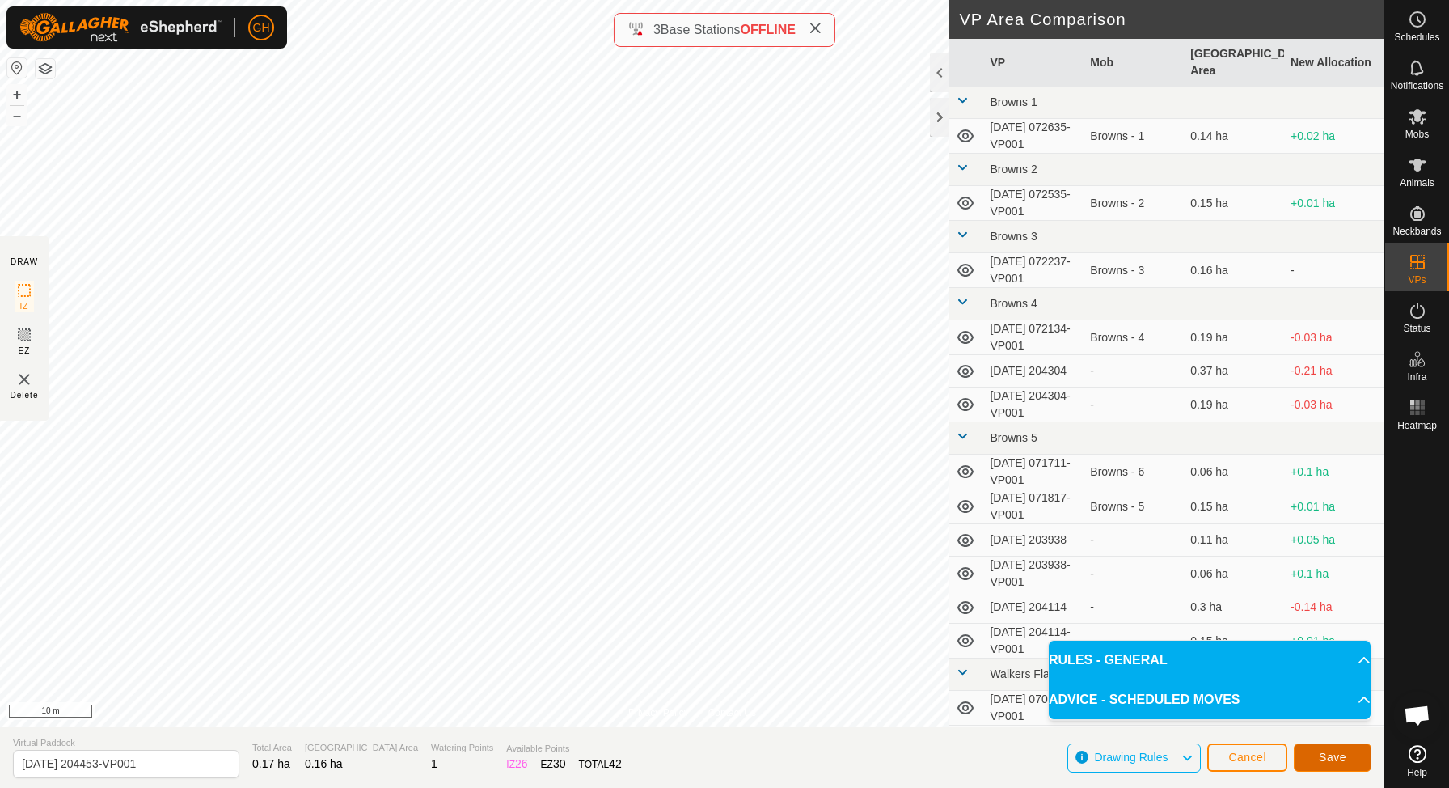
click at [1337, 762] on span "Save" at bounding box center [1332, 756] width 27 height 13
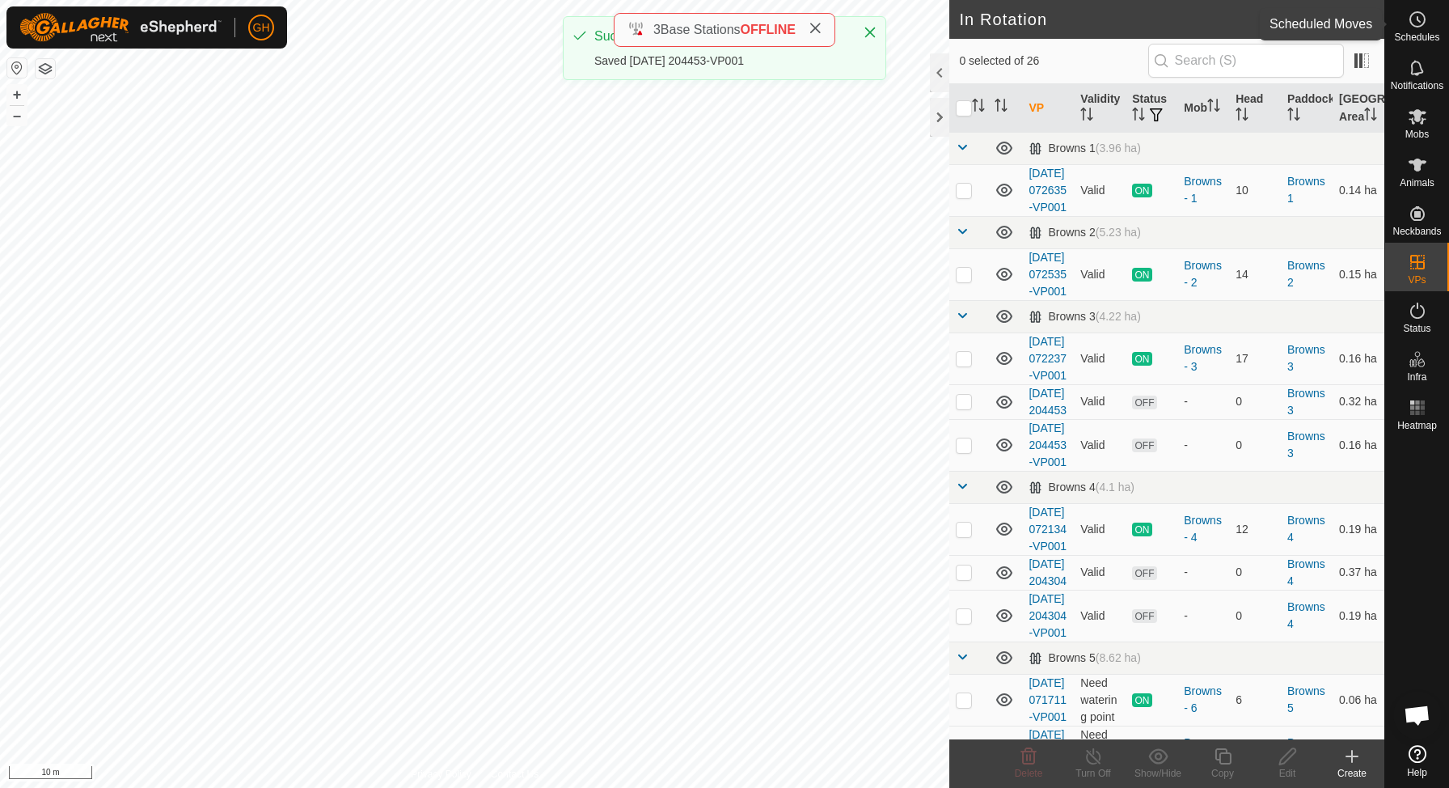
click at [1427, 26] on es-schedule-vp-svg-icon at bounding box center [1417, 19] width 29 height 26
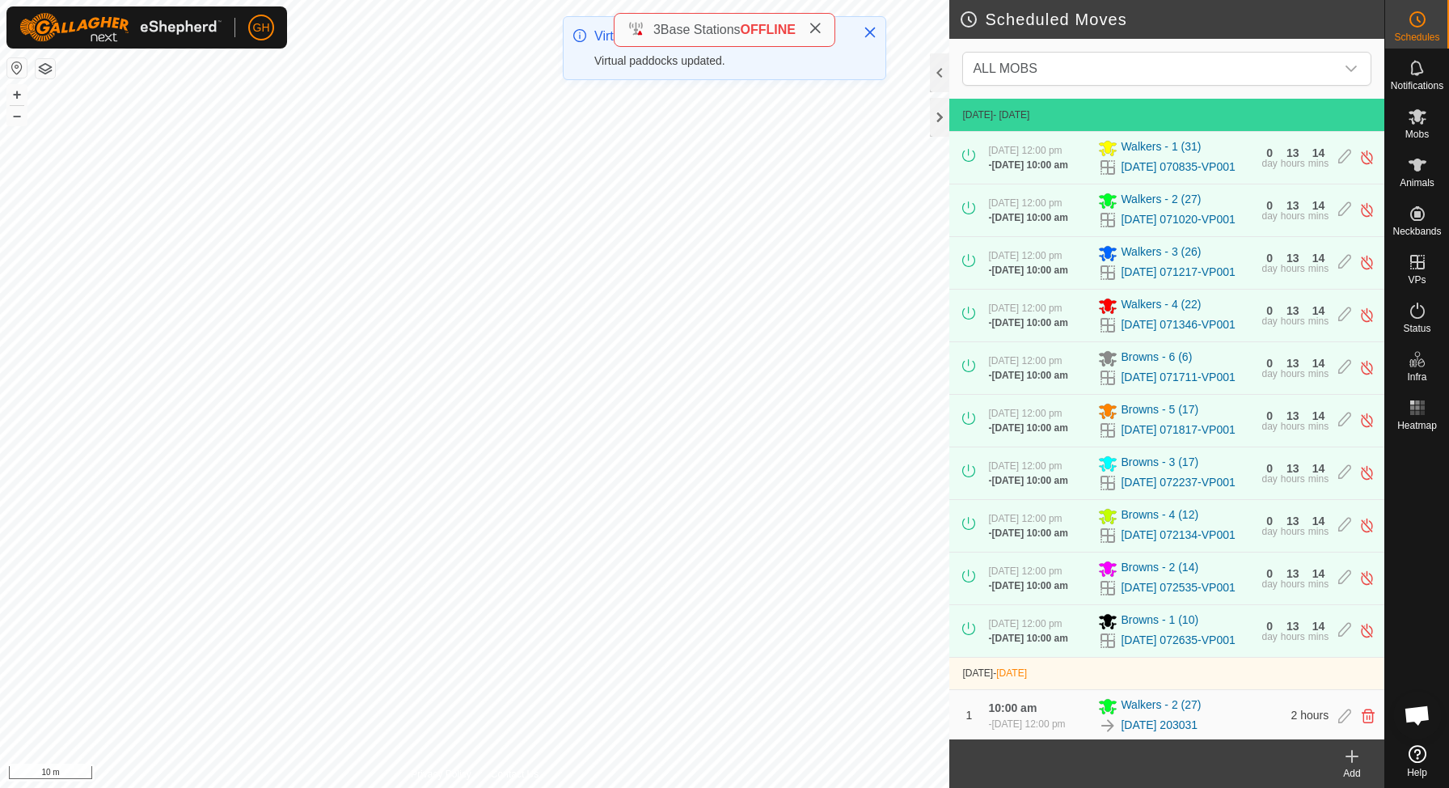
click at [1354, 761] on icon at bounding box center [1351, 755] width 19 height 19
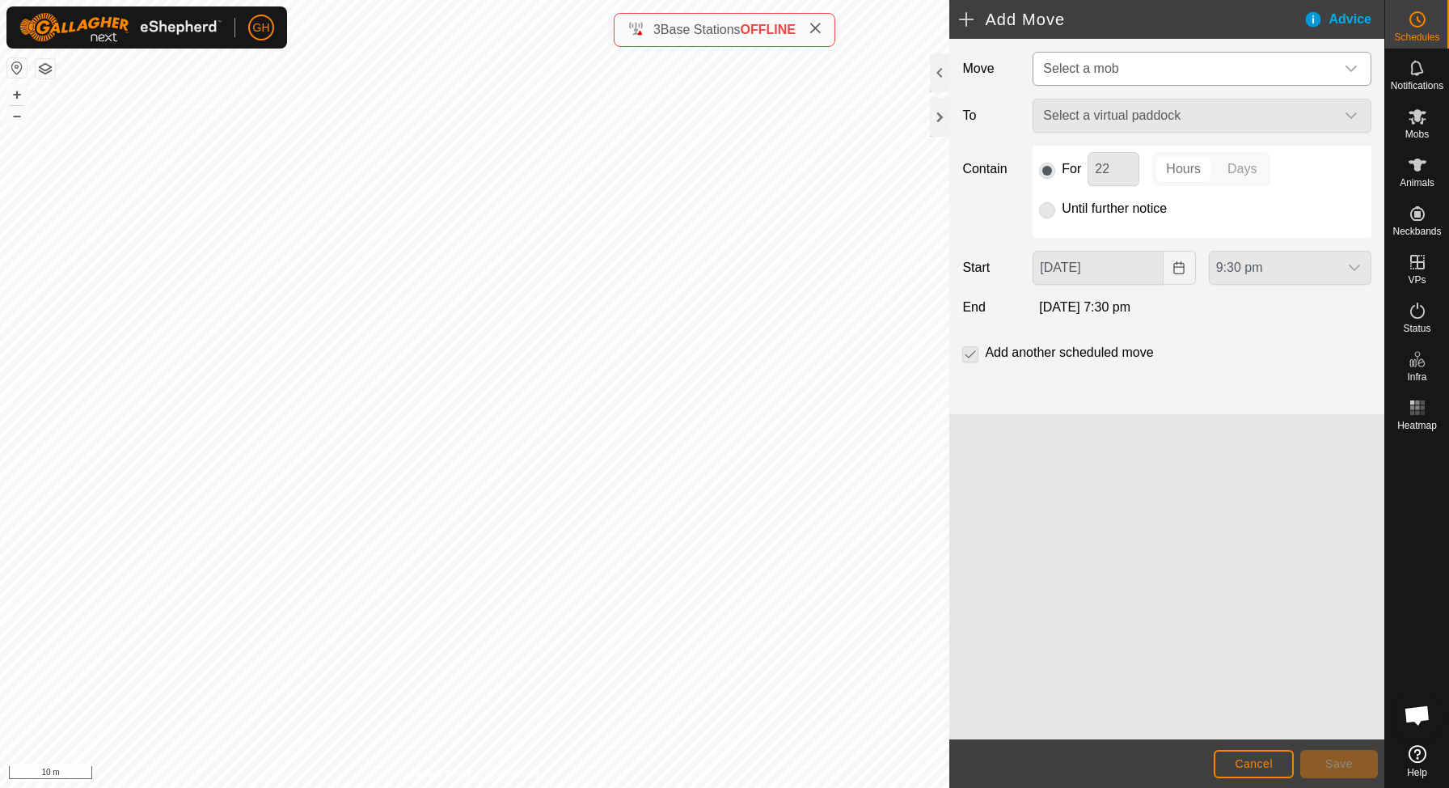
click at [1152, 62] on span "Select a mob" at bounding box center [1186, 69] width 298 height 32
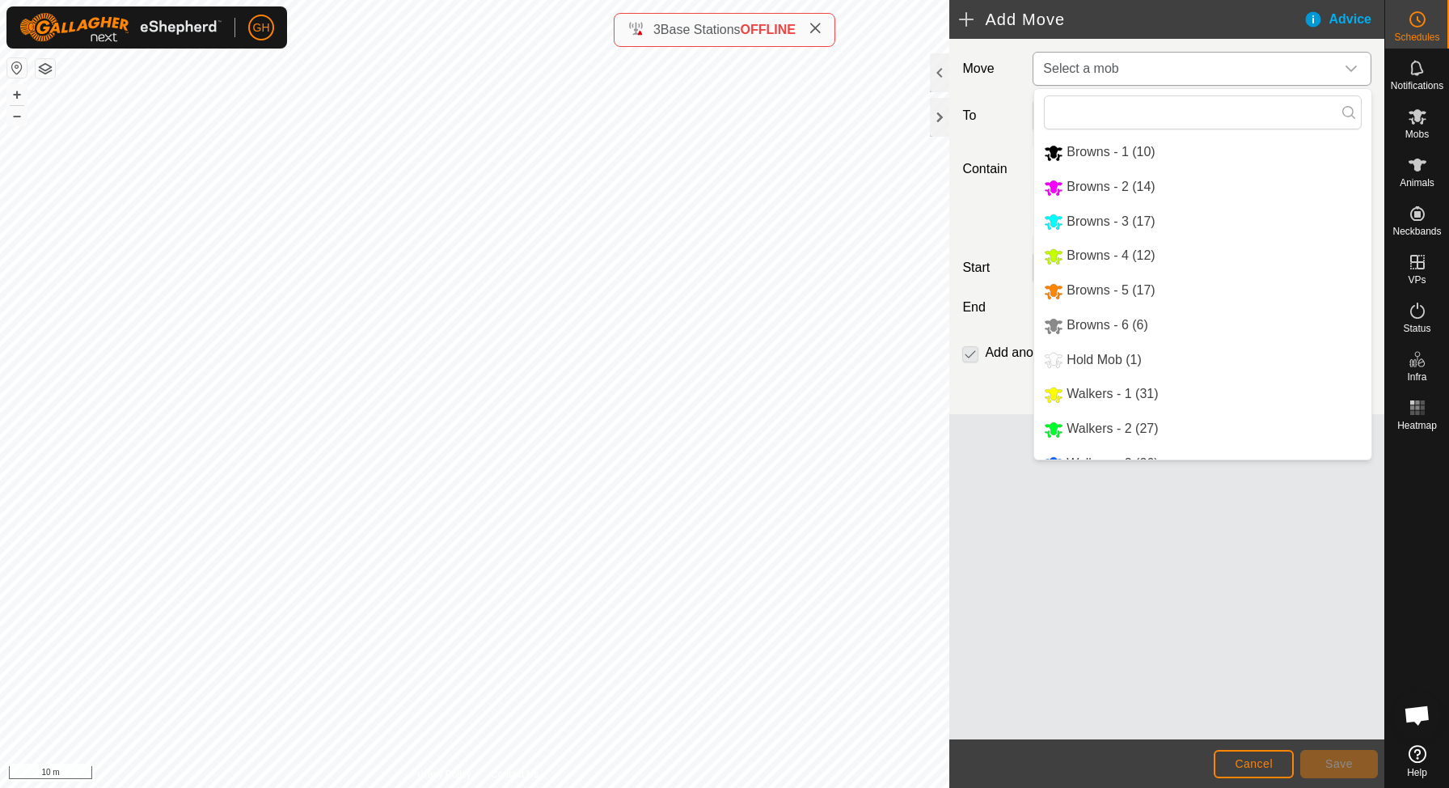
click at [1125, 222] on li "Browns - 3 (17)" at bounding box center [1202, 221] width 337 height 33
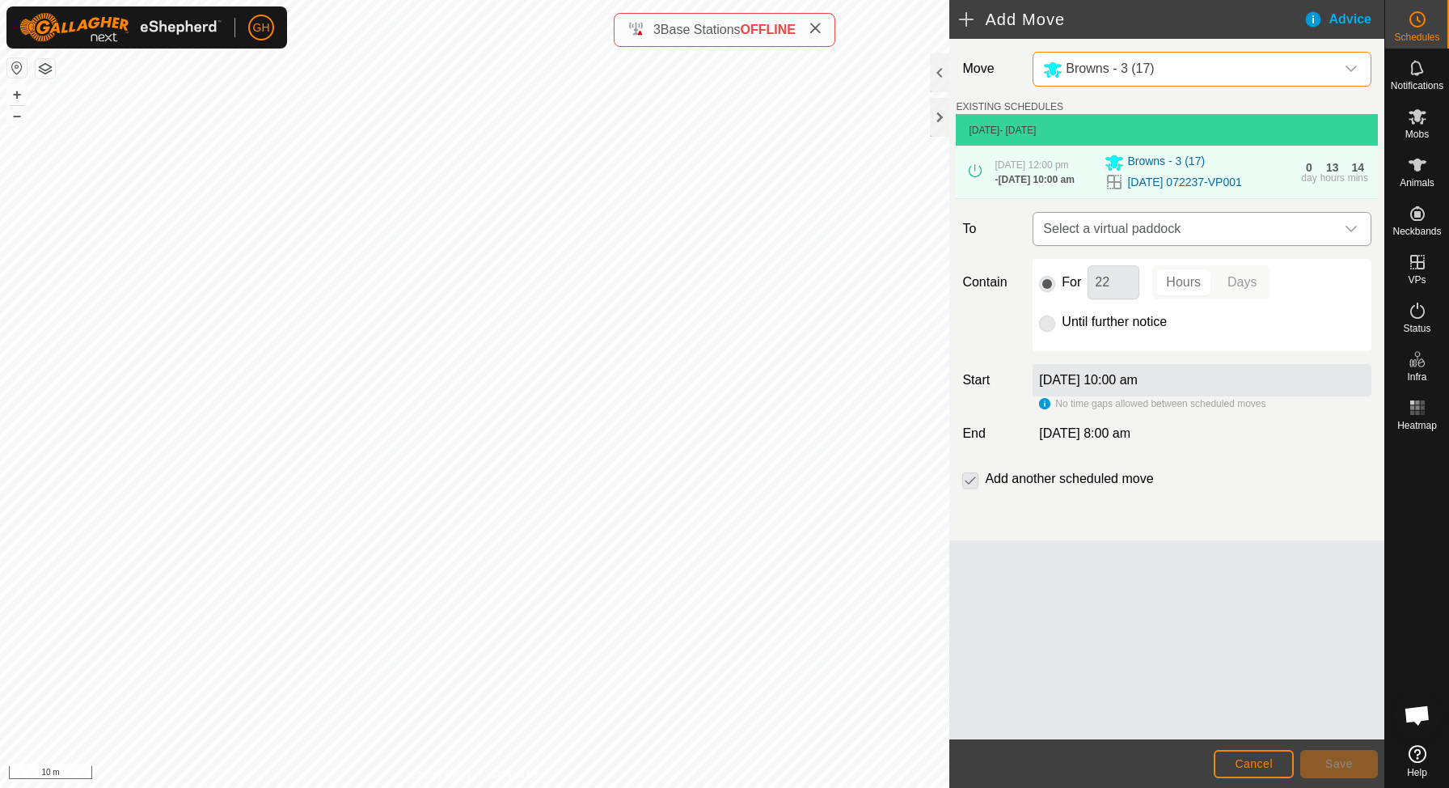
click at [1138, 245] on span "Select a virtual paddock" at bounding box center [1186, 229] width 298 height 32
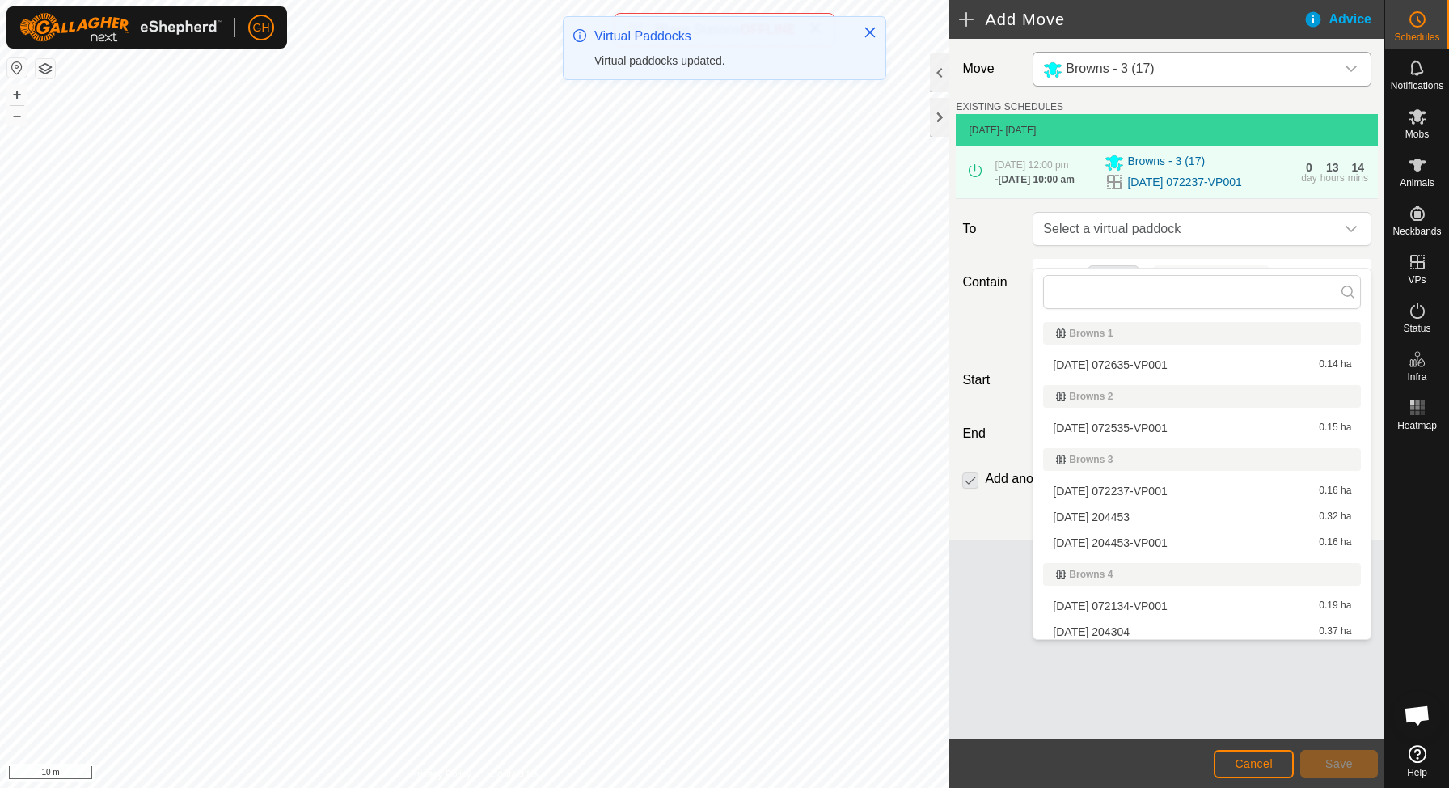
click at [1158, 517] on li "[DATE] 204453 0.32 ha" at bounding box center [1202, 517] width 318 height 24
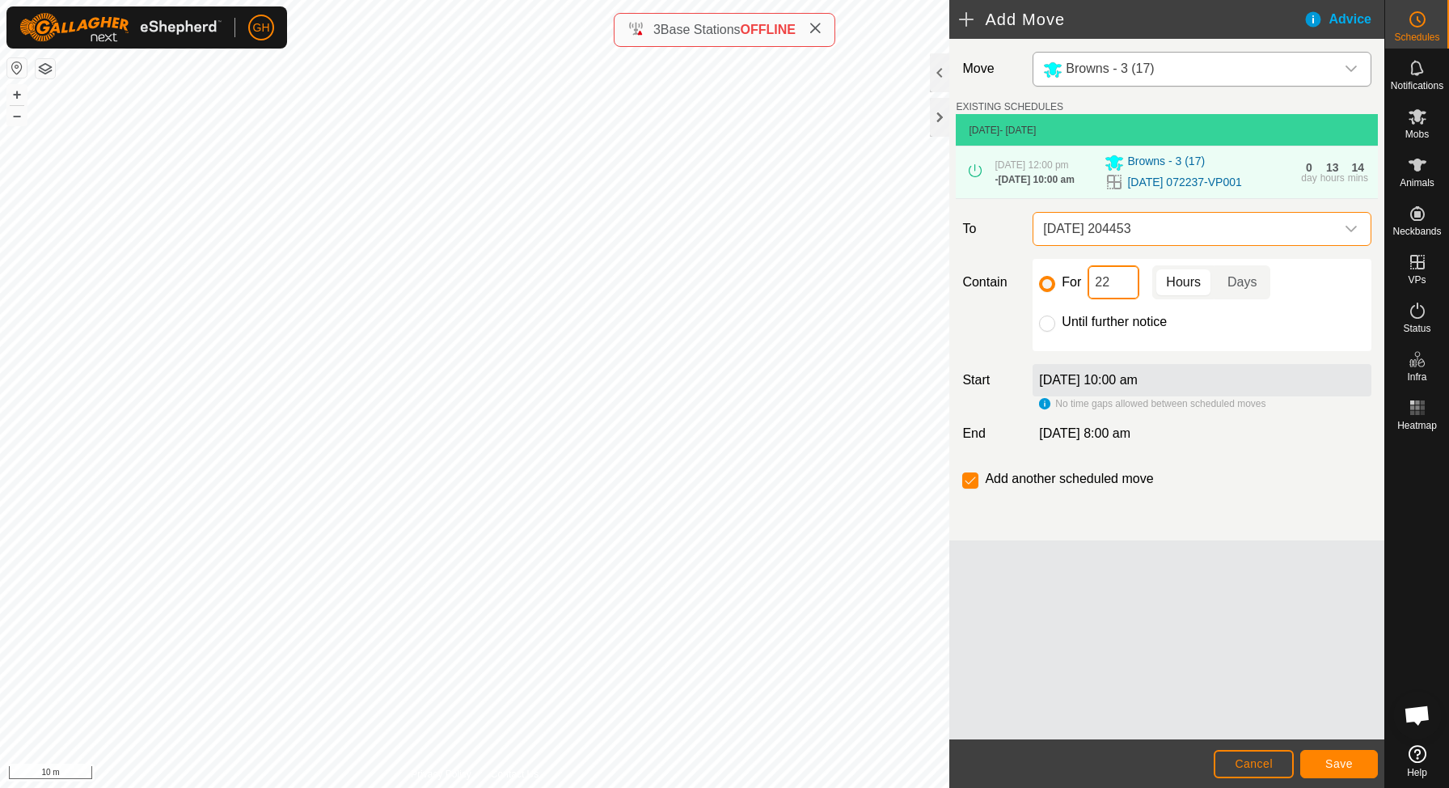
click at [1122, 299] on input "22" at bounding box center [1114, 282] width 52 height 34
click at [1326, 753] on button "Save" at bounding box center [1339, 764] width 78 height 28
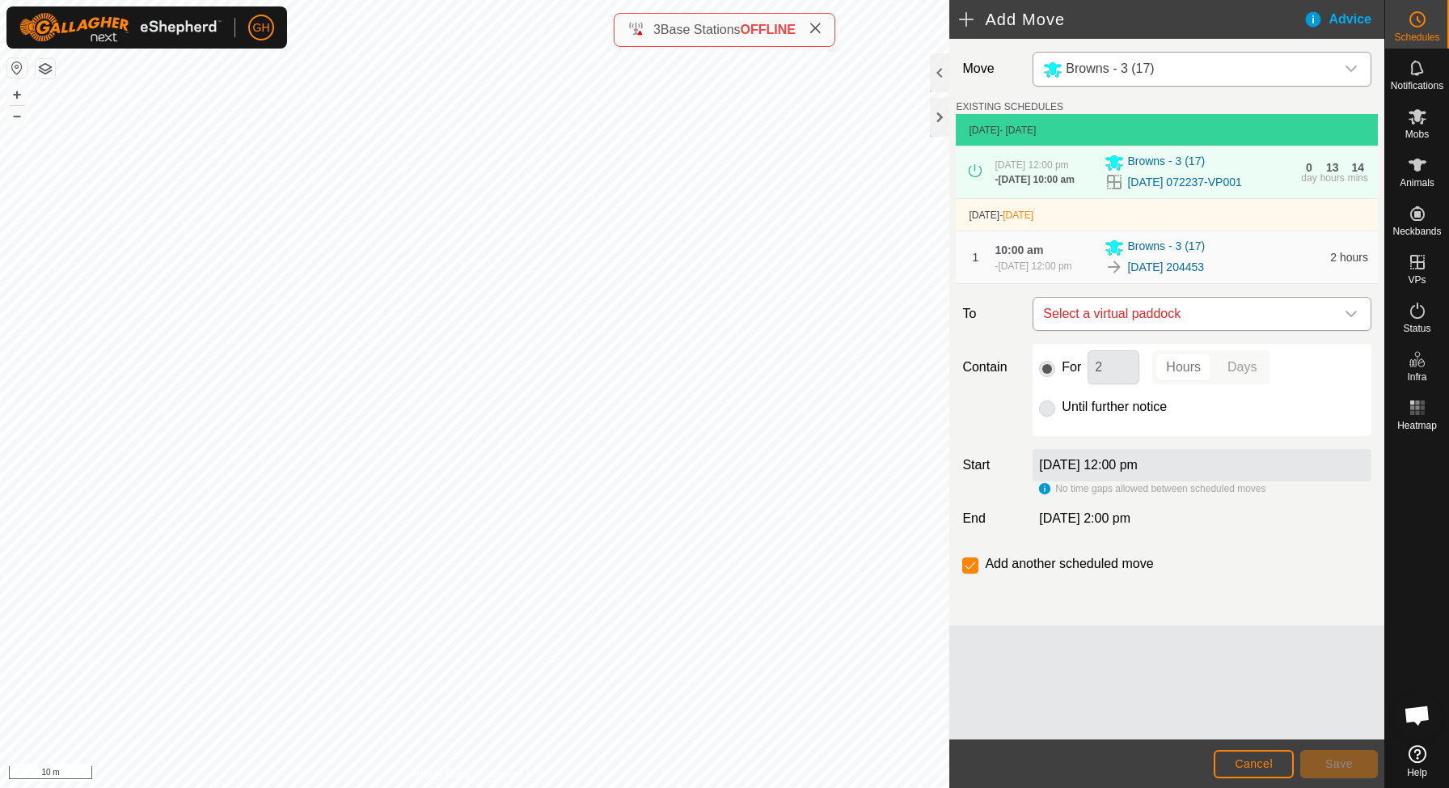
click at [1178, 330] on span "Select a virtual paddock" at bounding box center [1186, 314] width 298 height 32
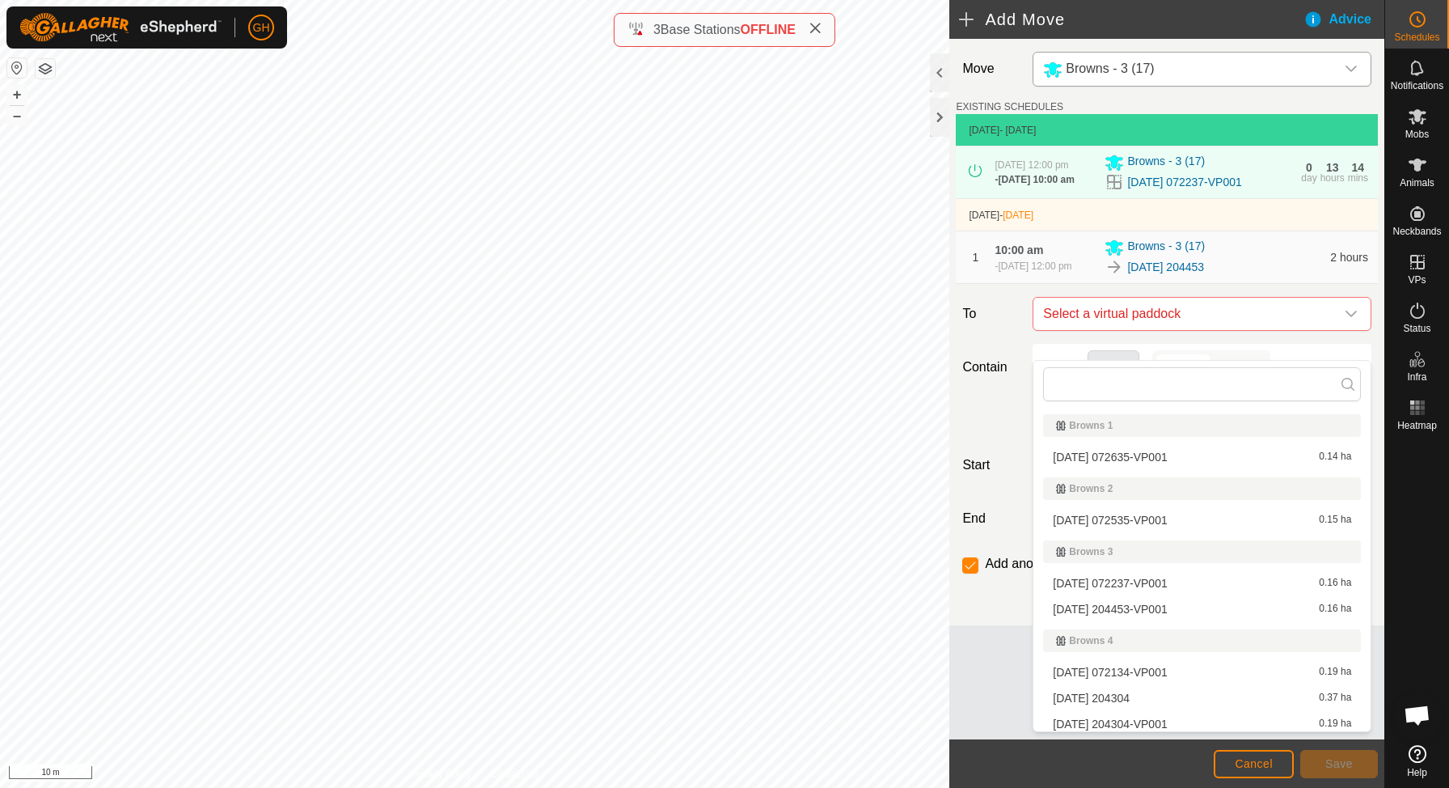
click at [1175, 608] on li "[DATE] 204453-VP001 0.16 ha" at bounding box center [1202, 609] width 318 height 24
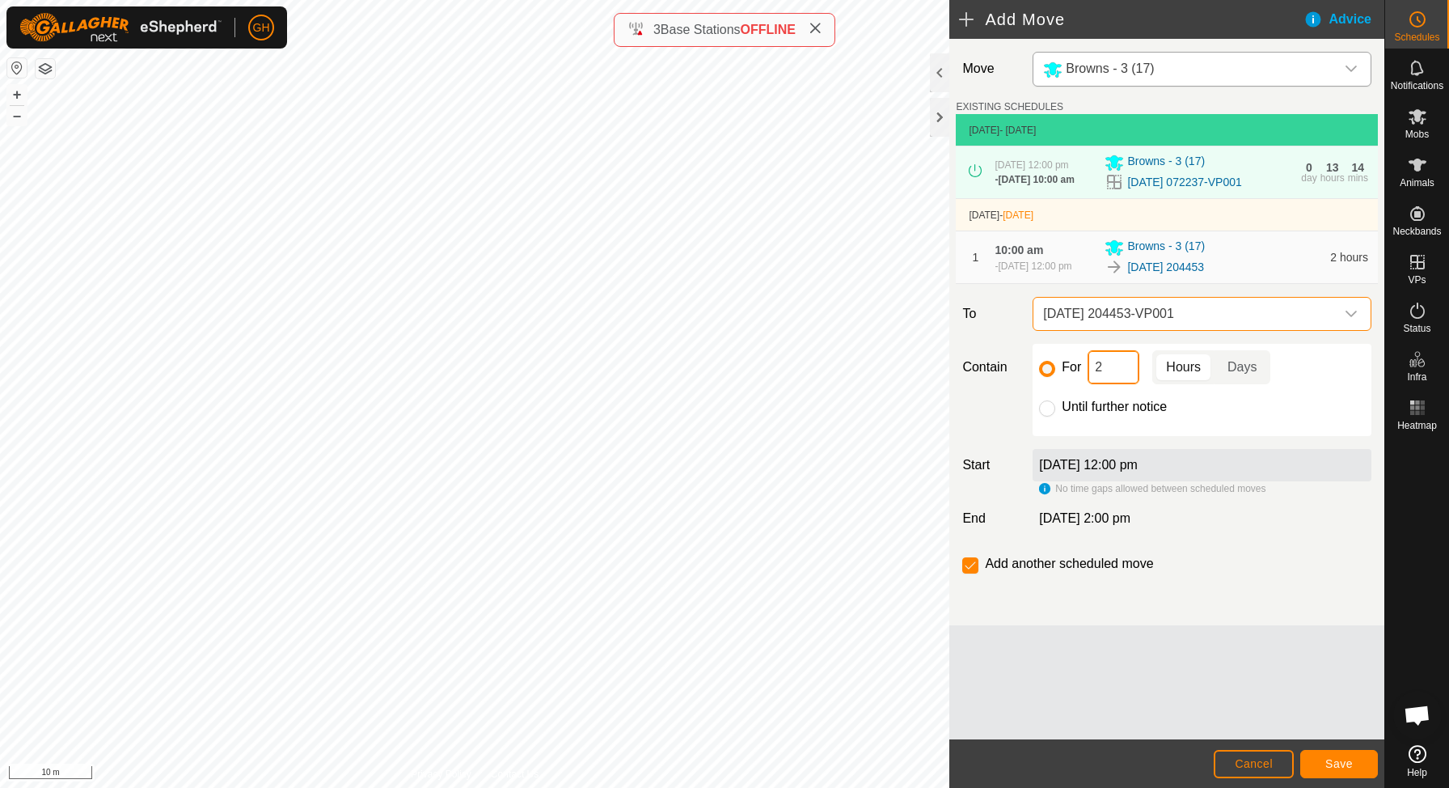
click at [1121, 384] on input "2" at bounding box center [1114, 367] width 52 height 34
type input "22"
click at [965, 573] on input "checkbox" at bounding box center [970, 565] width 16 height 16
checkbox input "false"
click at [1331, 758] on span "Save" at bounding box center [1338, 763] width 27 height 13
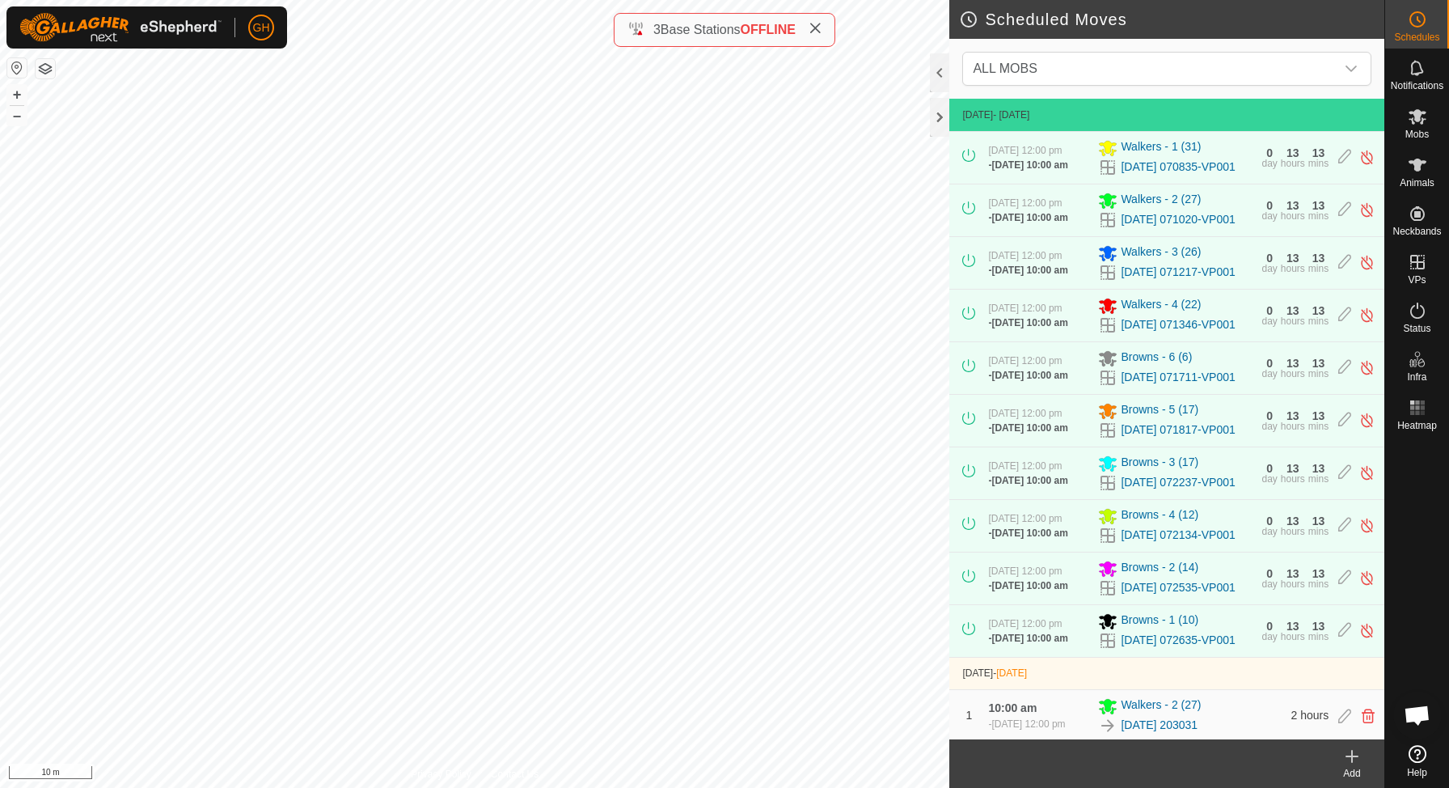
click at [959, 365] on div "Scheduled Moves ALL MOBS [DATE] - [DATE] [DATE] 12:00 pm - [DATE] 10:00 am Walk…" at bounding box center [692, 394] width 1384 height 788
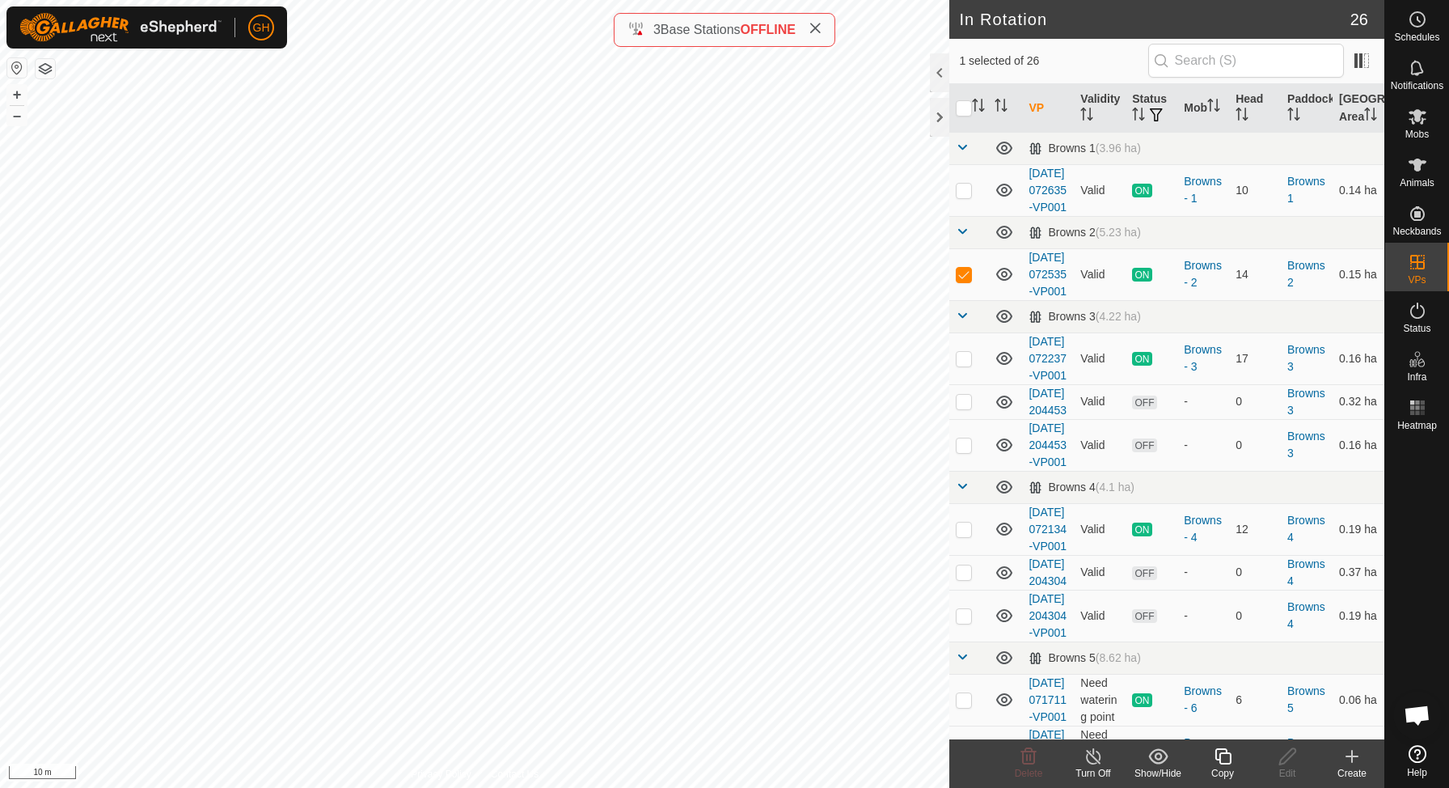
click at [1353, 758] on icon at bounding box center [1351, 755] width 19 height 19
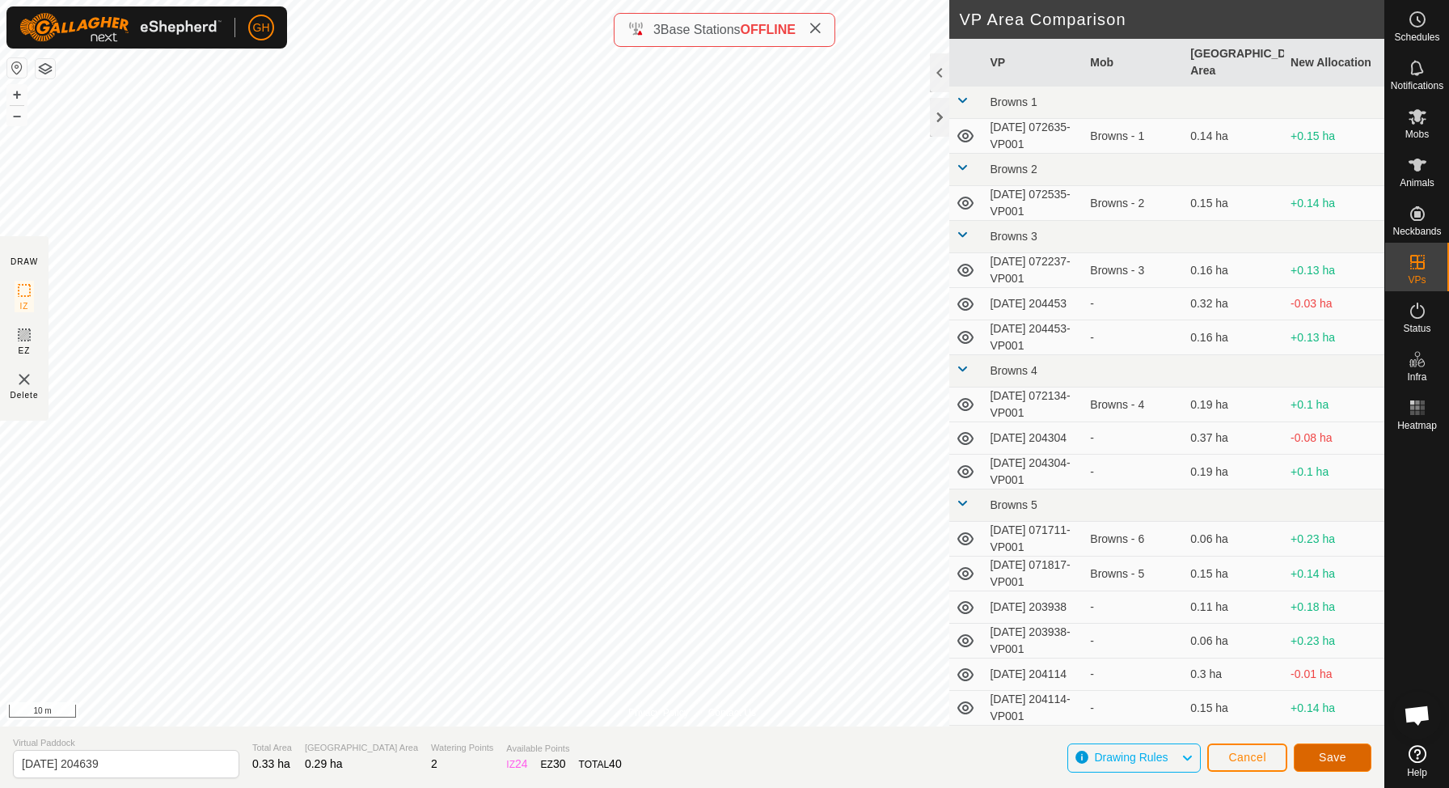
click at [1336, 767] on button "Save" at bounding box center [1333, 757] width 78 height 28
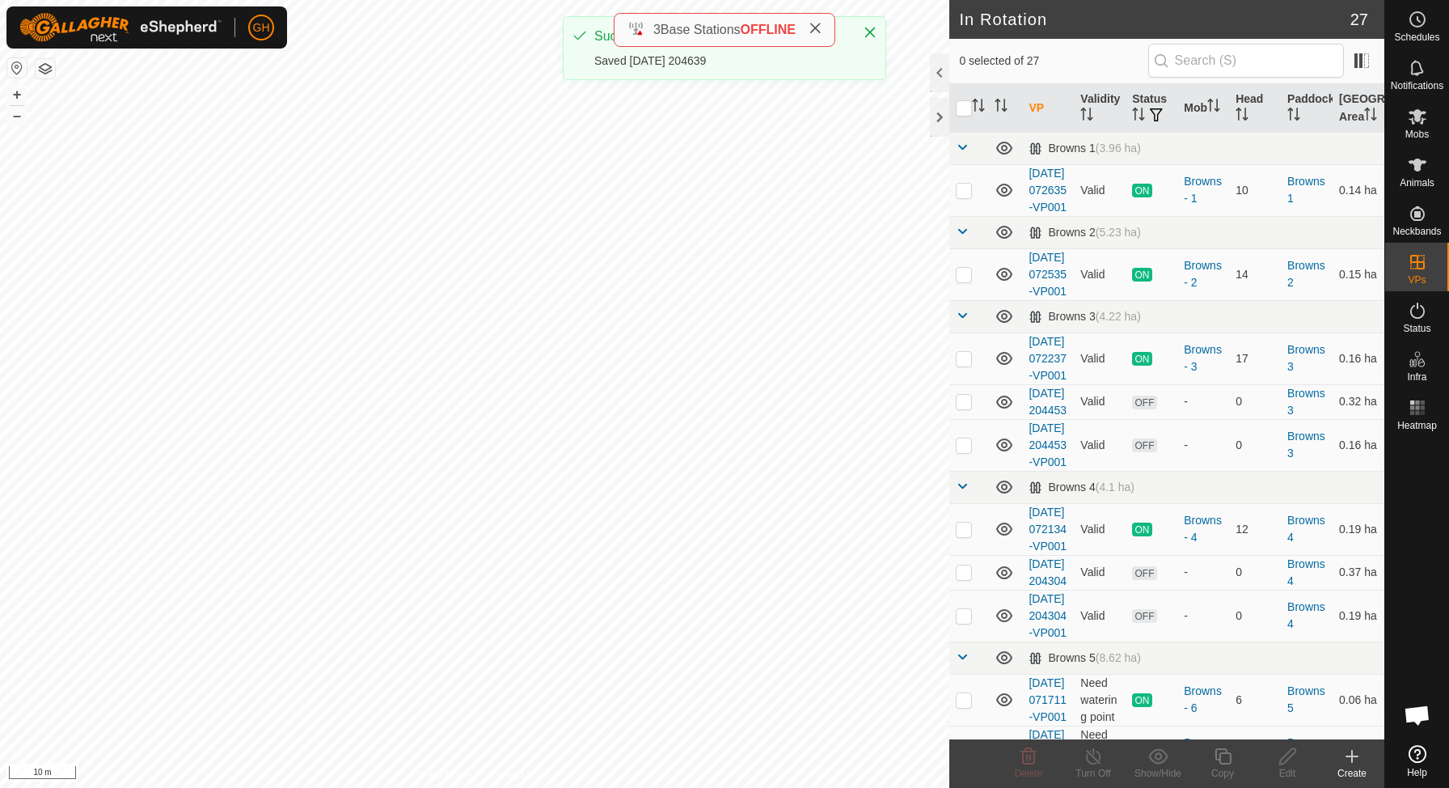
checkbox input "true"
click at [1222, 752] on icon at bounding box center [1222, 756] width 16 height 16
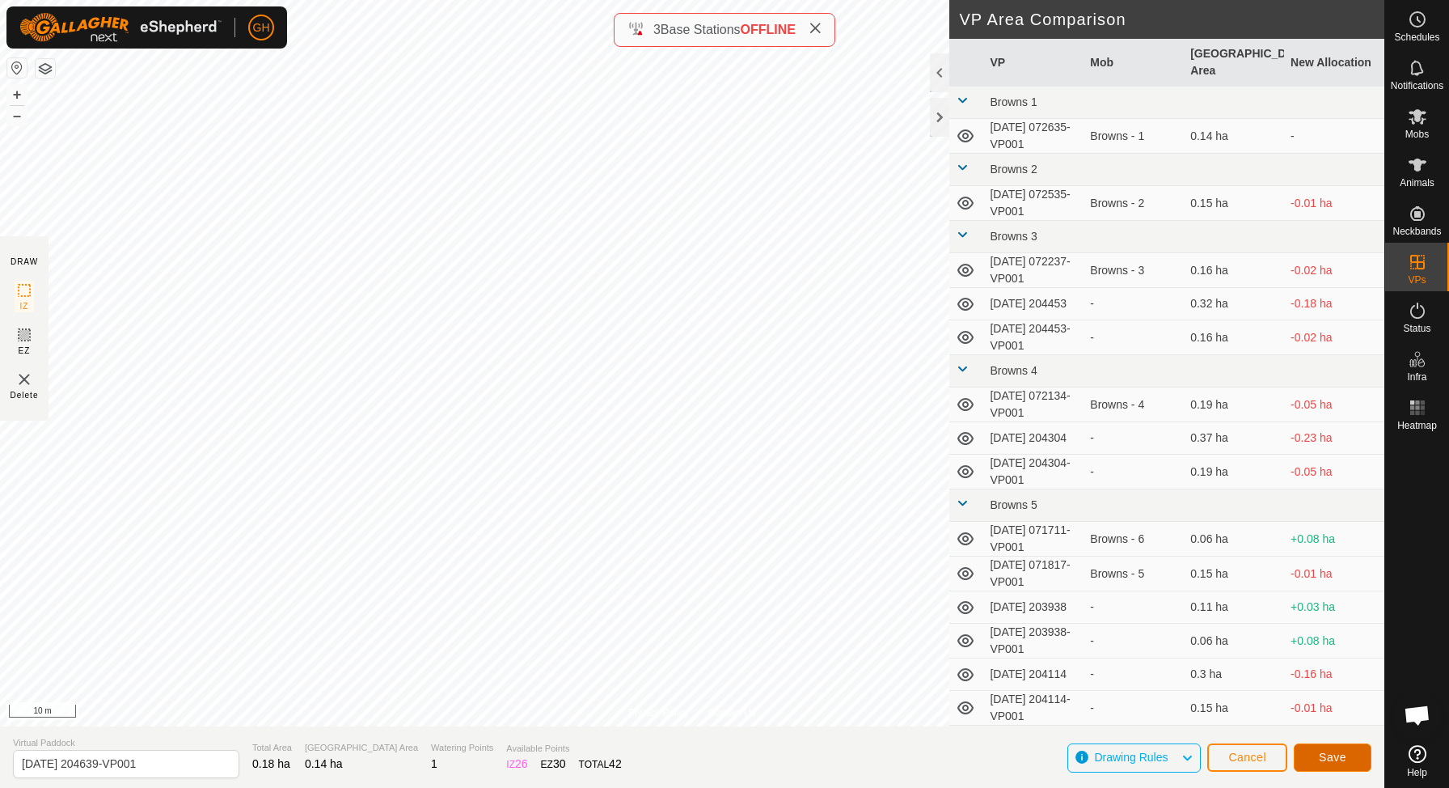
click at [1320, 753] on span "Save" at bounding box center [1332, 756] width 27 height 13
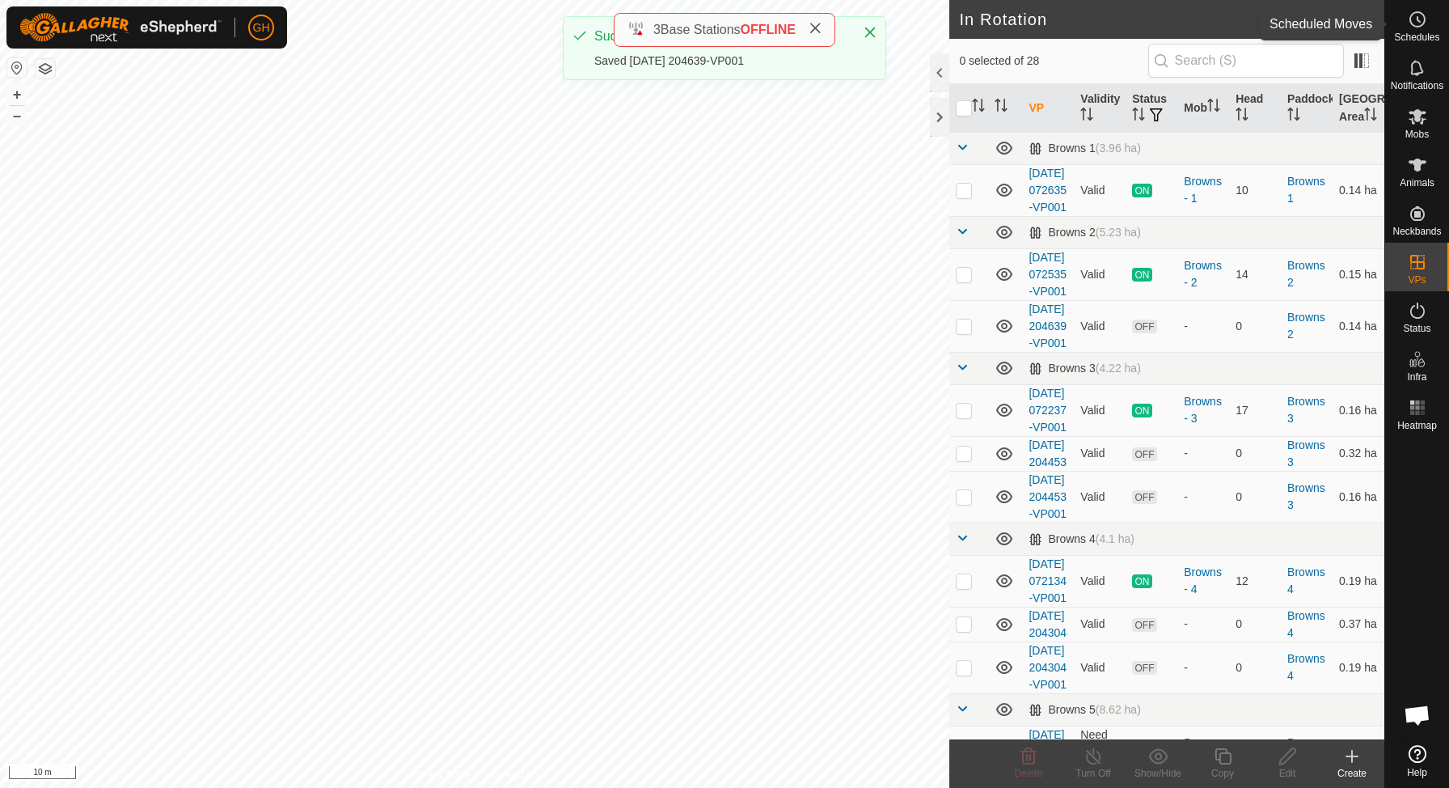
click at [1417, 25] on icon at bounding box center [1417, 19] width 19 height 19
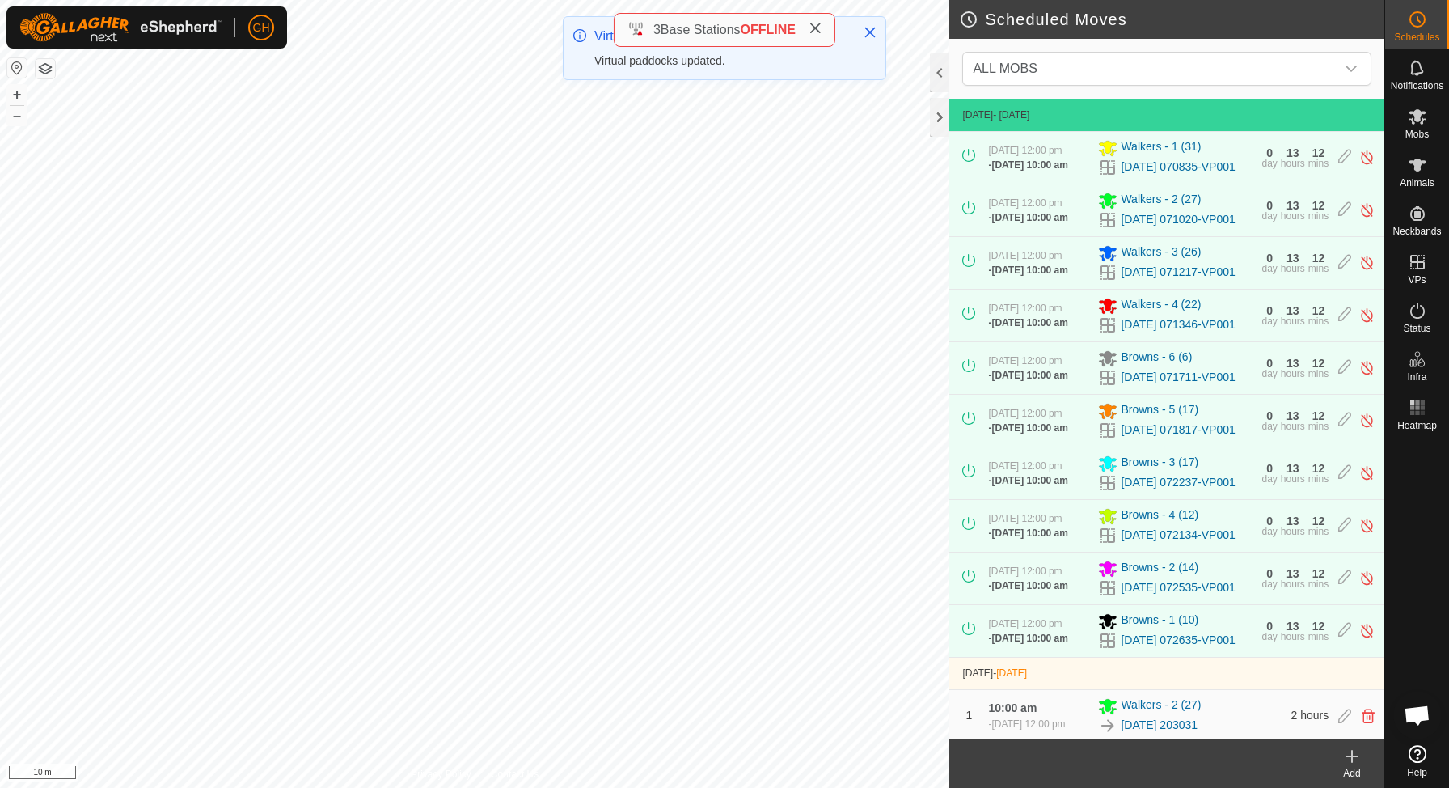
click at [1350, 762] on icon at bounding box center [1351, 755] width 19 height 19
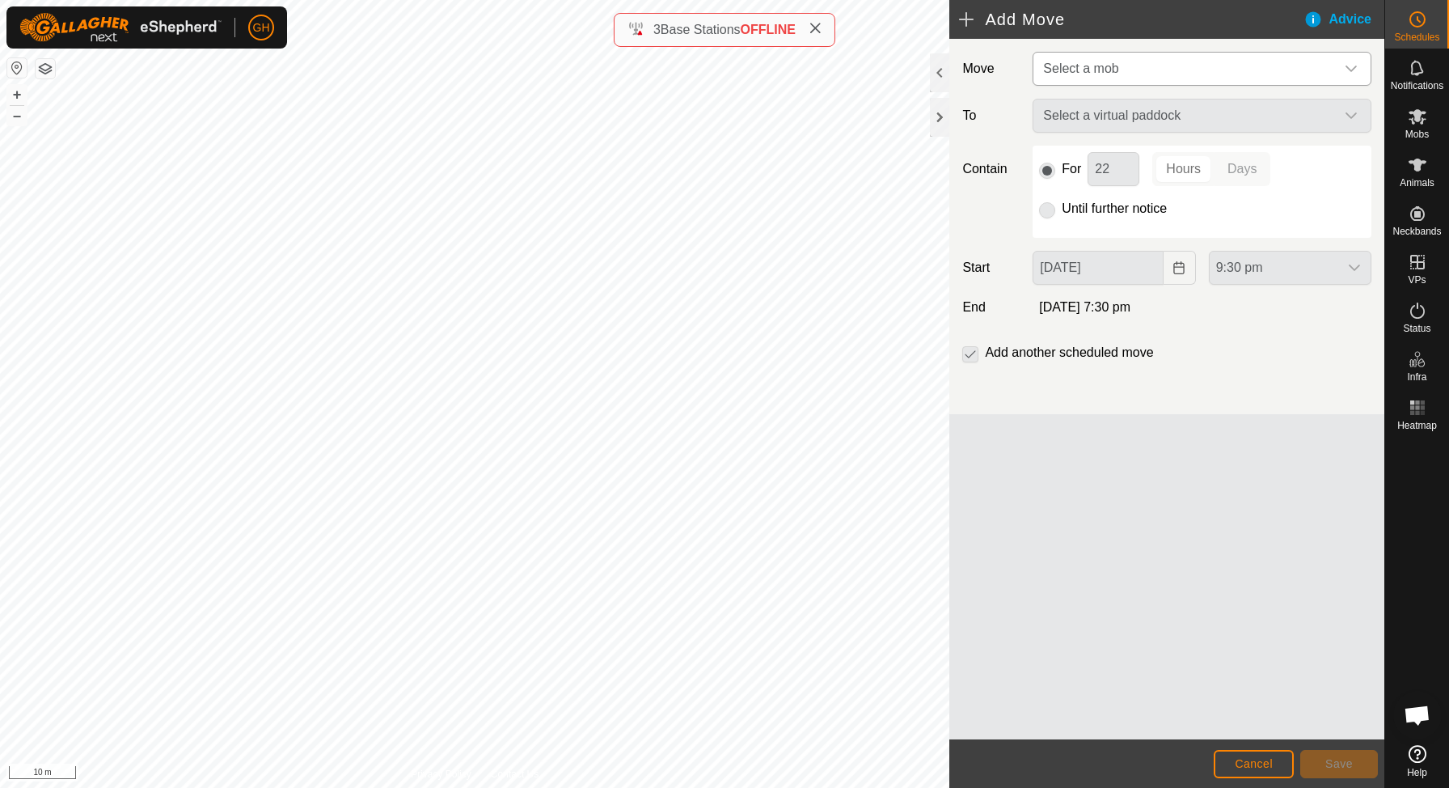
click at [1185, 68] on span "Select a mob" at bounding box center [1186, 69] width 298 height 32
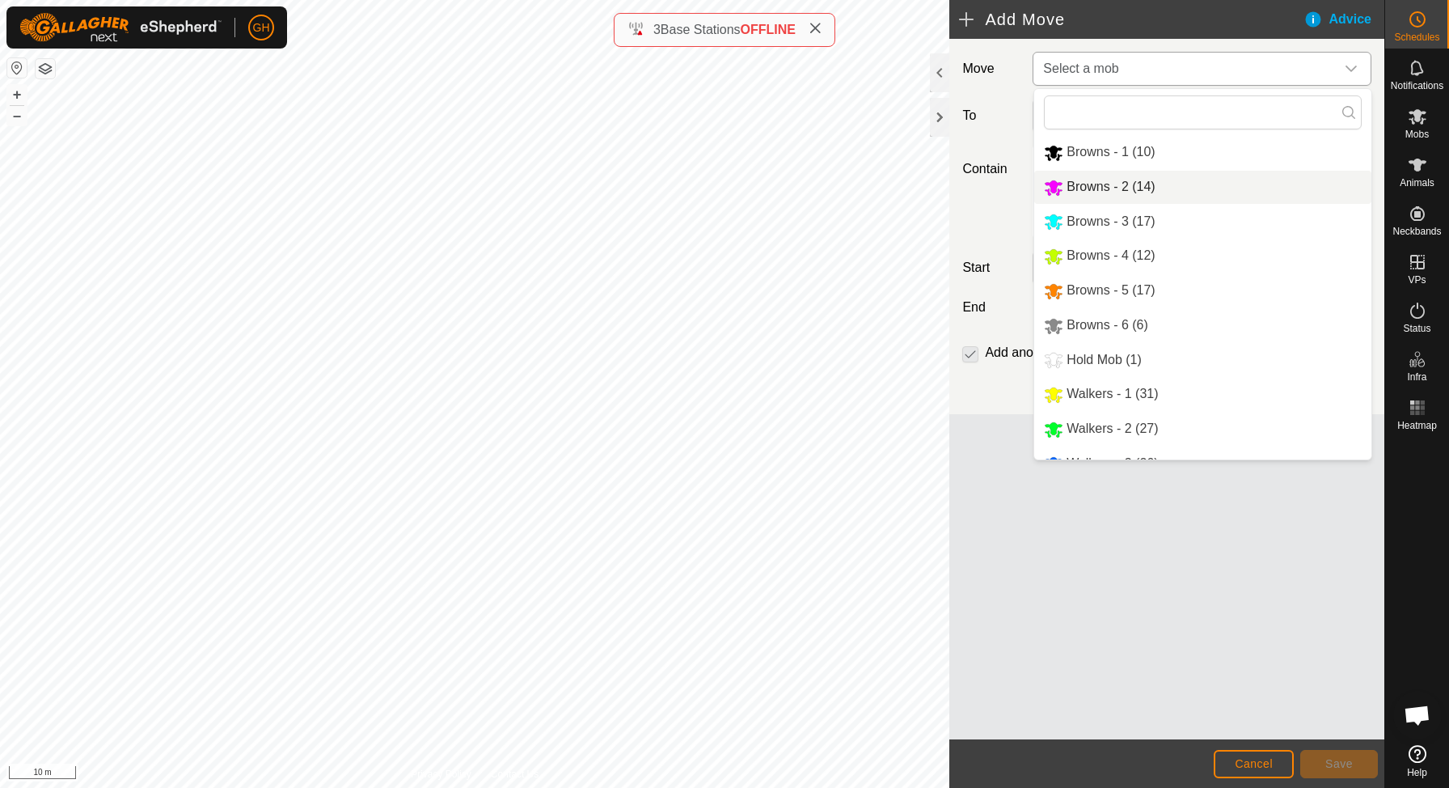
click at [1128, 188] on span "Browns - 2 (14)" at bounding box center [1110, 187] width 88 height 14
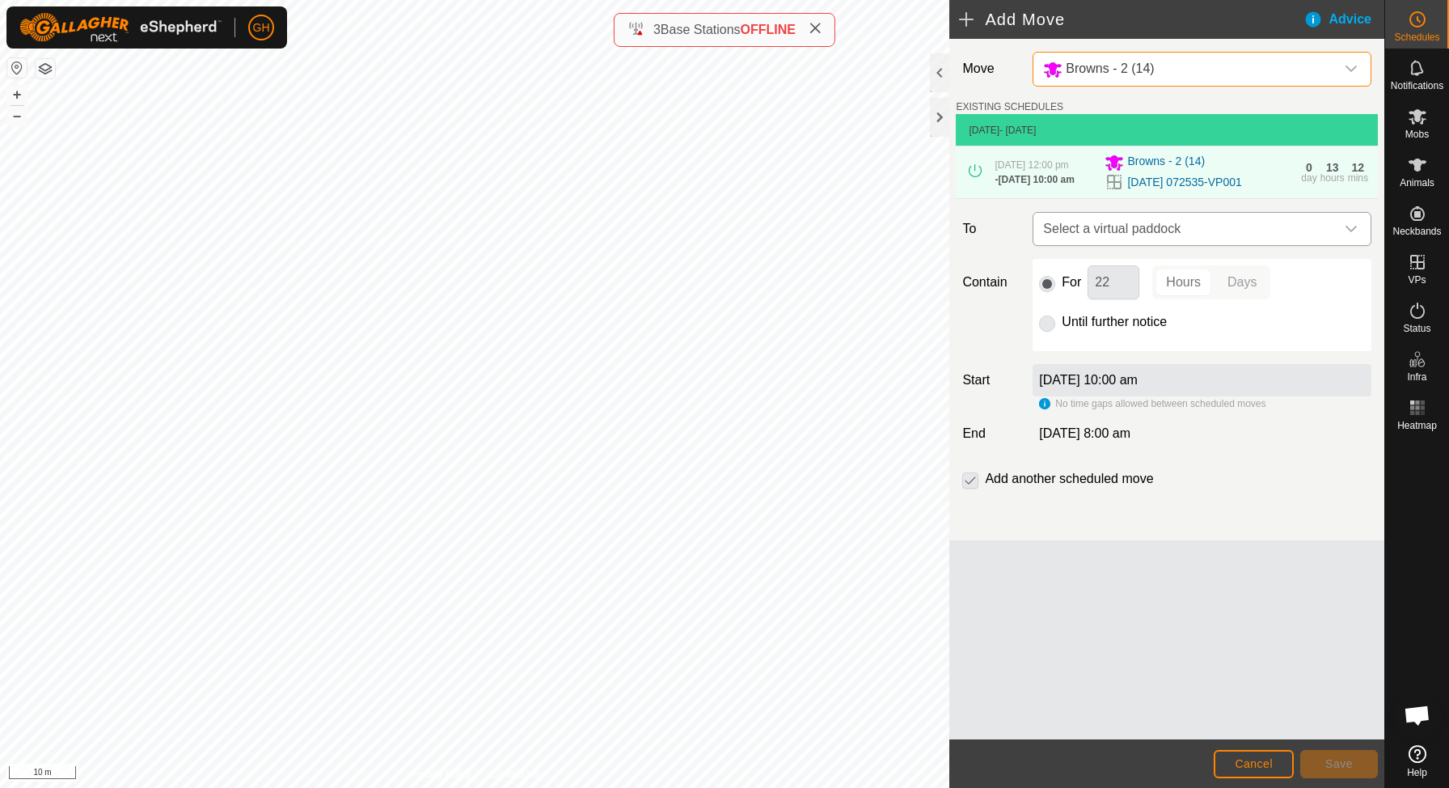
click at [1165, 245] on span "Select a virtual paddock" at bounding box center [1186, 229] width 298 height 32
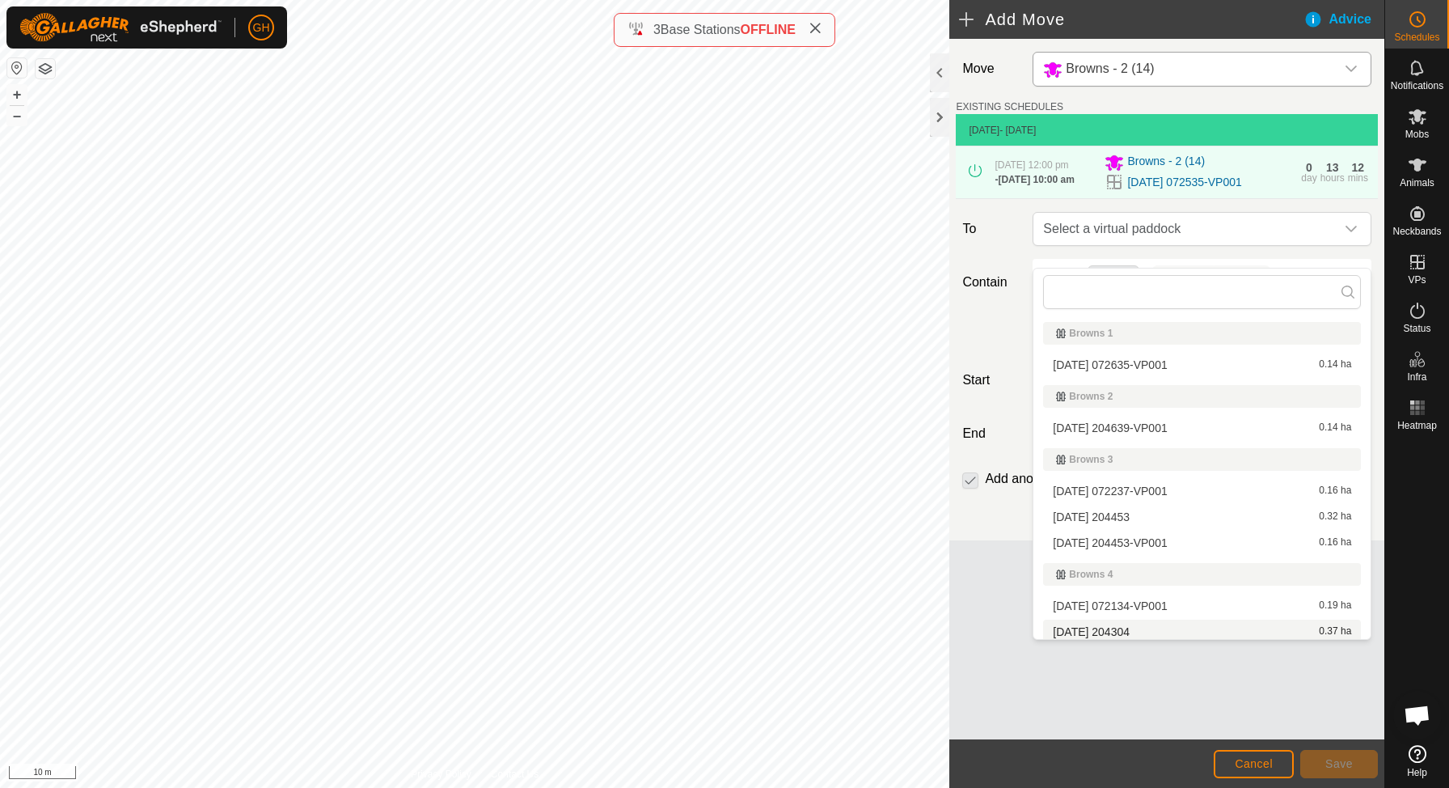
scroll to position [5, 0]
click at [1242, 760] on span "Cancel" at bounding box center [1254, 763] width 38 height 13
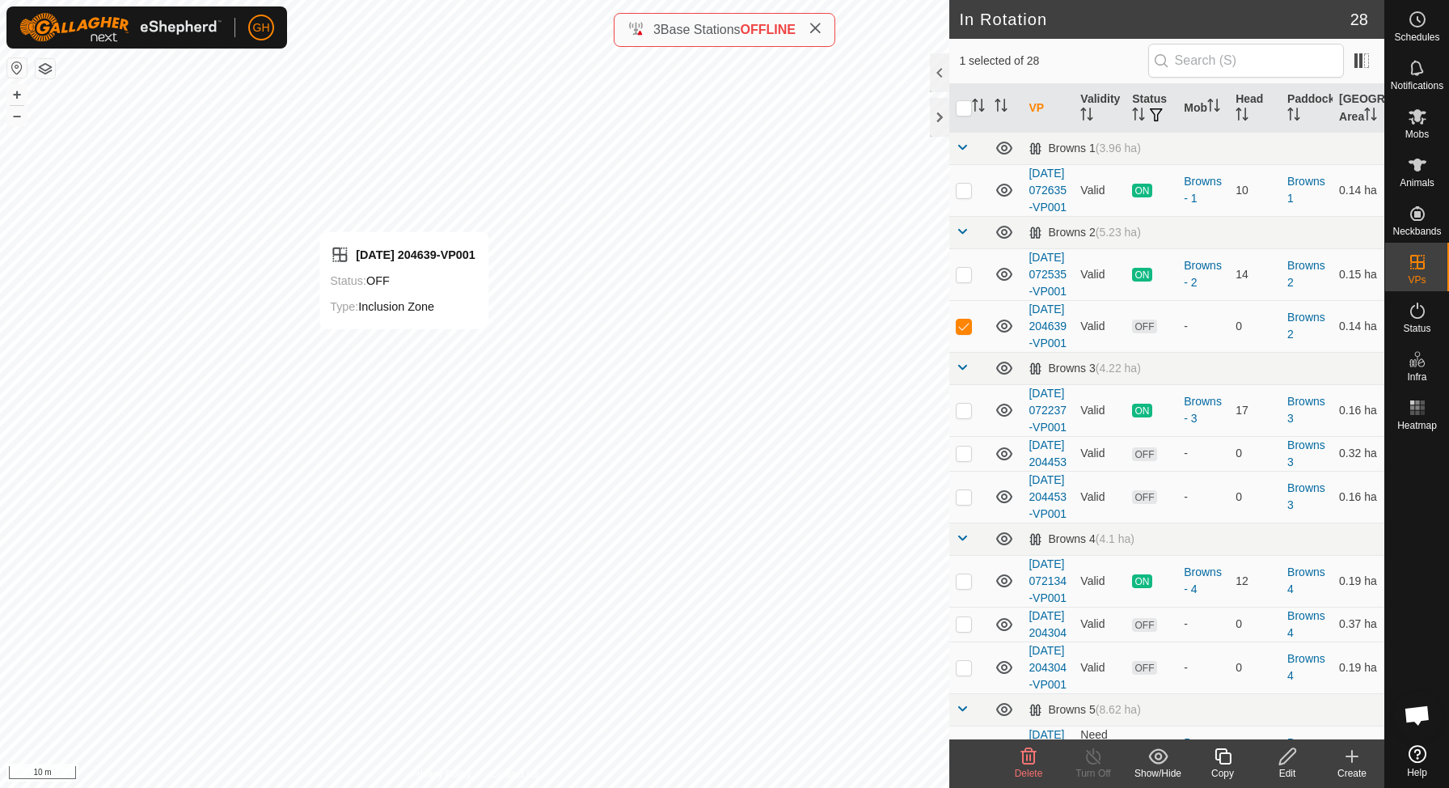
checkbox input "false"
checkbox input "true"
checkbox input "false"
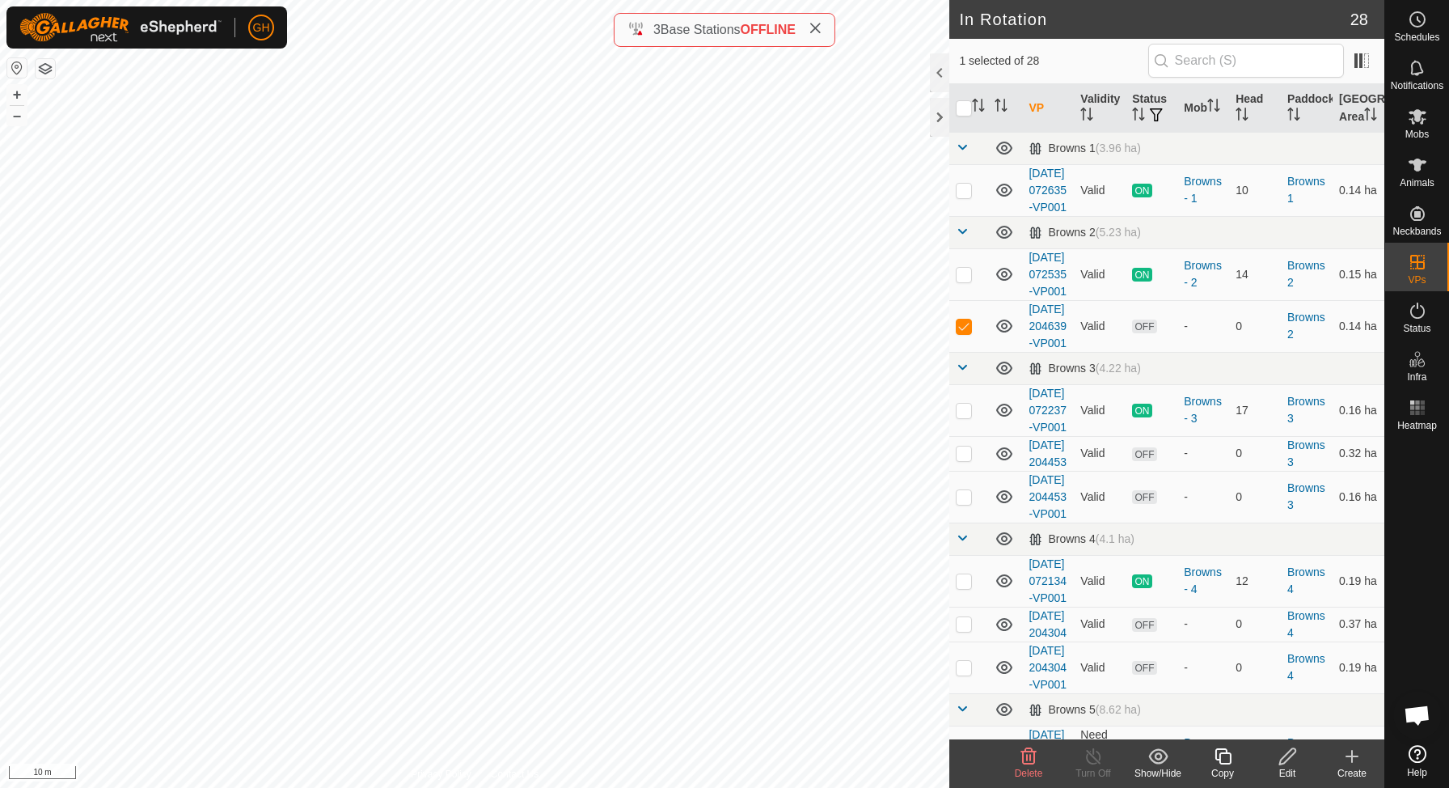
checkbox input "true"
click at [1422, 19] on icon at bounding box center [1417, 19] width 19 height 19
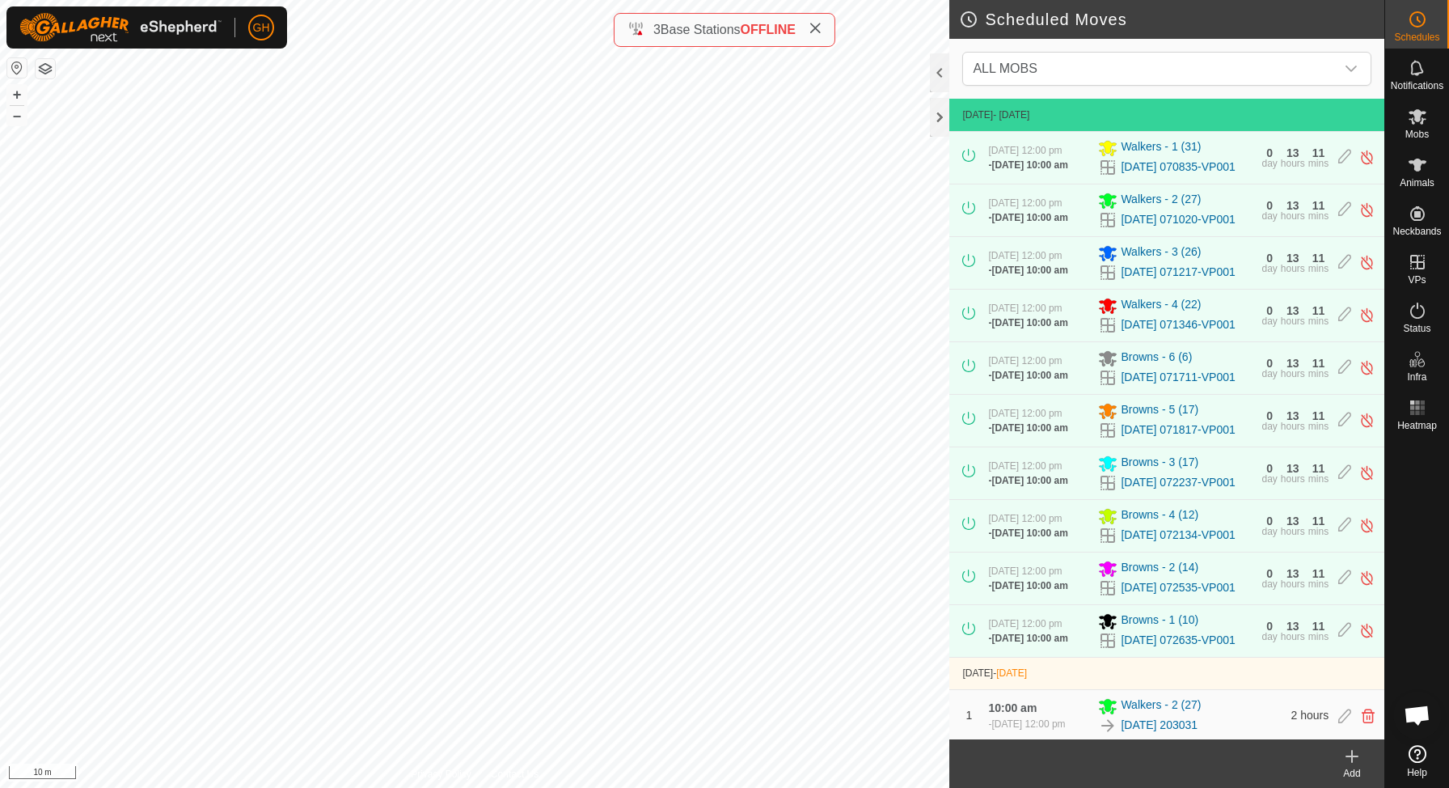
click at [1358, 756] on icon at bounding box center [1351, 755] width 19 height 19
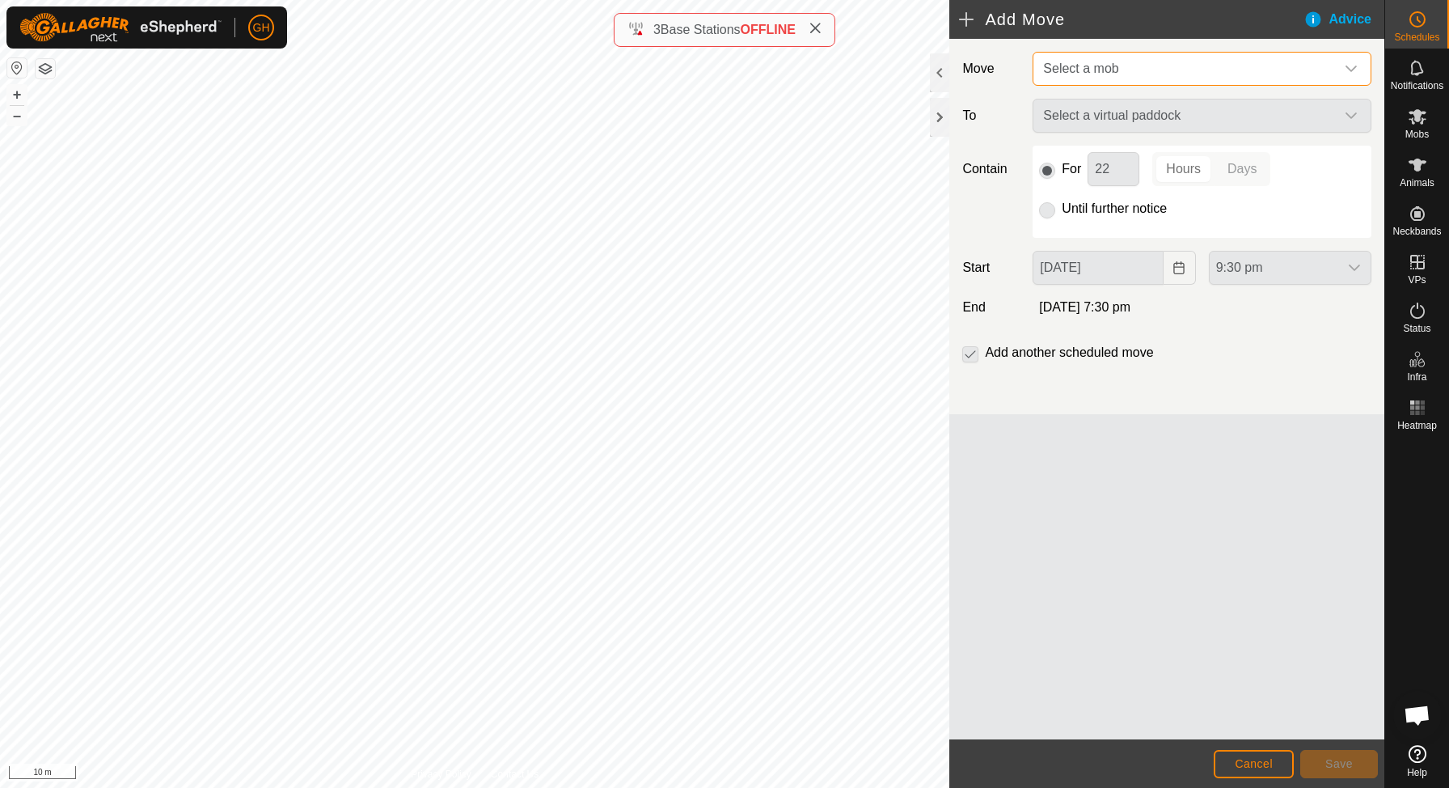
click at [1197, 63] on span "Select a mob" at bounding box center [1186, 69] width 298 height 32
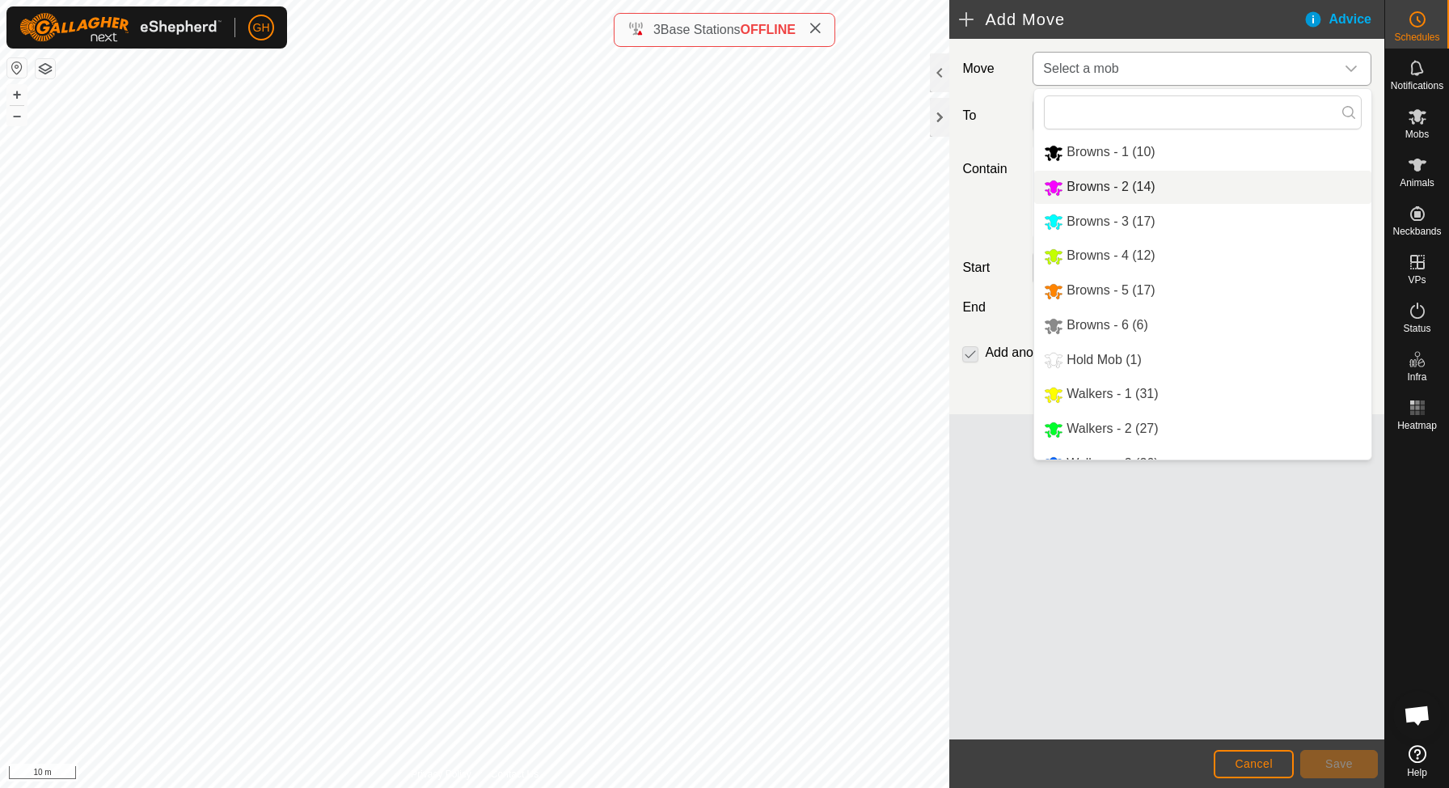
click at [1135, 188] on li "Browns - 2 (14)" at bounding box center [1202, 187] width 337 height 33
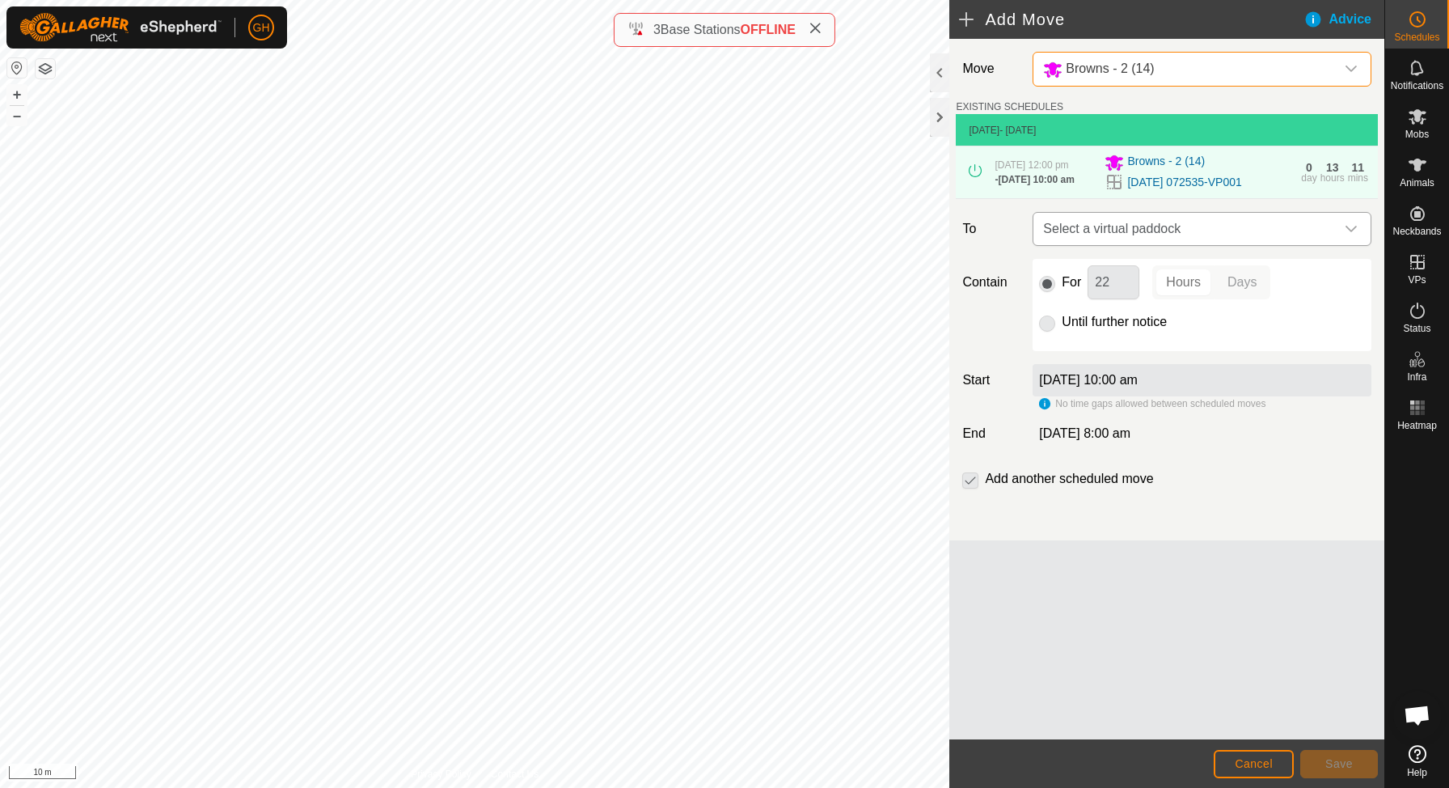
click at [1160, 245] on span "Select a virtual paddock" at bounding box center [1186, 229] width 298 height 32
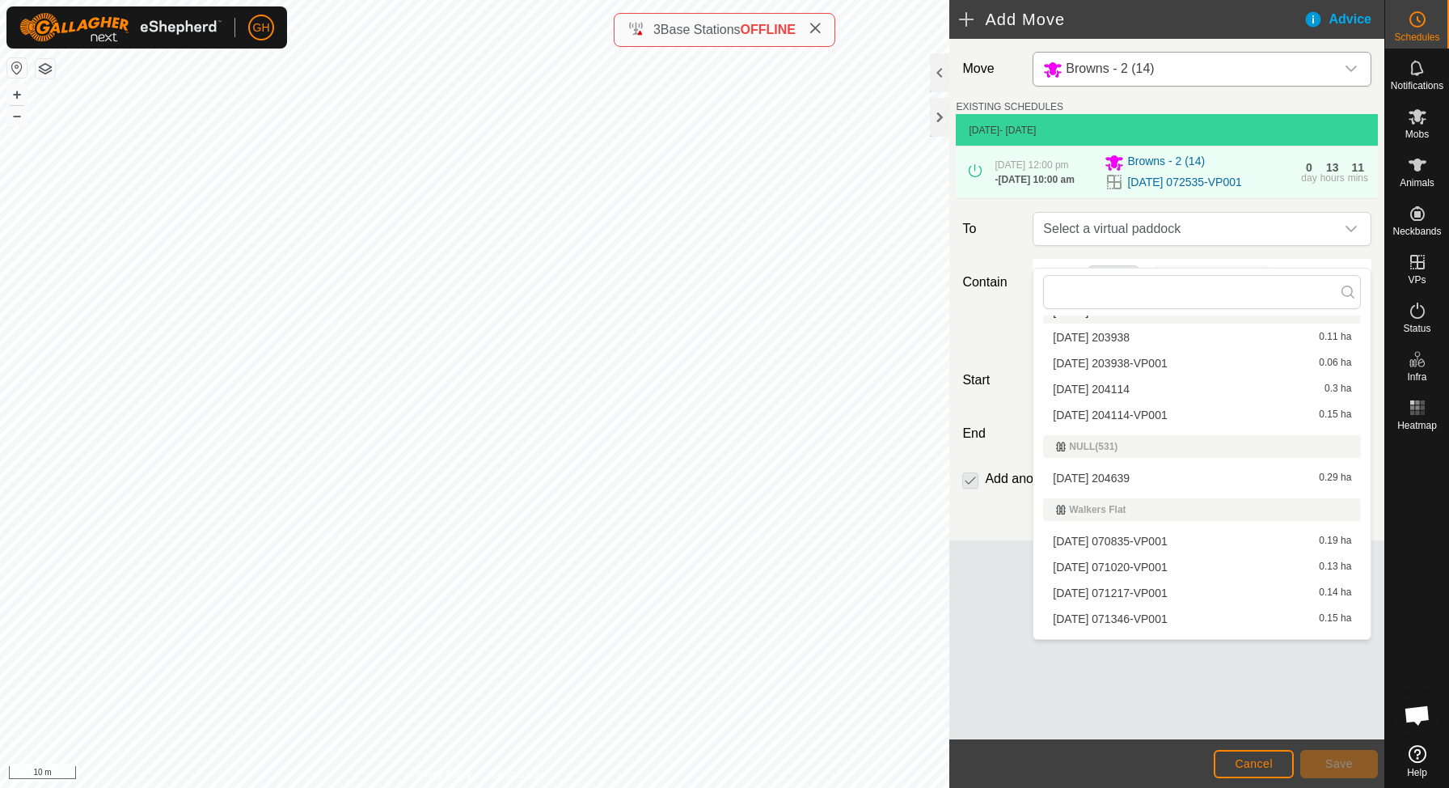
scroll to position [437, 0]
click at [1130, 476] on span "[DATE] 204639" at bounding box center [1091, 475] width 77 height 11
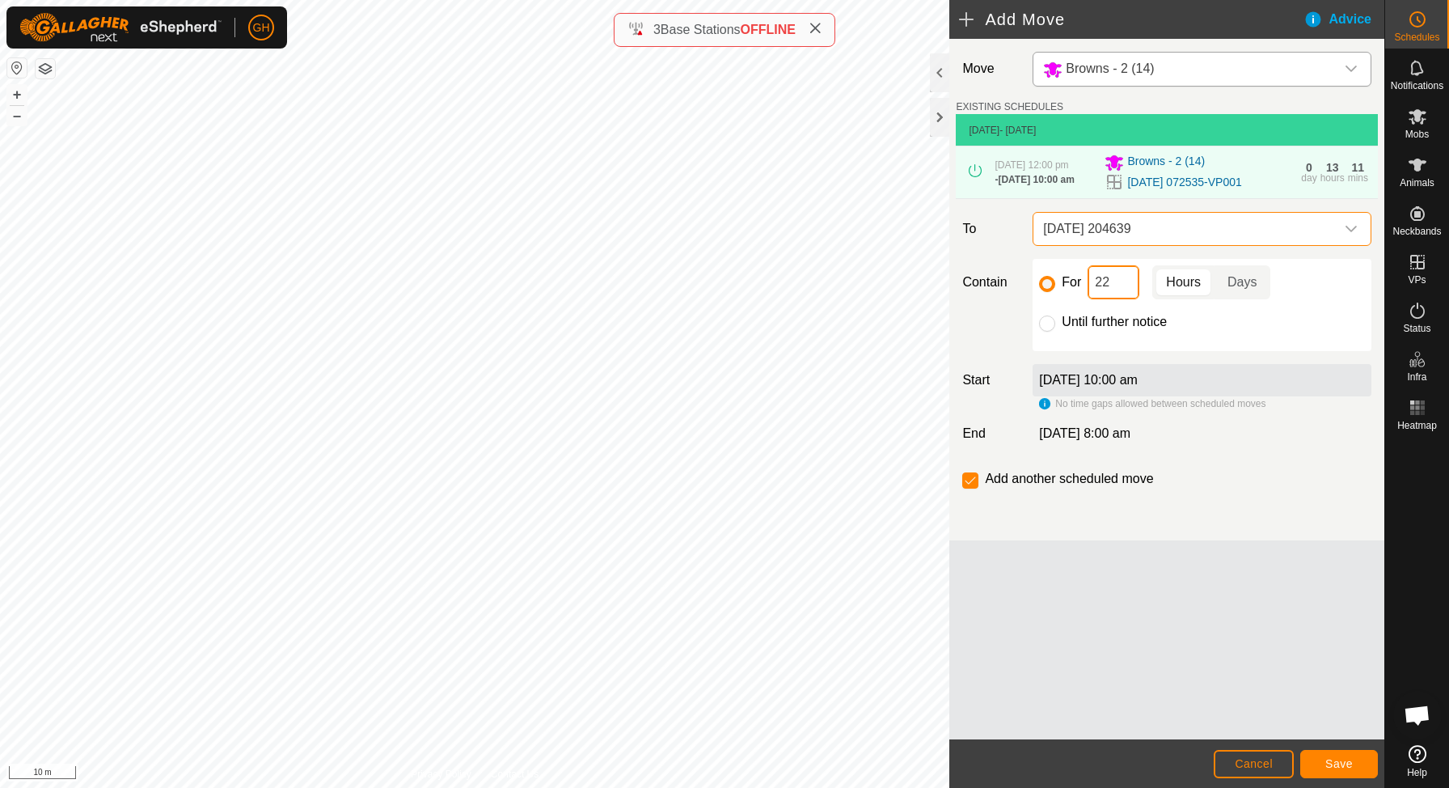
click at [1122, 299] on input "22" at bounding box center [1114, 282] width 52 height 34
click at [1341, 762] on span "Save" at bounding box center [1338, 763] width 27 height 13
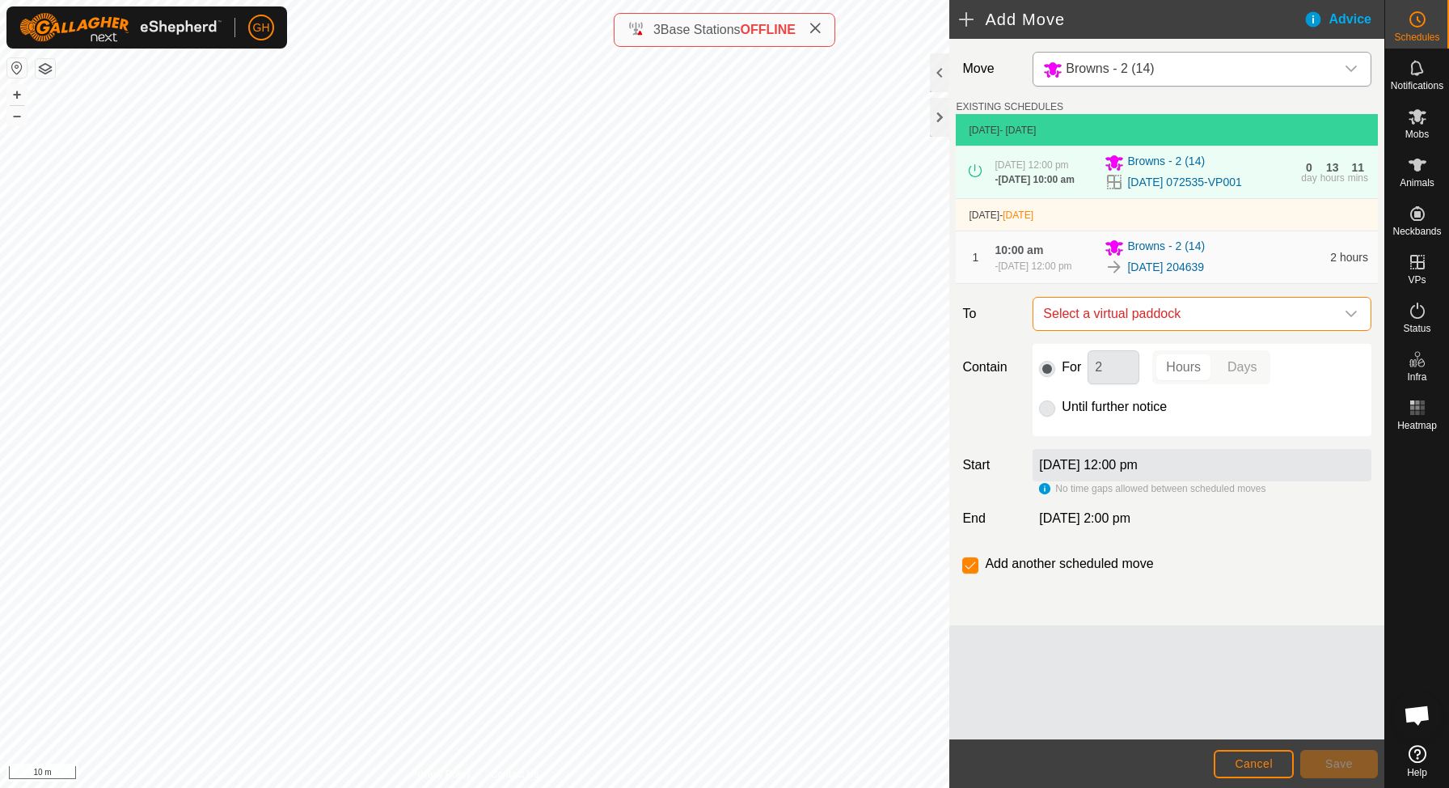
click at [1273, 330] on span "Select a virtual paddock" at bounding box center [1186, 314] width 298 height 32
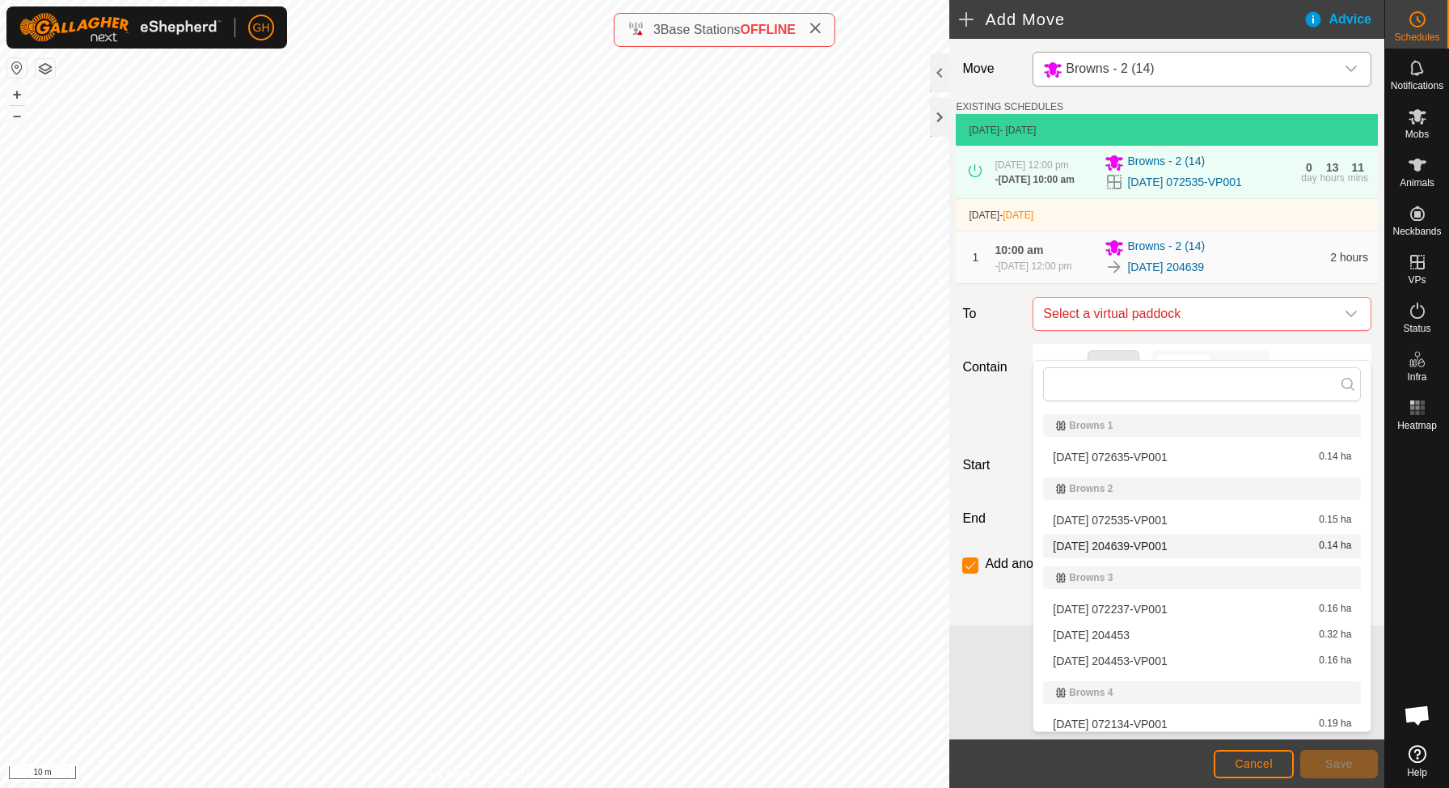
click at [1148, 544] on li "[DATE] 204639-VP001 0.14 ha" at bounding box center [1202, 546] width 318 height 24
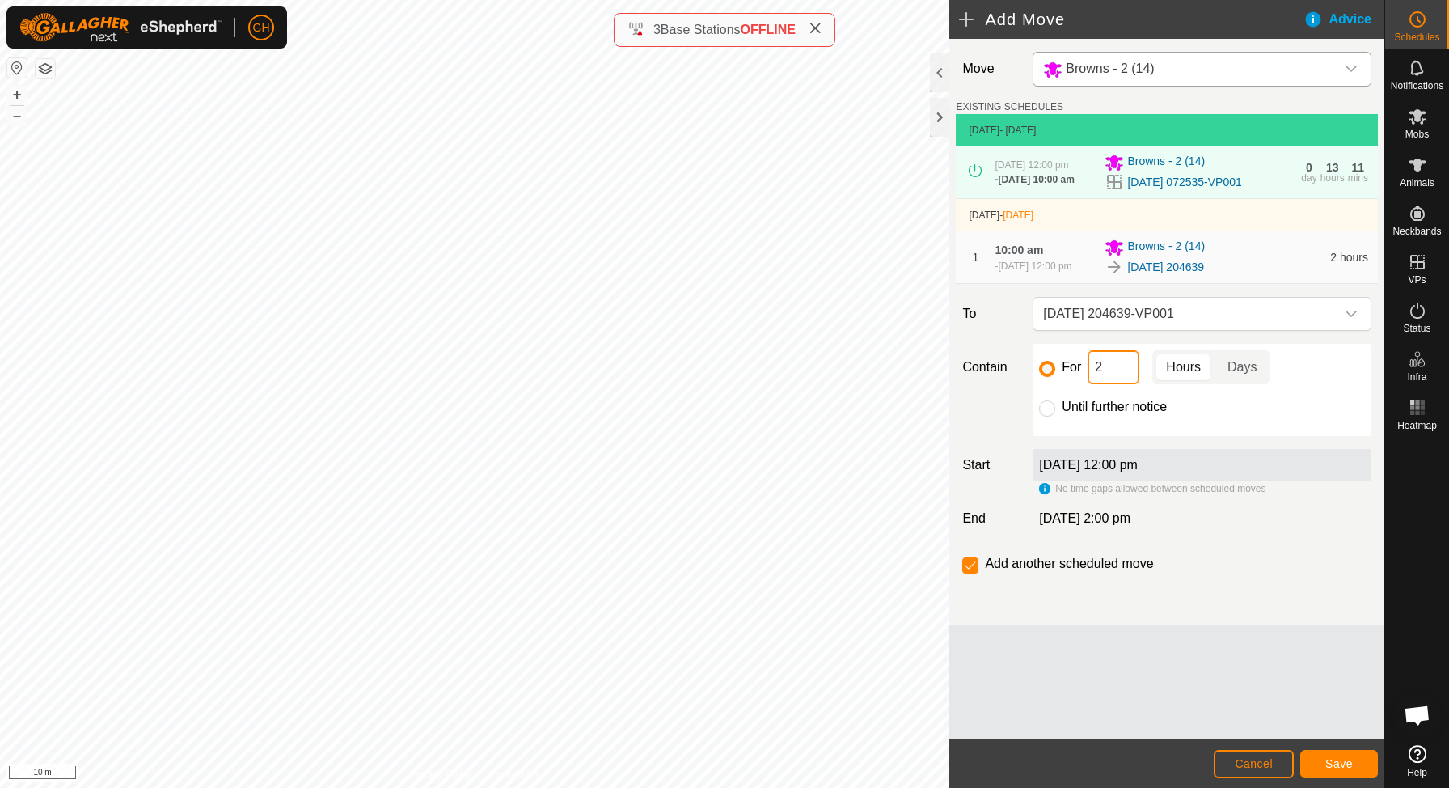
click at [1121, 384] on input "2" at bounding box center [1114, 367] width 52 height 34
type input "22"
click at [975, 573] on input "checkbox" at bounding box center [970, 565] width 16 height 16
checkbox input "false"
click at [1350, 760] on span "Save" at bounding box center [1338, 763] width 27 height 13
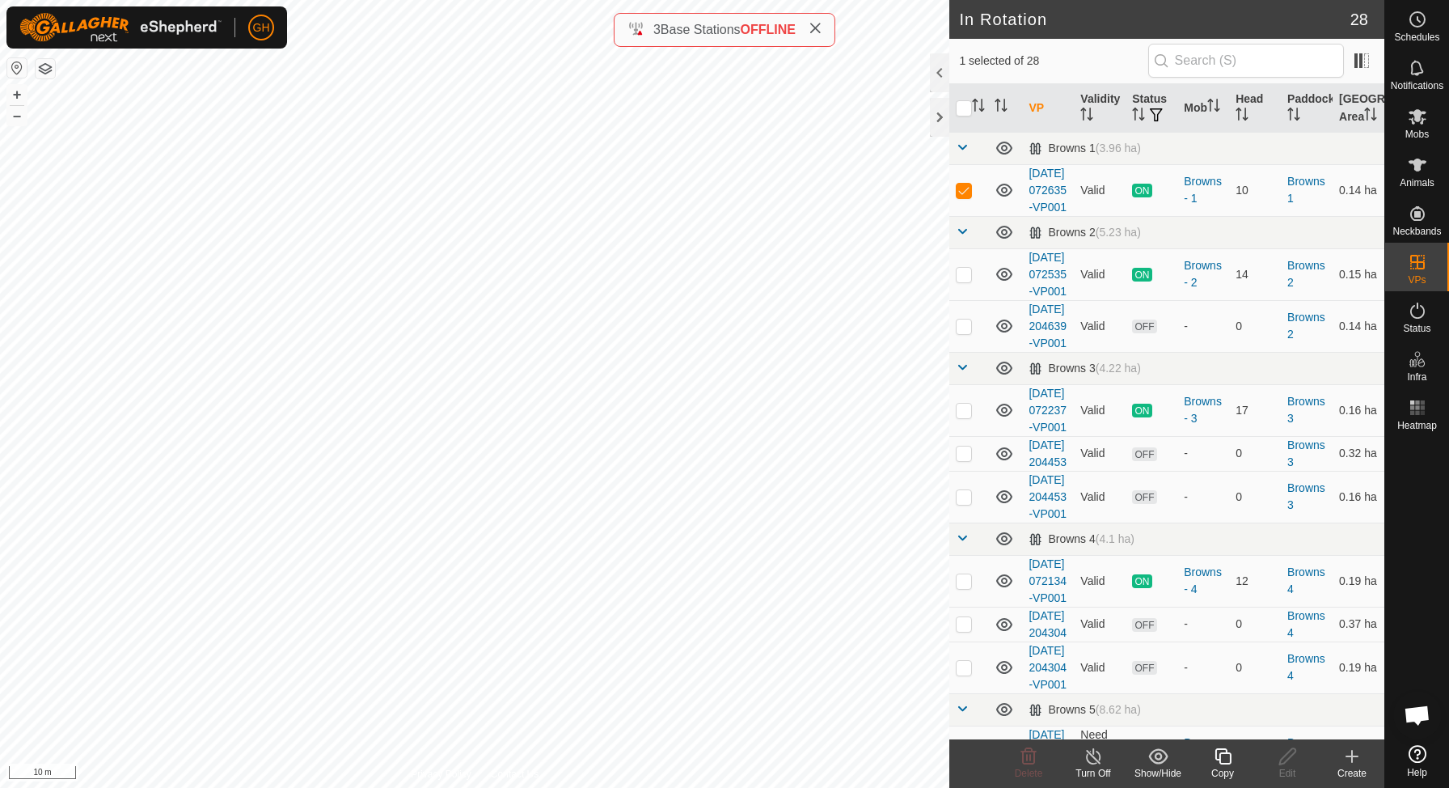
click at [1352, 762] on icon at bounding box center [1351, 755] width 19 height 19
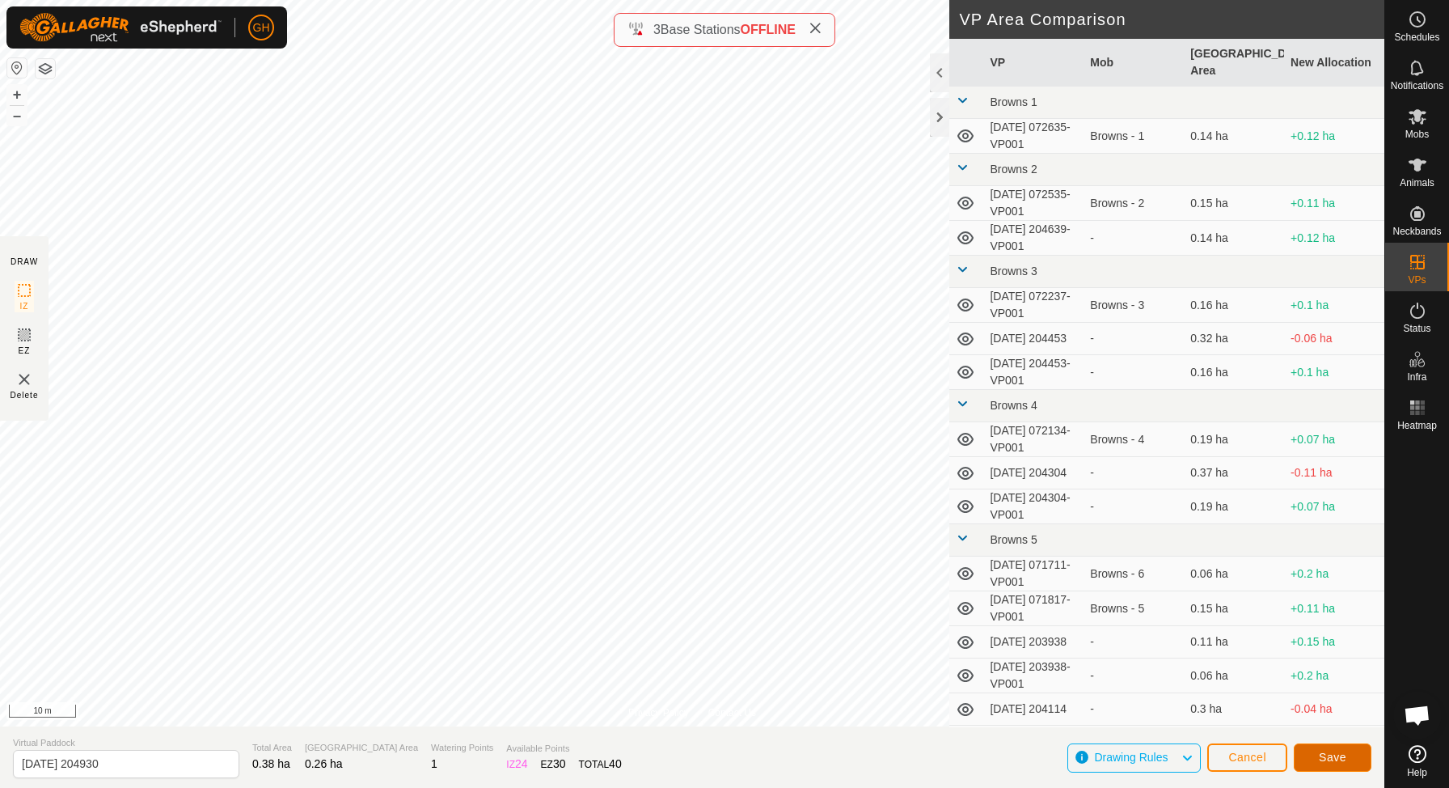
click at [1337, 757] on span "Save" at bounding box center [1332, 756] width 27 height 13
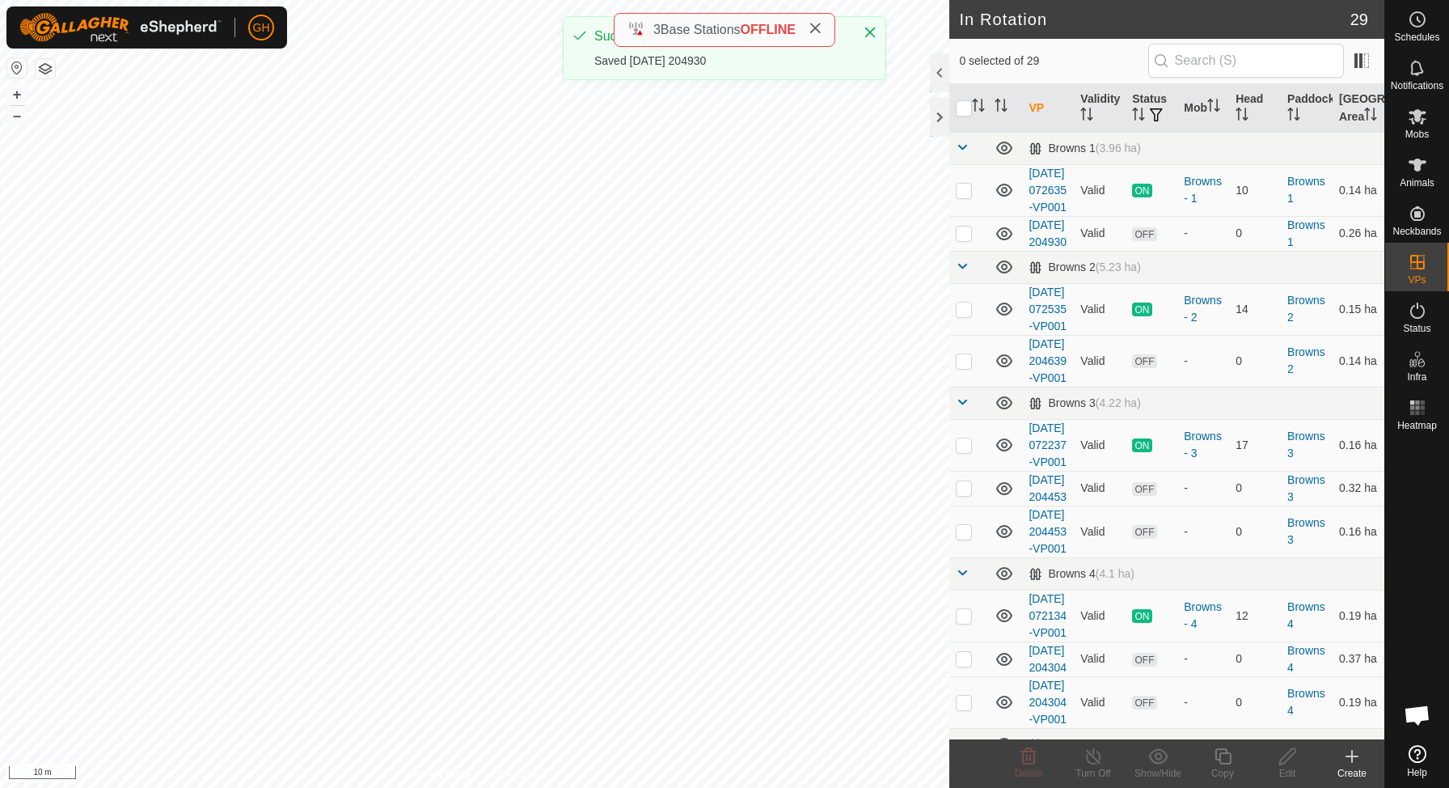
checkbox input "true"
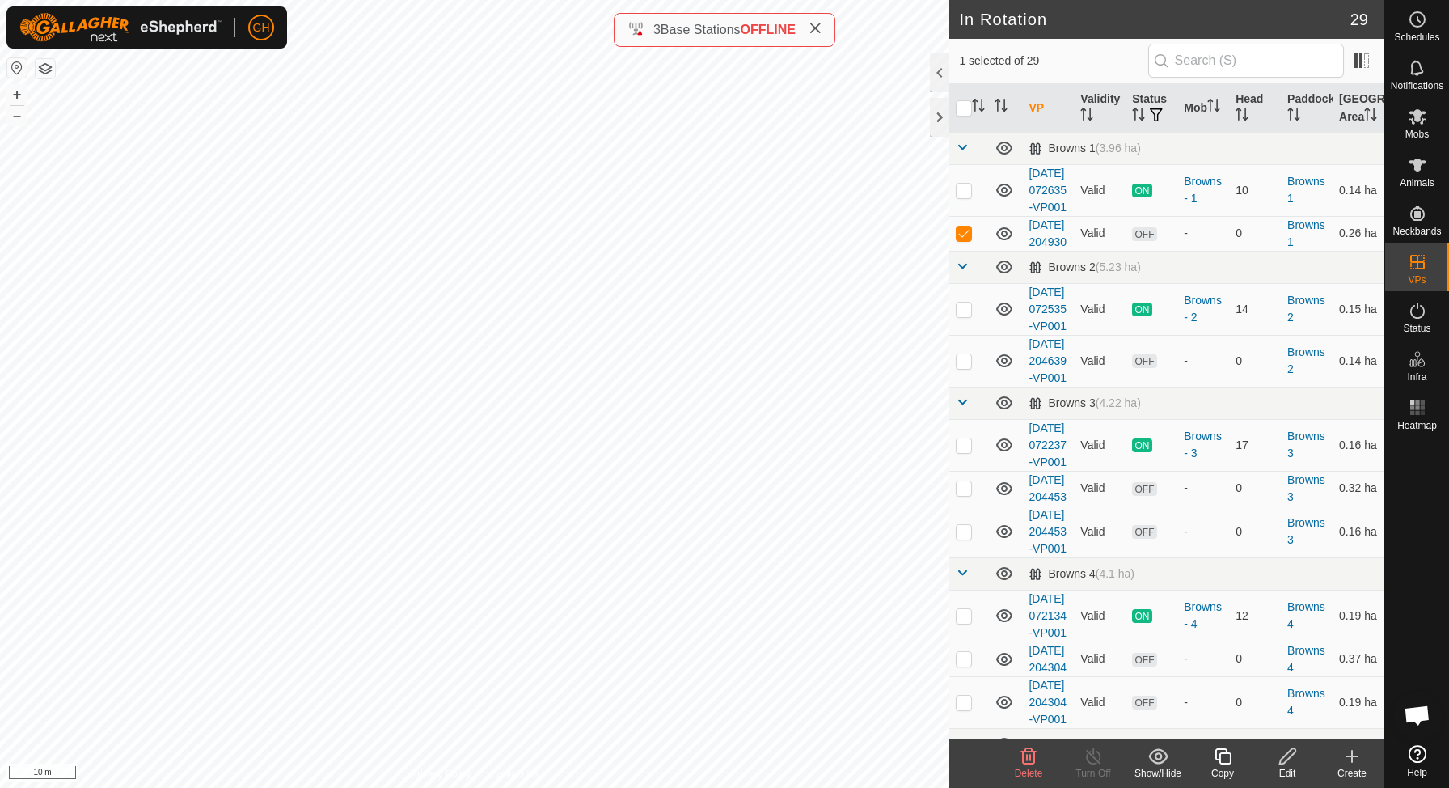
click at [1232, 762] on icon at bounding box center [1223, 755] width 20 height 19
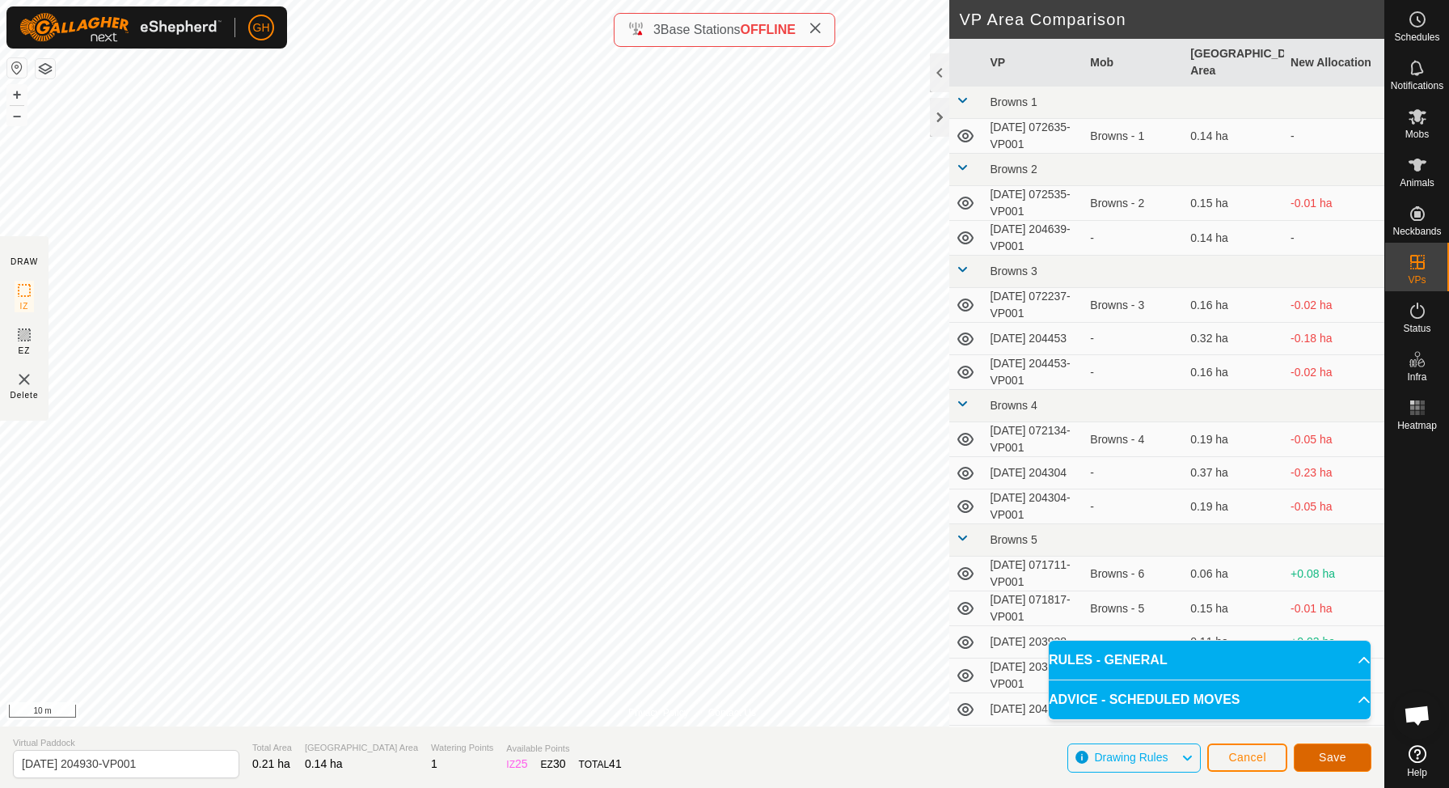
click at [1339, 762] on span "Save" at bounding box center [1332, 756] width 27 height 13
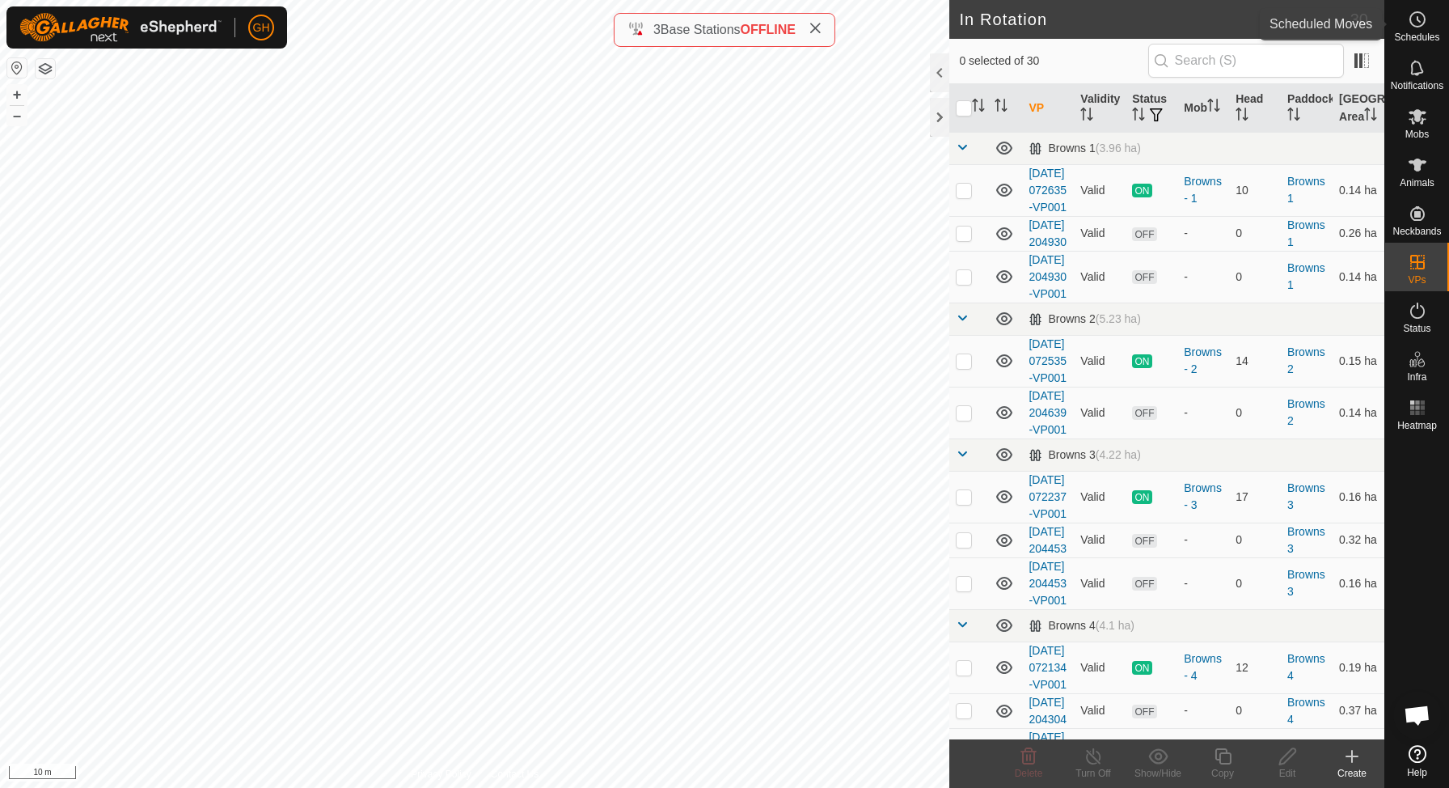
click at [1430, 20] on es-schedule-vp-svg-icon at bounding box center [1417, 19] width 29 height 26
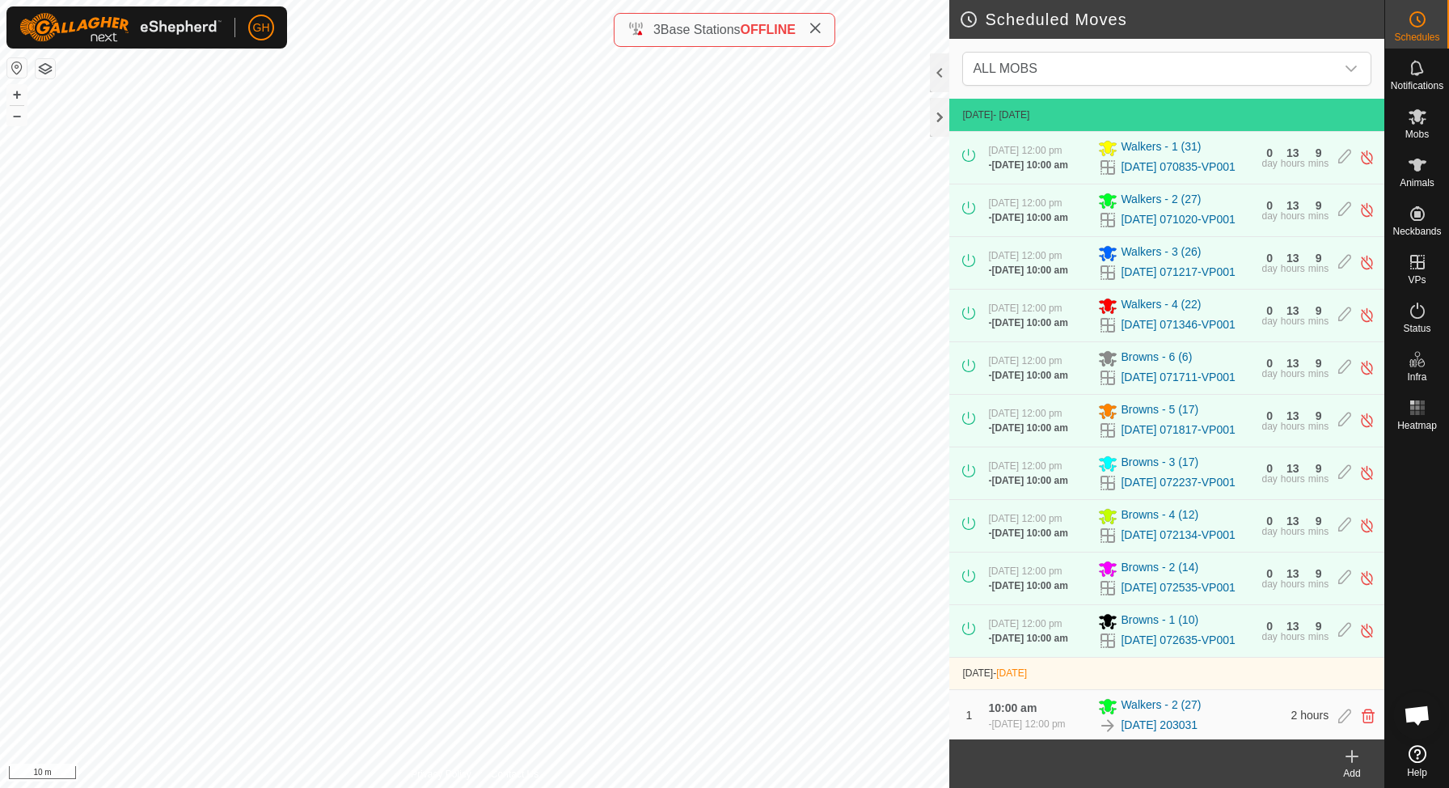
click at [1350, 757] on icon at bounding box center [1351, 755] width 19 height 19
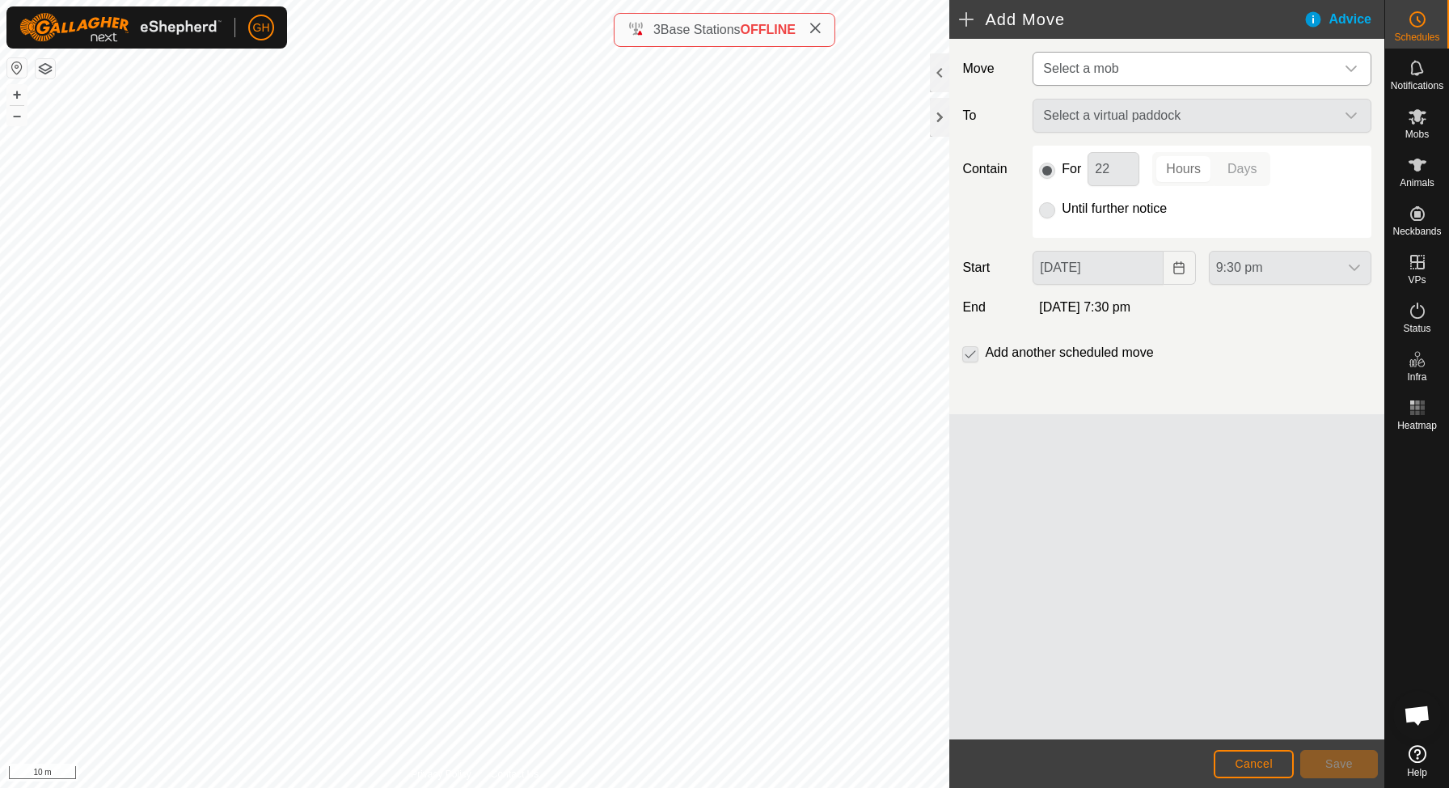
click at [1176, 58] on span "Select a mob" at bounding box center [1186, 69] width 298 height 32
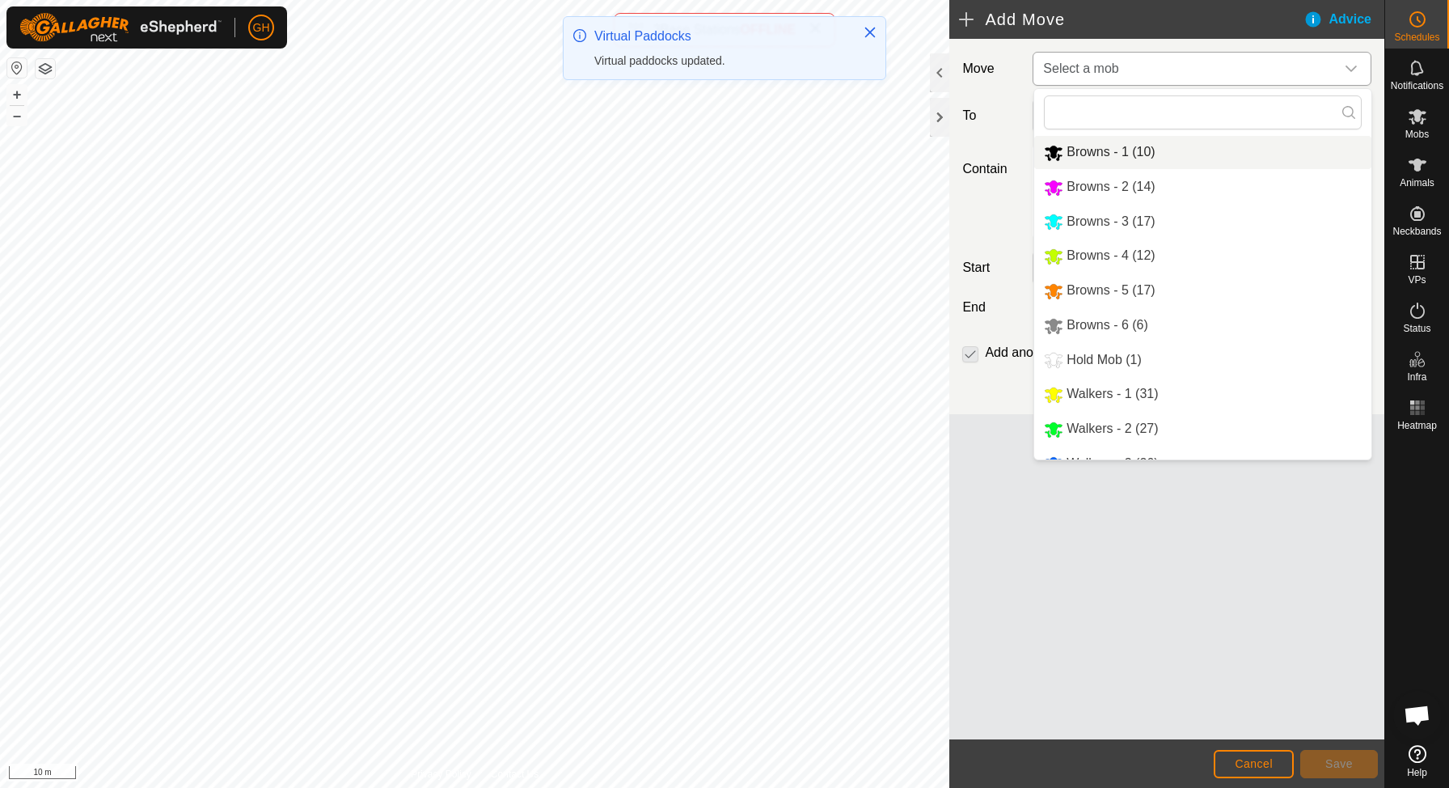
click at [1136, 152] on span "Browns - 1 (10)" at bounding box center [1110, 152] width 88 height 14
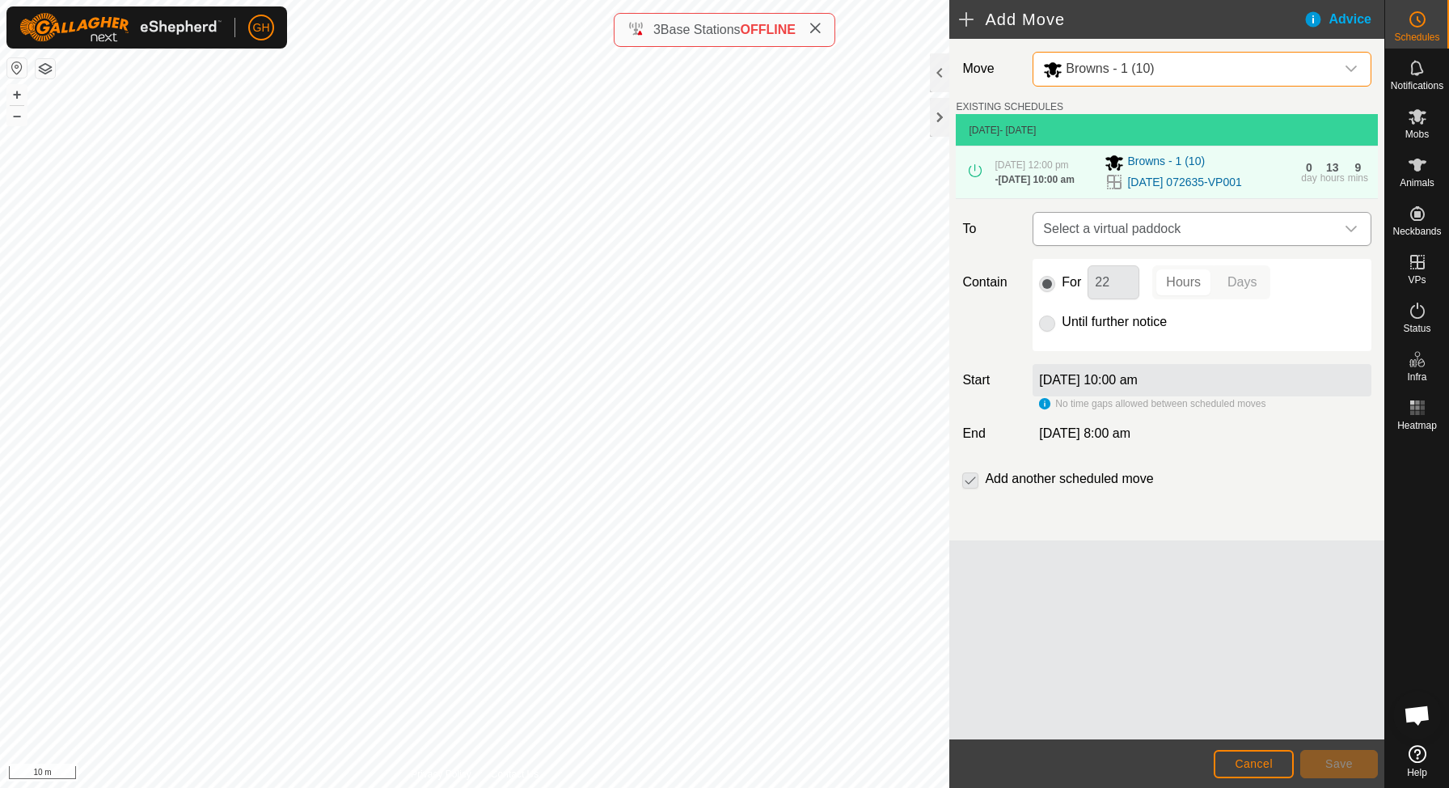
click at [1162, 245] on span "Select a virtual paddock" at bounding box center [1186, 229] width 298 height 32
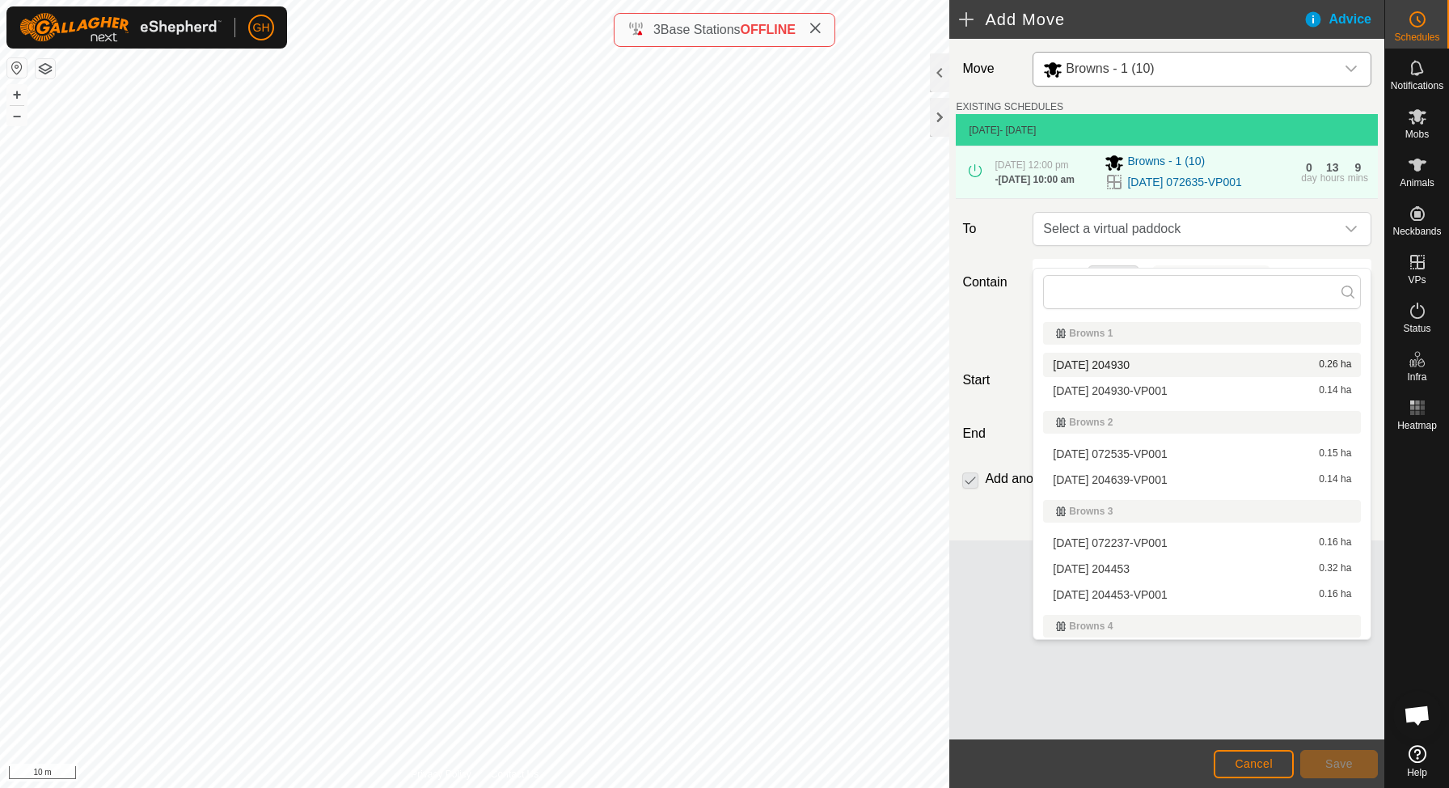
click at [1138, 361] on li "[DATE] 204930 0.26 ha" at bounding box center [1202, 365] width 318 height 24
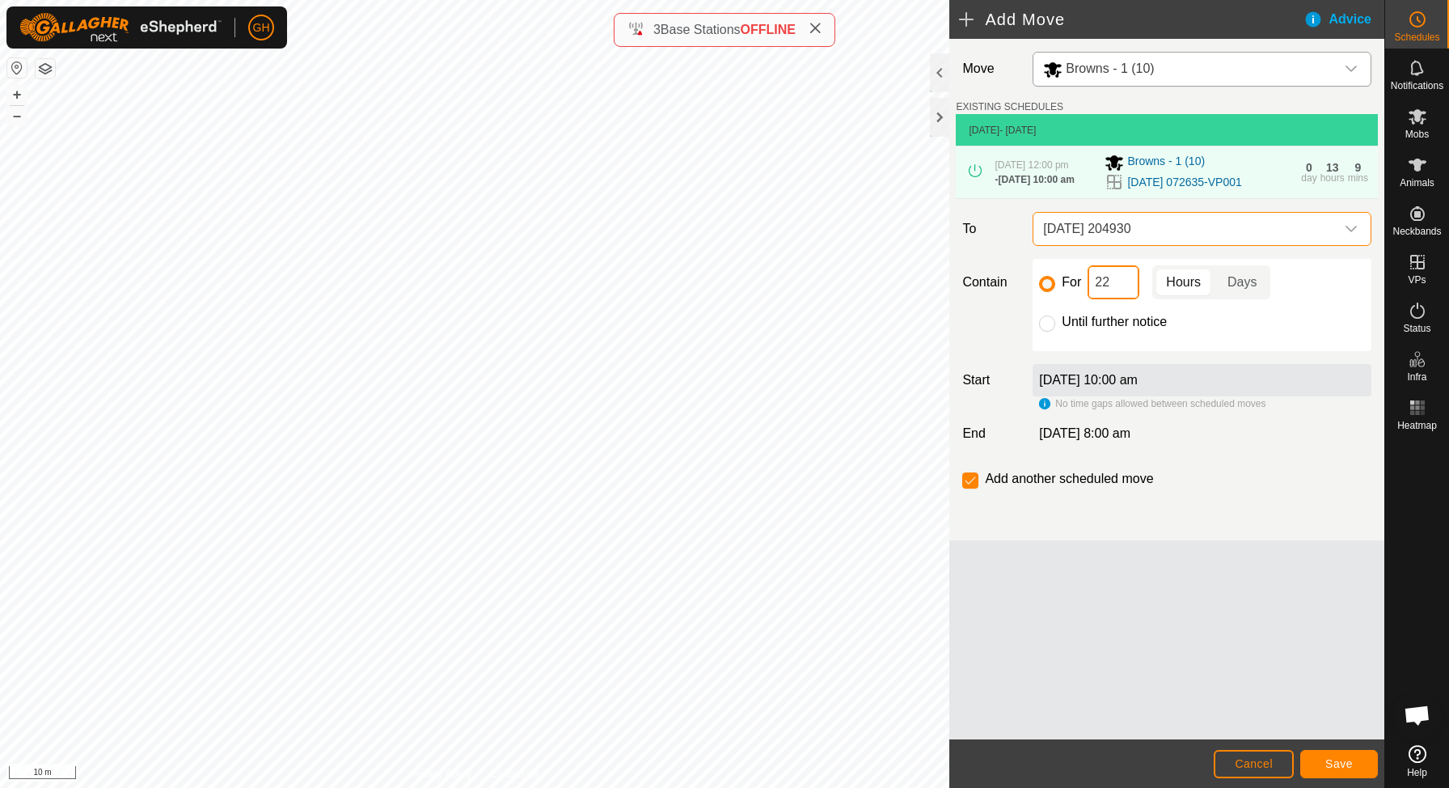
click at [1117, 294] on input "22" at bounding box center [1114, 282] width 52 height 34
click at [1332, 755] on button "Save" at bounding box center [1339, 764] width 78 height 28
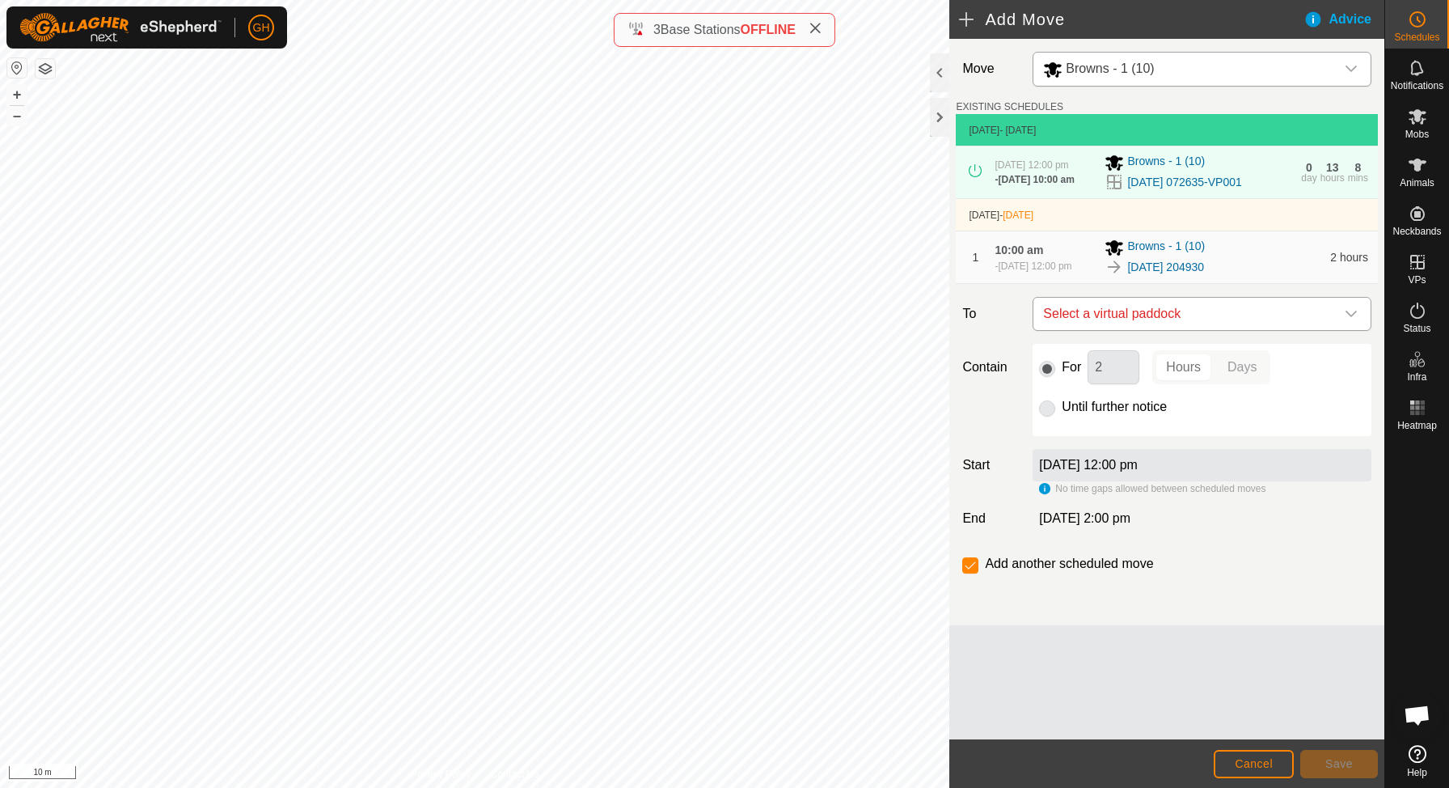
click at [1270, 330] on span "Select a virtual paddock" at bounding box center [1186, 314] width 298 height 32
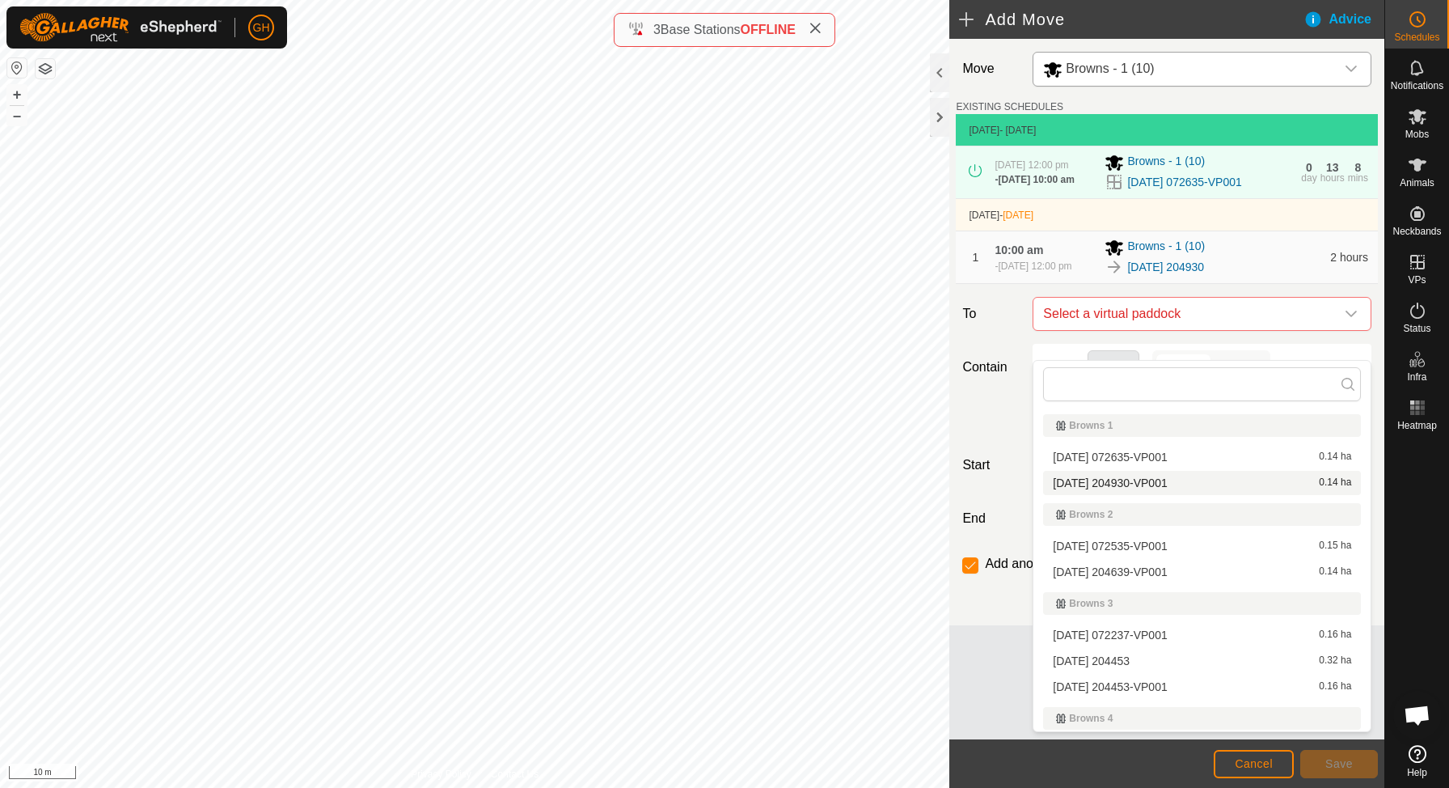
click at [1159, 483] on li "[DATE] 204930-VP001 0.14 ha" at bounding box center [1202, 483] width 318 height 24
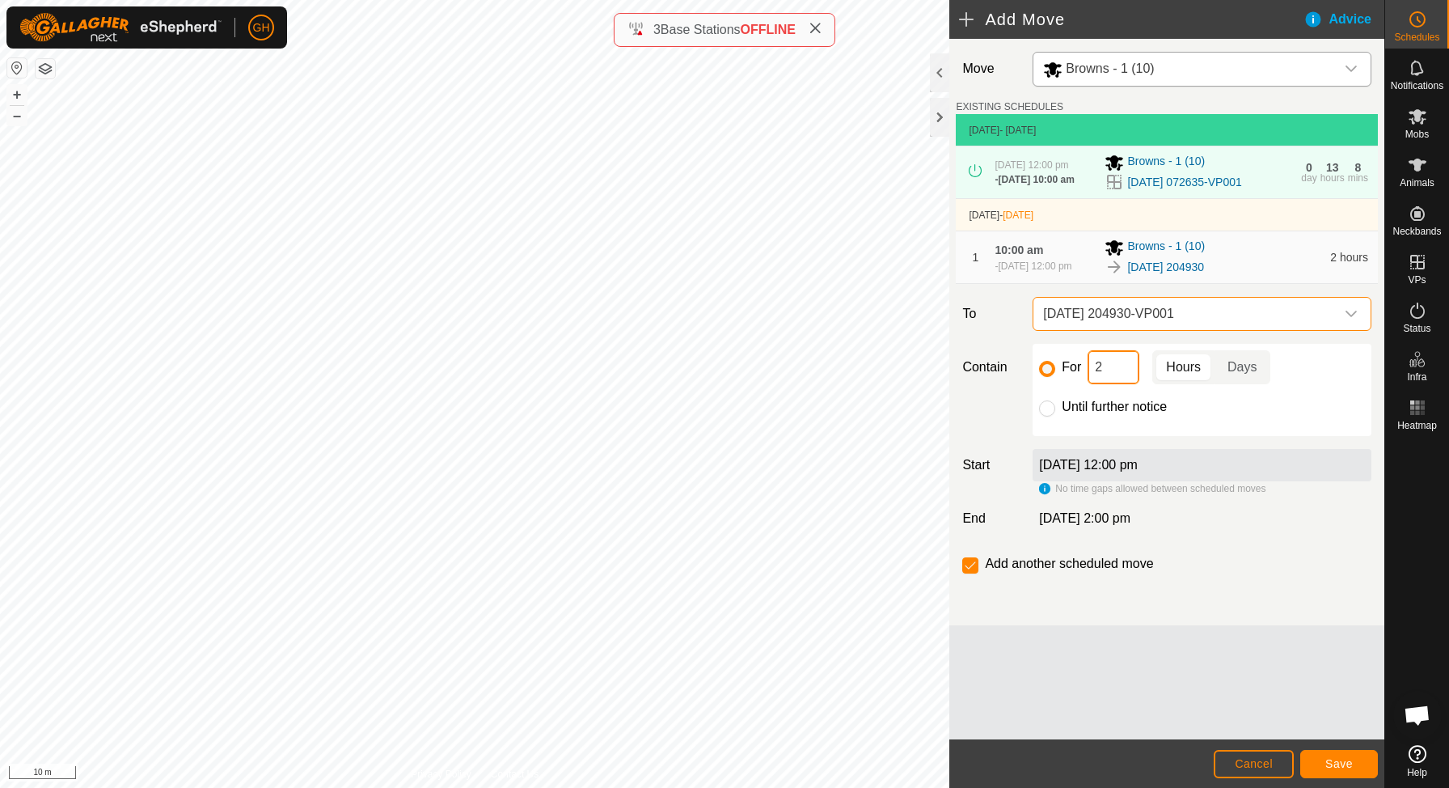
click at [1117, 384] on input "2" at bounding box center [1114, 367] width 52 height 34
type input "22"
click at [965, 573] on input "checkbox" at bounding box center [970, 565] width 16 height 16
checkbox input "false"
click at [1337, 760] on span "Save" at bounding box center [1338, 763] width 27 height 13
